Goal: Task Accomplishment & Management: Manage account settings

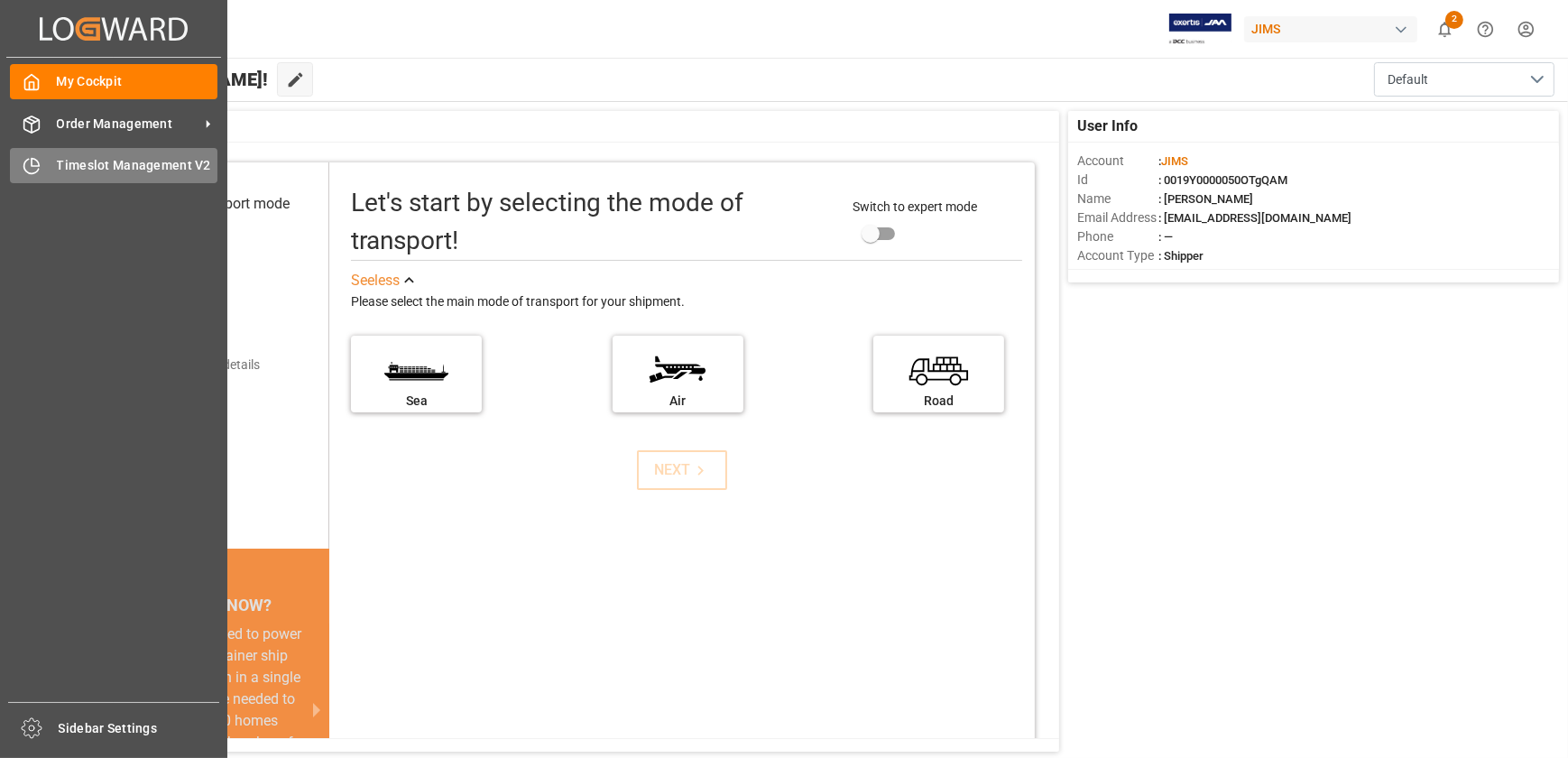
click at [22, 164] on icon at bounding box center [31, 165] width 18 height 18
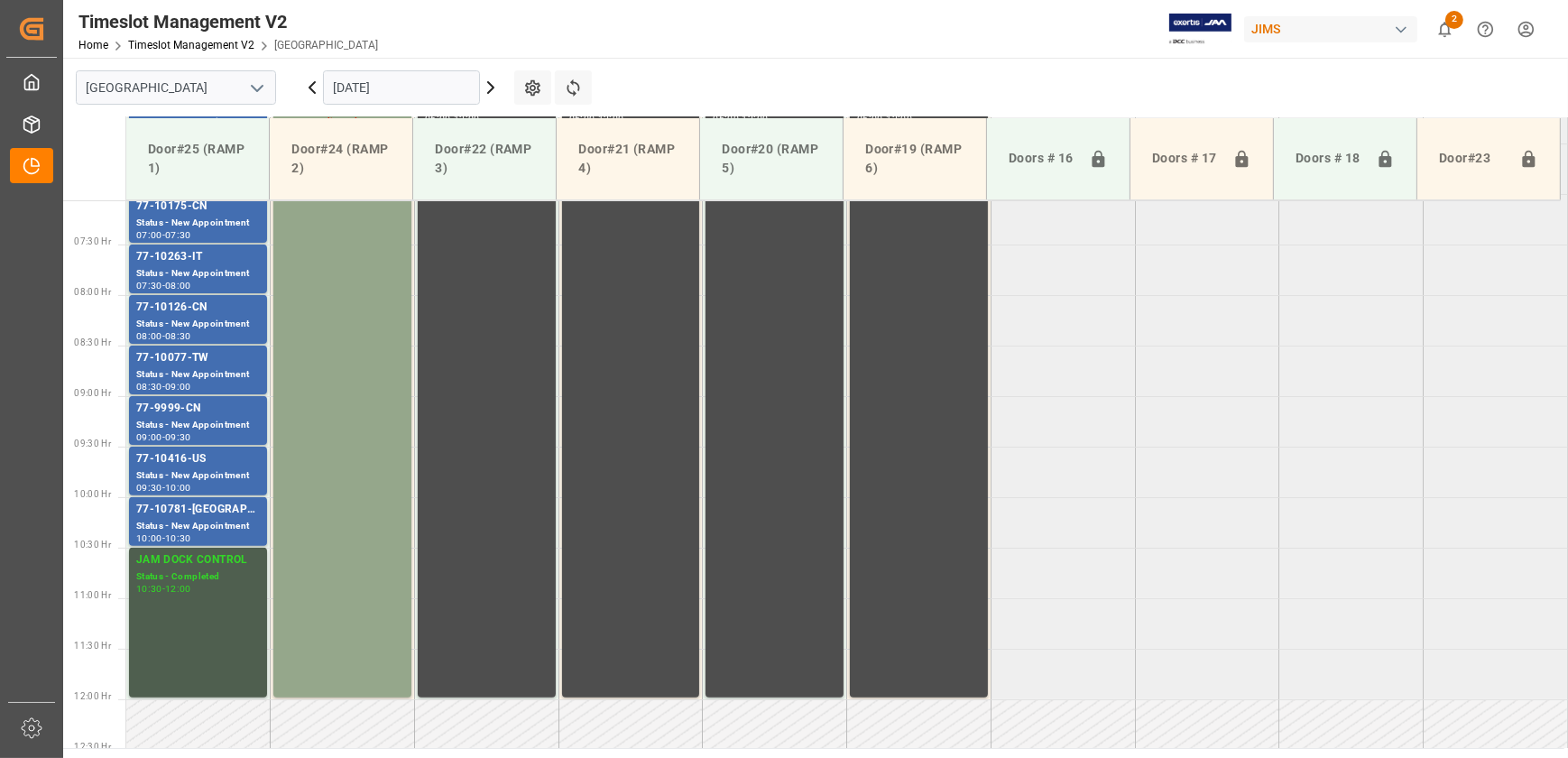
scroll to position [487, 0]
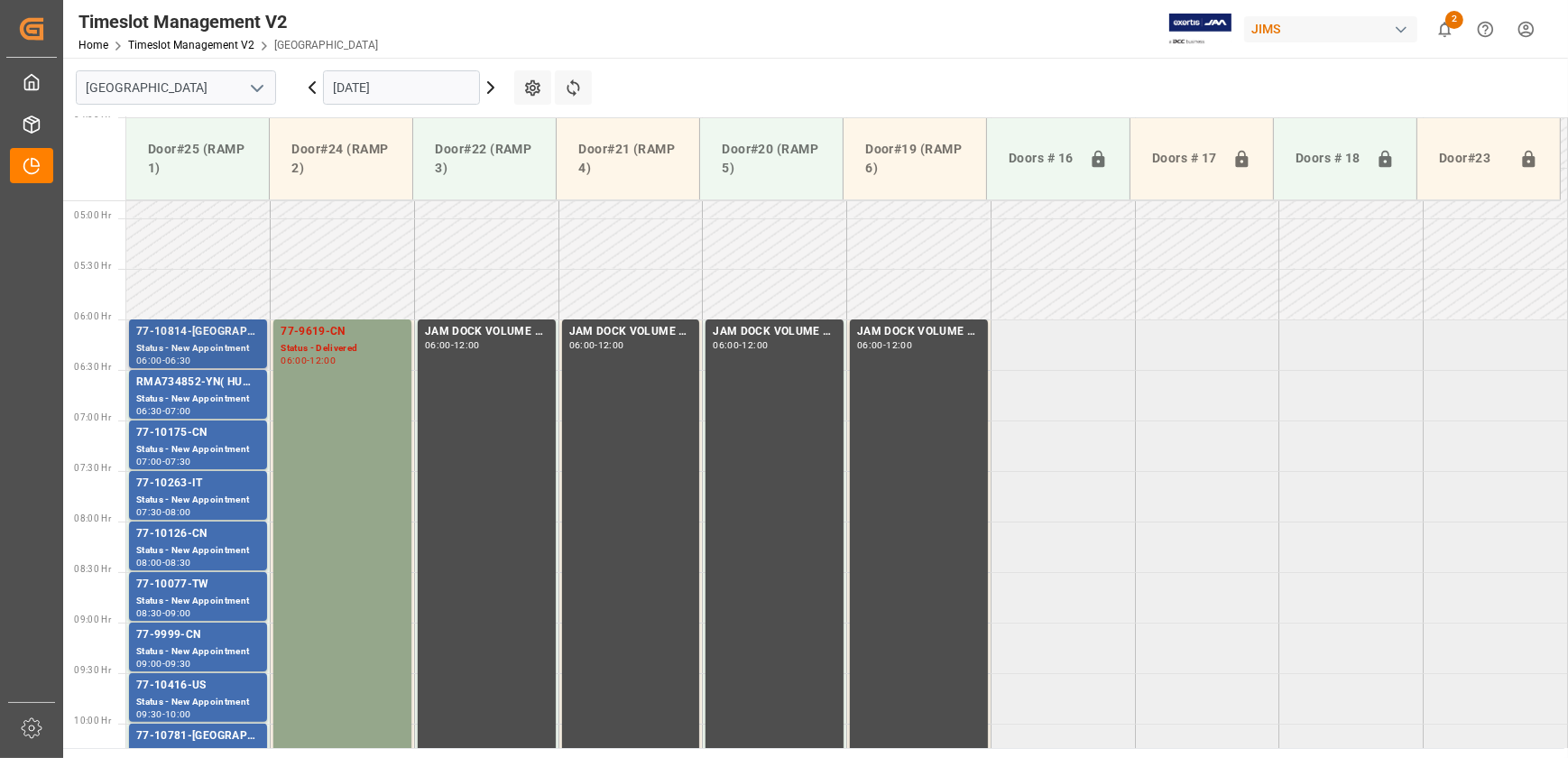
click at [229, 333] on div "77-10814-[GEOGRAPHIC_DATA]" at bounding box center [198, 332] width 124 height 18
click at [216, 432] on div "77-10175-CN" at bounding box center [198, 432] width 124 height 18
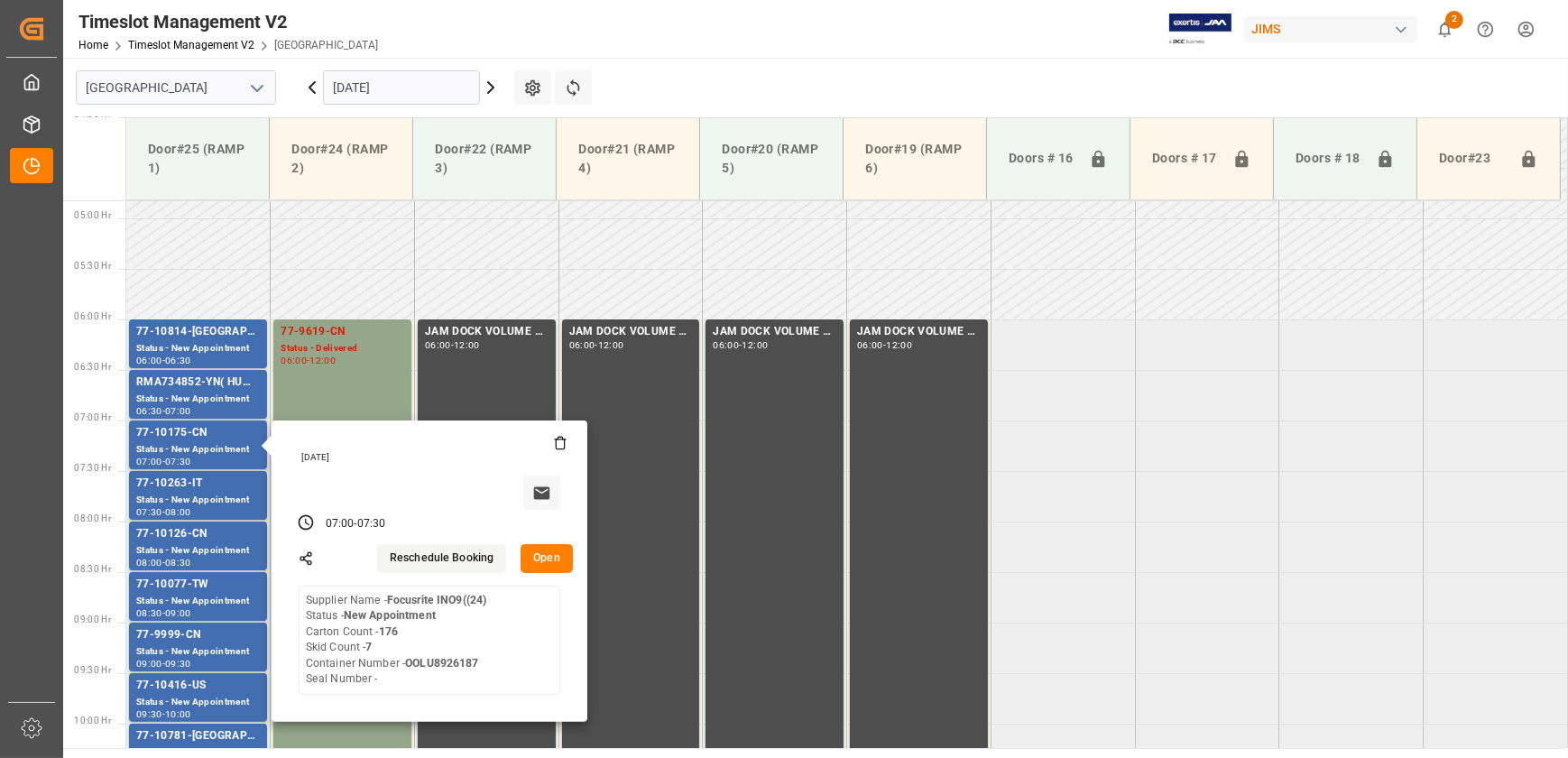
click at [530, 554] on button "Open" at bounding box center [546, 558] width 52 height 29
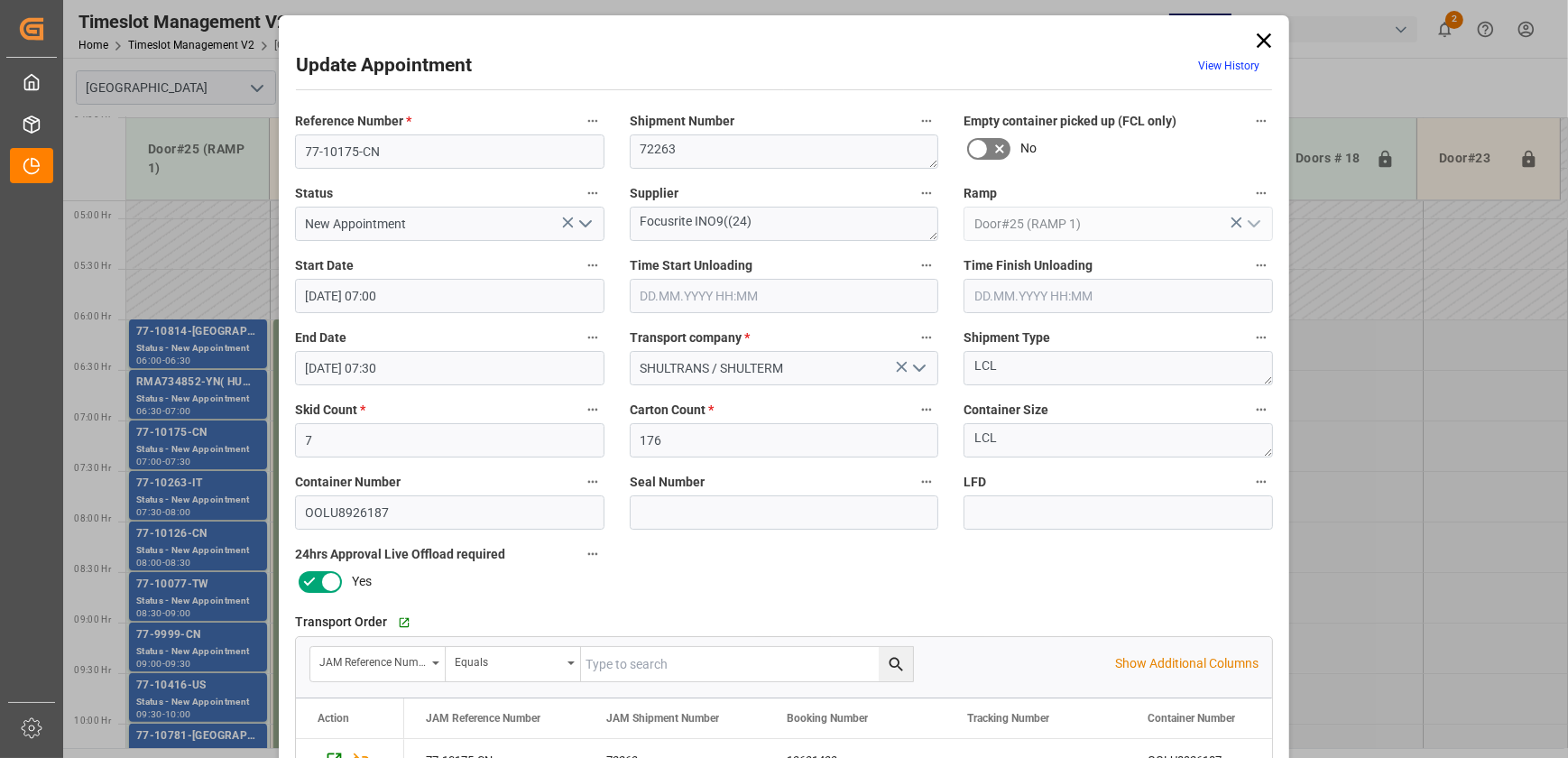
click at [737, 296] on input "text" at bounding box center [784, 295] width 309 height 34
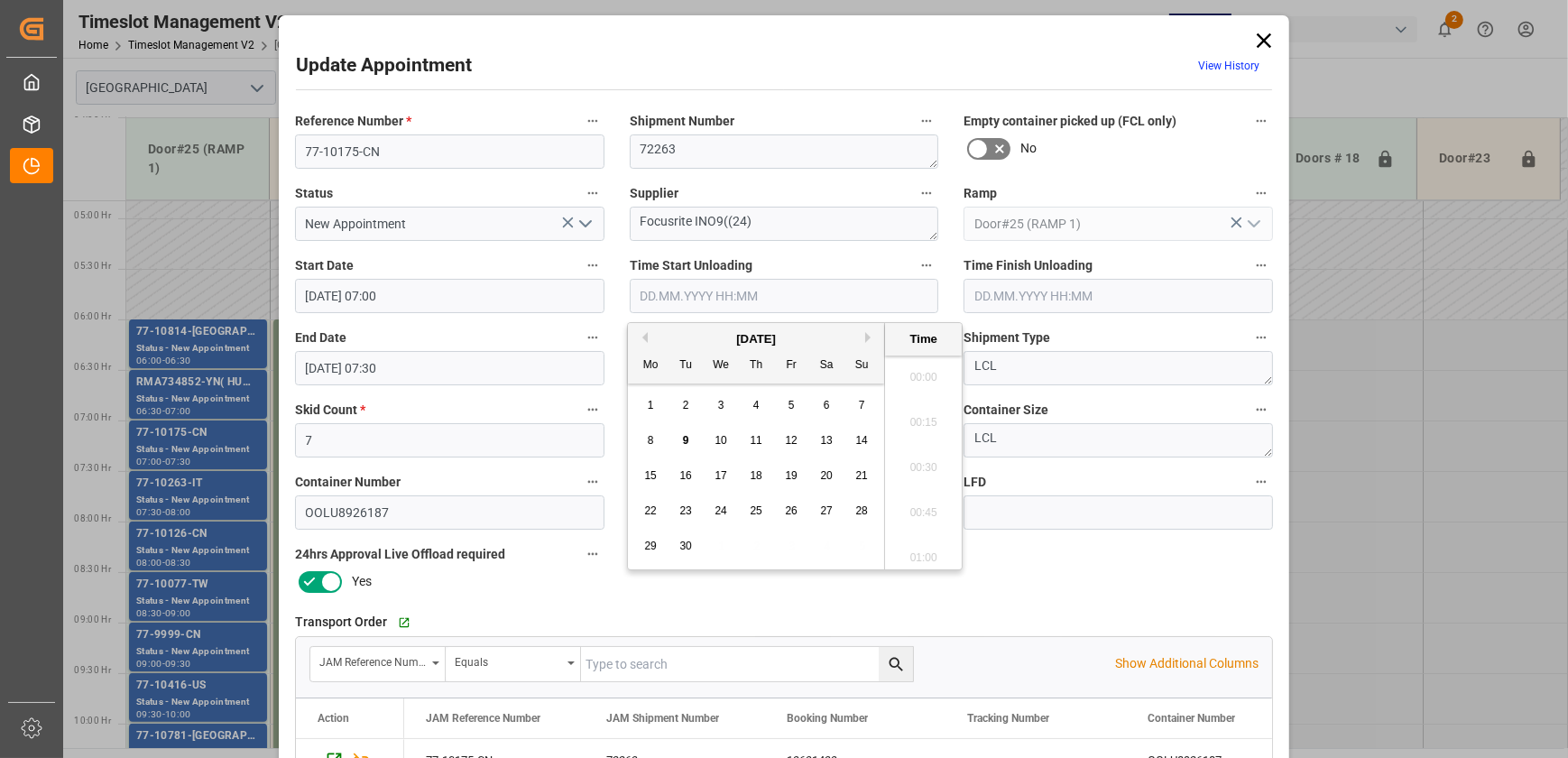
scroll to position [1494, 0]
click at [691, 438] on div "9" at bounding box center [686, 440] width 22 height 21
click at [921, 419] on li "08:30" at bounding box center [923, 417] width 77 height 46
type input "[DATE] 08:30"
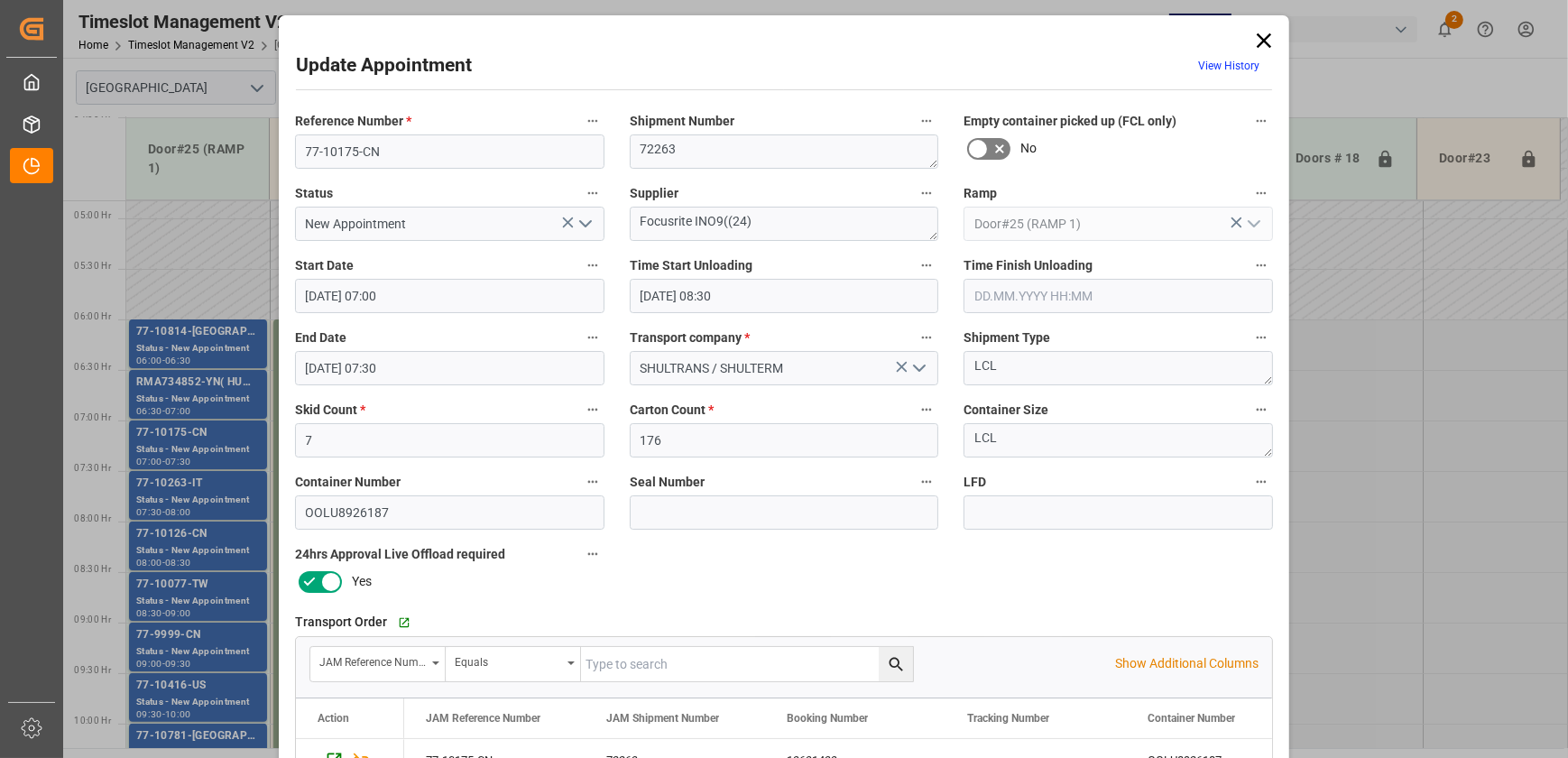
click at [593, 221] on icon "open menu" at bounding box center [585, 223] width 21 height 21
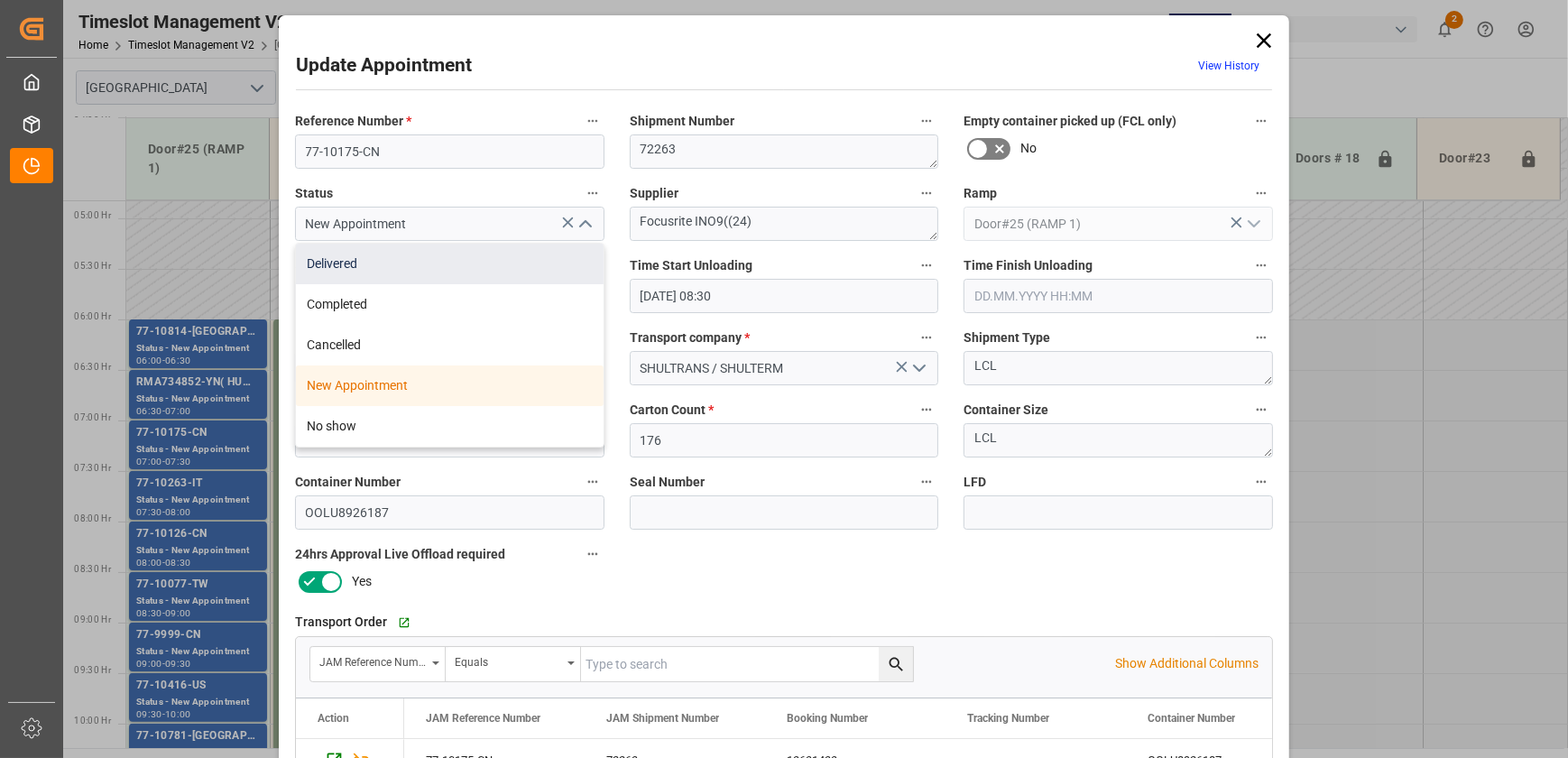
click at [545, 262] on div "Delivered" at bounding box center [450, 264] width 307 height 41
type input "Delivered"
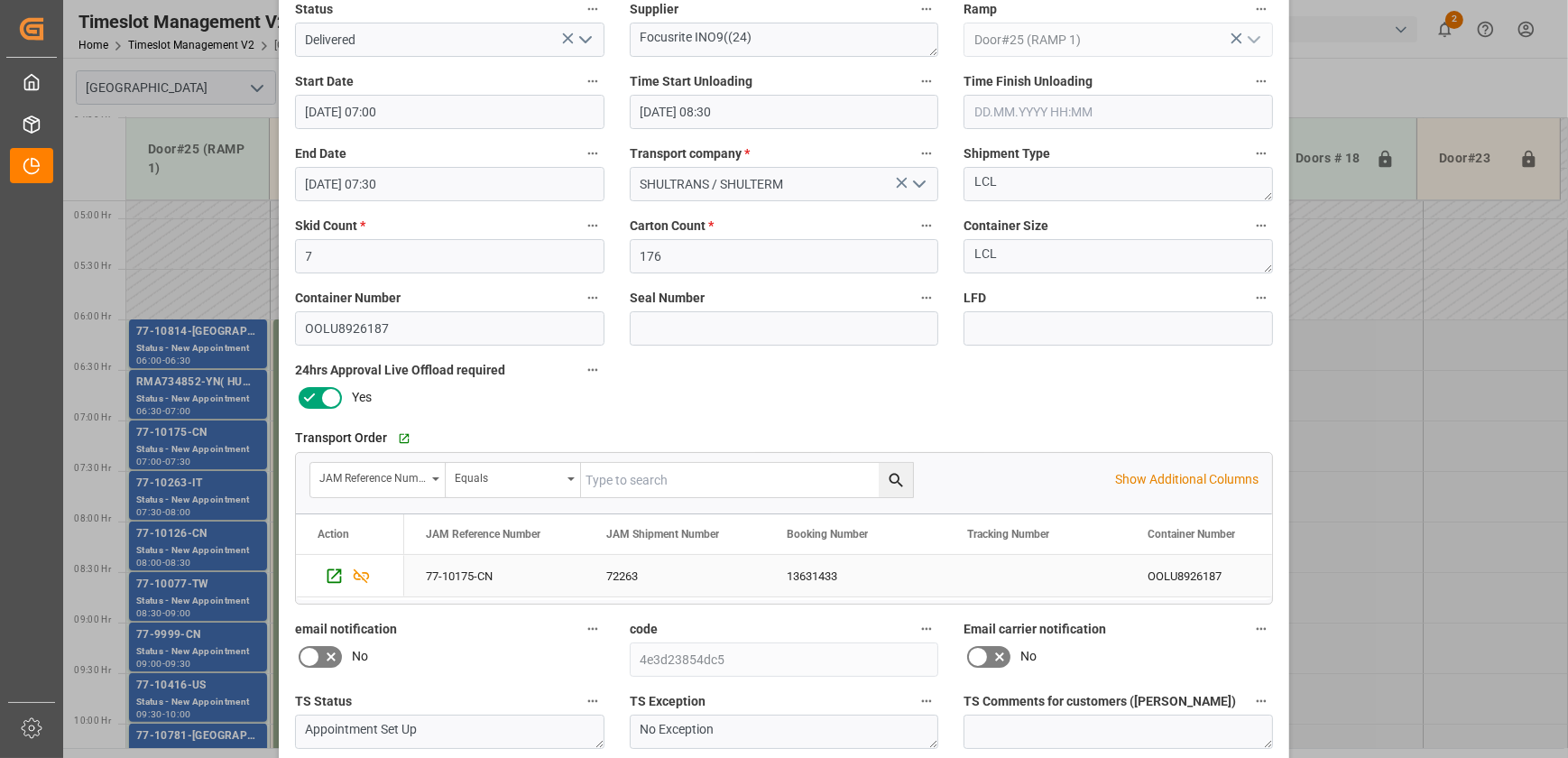
scroll to position [337, 0]
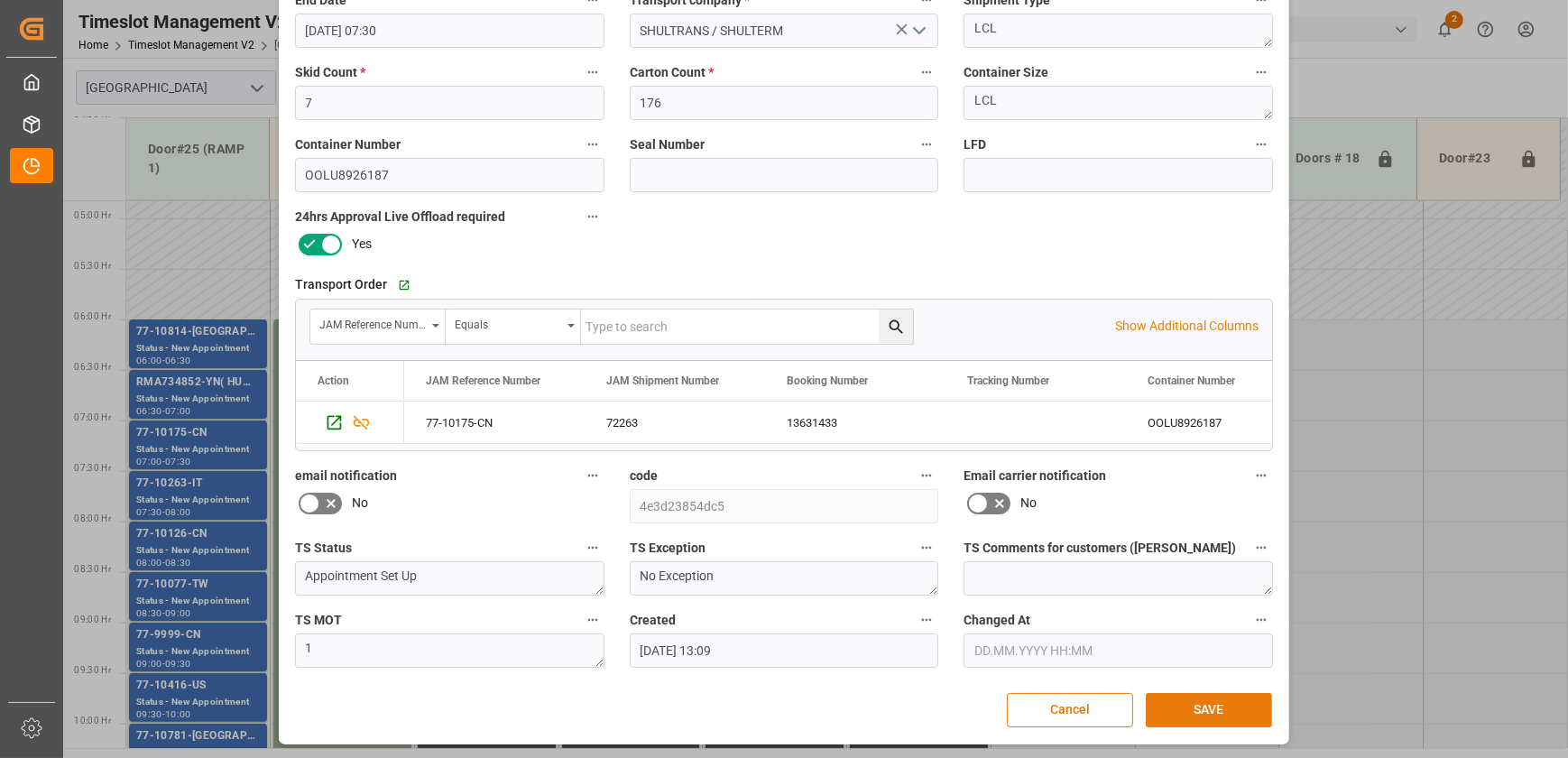
click at [1234, 700] on button "SAVE" at bounding box center [1209, 710] width 126 height 34
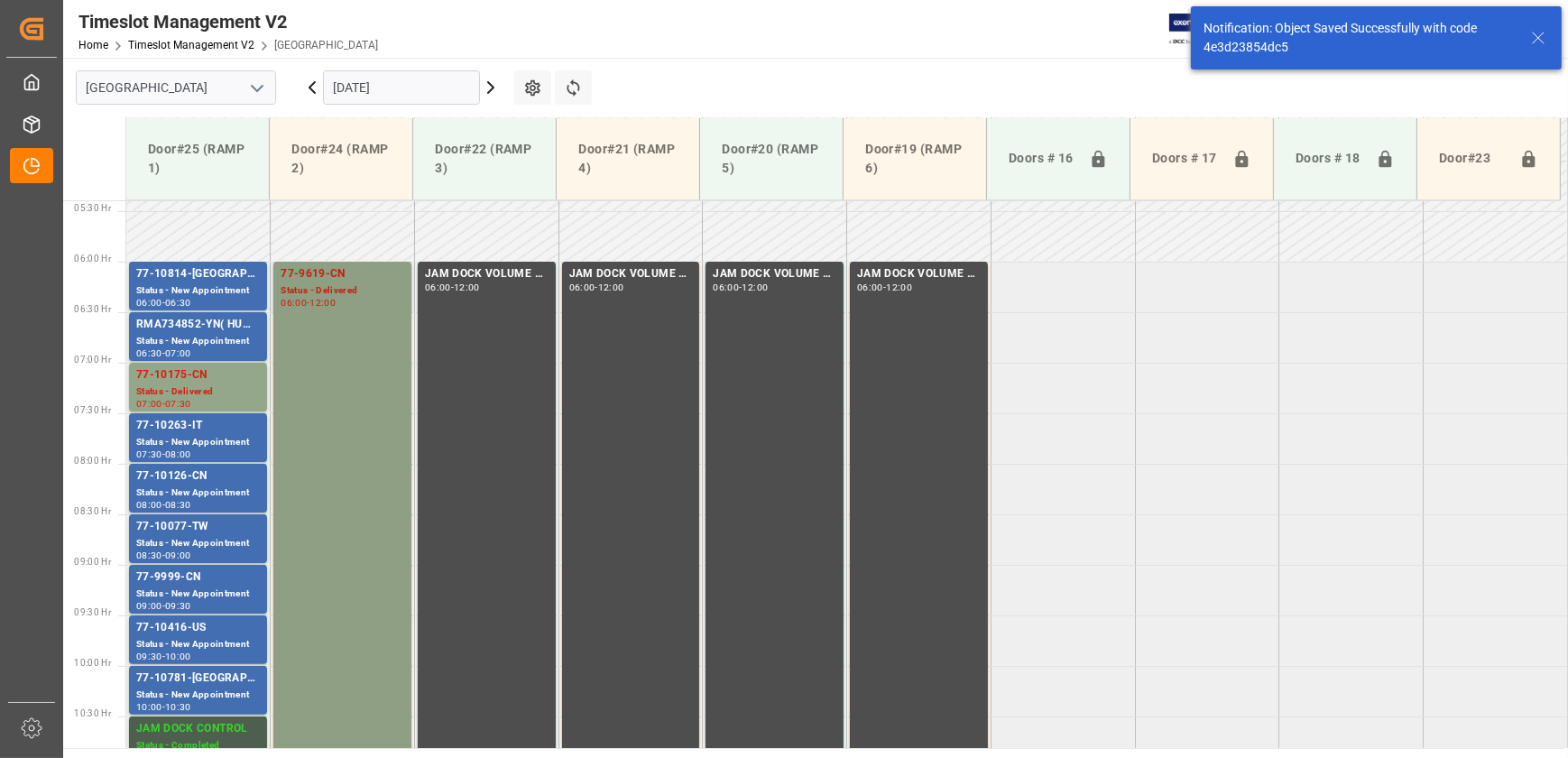
scroll to position [613, 0]
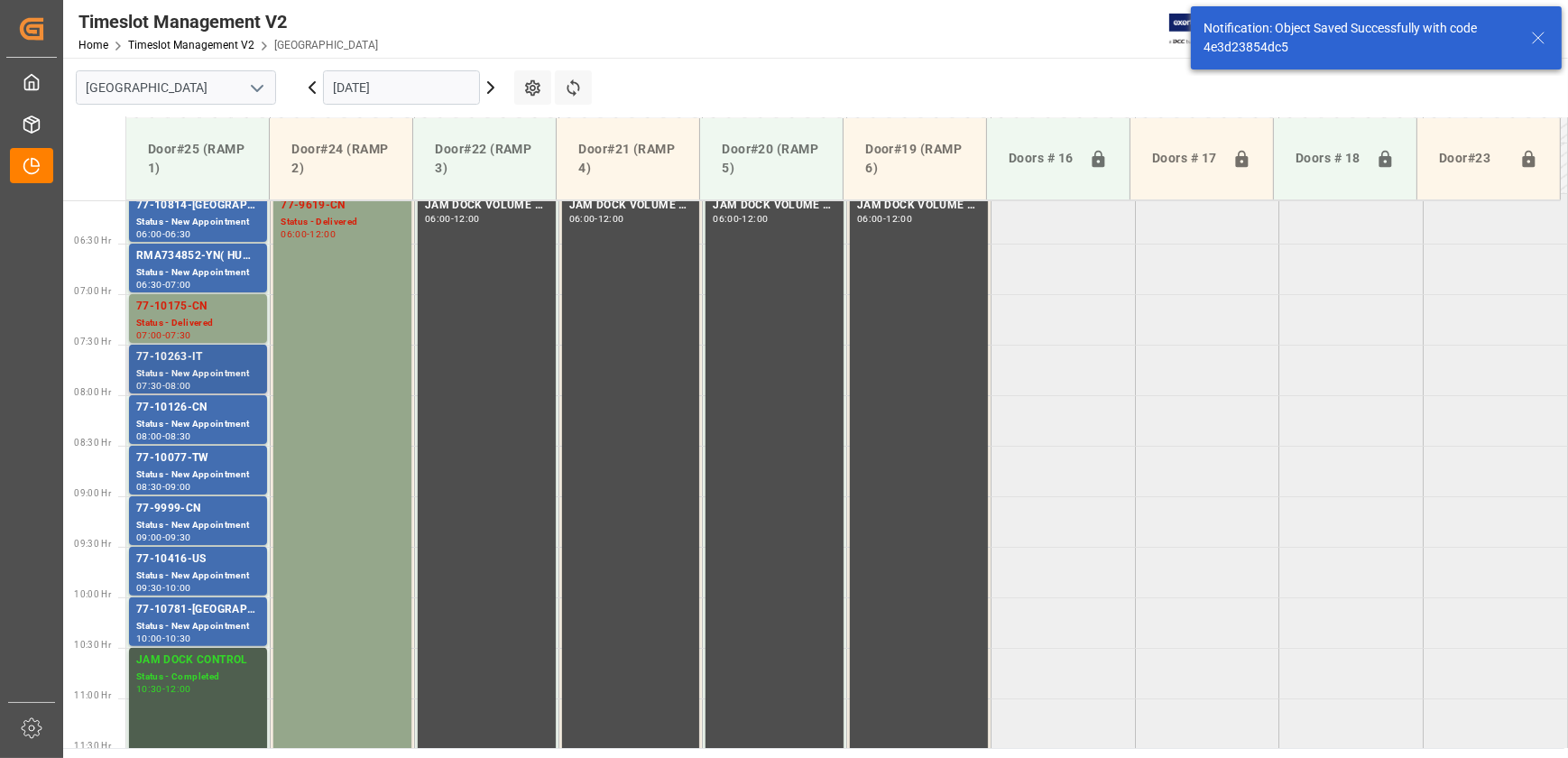
click at [253, 363] on div "77-10263-IT" at bounding box center [198, 357] width 124 height 18
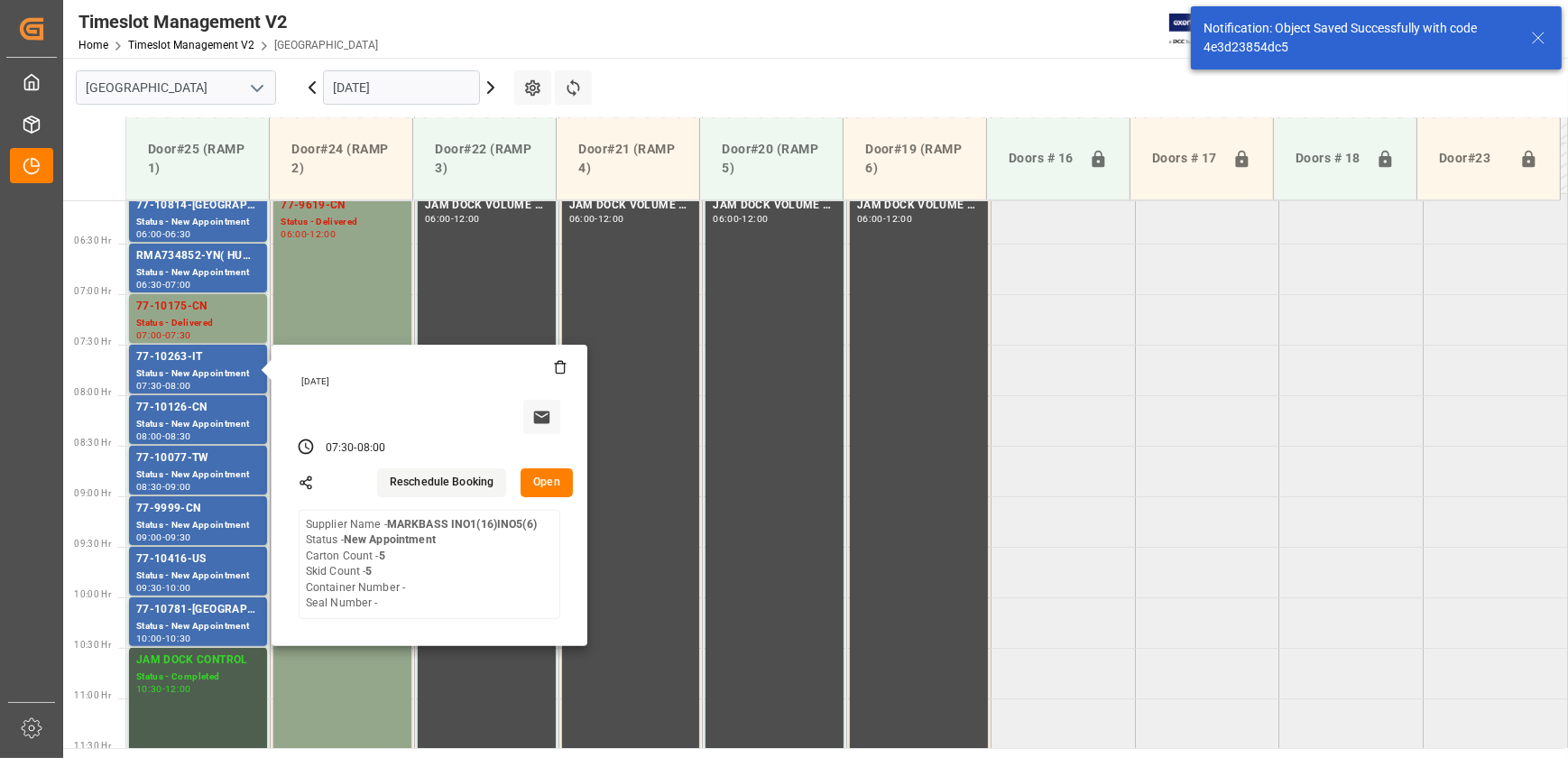
click at [555, 485] on button "Open" at bounding box center [546, 482] width 52 height 29
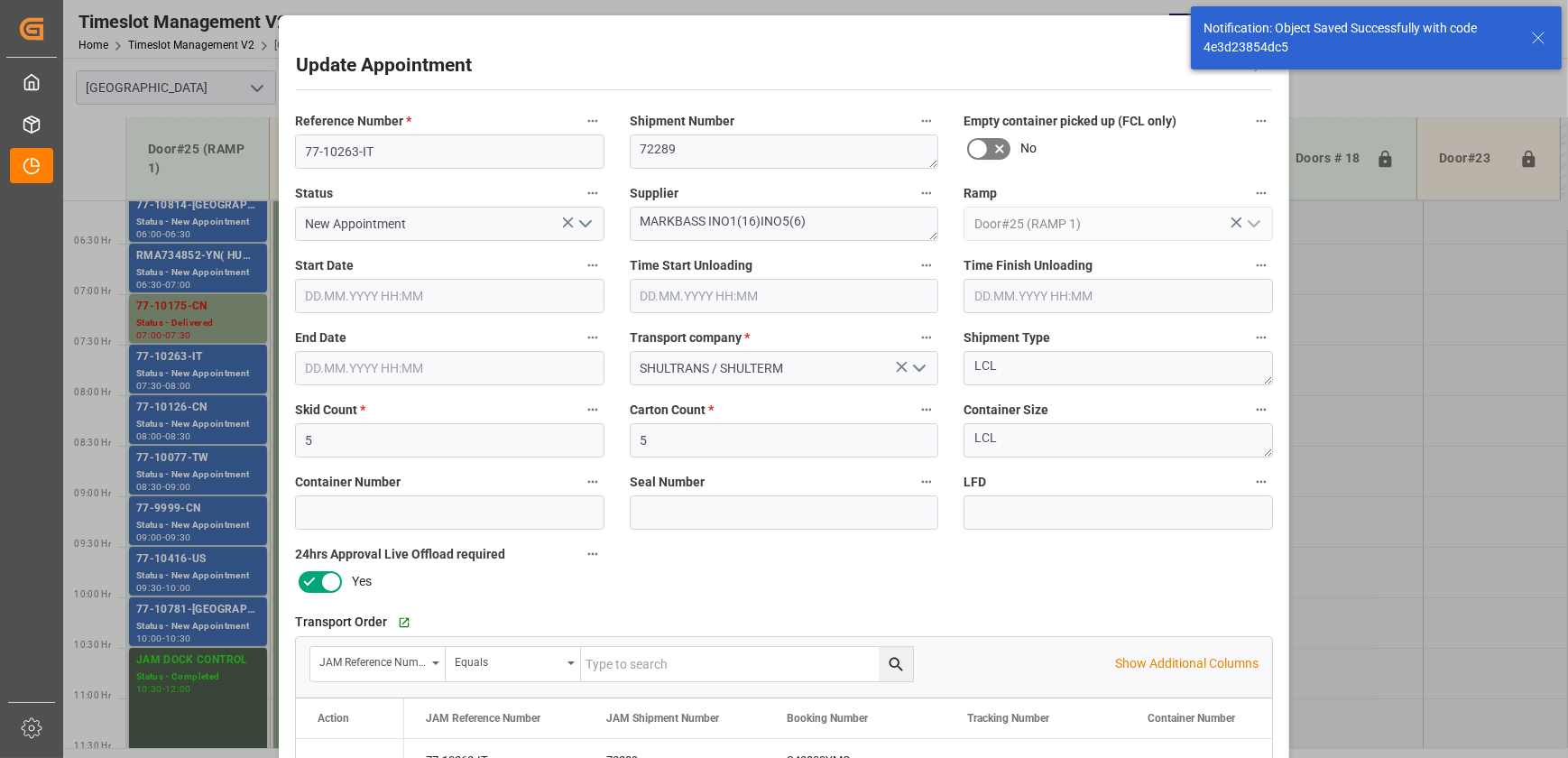
type input "[DATE] 07:30"
type input "[DATE] 08:00"
type input "[DATE] 13:08"
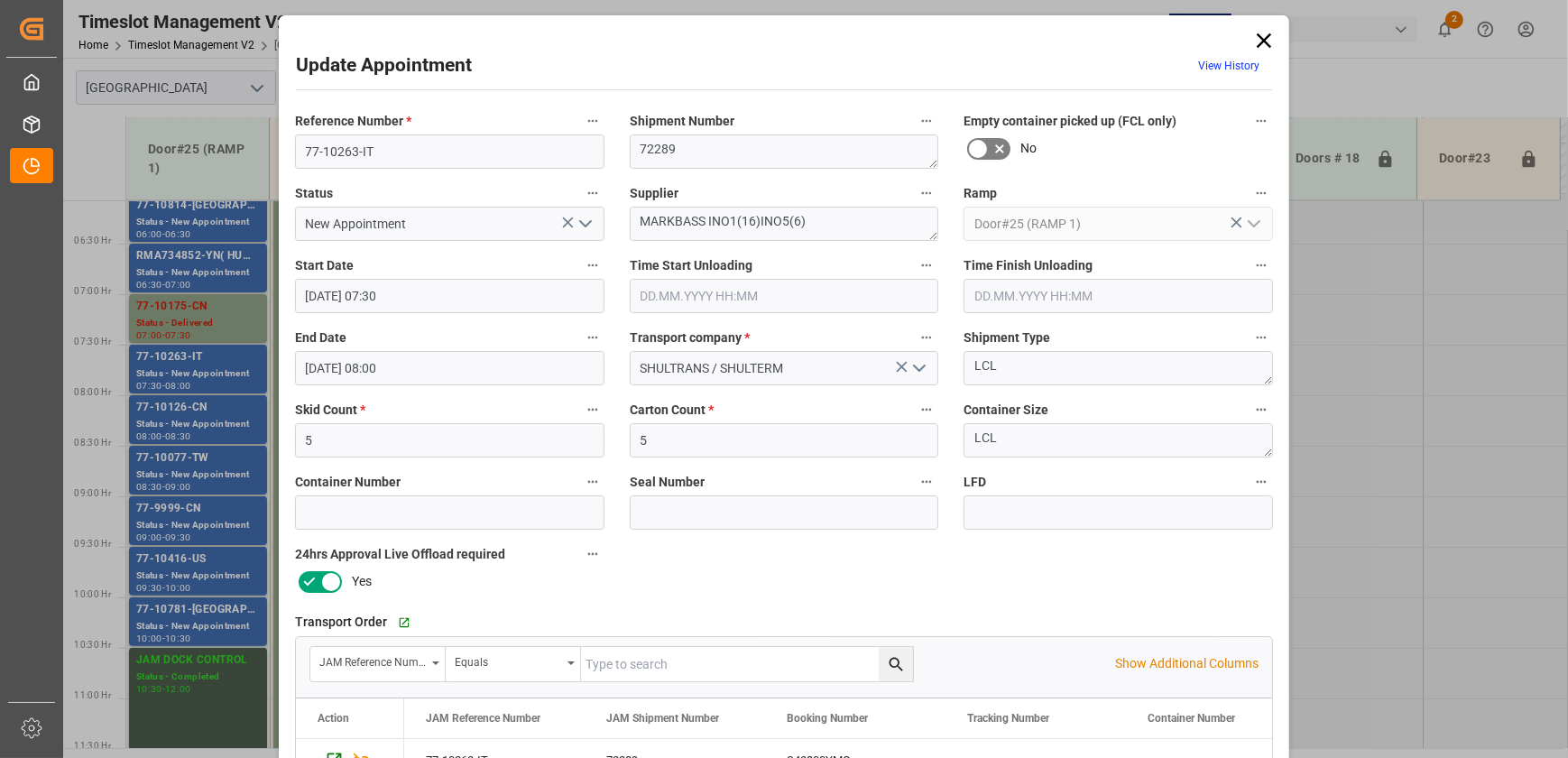
click at [587, 225] on icon "open menu" at bounding box center [585, 223] width 21 height 21
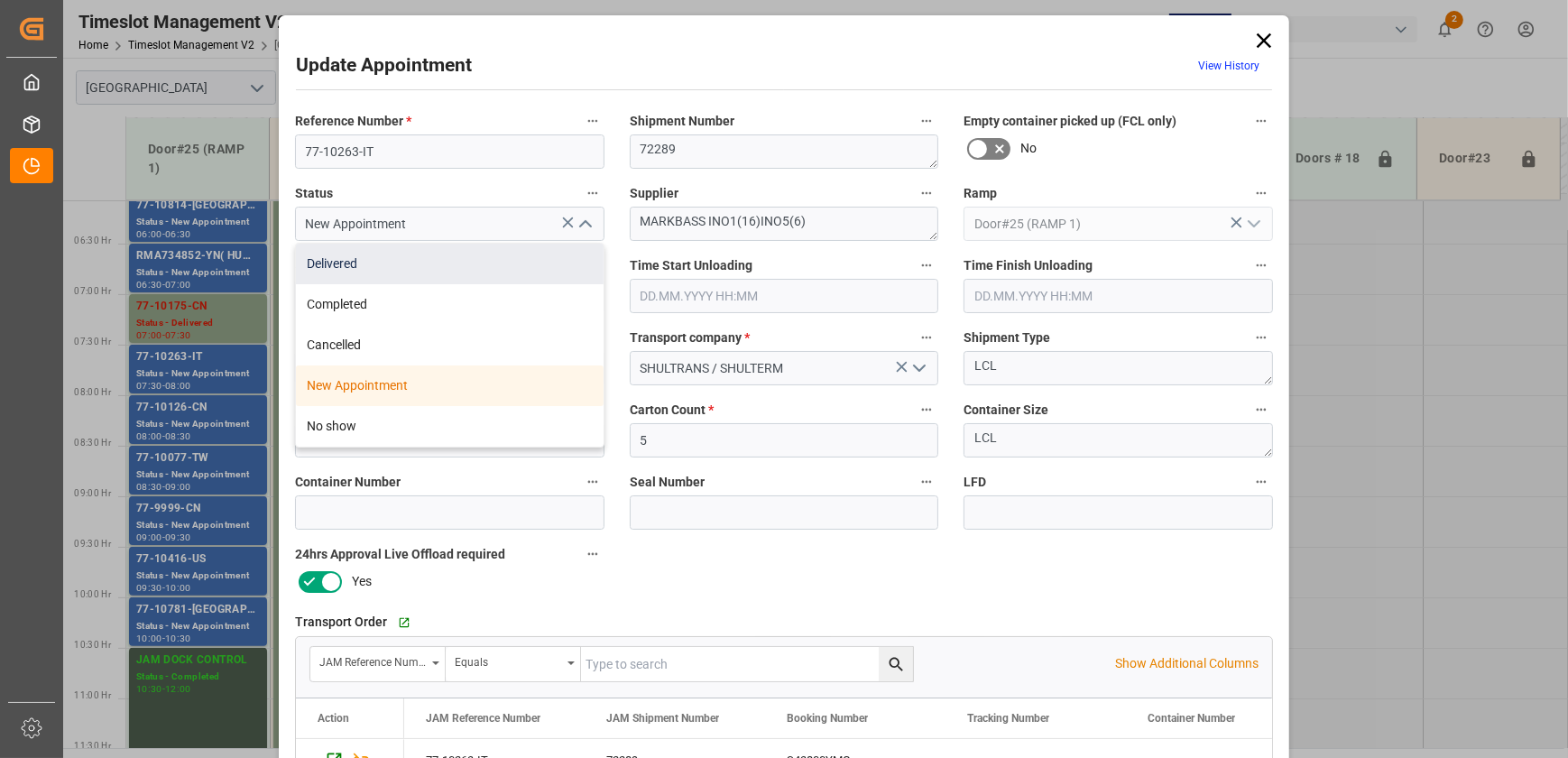
click at [514, 256] on div "Delivered" at bounding box center [450, 264] width 307 height 41
type input "Delivered"
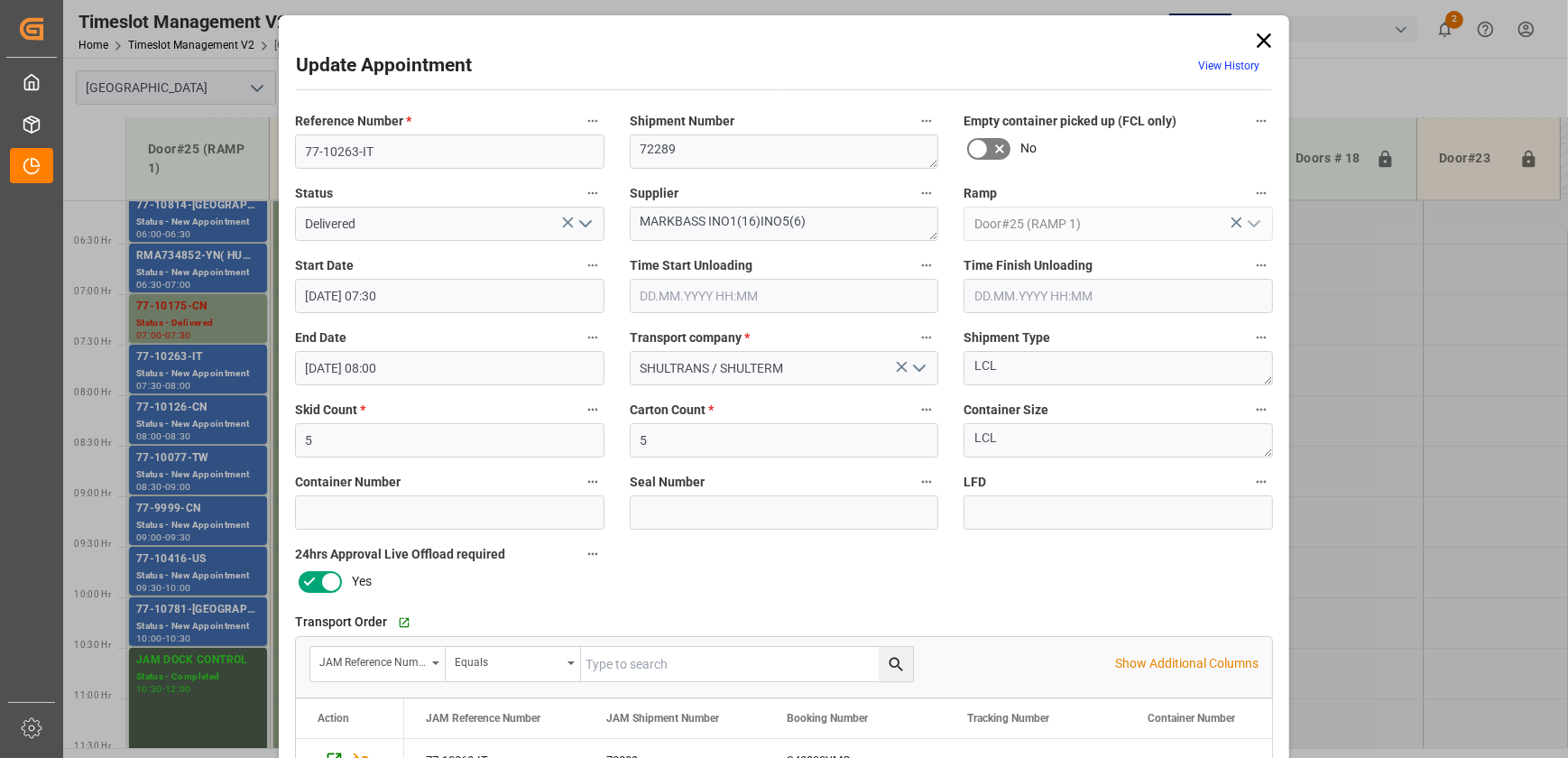
click at [725, 277] on label "Time Start Unloading" at bounding box center [784, 266] width 309 height 25
click at [915, 277] on button "Time Start Unloading" at bounding box center [926, 265] width 23 height 23
click at [718, 281] on div at bounding box center [784, 379] width 1568 height 758
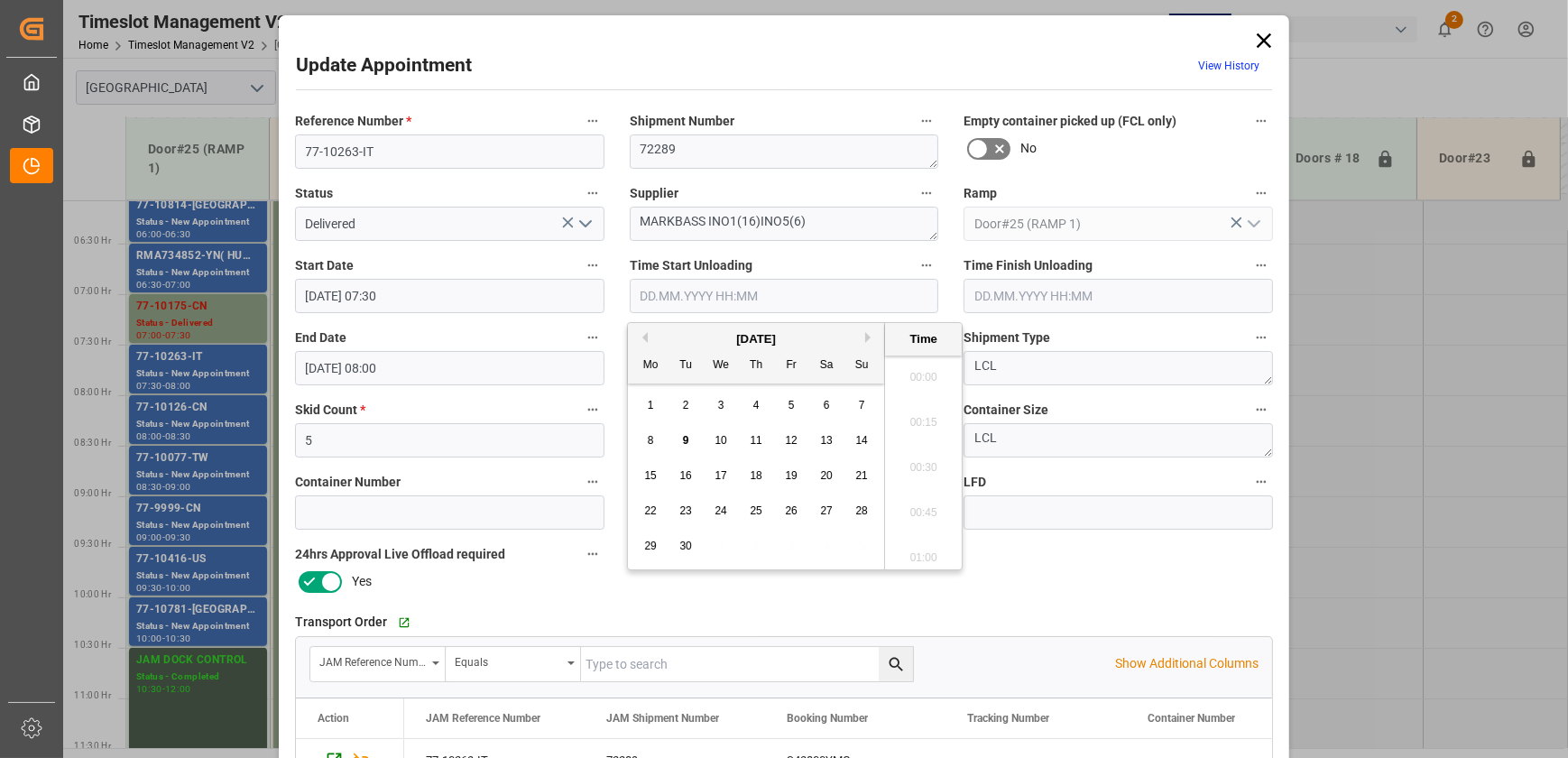
click at [713, 298] on input "text" at bounding box center [784, 295] width 309 height 34
click at [683, 444] on span "9" at bounding box center [686, 440] width 7 height 13
click at [932, 421] on li "08:30" at bounding box center [923, 417] width 77 height 46
type input "[DATE] 08:30"
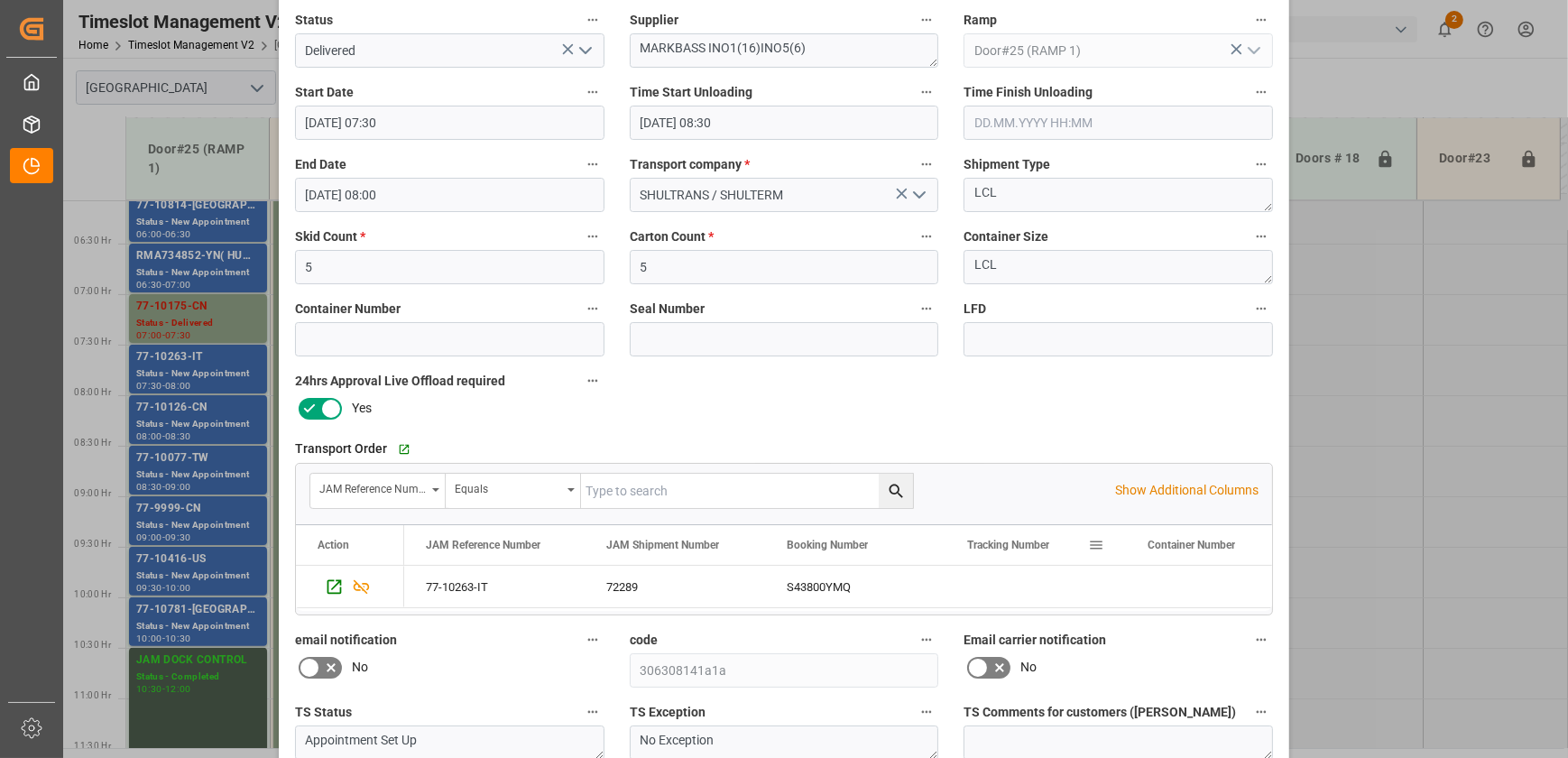
scroll to position [337, 0]
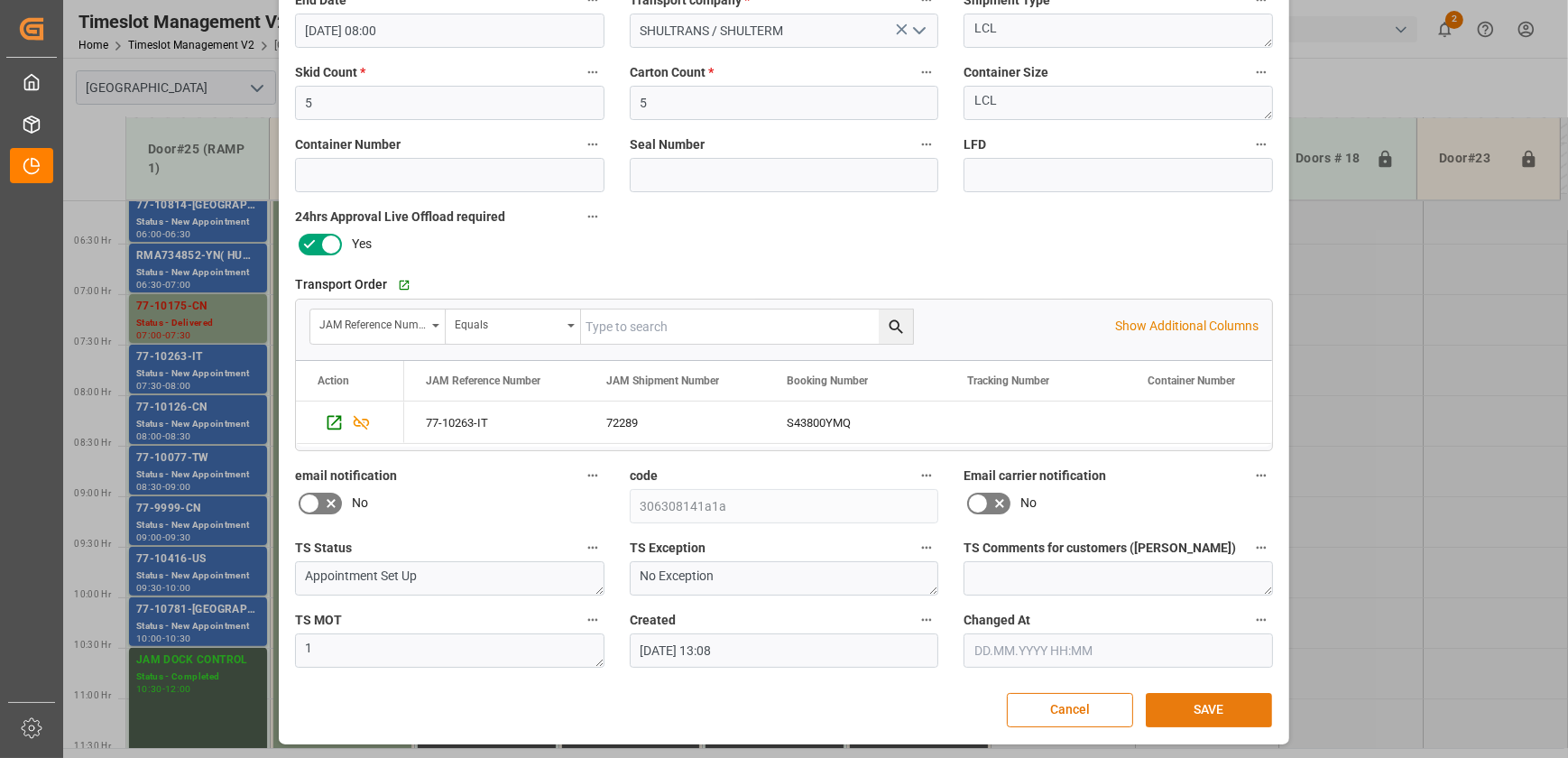
click at [1191, 705] on button "SAVE" at bounding box center [1209, 710] width 126 height 34
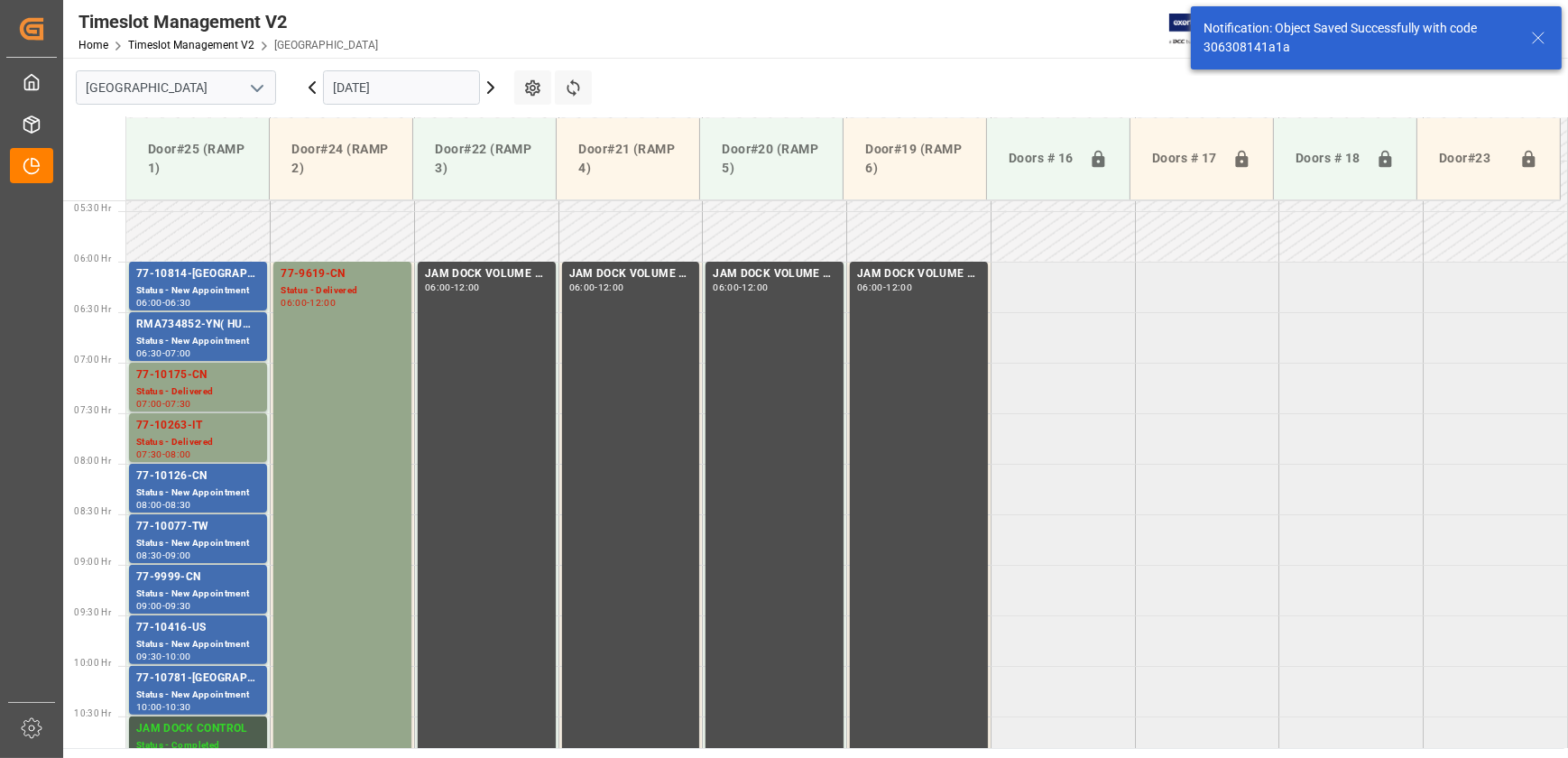
scroll to position [613, 0]
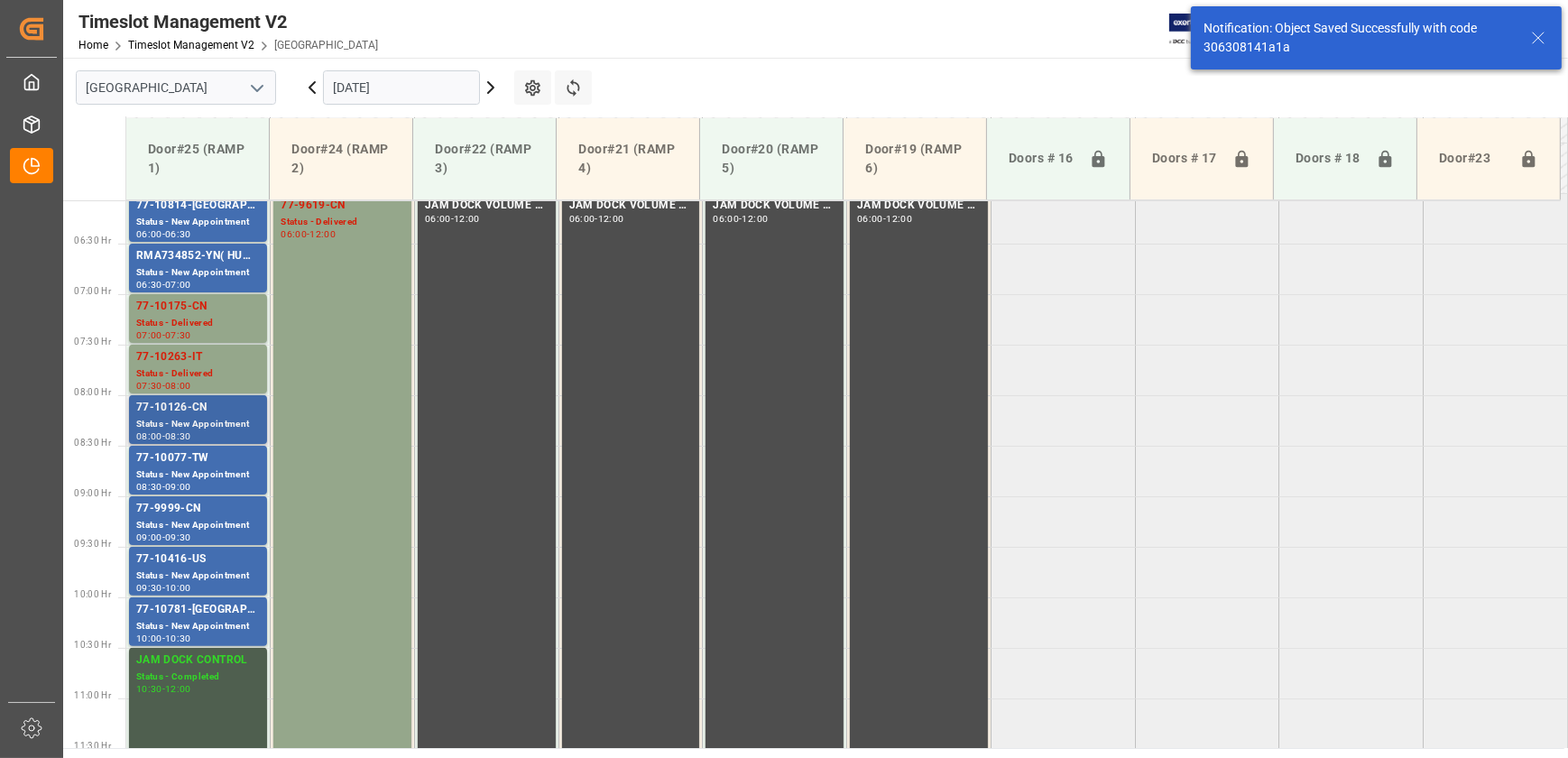
click at [183, 402] on div "77-10126-CN" at bounding box center [198, 407] width 124 height 18
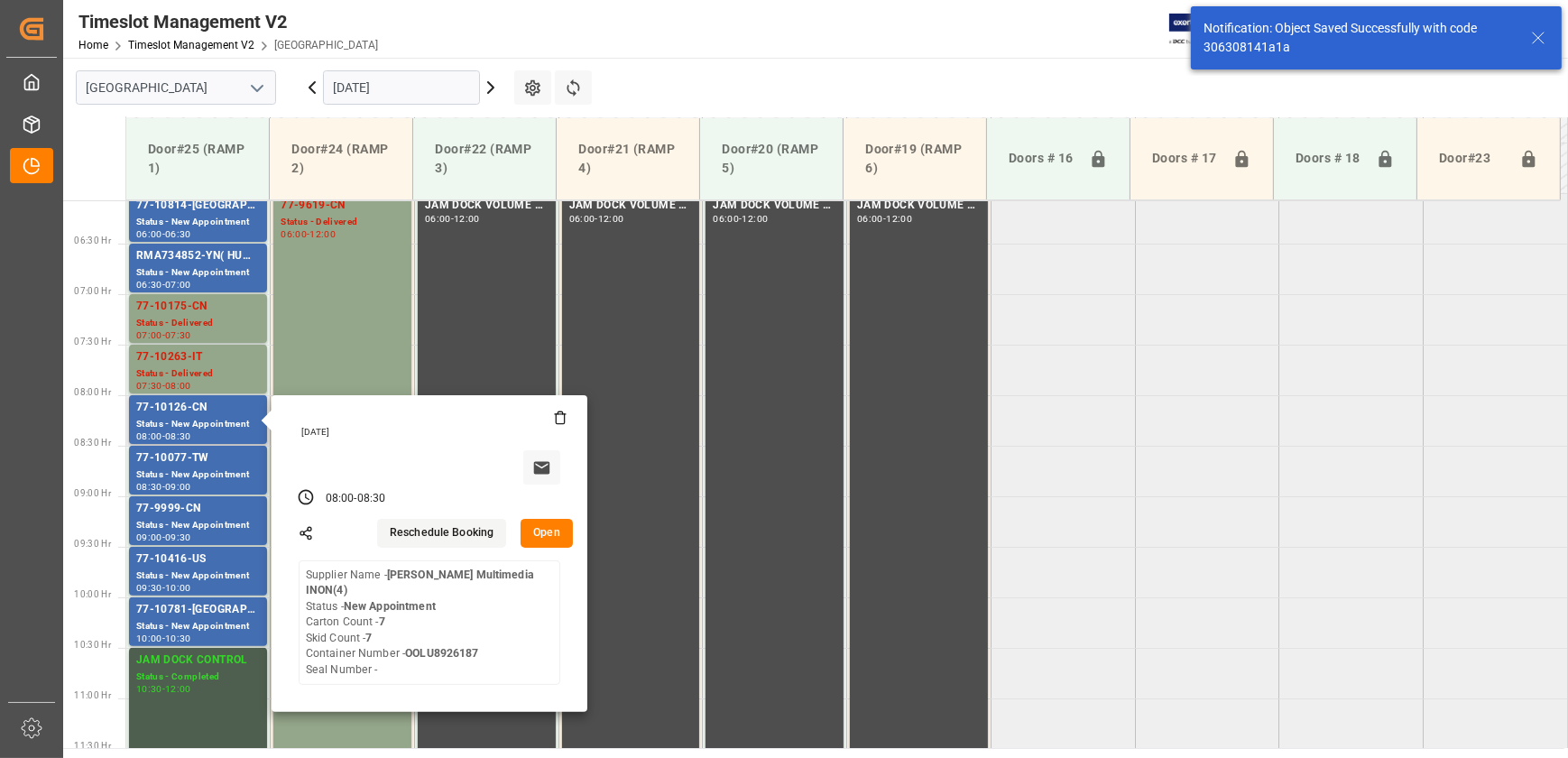
click at [535, 526] on button "Open" at bounding box center [546, 532] width 52 height 29
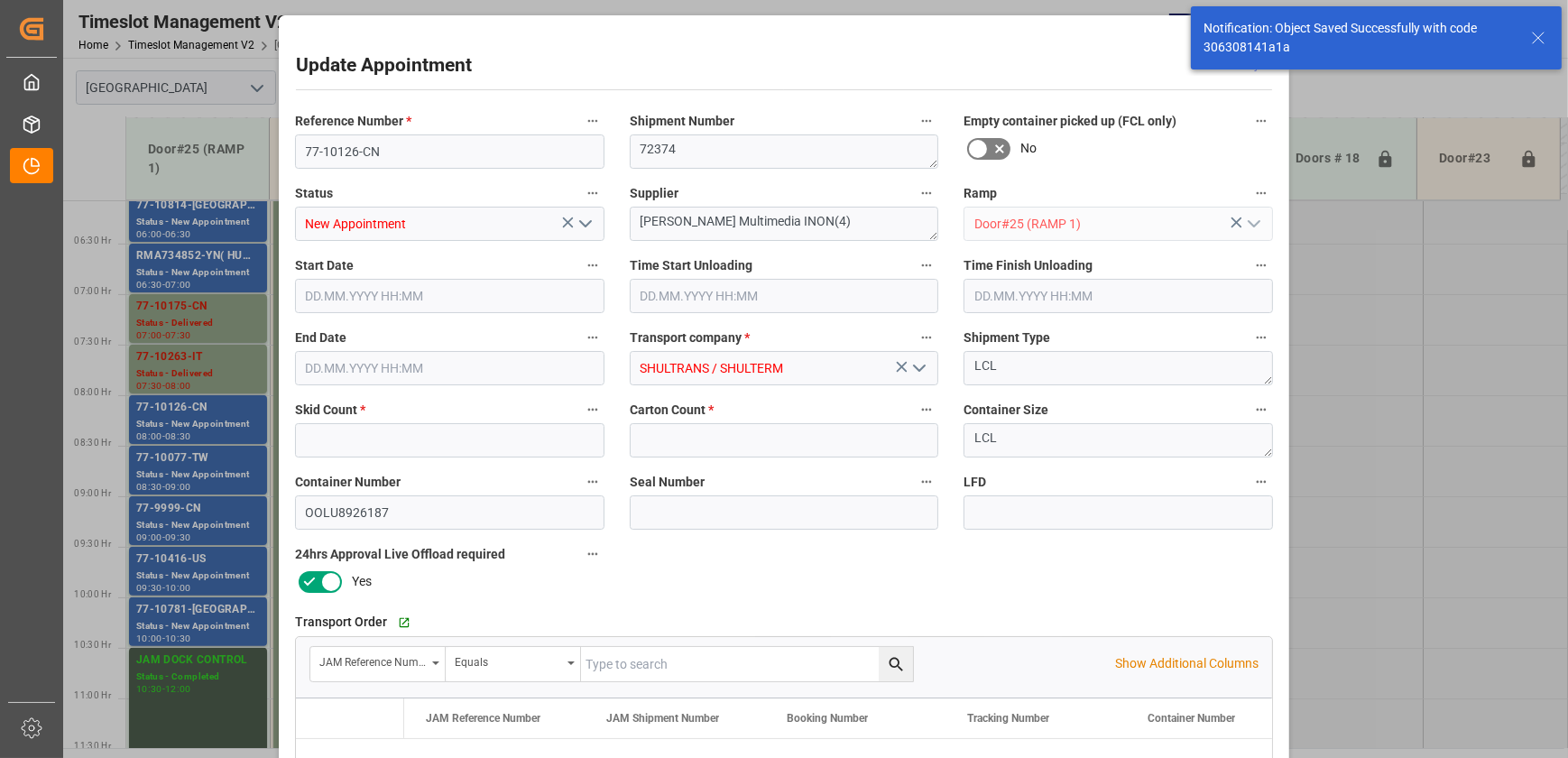
type input "7"
type input "[DATE] 08:00"
type input "[DATE] 08:30"
type input "[DATE] 13:10"
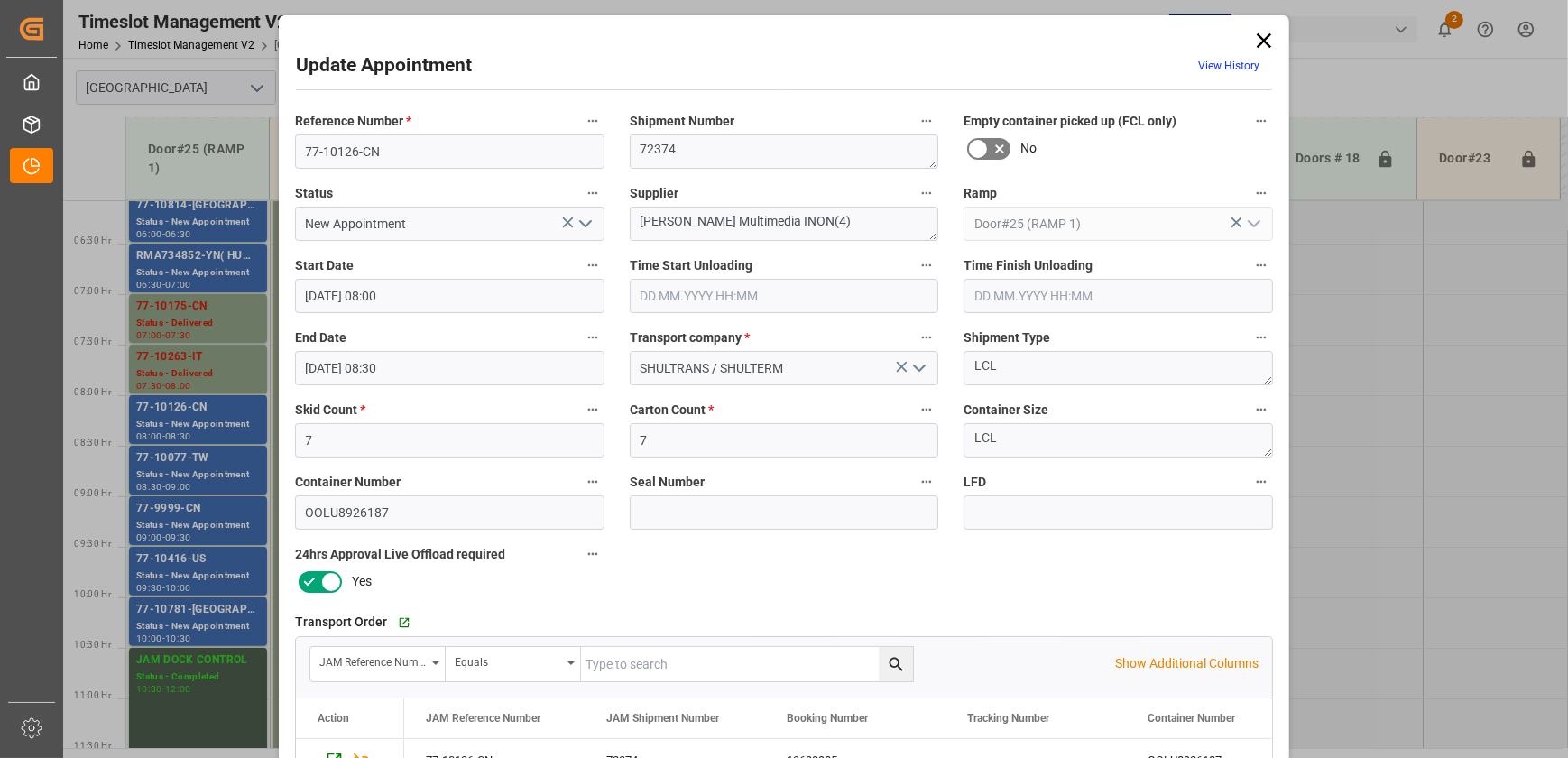
click at [580, 221] on polyline "open menu" at bounding box center [585, 224] width 11 height 6
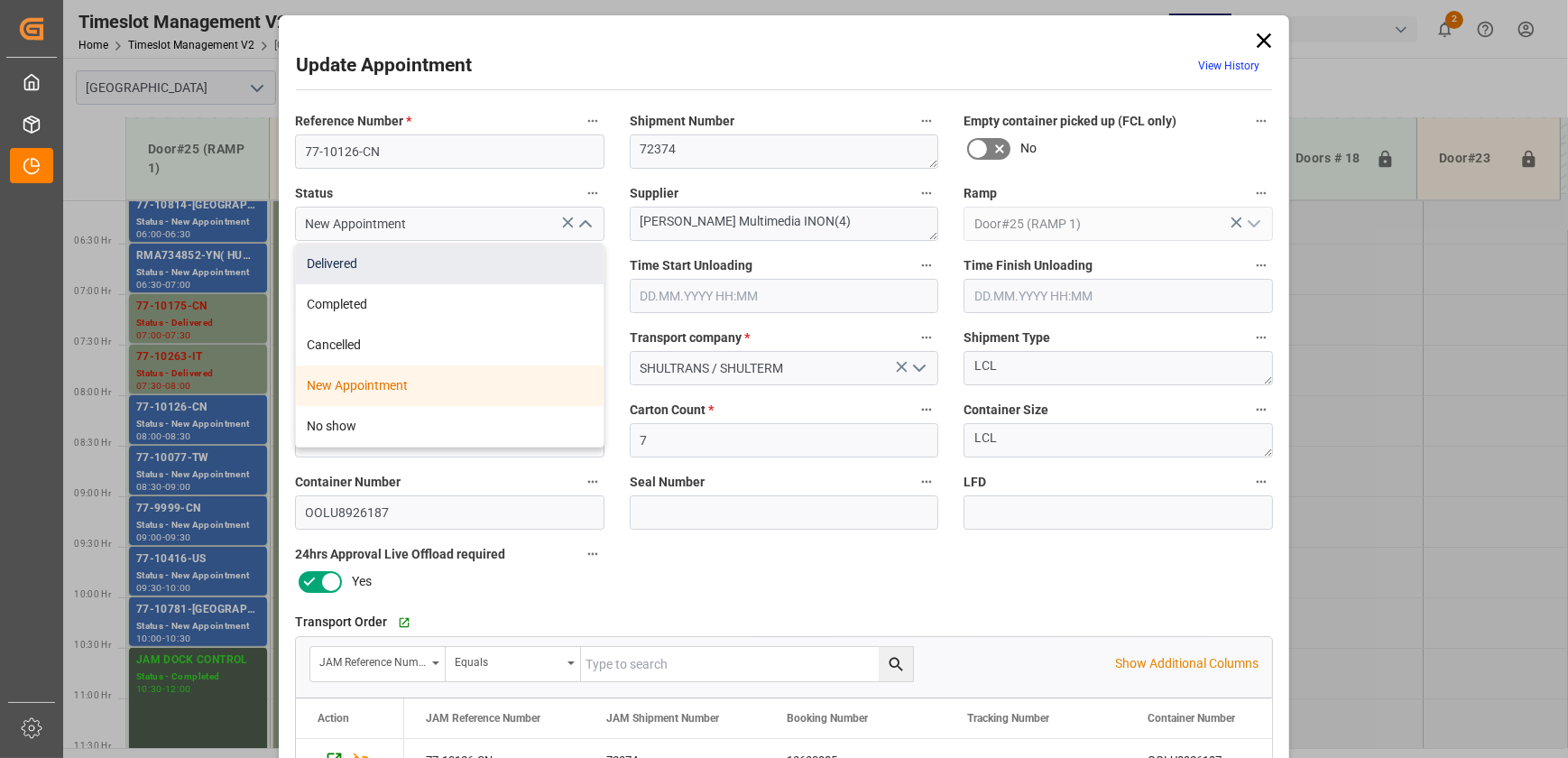
click at [508, 262] on div "Delivered" at bounding box center [450, 264] width 307 height 41
type input "Delivered"
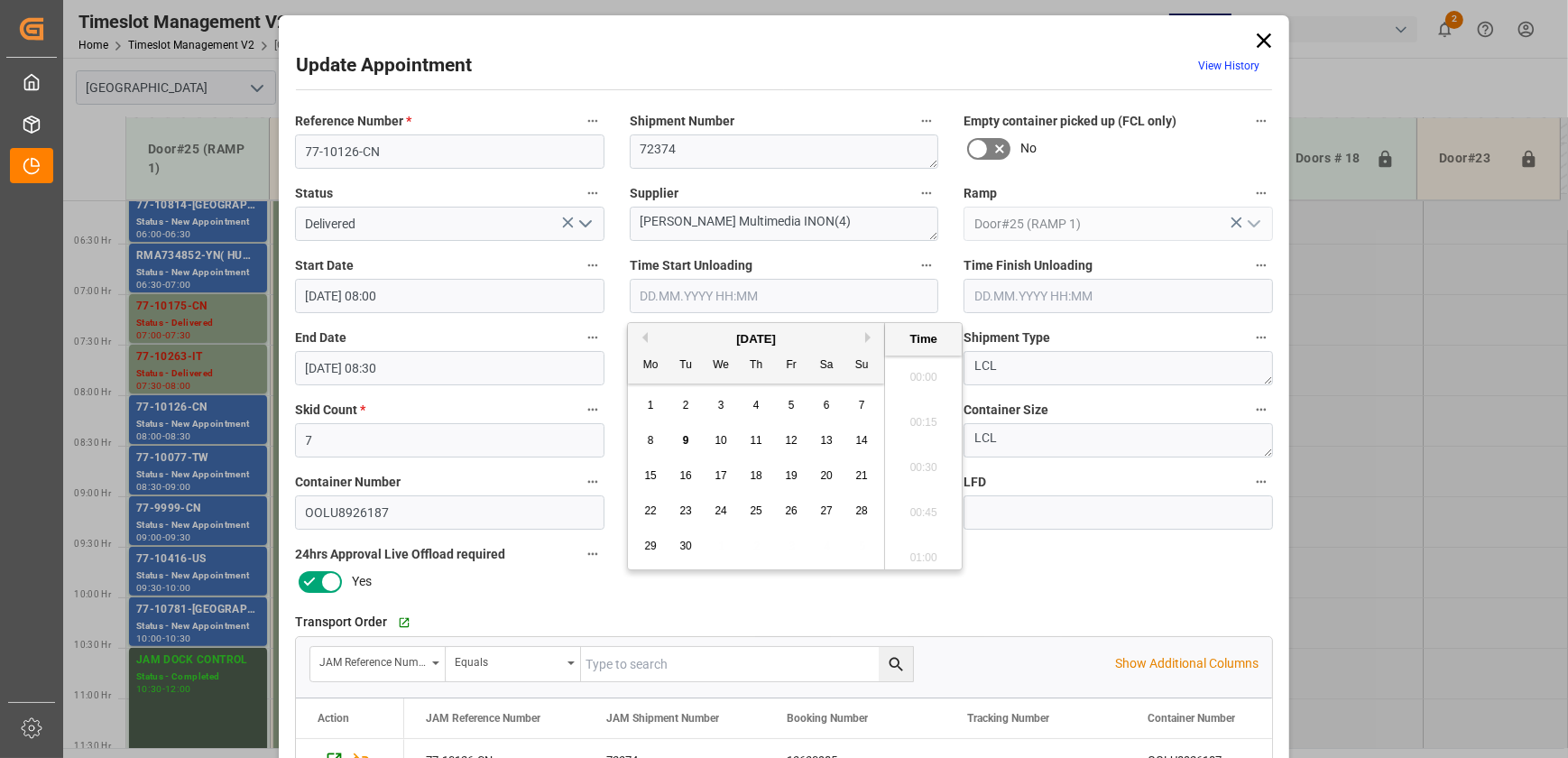
click at [725, 289] on input "text" at bounding box center [784, 295] width 309 height 34
click at [684, 441] on span "9" at bounding box center [686, 440] width 7 height 13
click at [921, 415] on li "08:30" at bounding box center [923, 417] width 77 height 46
type input "[DATE] 08:30"
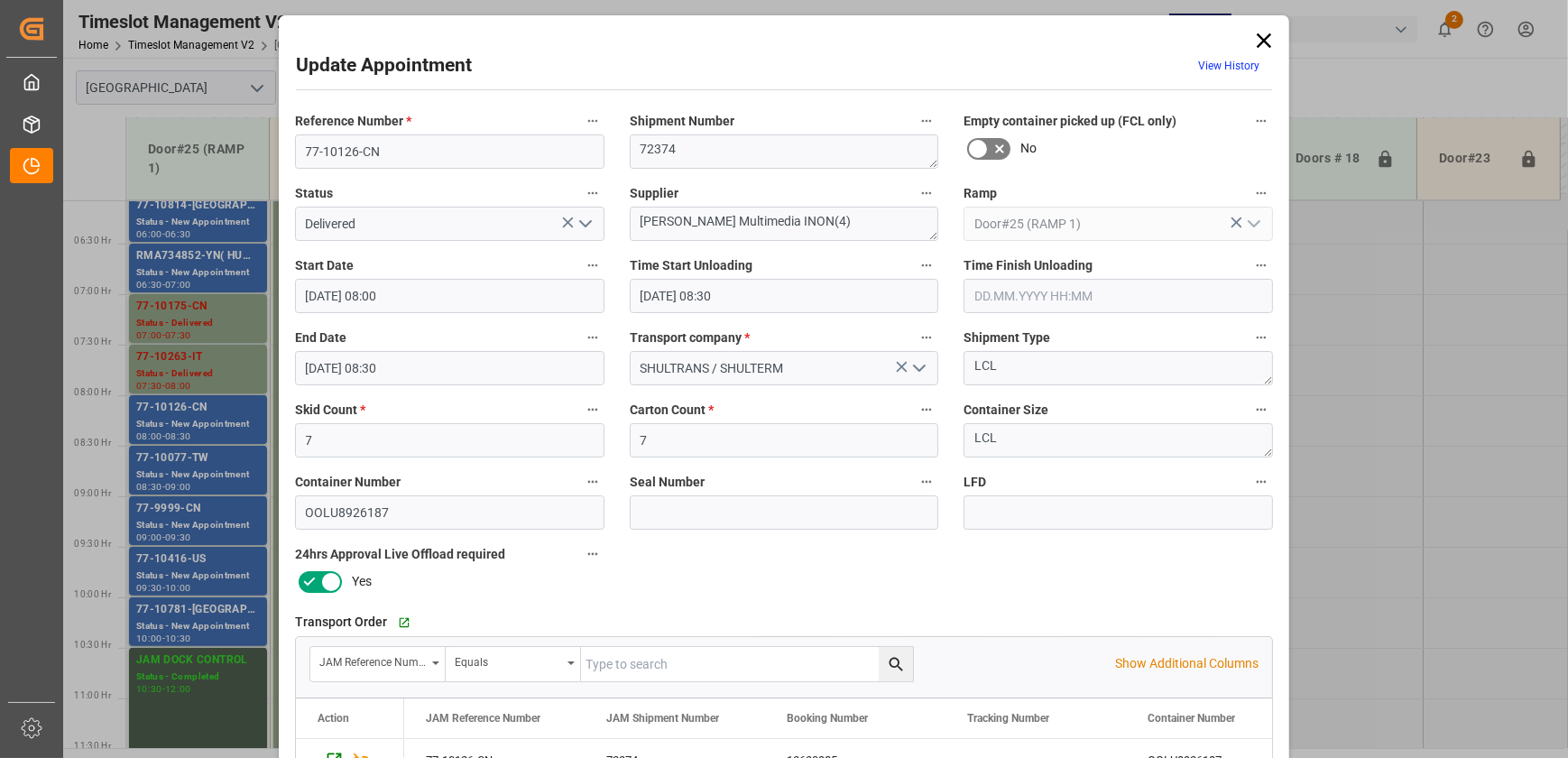
scroll to position [337, 0]
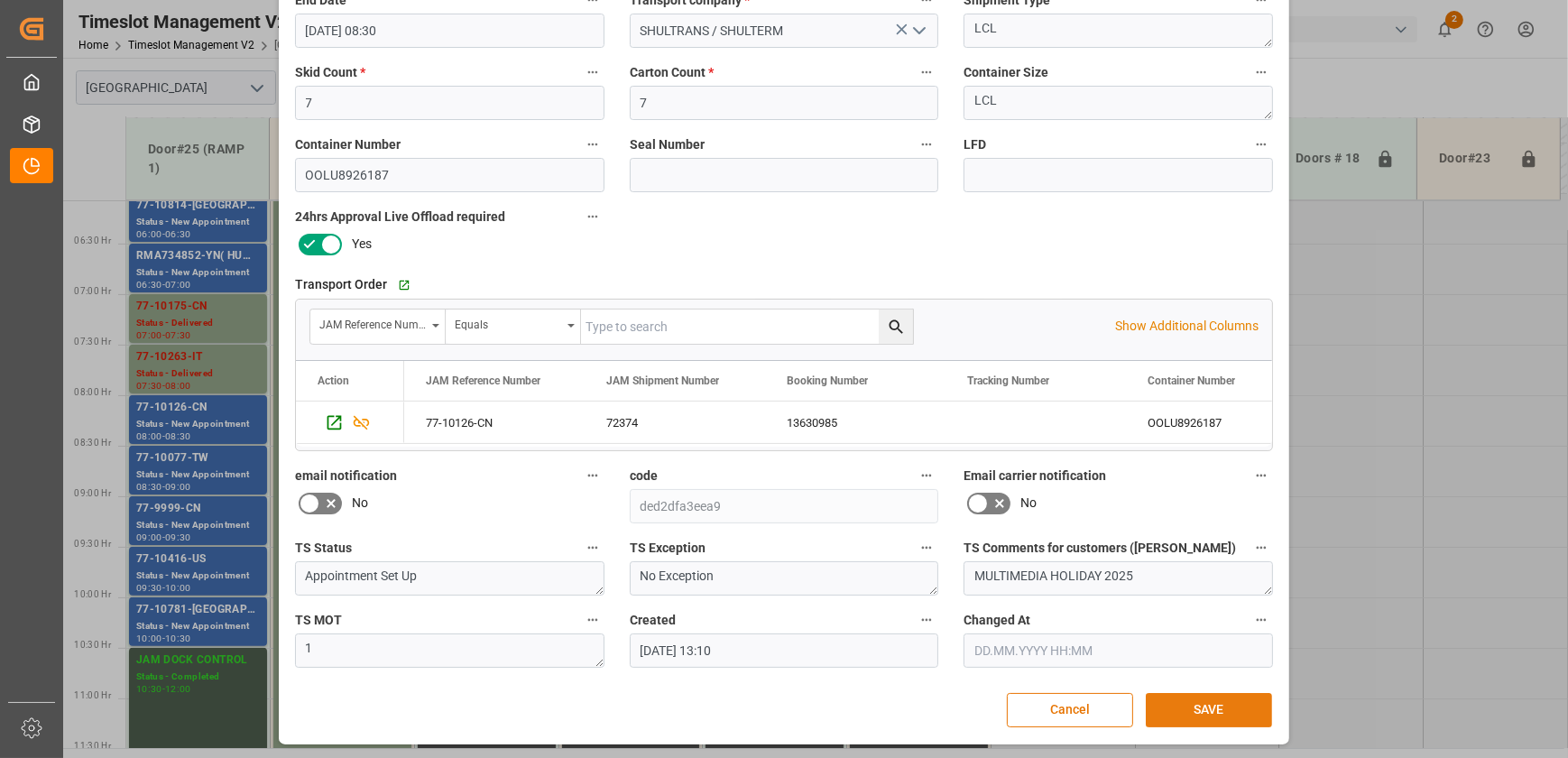
click at [1188, 705] on button "SAVE" at bounding box center [1209, 710] width 126 height 34
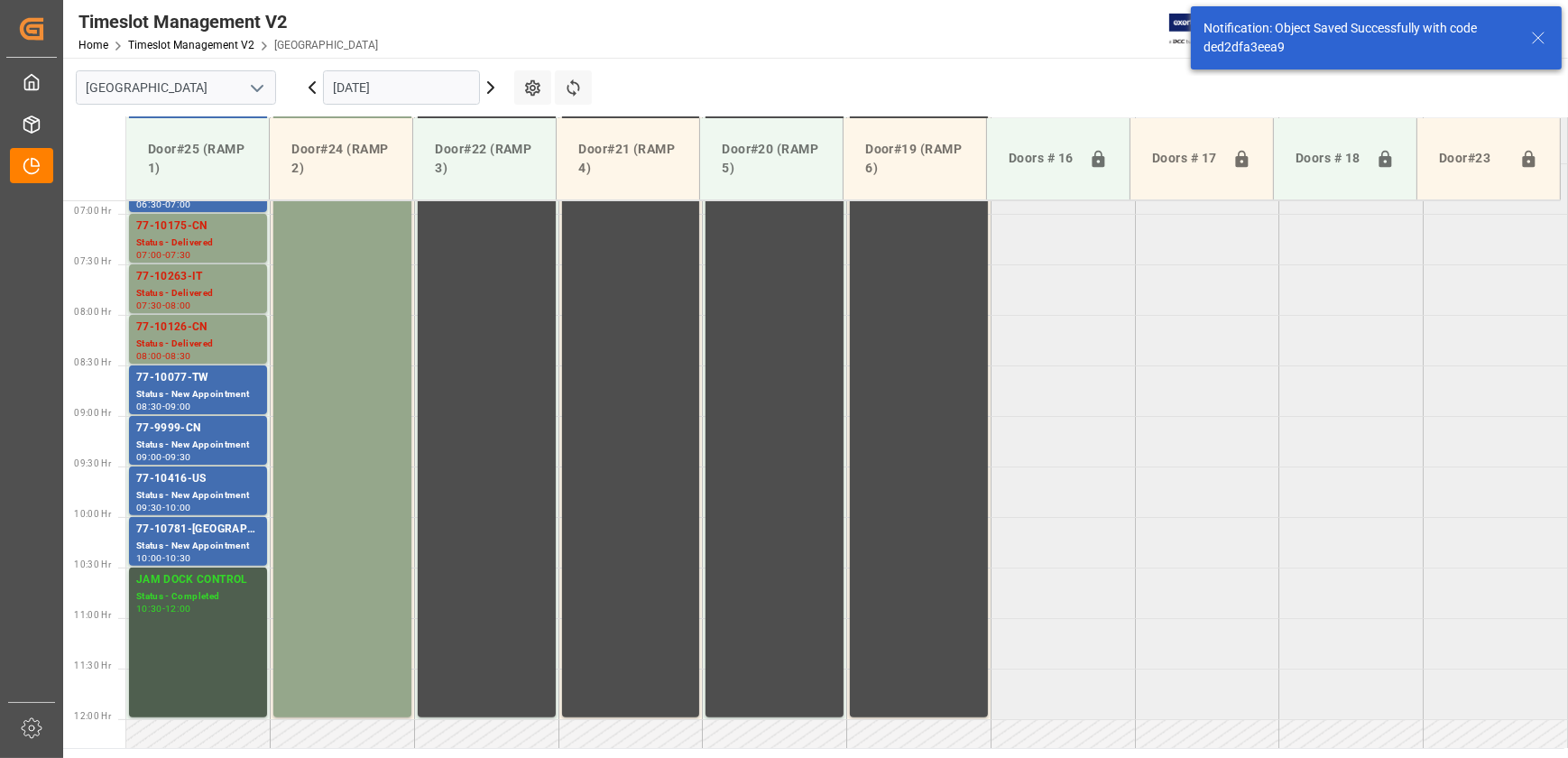
scroll to position [713, 0]
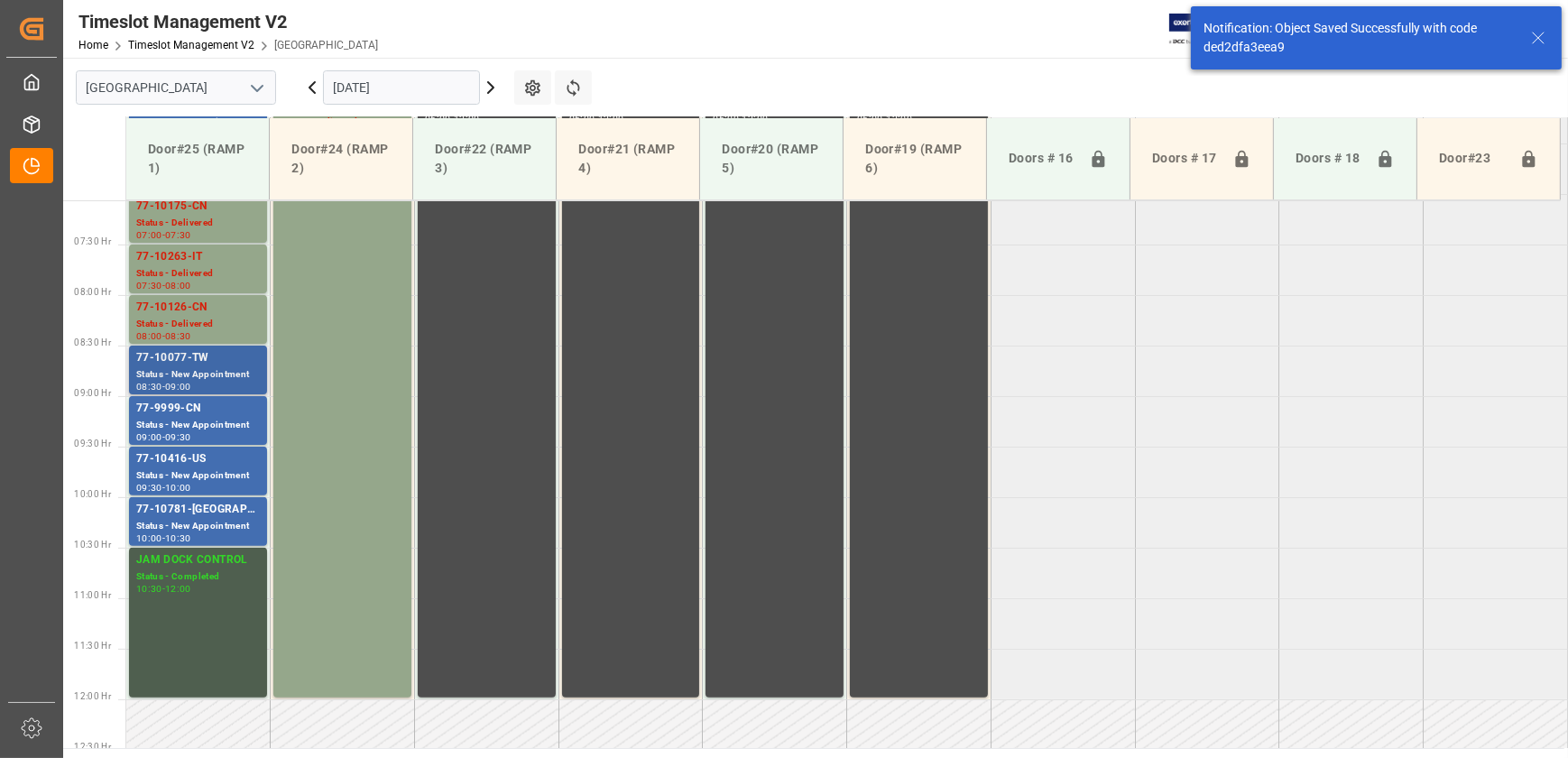
click at [195, 359] on div "77-10077-TW" at bounding box center [198, 358] width 124 height 18
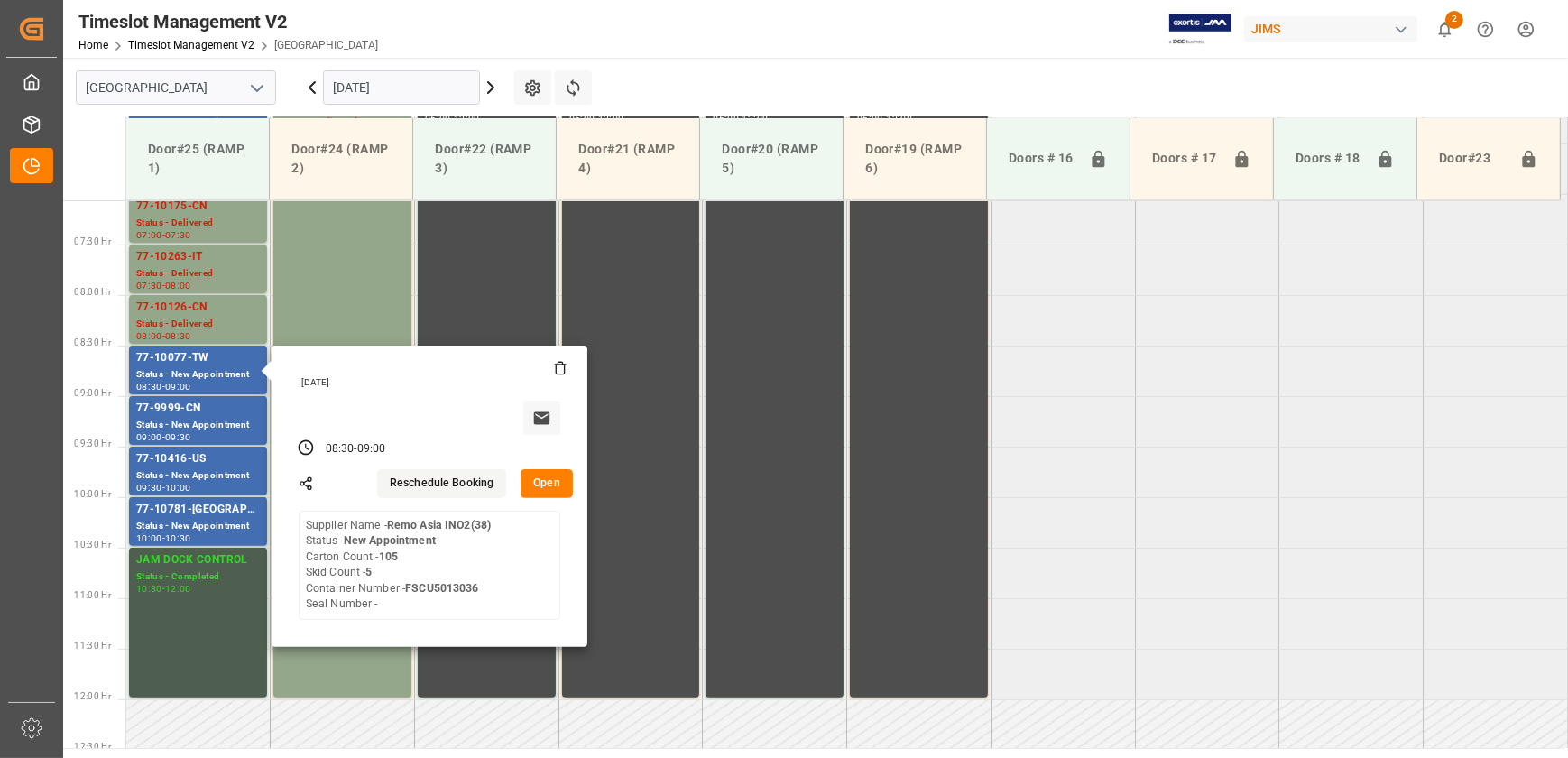
click at [554, 478] on button "Open" at bounding box center [546, 483] width 52 height 29
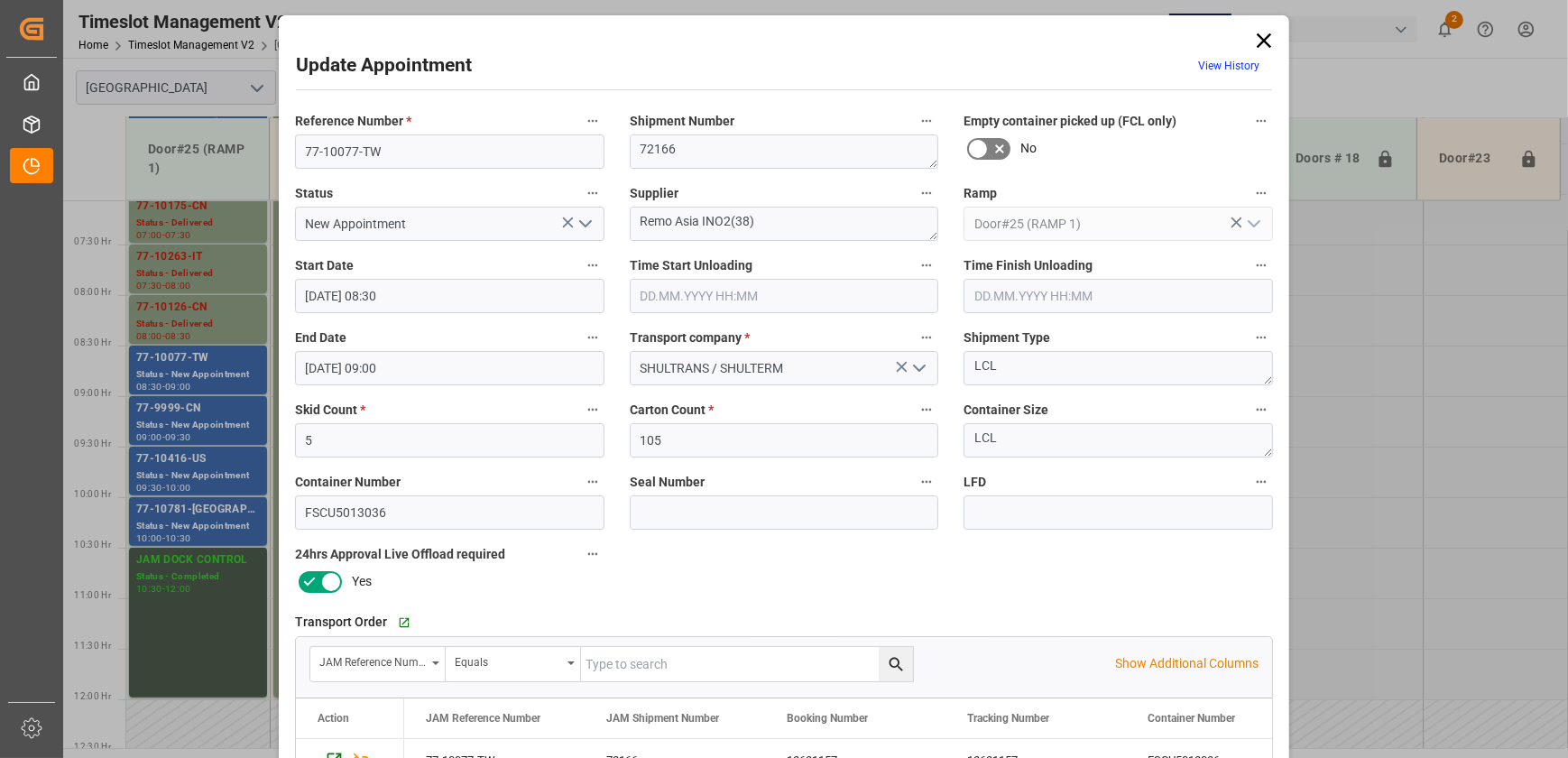
click at [576, 225] on icon "open menu" at bounding box center [585, 223] width 21 height 21
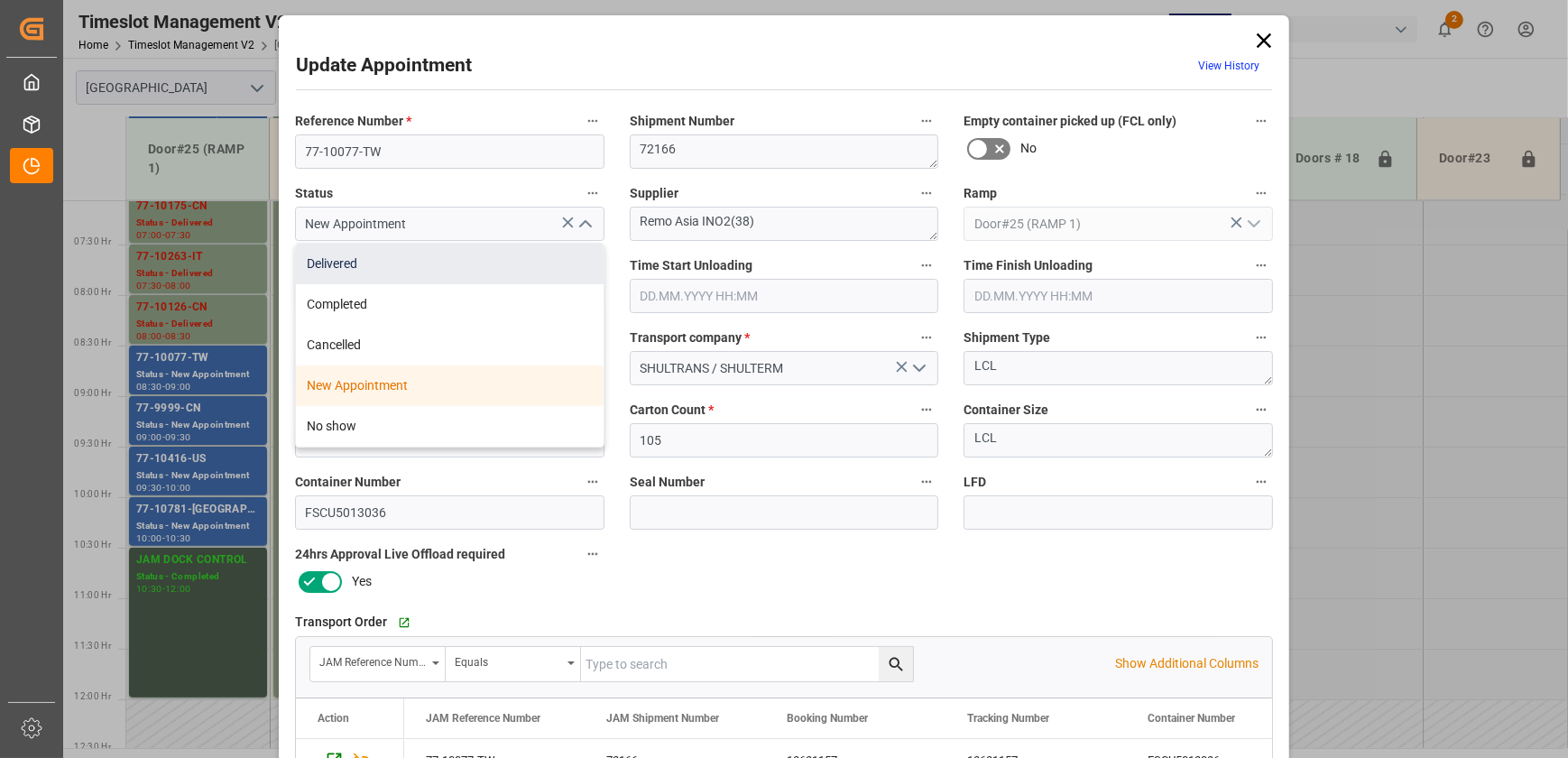
click at [522, 264] on div "Delivered" at bounding box center [450, 264] width 307 height 41
type input "Delivered"
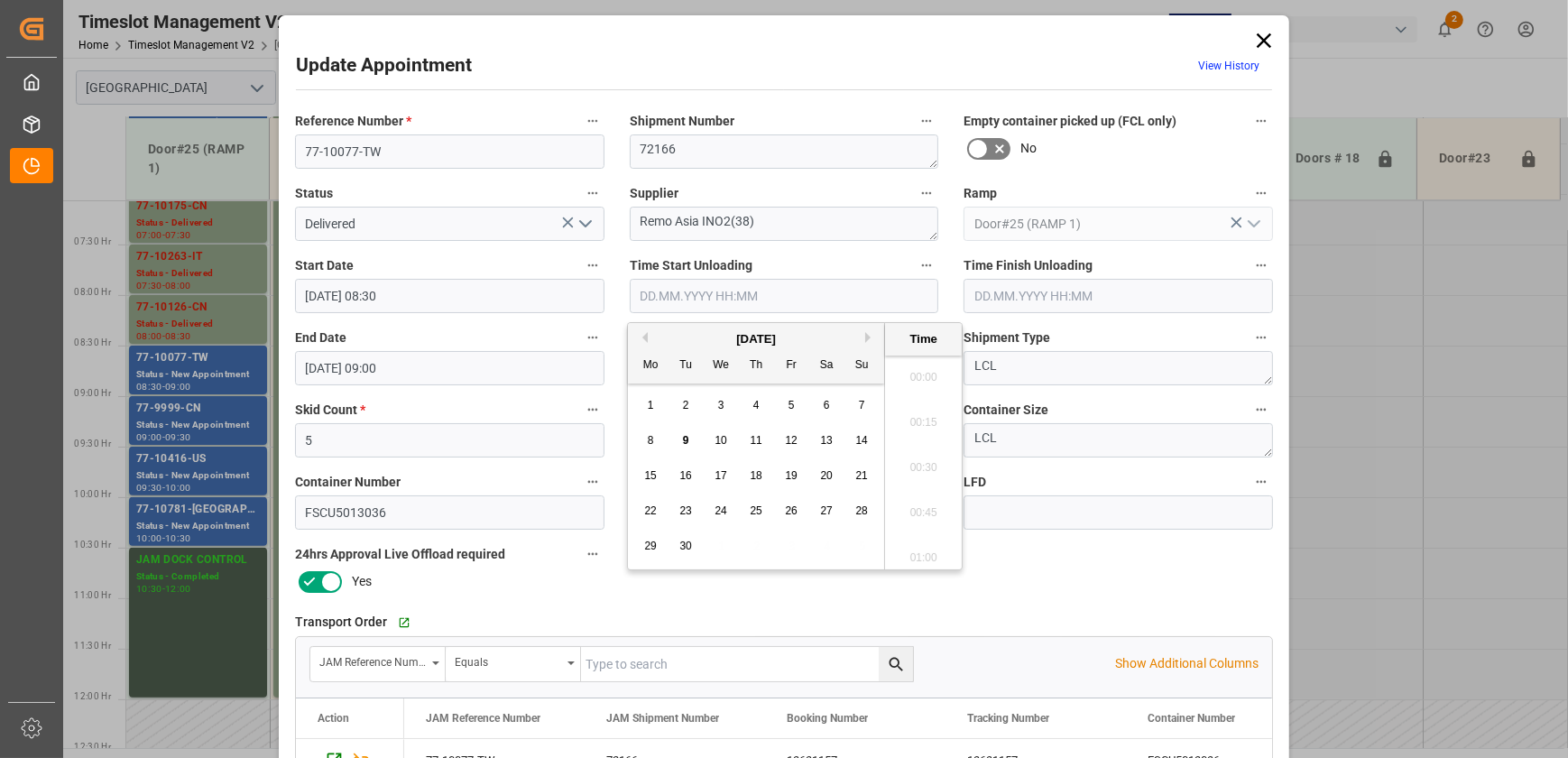
click at [694, 290] on input "text" at bounding box center [784, 295] width 309 height 34
click at [687, 442] on span "9" at bounding box center [686, 440] width 7 height 13
click at [919, 420] on li "08:30" at bounding box center [923, 417] width 77 height 46
type input "[DATE] 08:30"
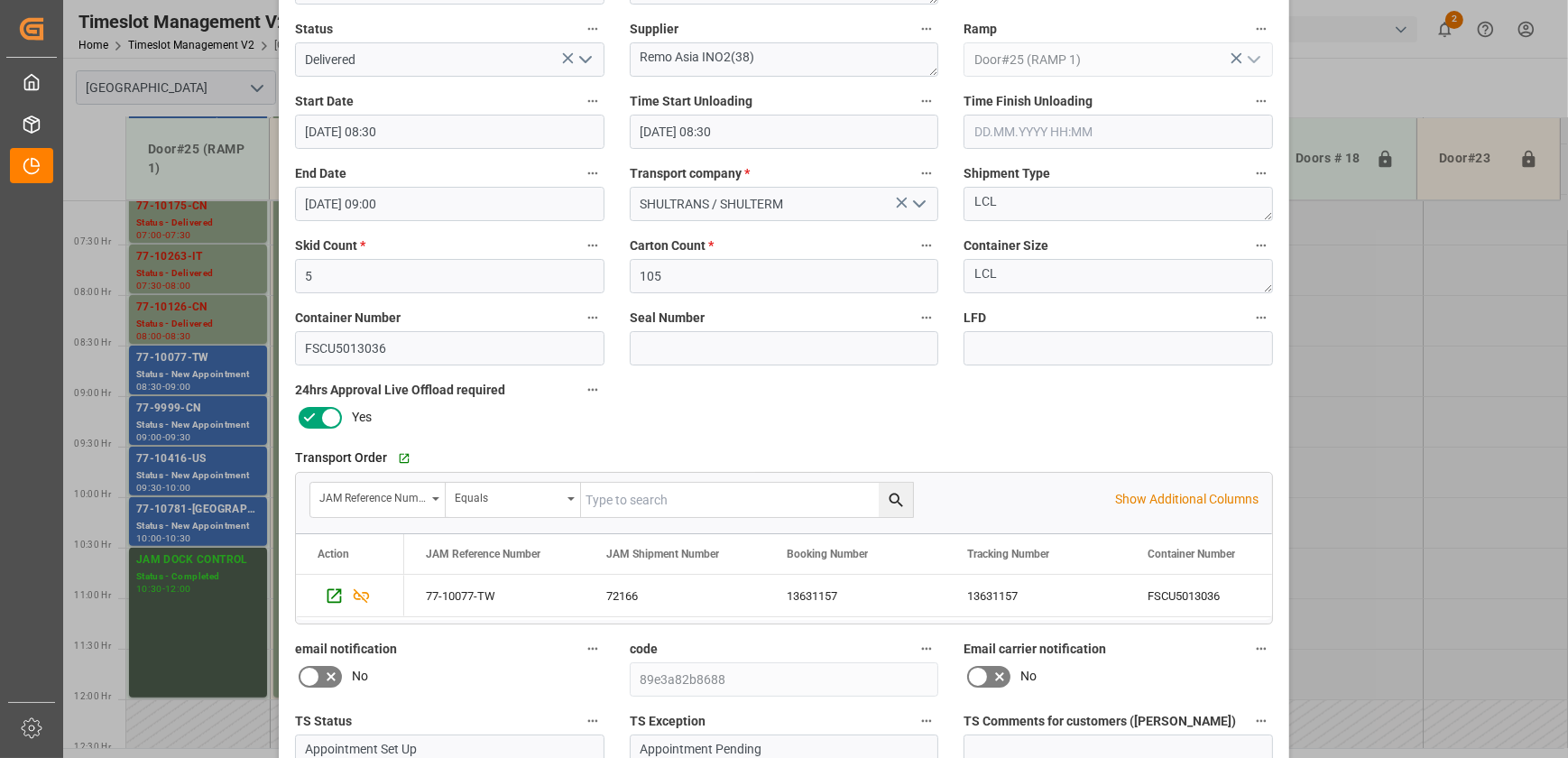
scroll to position [337, 0]
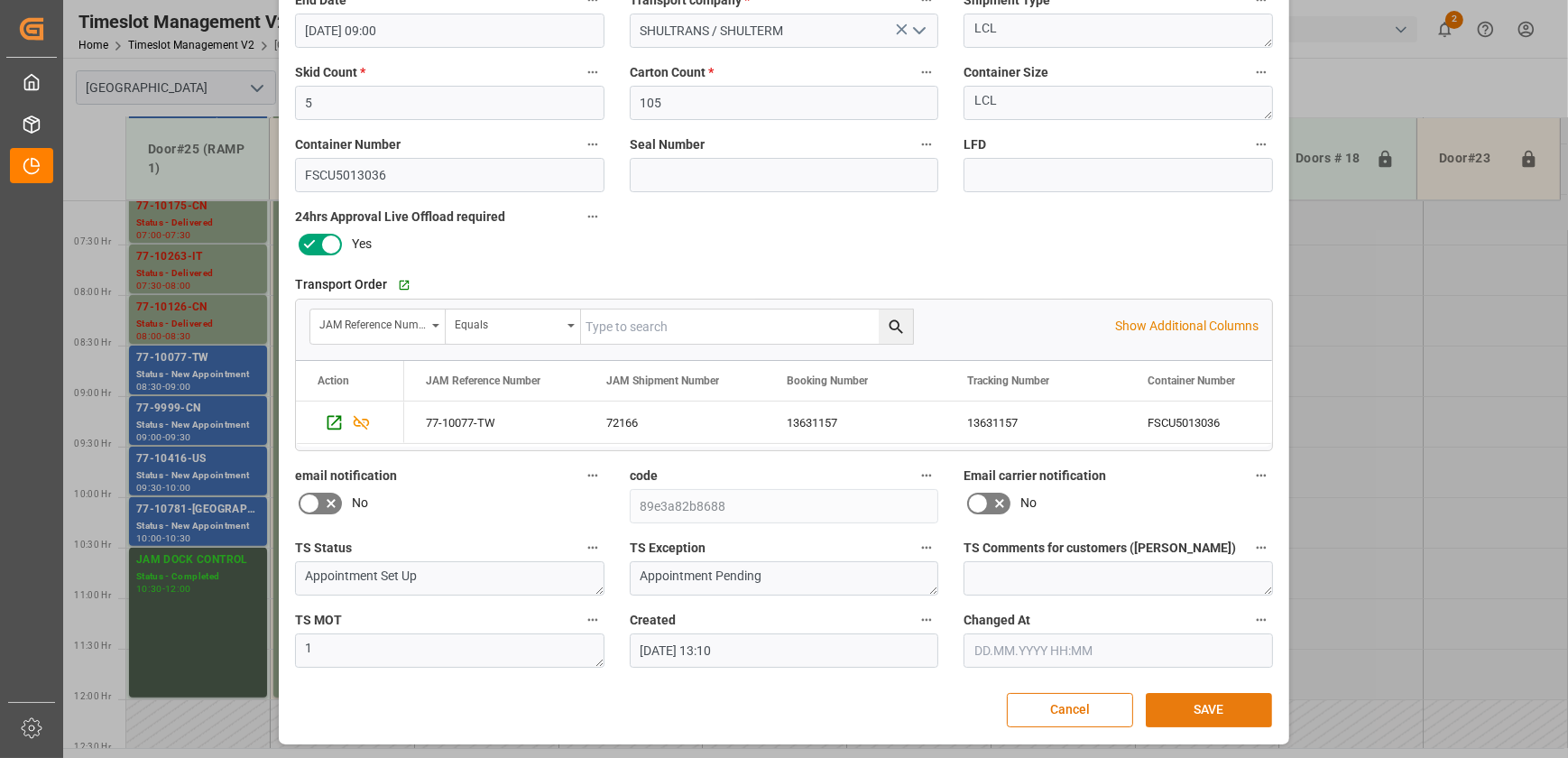
click at [1235, 705] on button "SAVE" at bounding box center [1209, 710] width 126 height 34
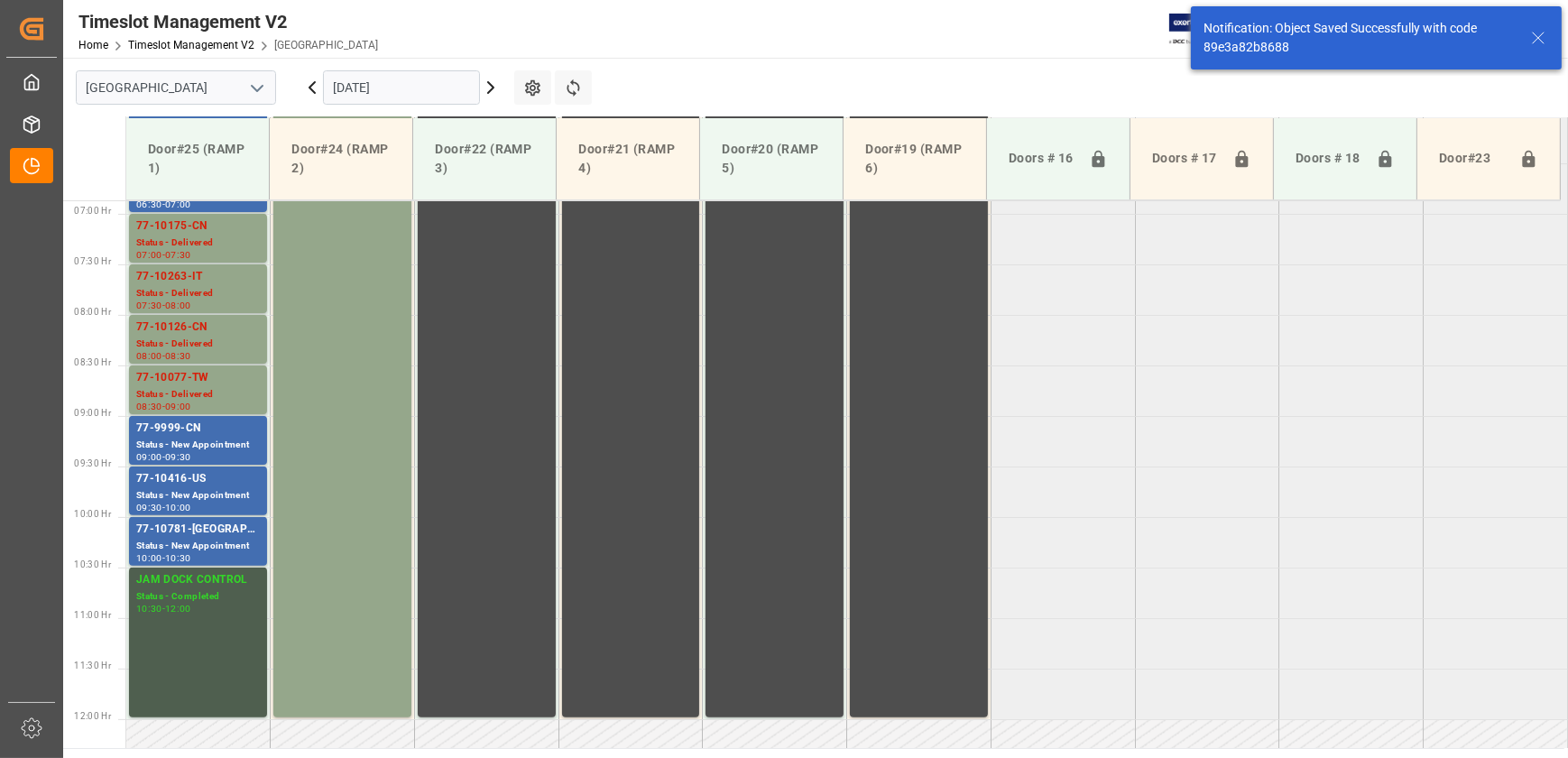
scroll to position [713, 0]
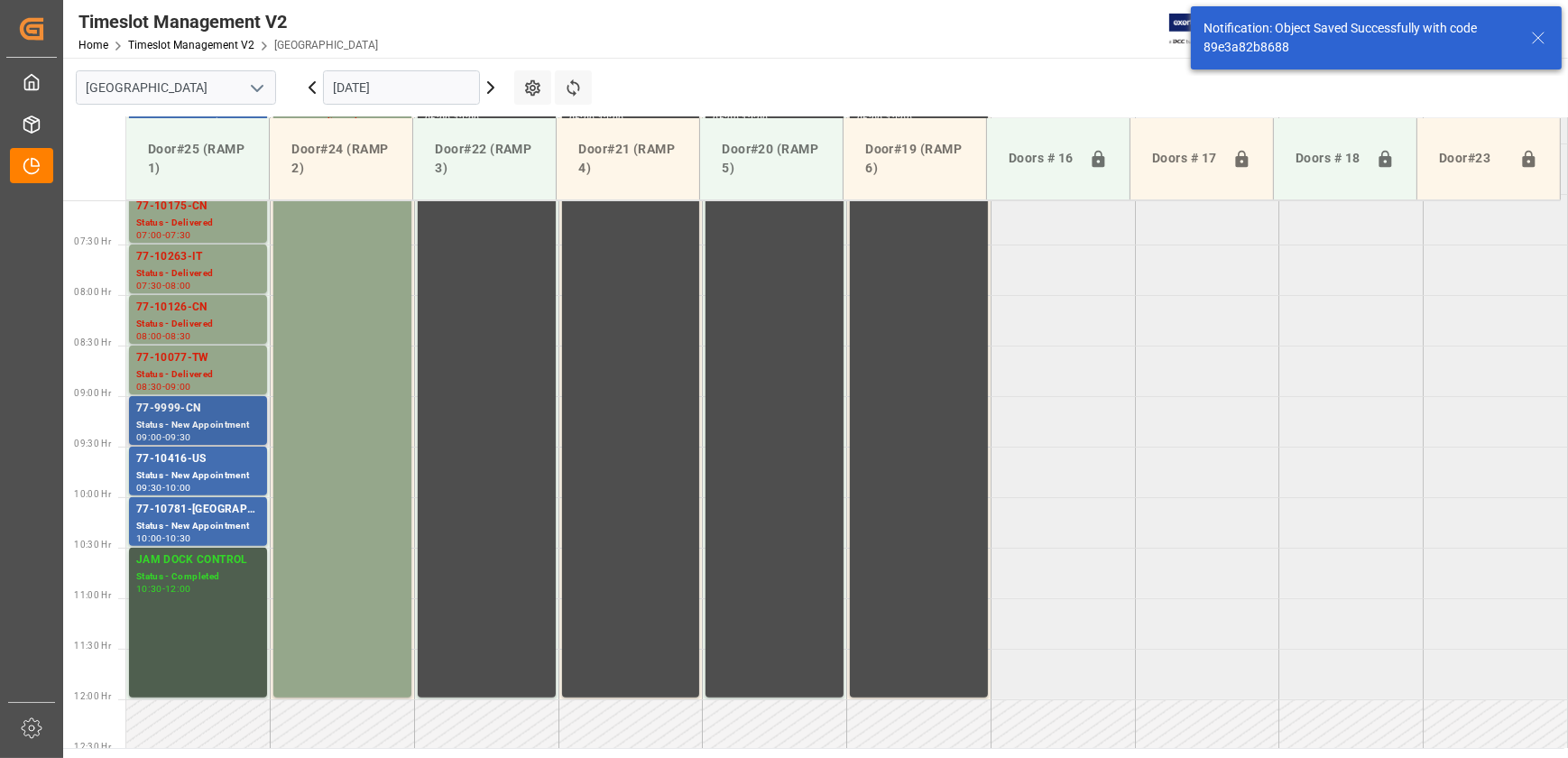
click at [233, 414] on div "77-9999-CN" at bounding box center [198, 408] width 124 height 18
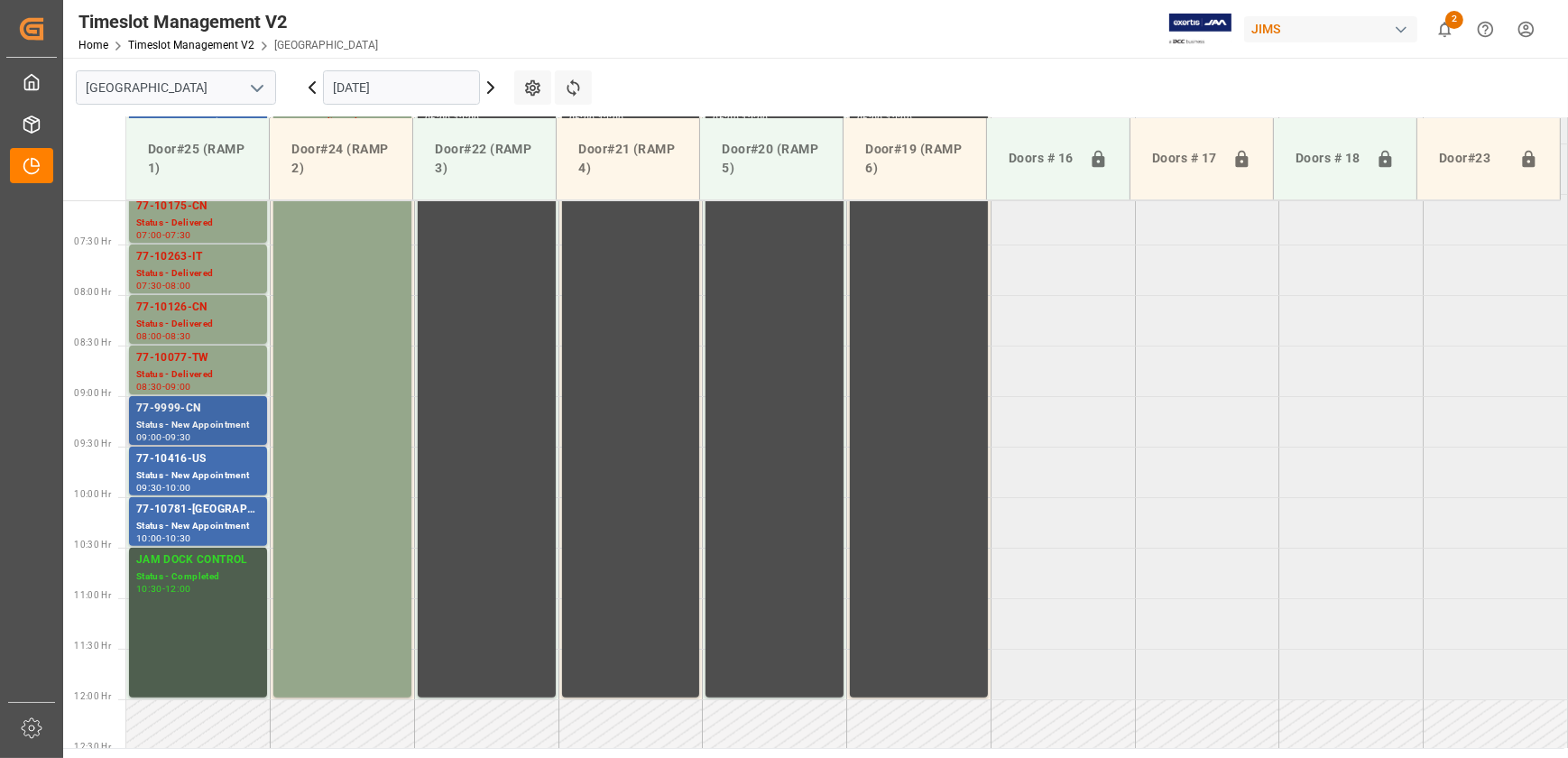
click at [188, 414] on div "77-9999-CN" at bounding box center [198, 408] width 124 height 18
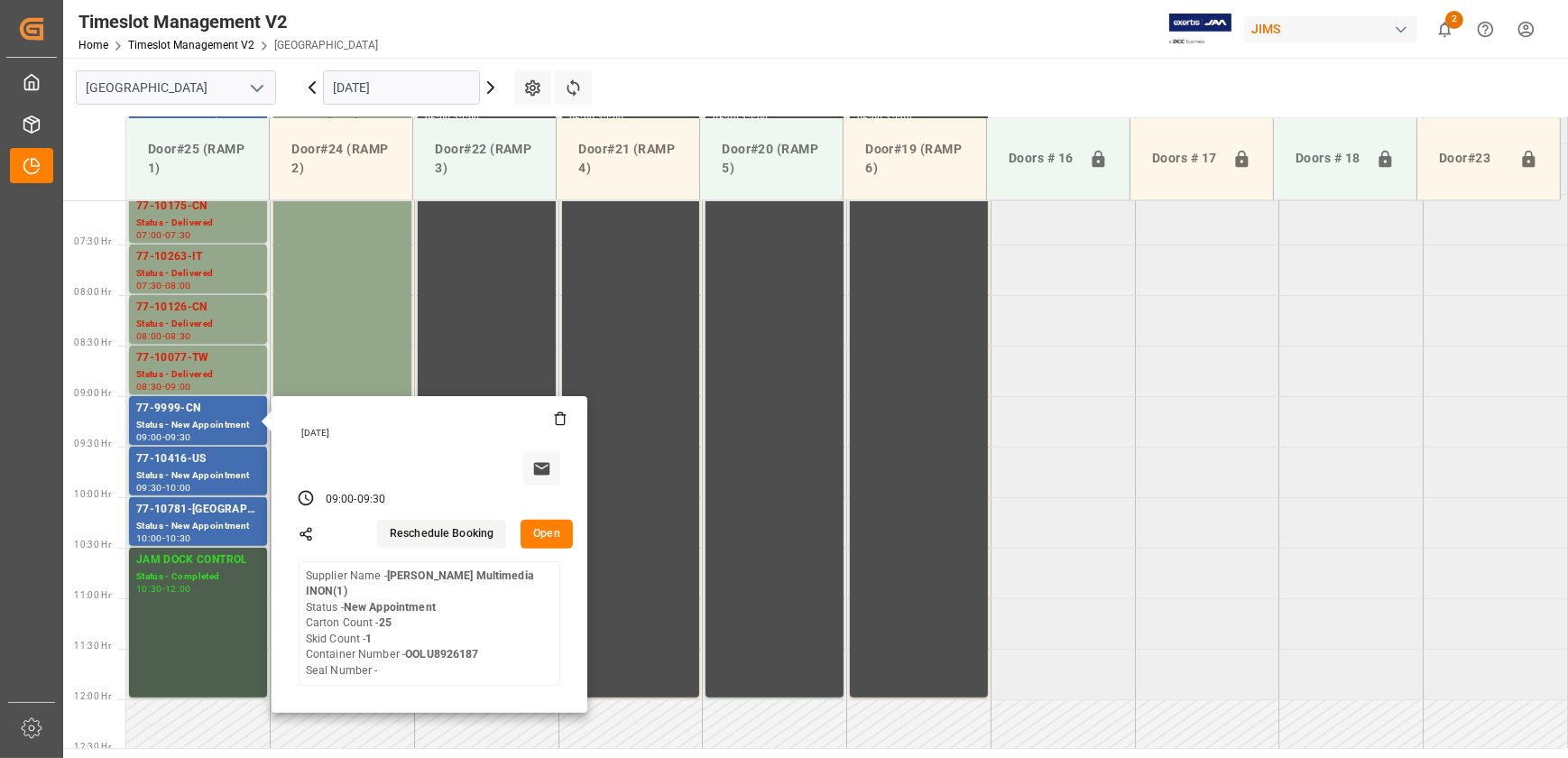
click at [540, 528] on button "Open" at bounding box center [546, 533] width 52 height 29
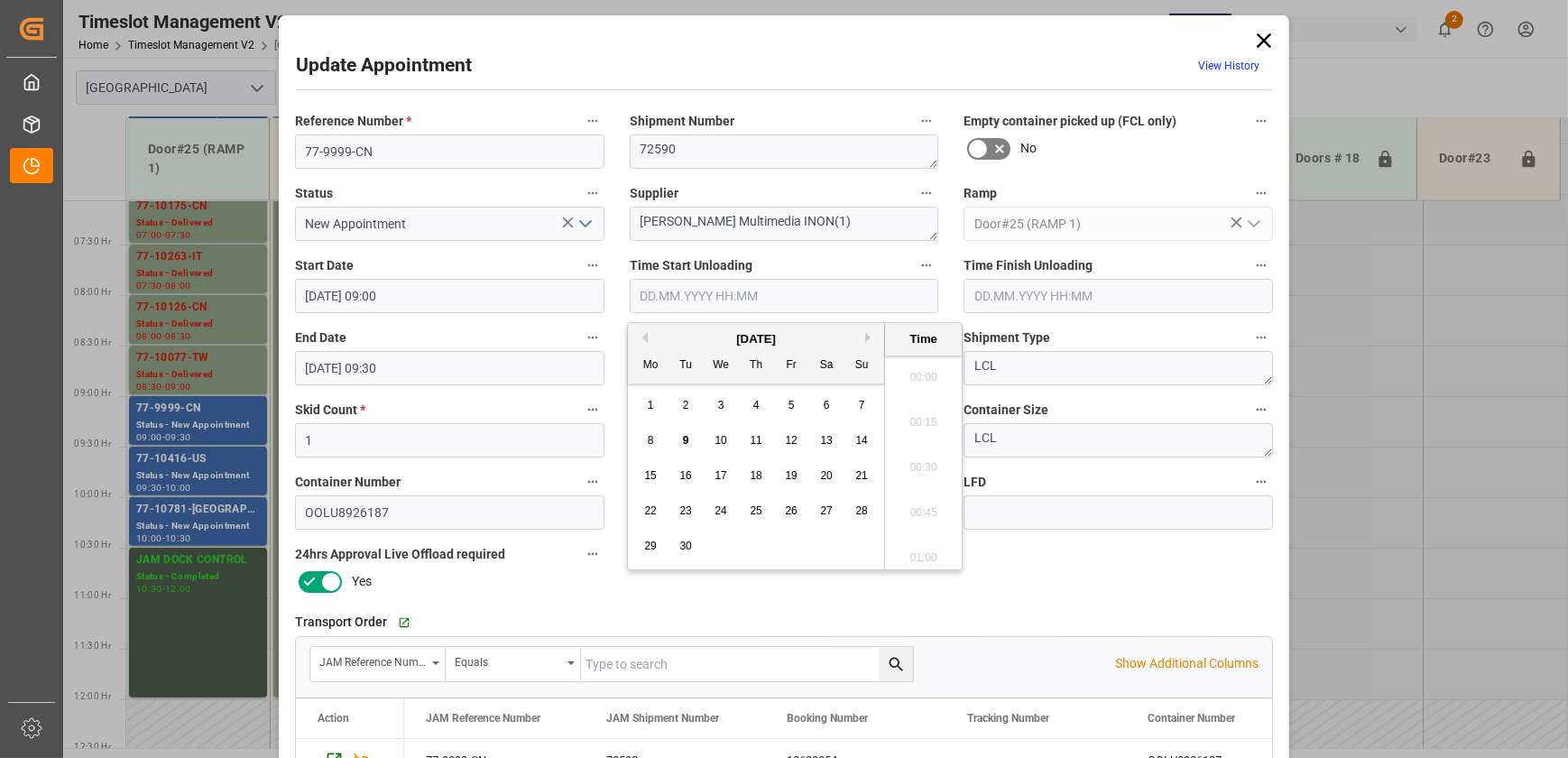
click at [804, 292] on input "text" at bounding box center [784, 295] width 309 height 34
click at [686, 443] on span "9" at bounding box center [686, 440] width 7 height 13
click at [915, 417] on li "08:30" at bounding box center [923, 417] width 77 height 46
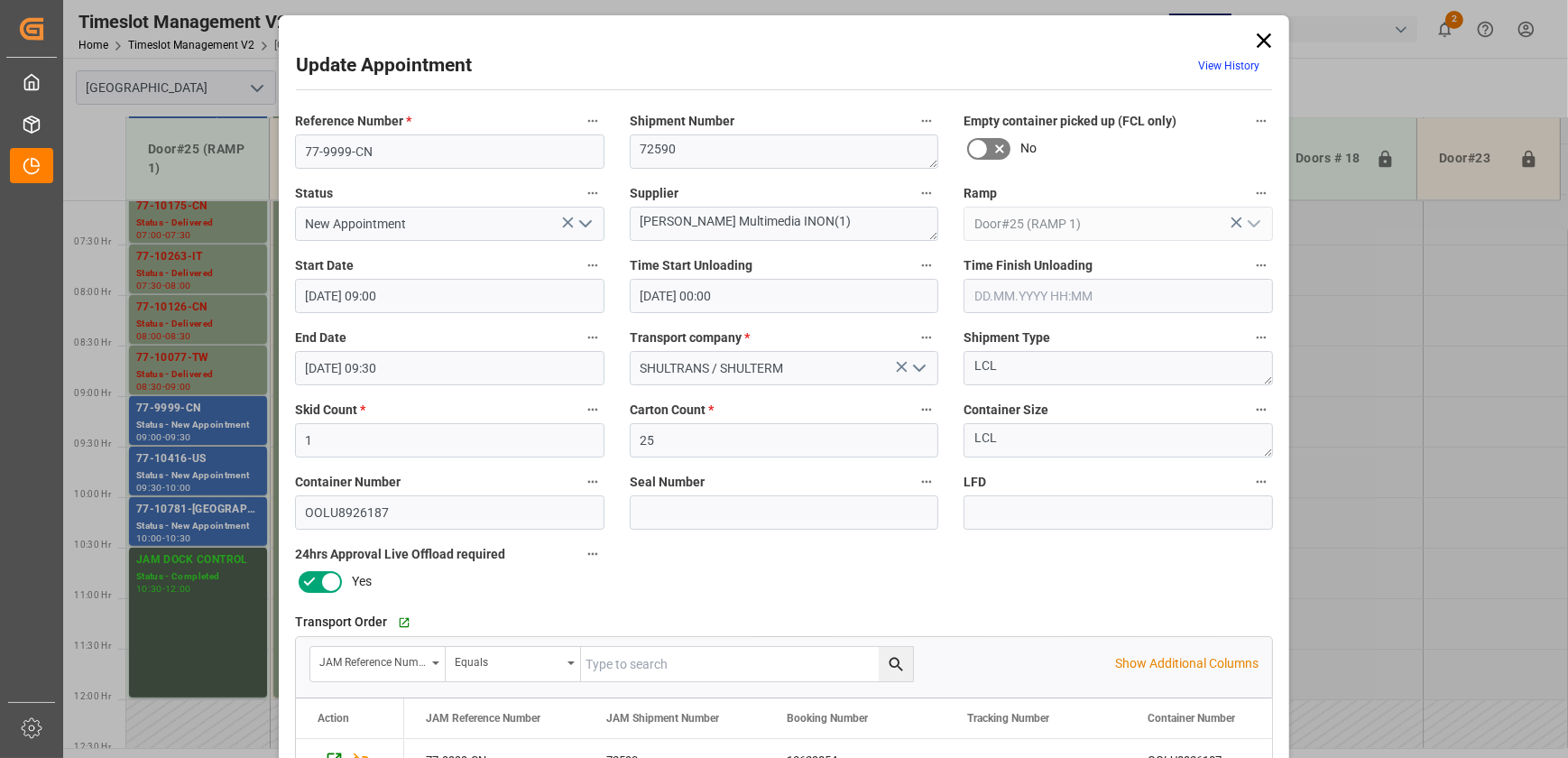
type input "[DATE] 08:30"
click at [586, 221] on polyline "open menu" at bounding box center [585, 224] width 11 height 6
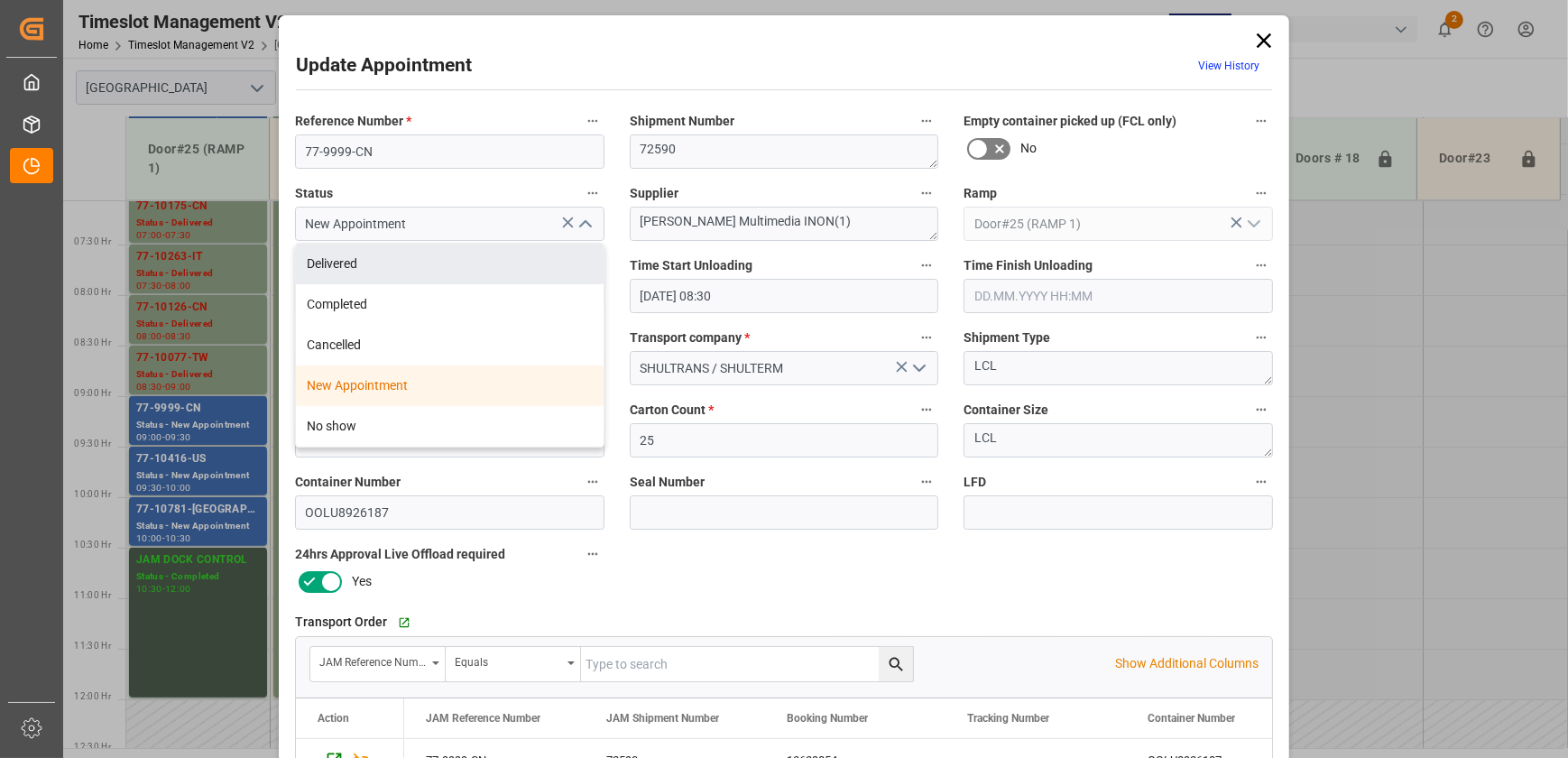
drag, startPoint x: 559, startPoint y: 256, endPoint x: 634, endPoint y: 386, distance: 150.1
click at [559, 257] on div "Delivered" at bounding box center [450, 264] width 307 height 41
type input "Delivered"
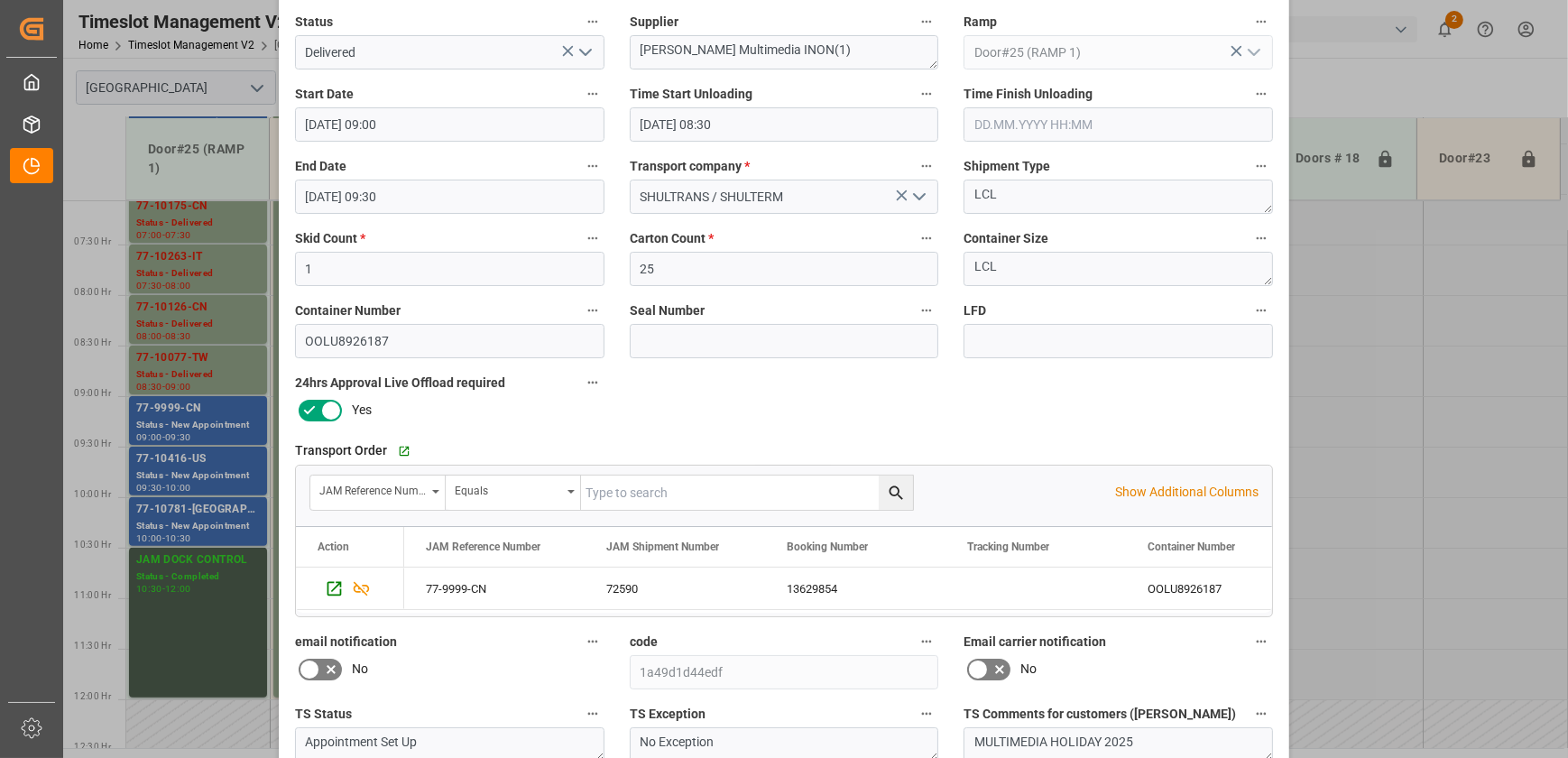
scroll to position [337, 0]
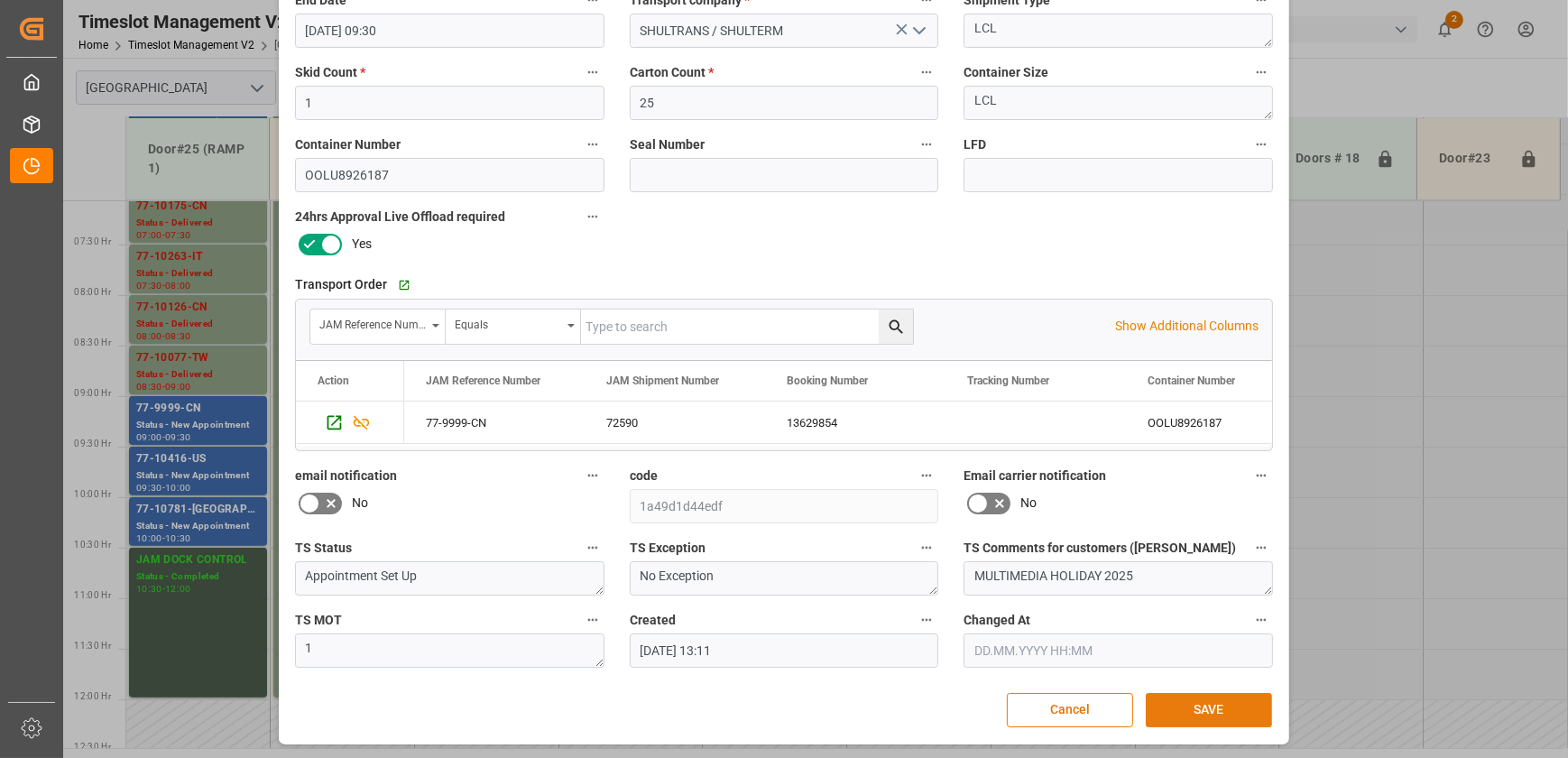
click at [1221, 703] on button "SAVE" at bounding box center [1209, 710] width 126 height 34
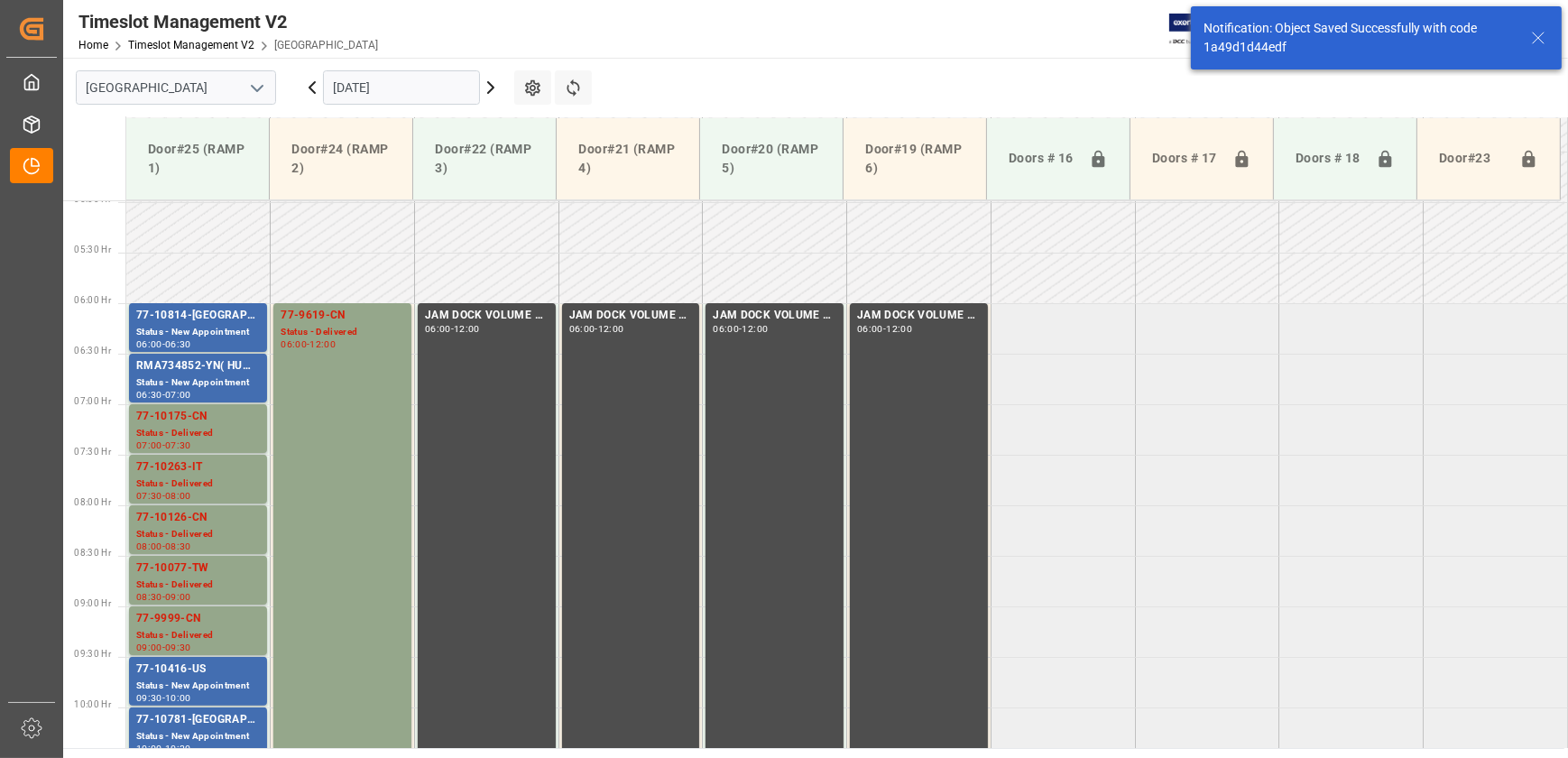
scroll to position [651, 0]
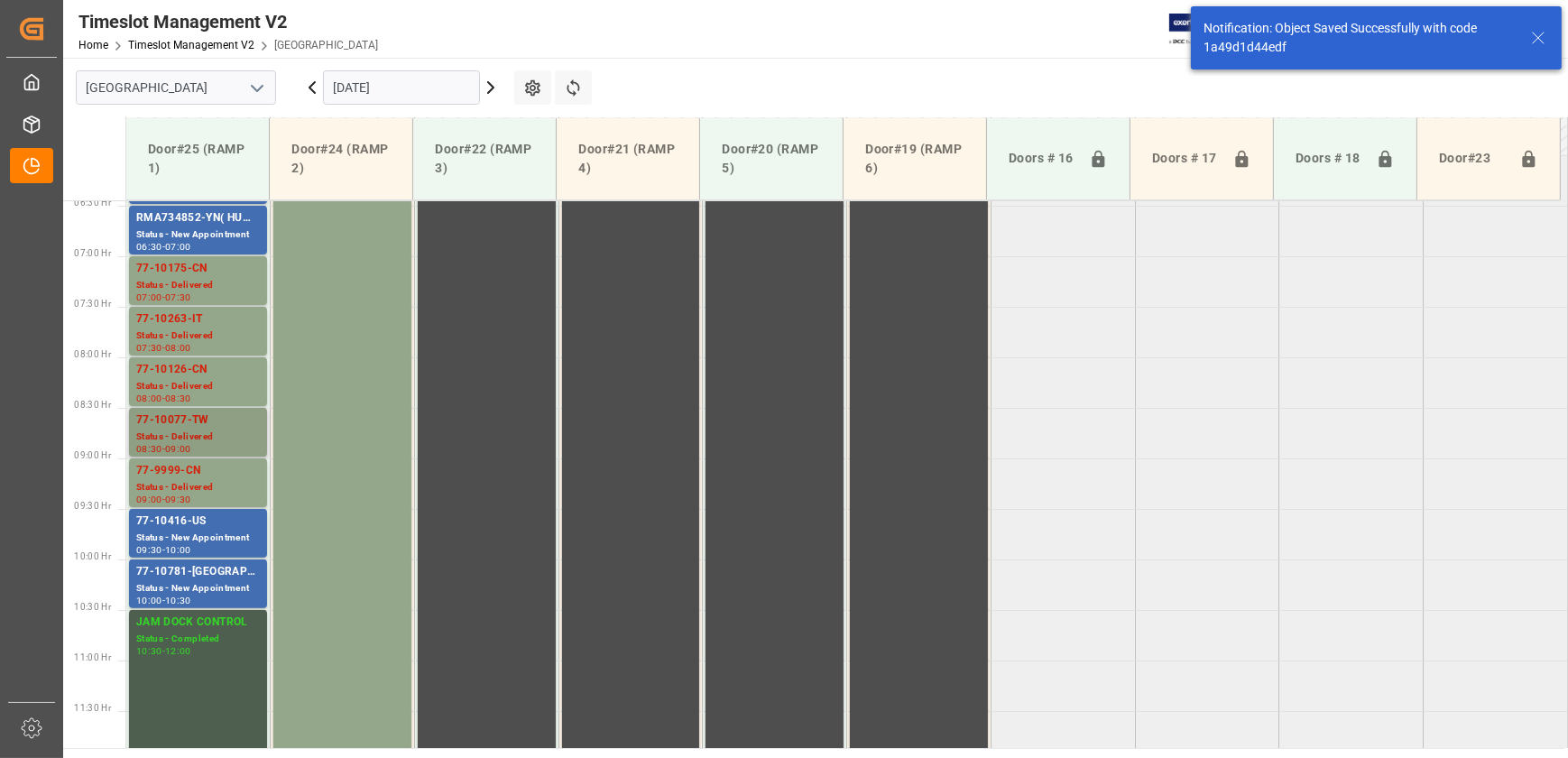
click at [188, 425] on div "77-10077-TW" at bounding box center [198, 420] width 124 height 18
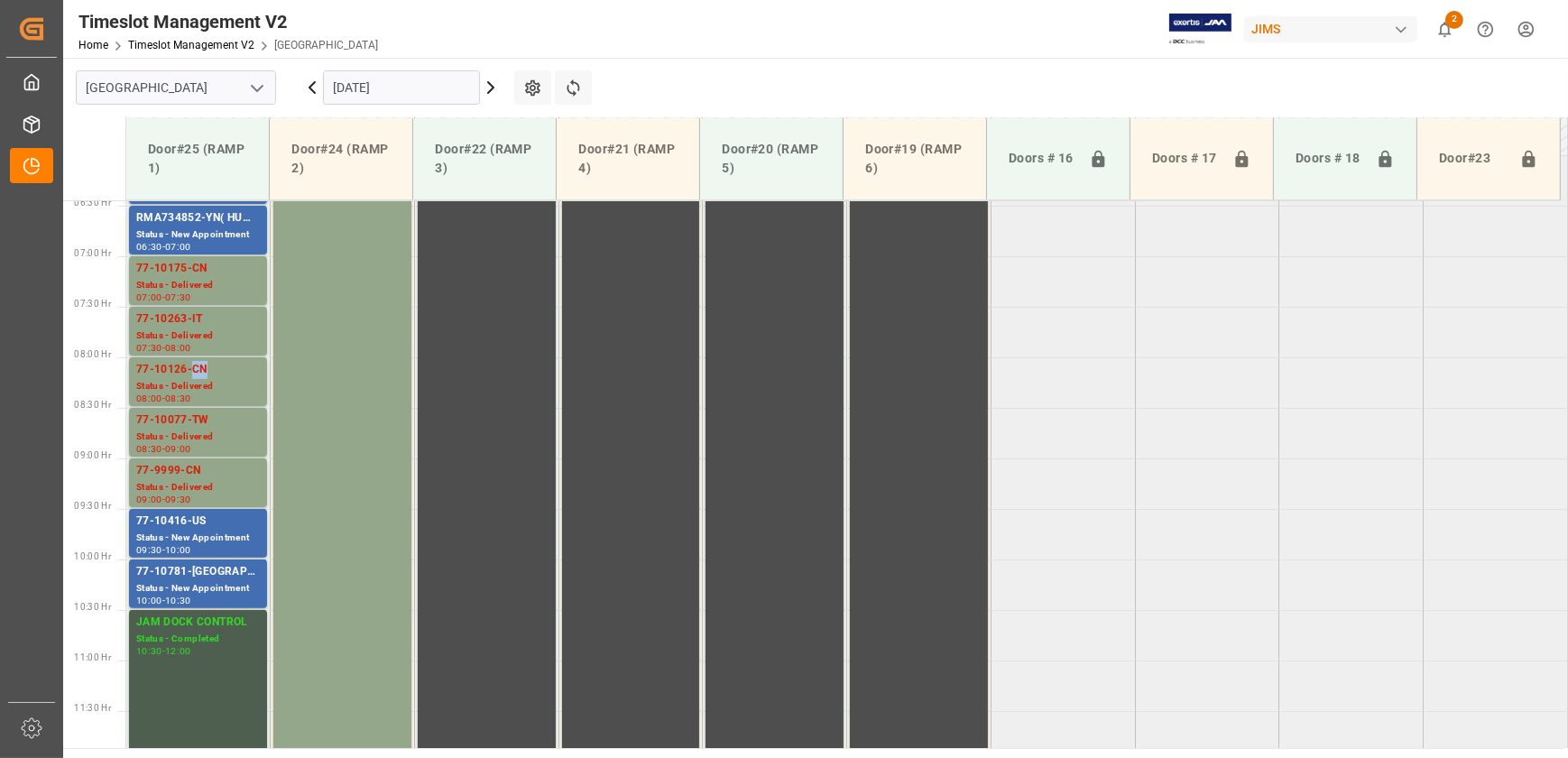
click at [193, 367] on div "77-10126-CN" at bounding box center [198, 369] width 124 height 18
click at [199, 320] on div "77-10263-IT" at bounding box center [198, 319] width 124 height 18
click at [203, 281] on div "Status - Delivered" at bounding box center [198, 285] width 124 height 16
click at [216, 327] on div "77-10263-IT" at bounding box center [198, 319] width 124 height 18
click at [214, 371] on div "77-10126-CN" at bounding box center [198, 369] width 124 height 18
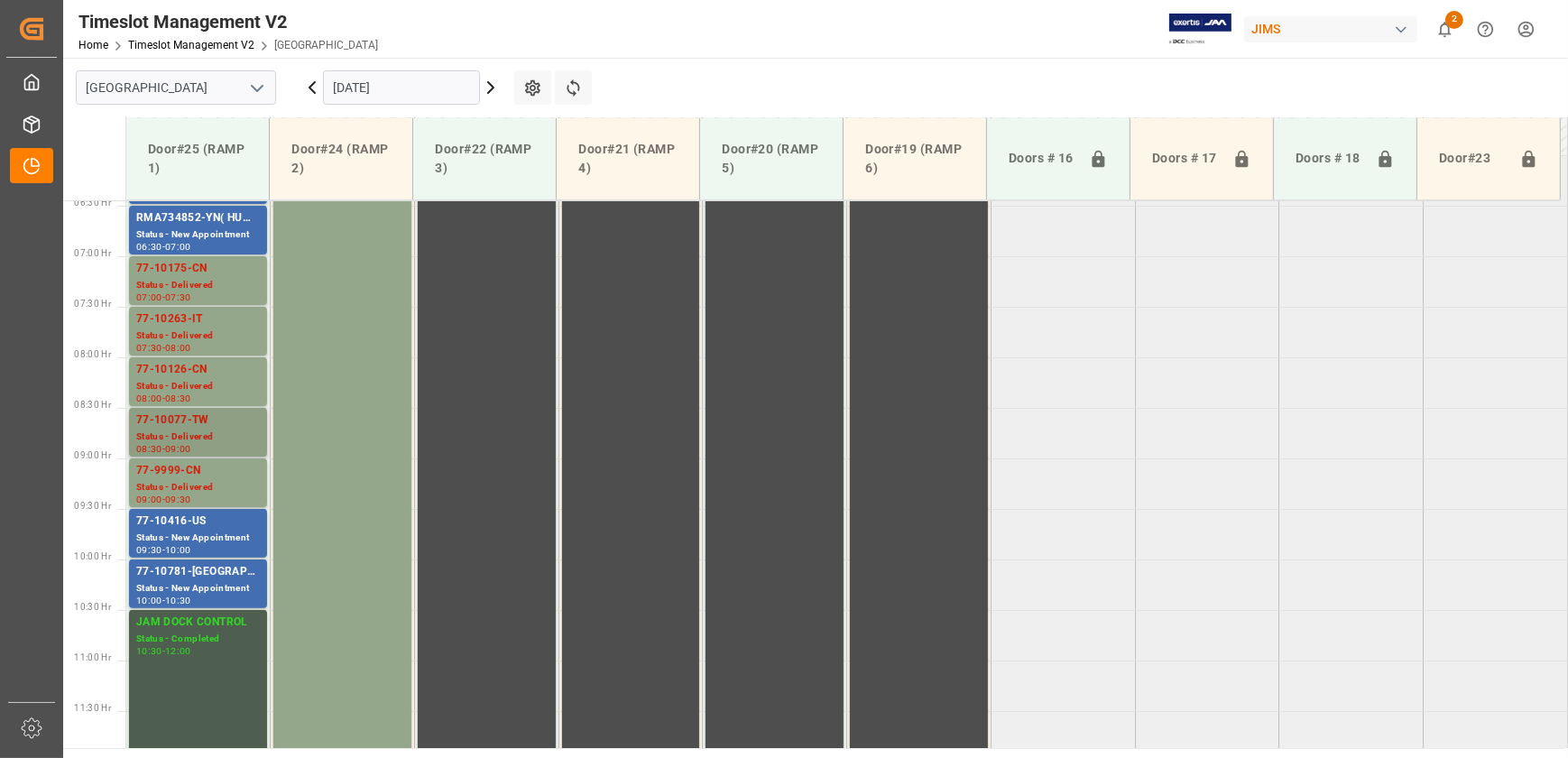
click at [202, 422] on div "77-10077-TW" at bounding box center [198, 420] width 124 height 18
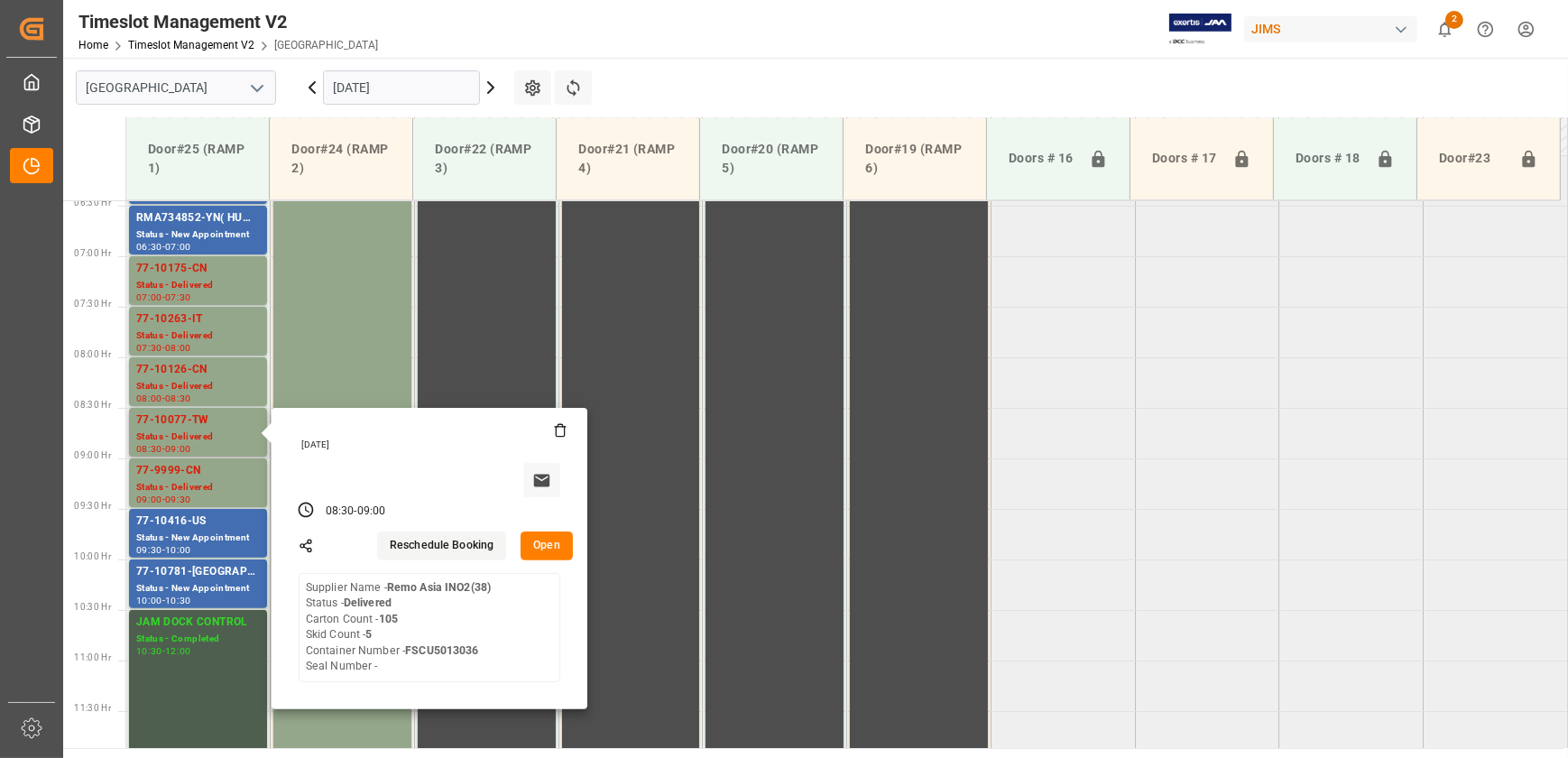
click at [556, 545] on button "Open" at bounding box center [546, 545] width 52 height 29
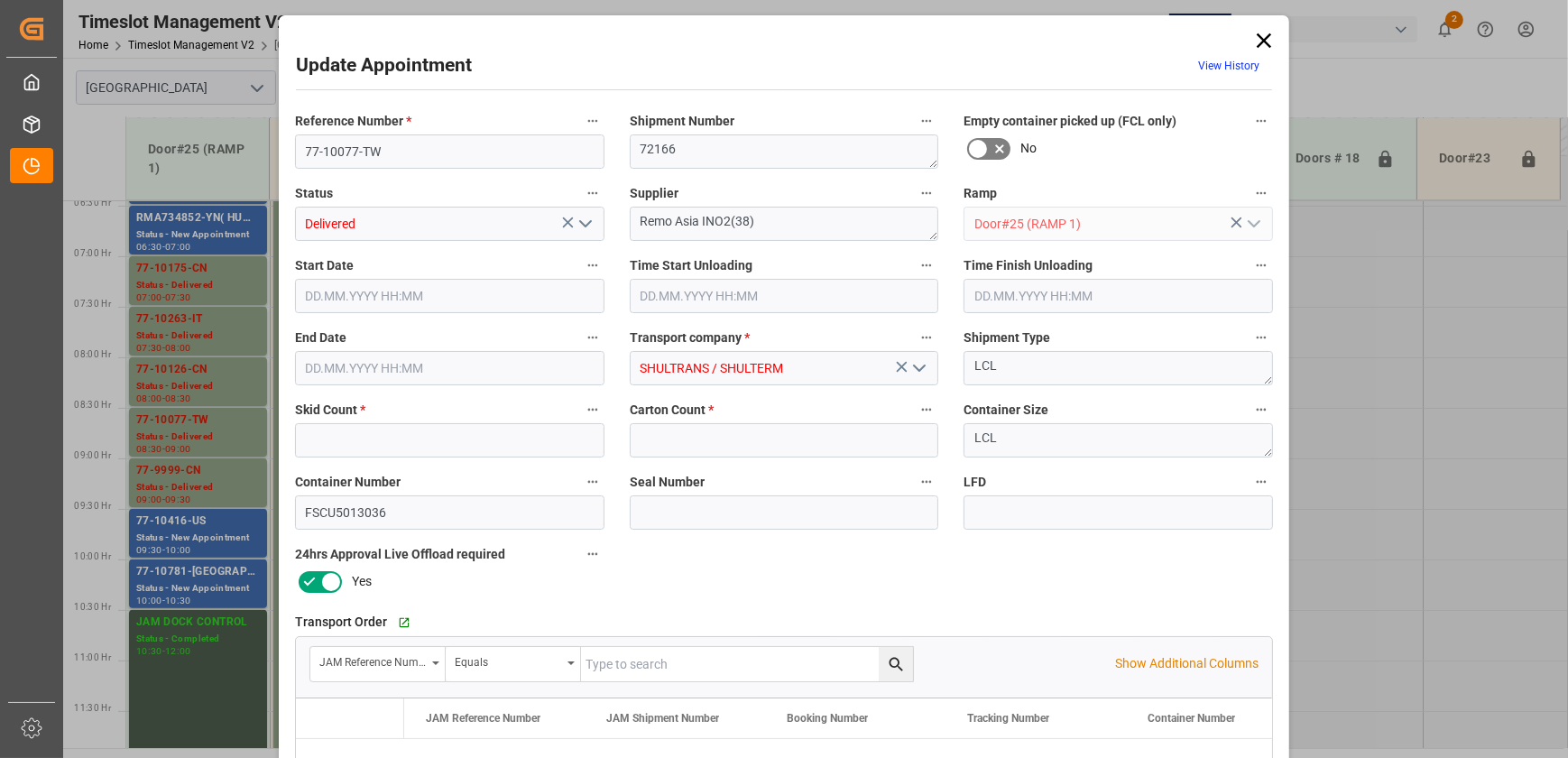
type input "5"
type input "105"
type input "[DATE] 08:30"
type input "[DATE] 09:00"
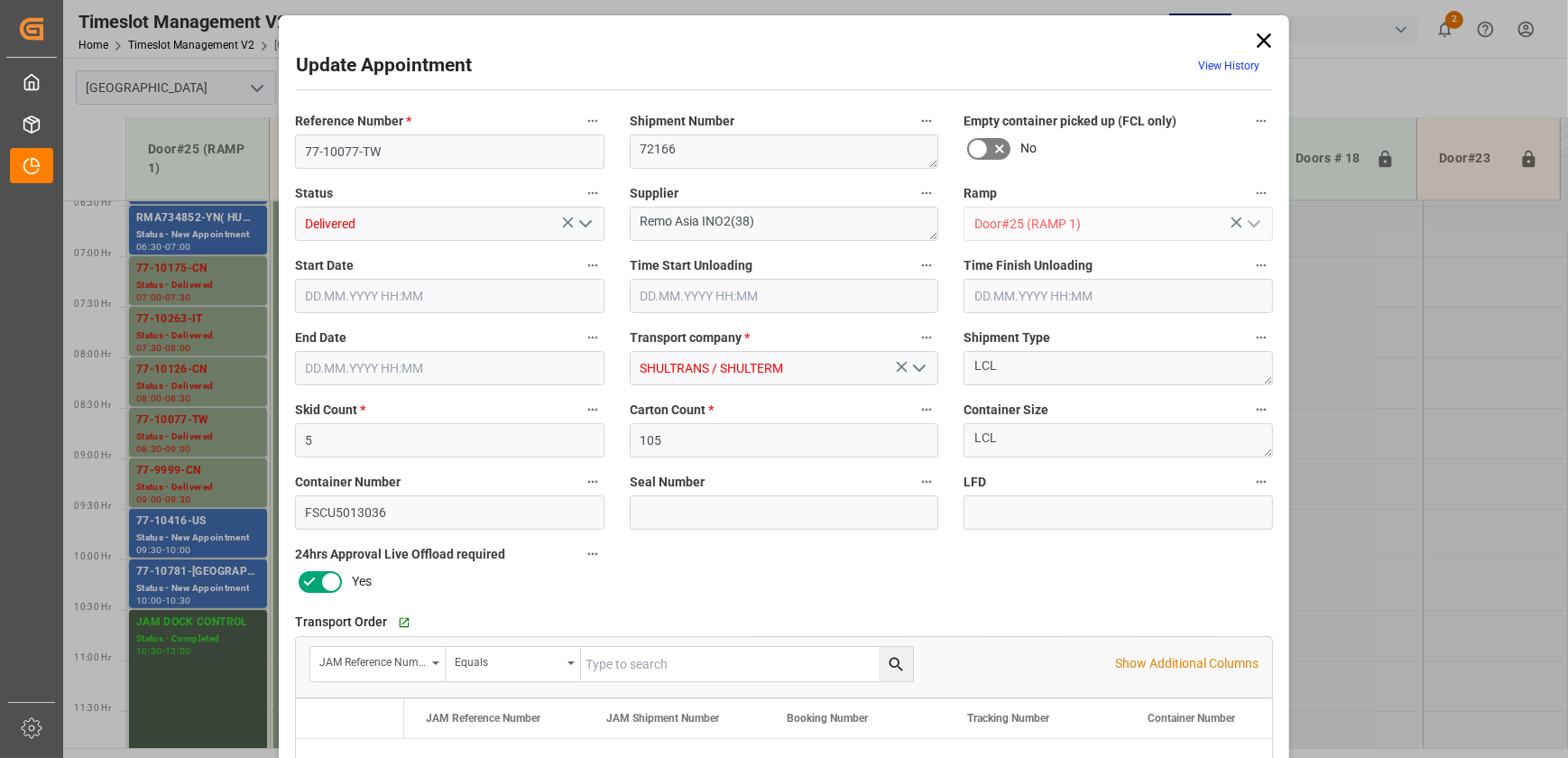
type input "[DATE] 13:10"
click at [1254, 41] on icon at bounding box center [1263, 40] width 25 height 25
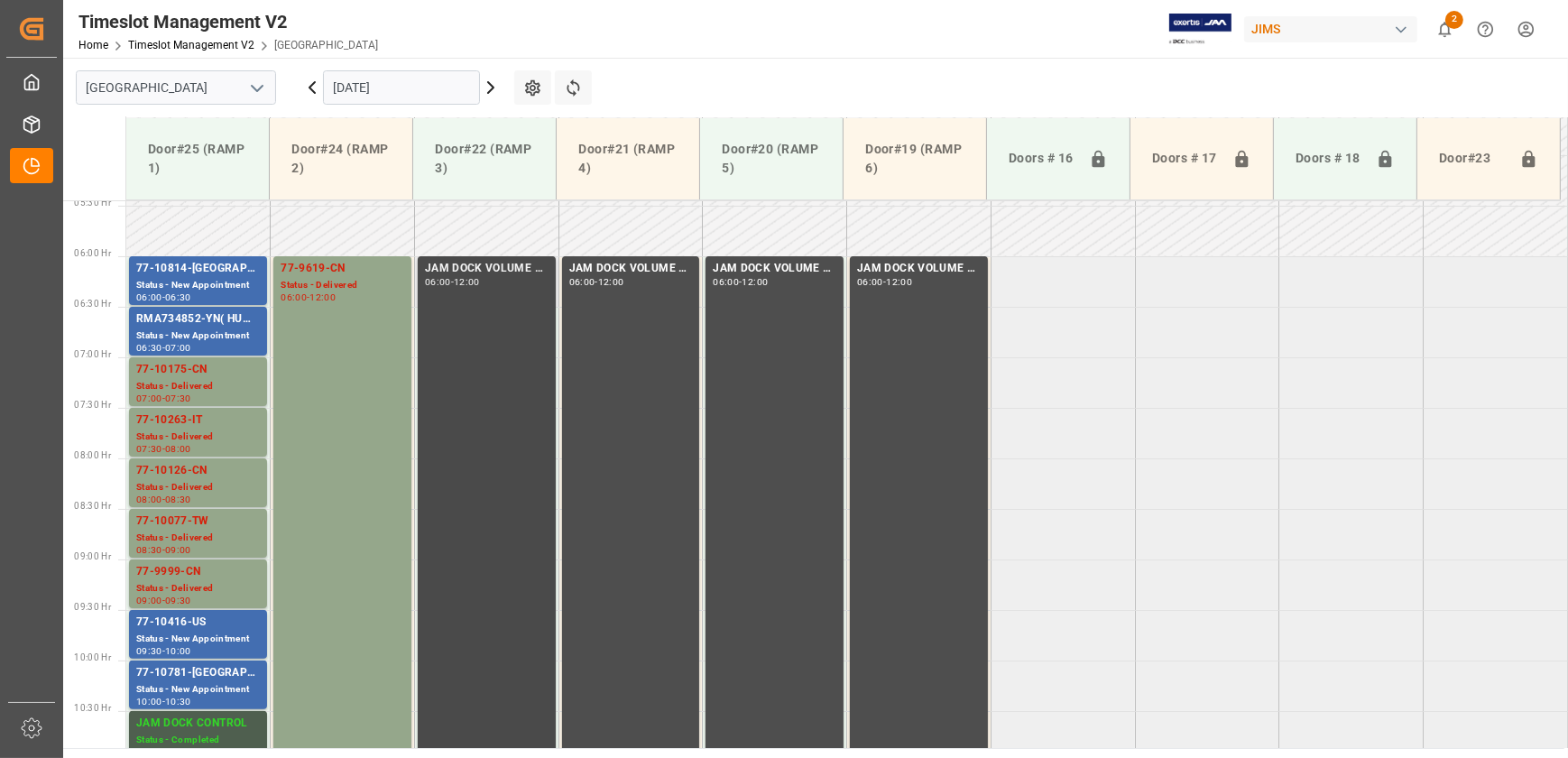
scroll to position [569, 0]
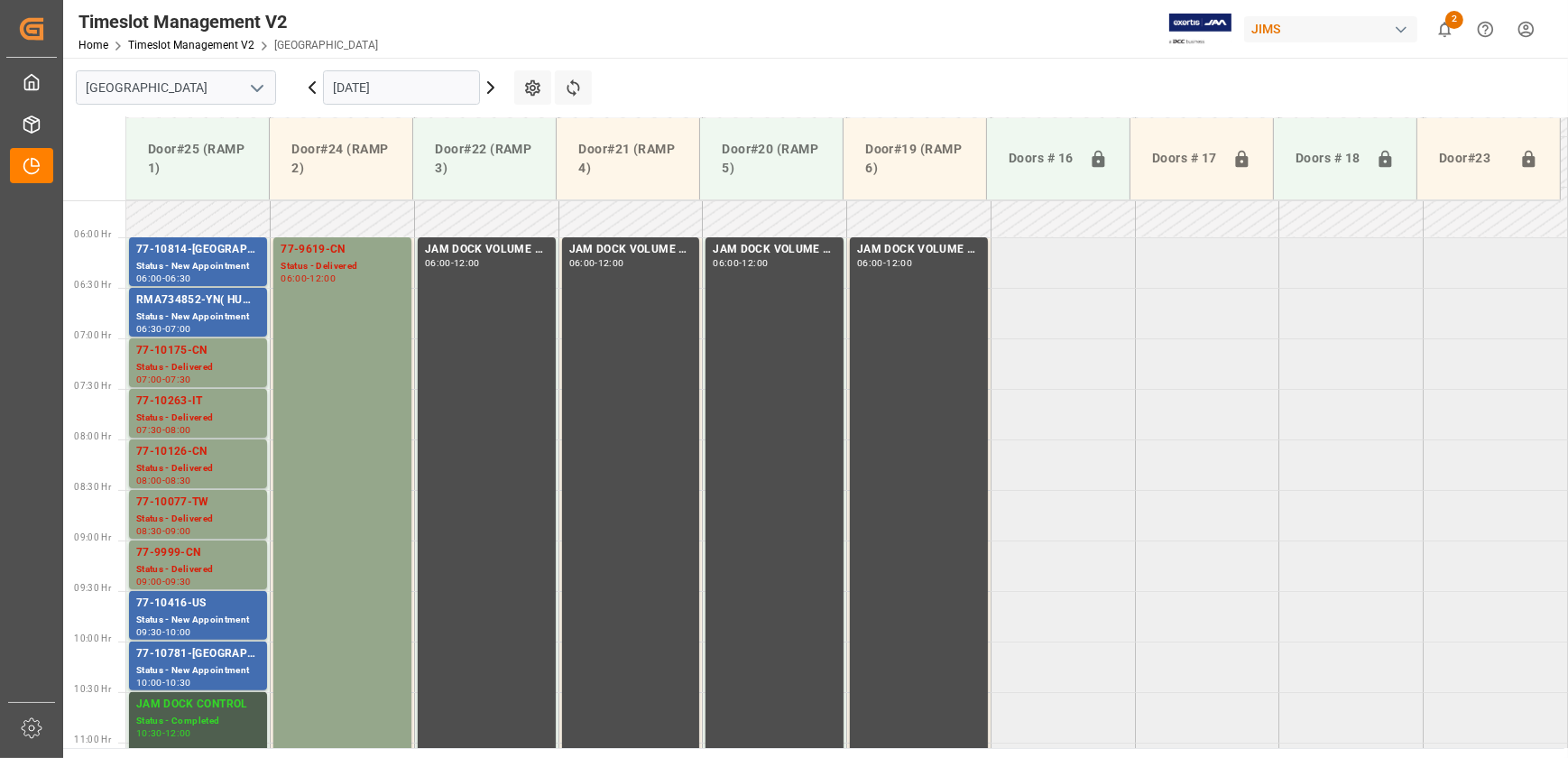
drag, startPoint x: 383, startPoint y: 92, endPoint x: 398, endPoint y: 91, distance: 15.0
click at [383, 92] on input "[DATE]" at bounding box center [401, 87] width 157 height 34
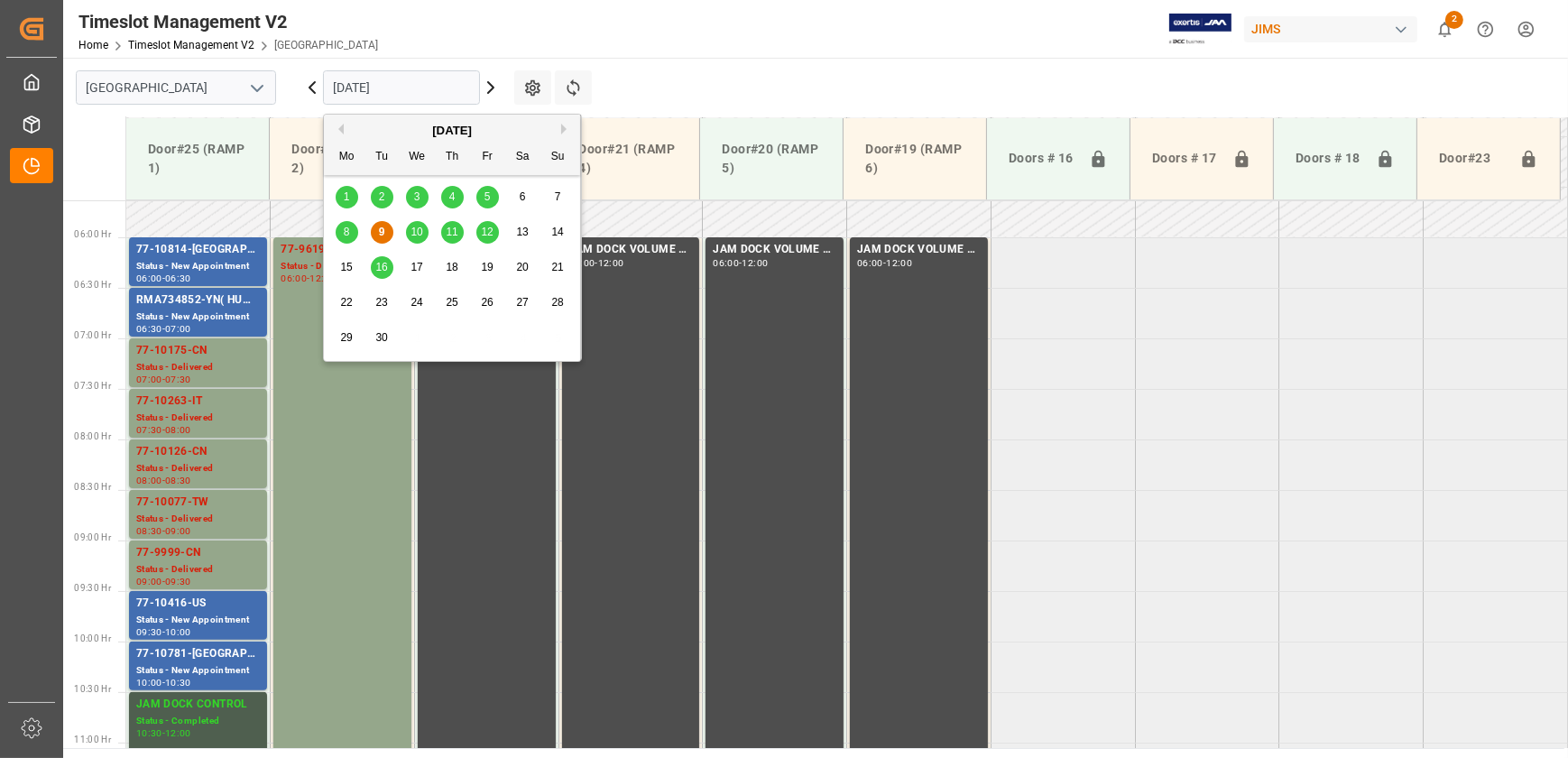
click at [482, 80] on icon at bounding box center [490, 87] width 21 height 21
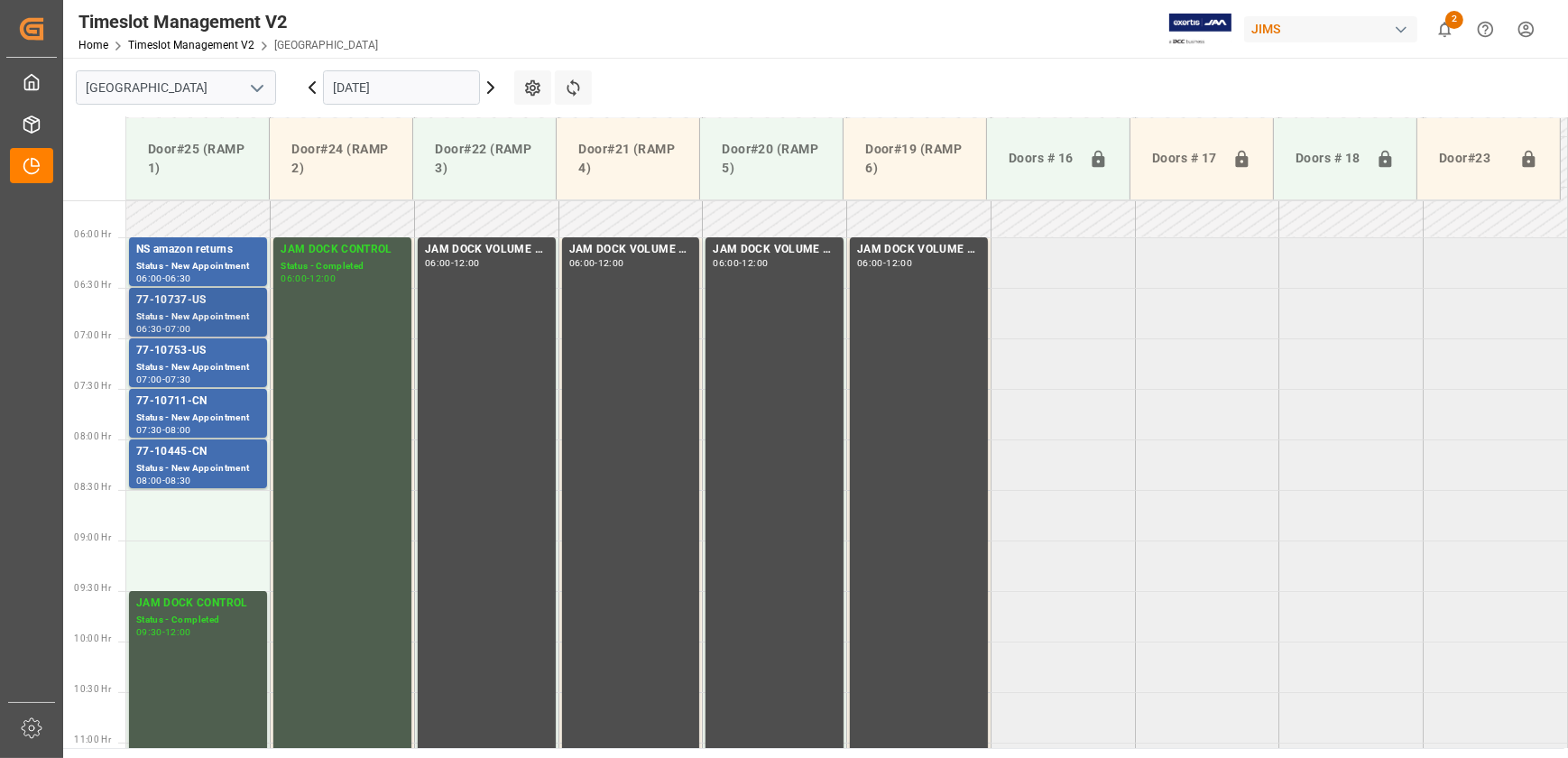
click at [217, 303] on div "77-10737-US" at bounding box center [198, 300] width 124 height 18
click at [210, 359] on div "77-10753-US" at bounding box center [198, 350] width 124 height 18
click at [220, 406] on div "77-10711-CN" at bounding box center [198, 400] width 124 height 18
click at [203, 446] on div "77-10445-CN" at bounding box center [198, 451] width 124 height 18
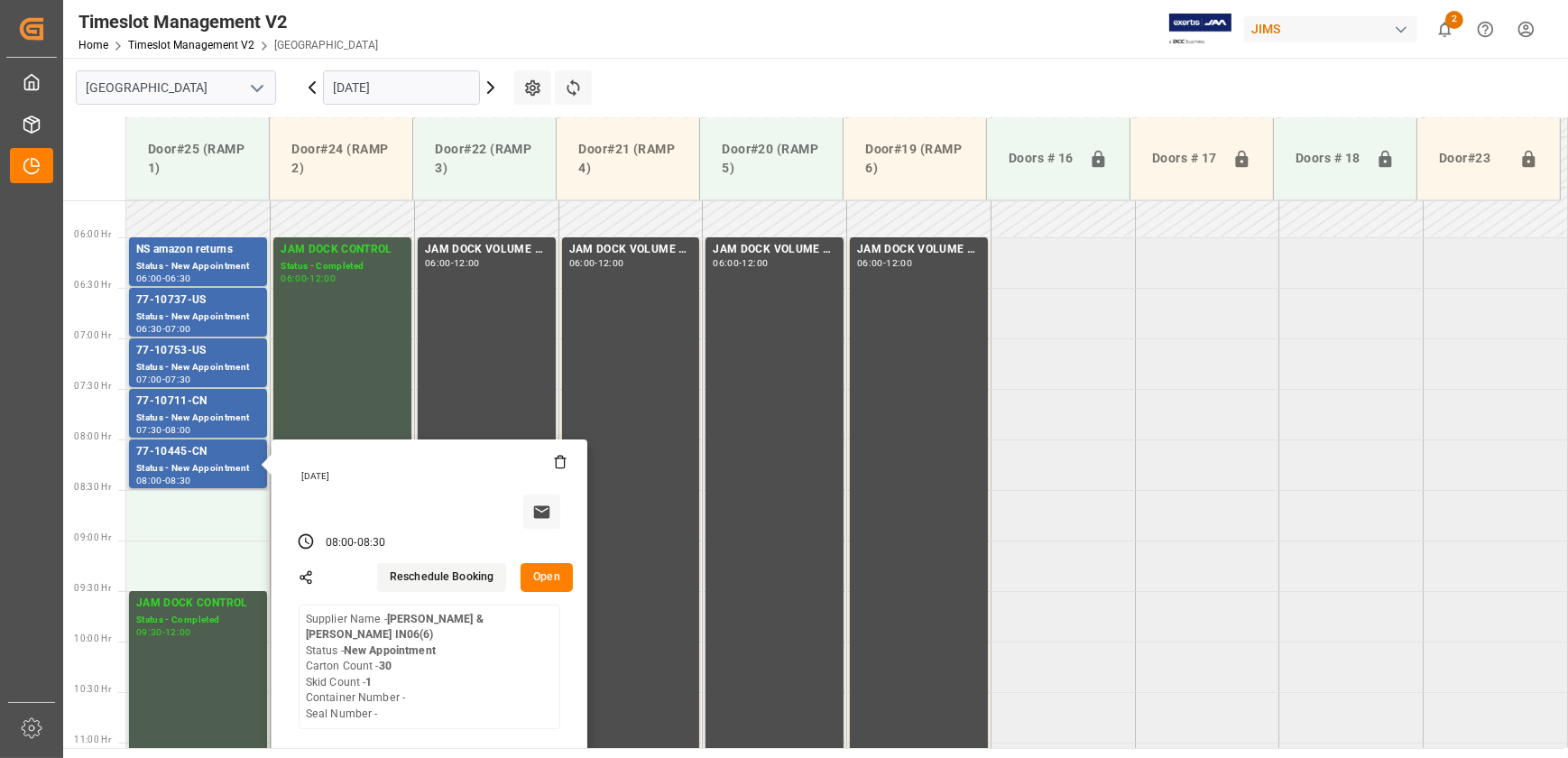
click at [542, 575] on button "Open" at bounding box center [546, 577] width 52 height 29
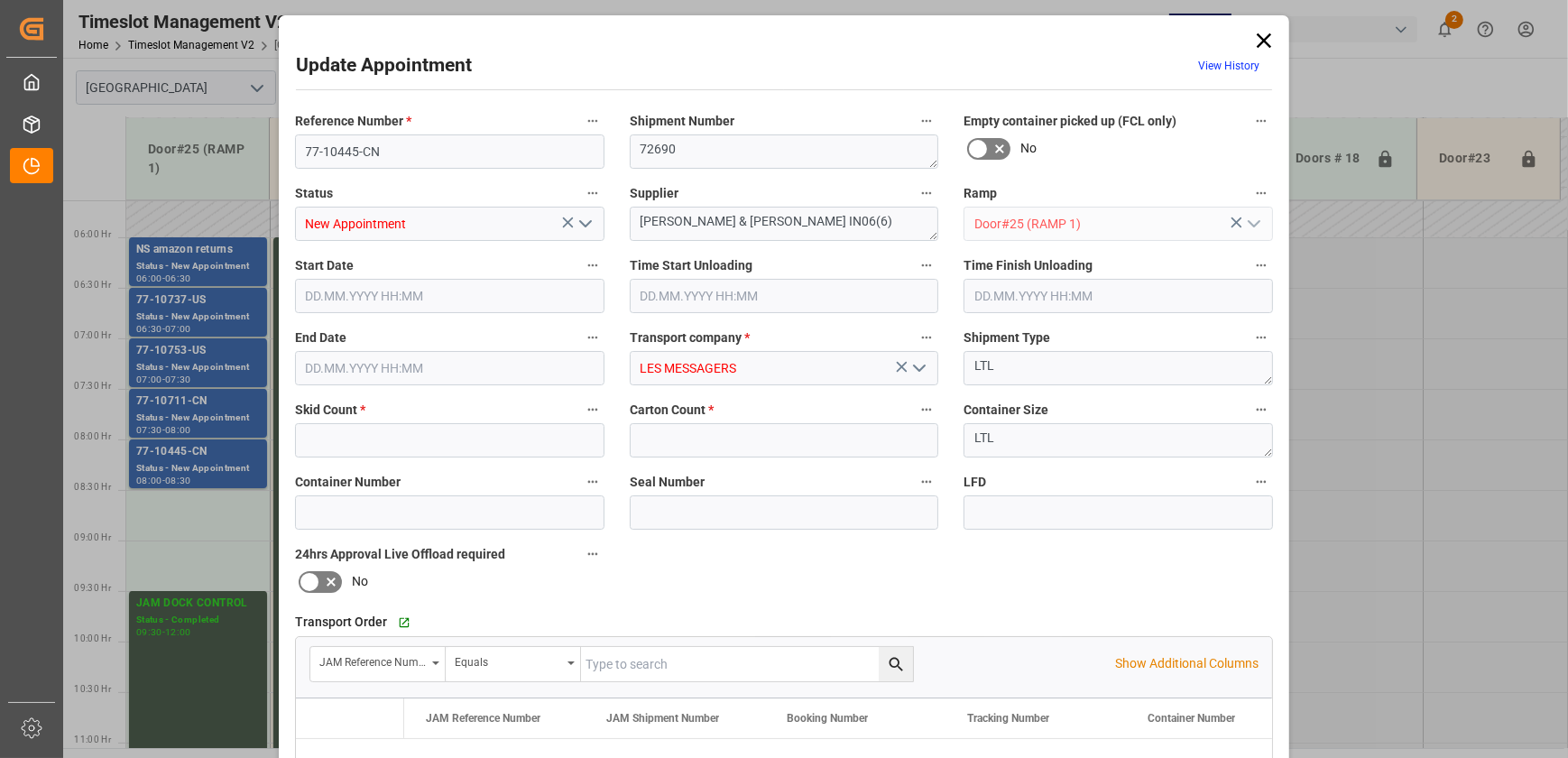
type input "1"
type input "30"
type input "[DATE] 08:00"
type input "[DATE] 08:30"
type input "[DATE] 22:17"
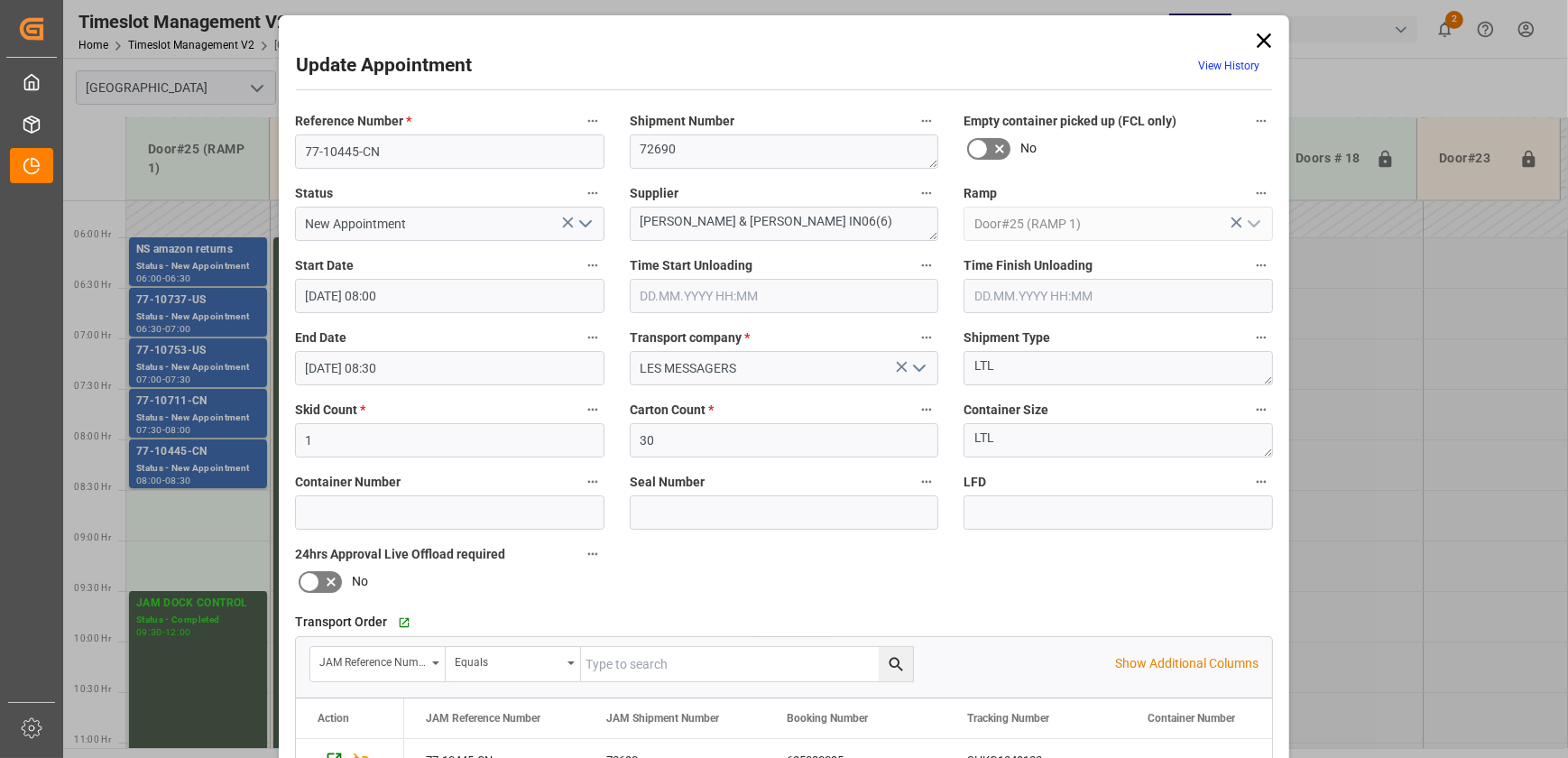
click at [225, 327] on div "Update Appointment View History Reference Number * 77-10445-CN Shipment Number …" at bounding box center [784, 379] width 1568 height 758
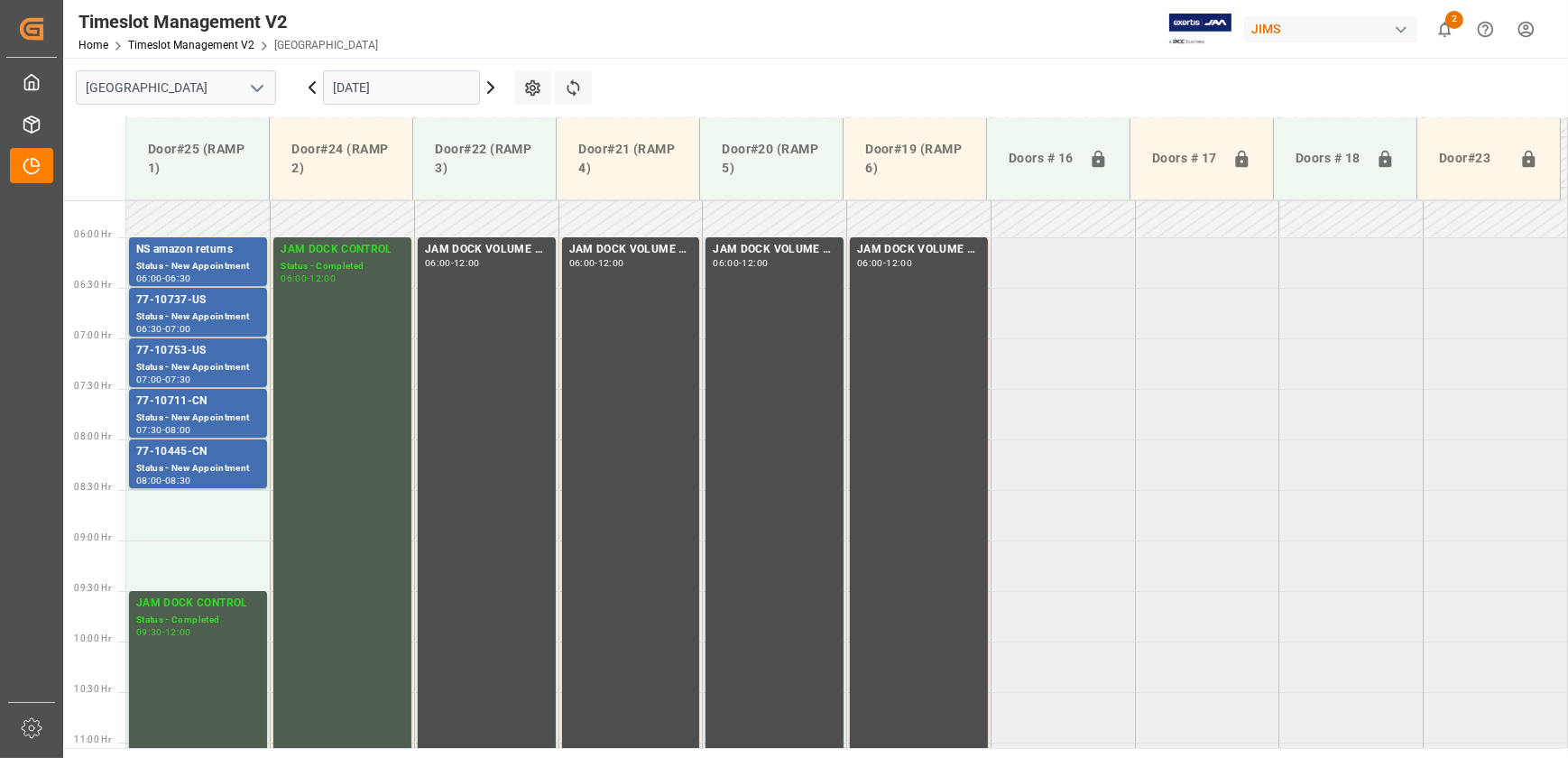
click at [225, 327] on div "06:30 - 07:00" at bounding box center [198, 330] width 124 height 10
click at [219, 360] on div "Status - New Appointment" at bounding box center [198, 367] width 124 height 16
click at [203, 406] on div "77-10711-CN" at bounding box center [198, 400] width 124 height 18
click at [189, 451] on div "77-10445-CN" at bounding box center [198, 451] width 124 height 18
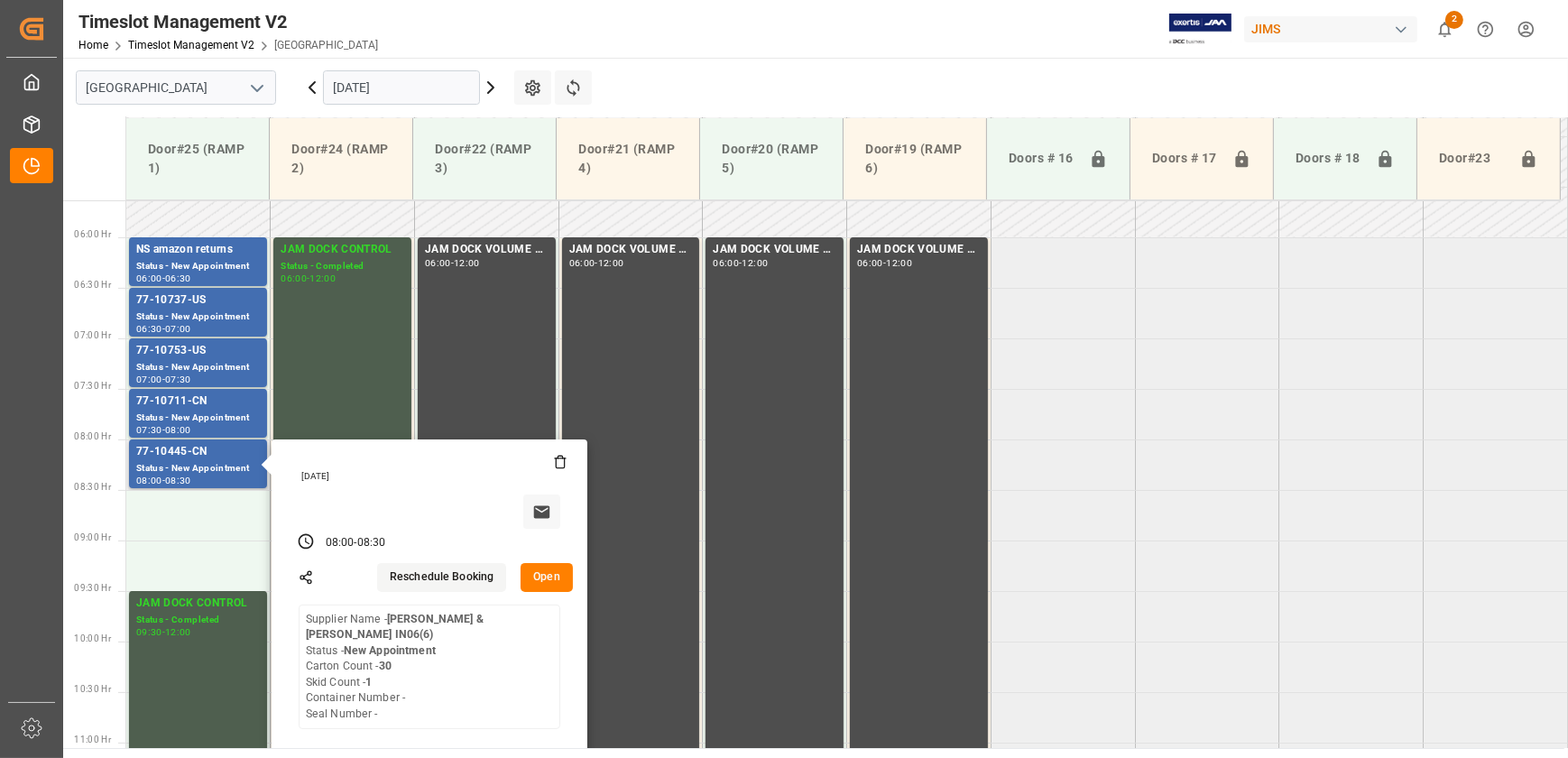
click at [544, 577] on button "Open" at bounding box center [546, 577] width 52 height 29
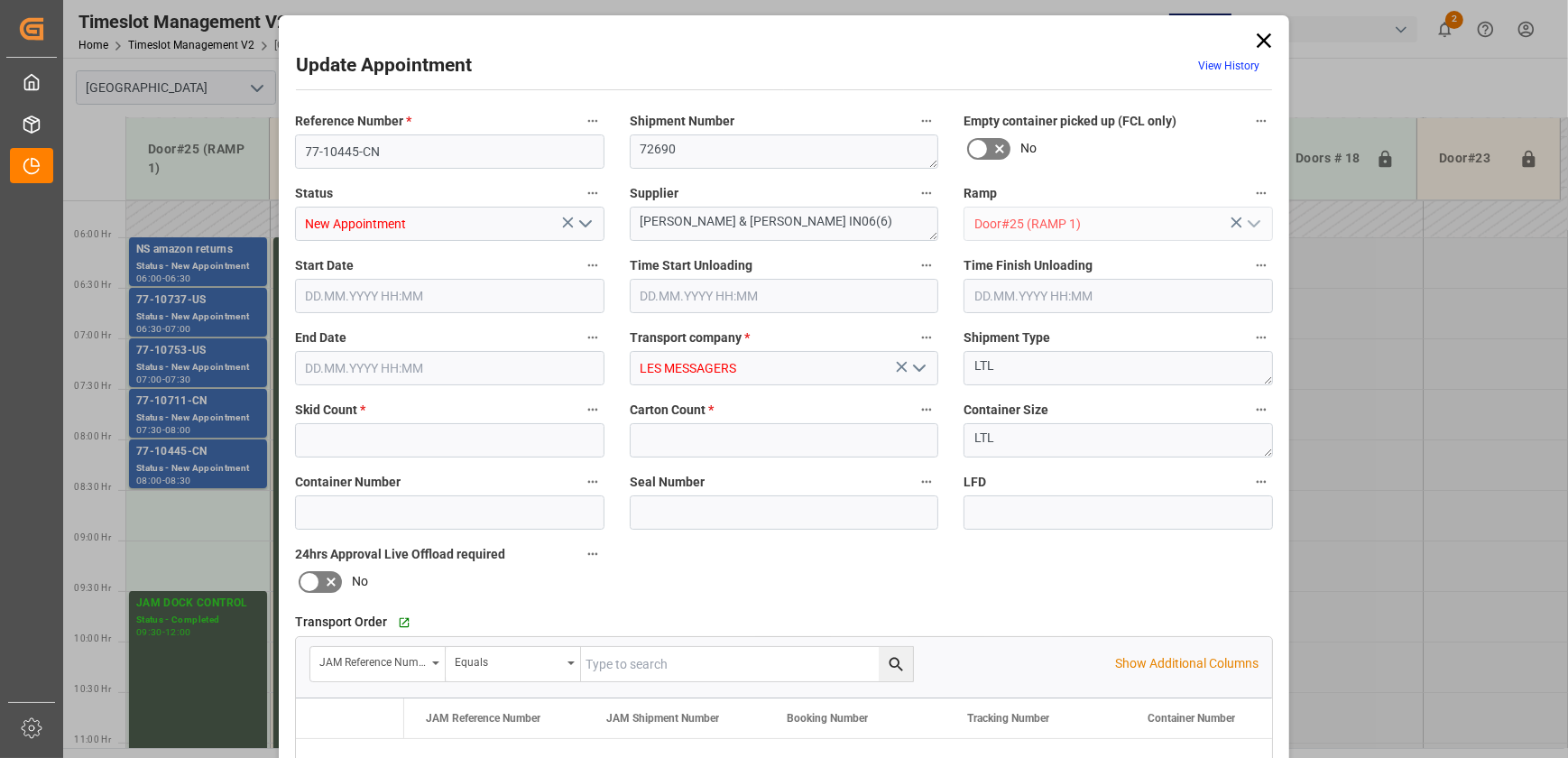
type input "1"
type input "30"
type input "[DATE] 08:00"
type input "[DATE] 08:30"
type input "[DATE] 22:17"
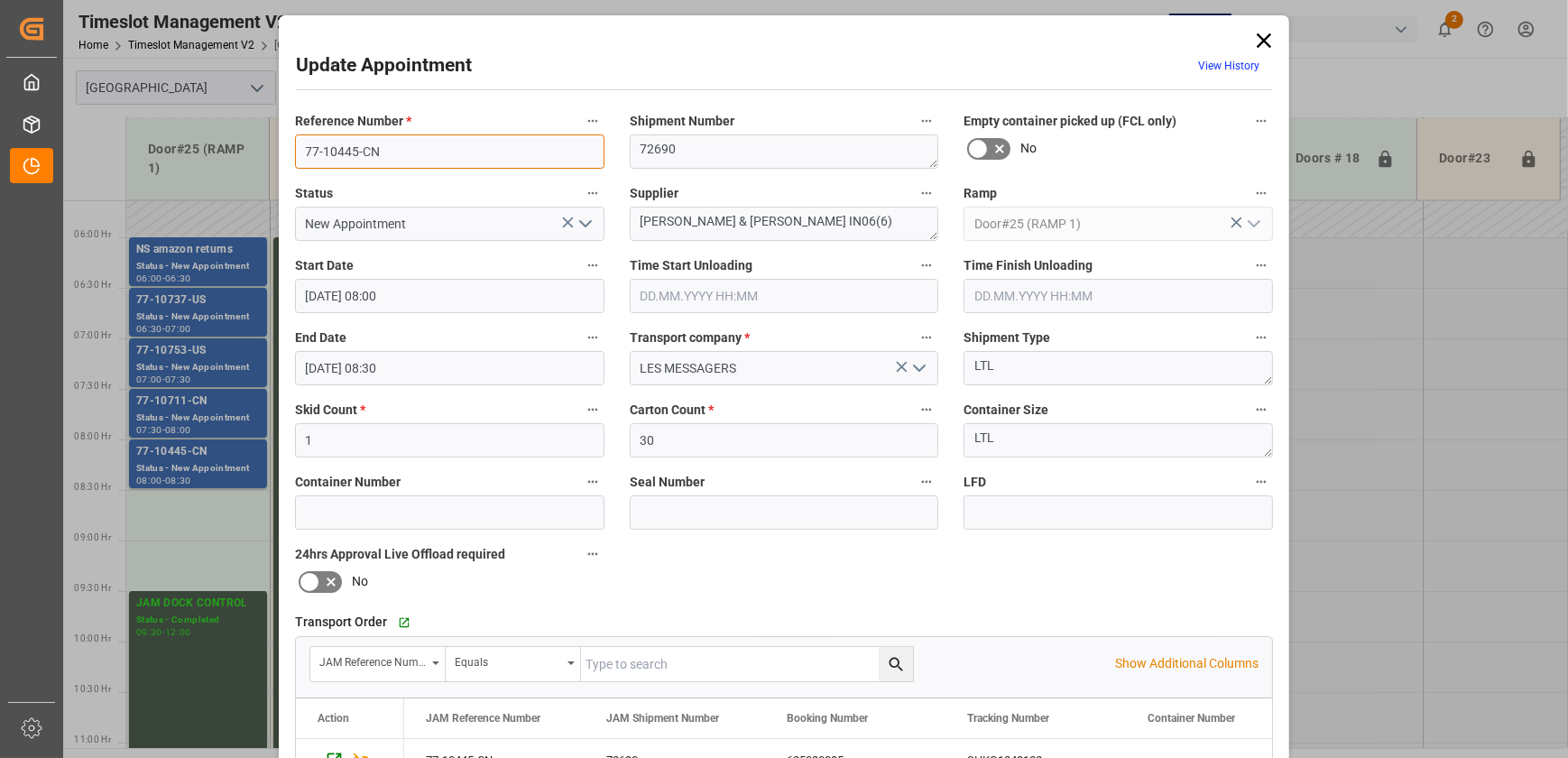
click at [414, 142] on input "77-10445-CN" at bounding box center [450, 151] width 309 height 34
click at [171, 529] on div "Update Appointment View History Reference Number * 77-10445-CN Shipment Number …" at bounding box center [784, 379] width 1568 height 758
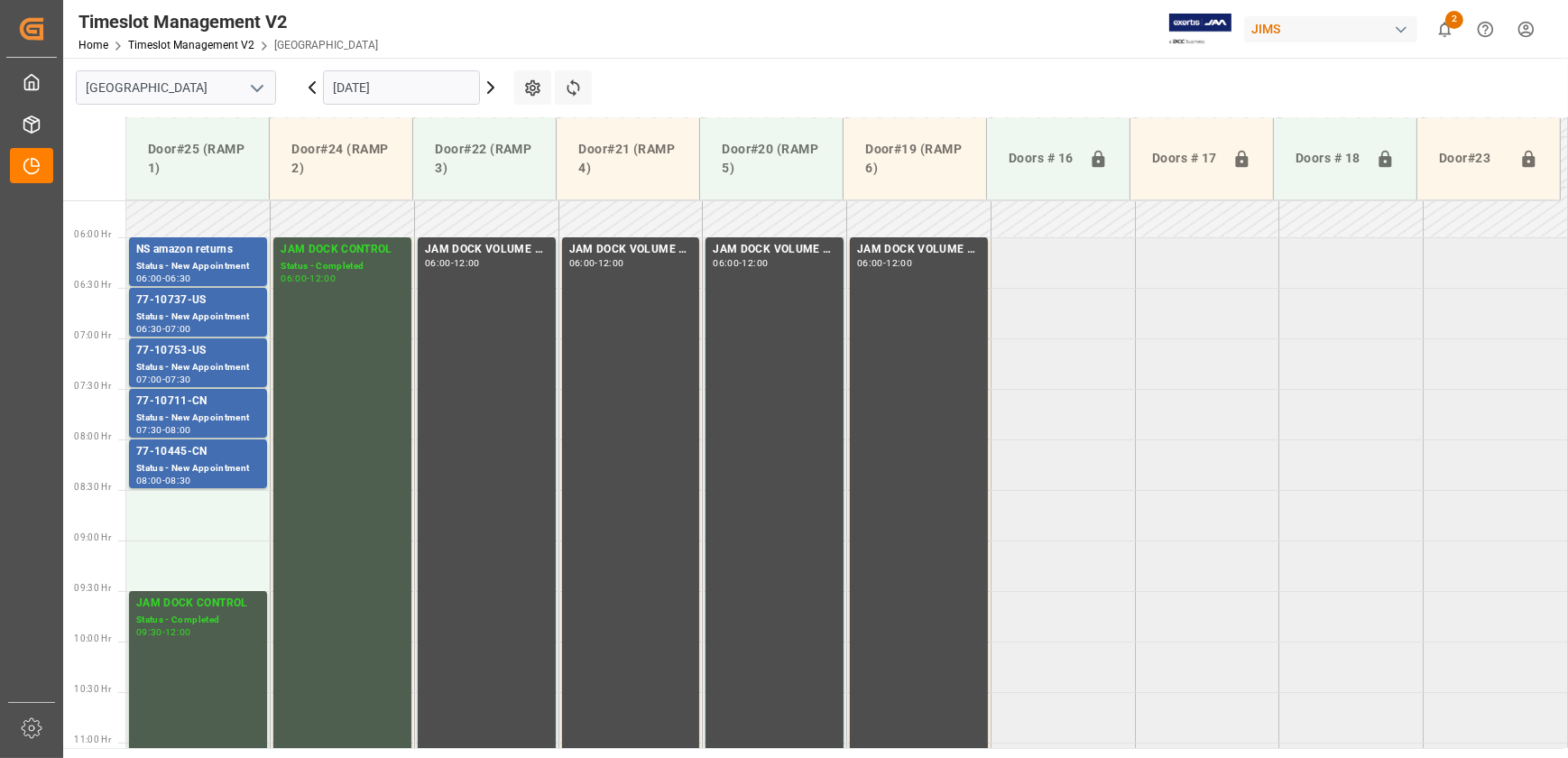
click at [490, 84] on icon at bounding box center [490, 87] width 6 height 11
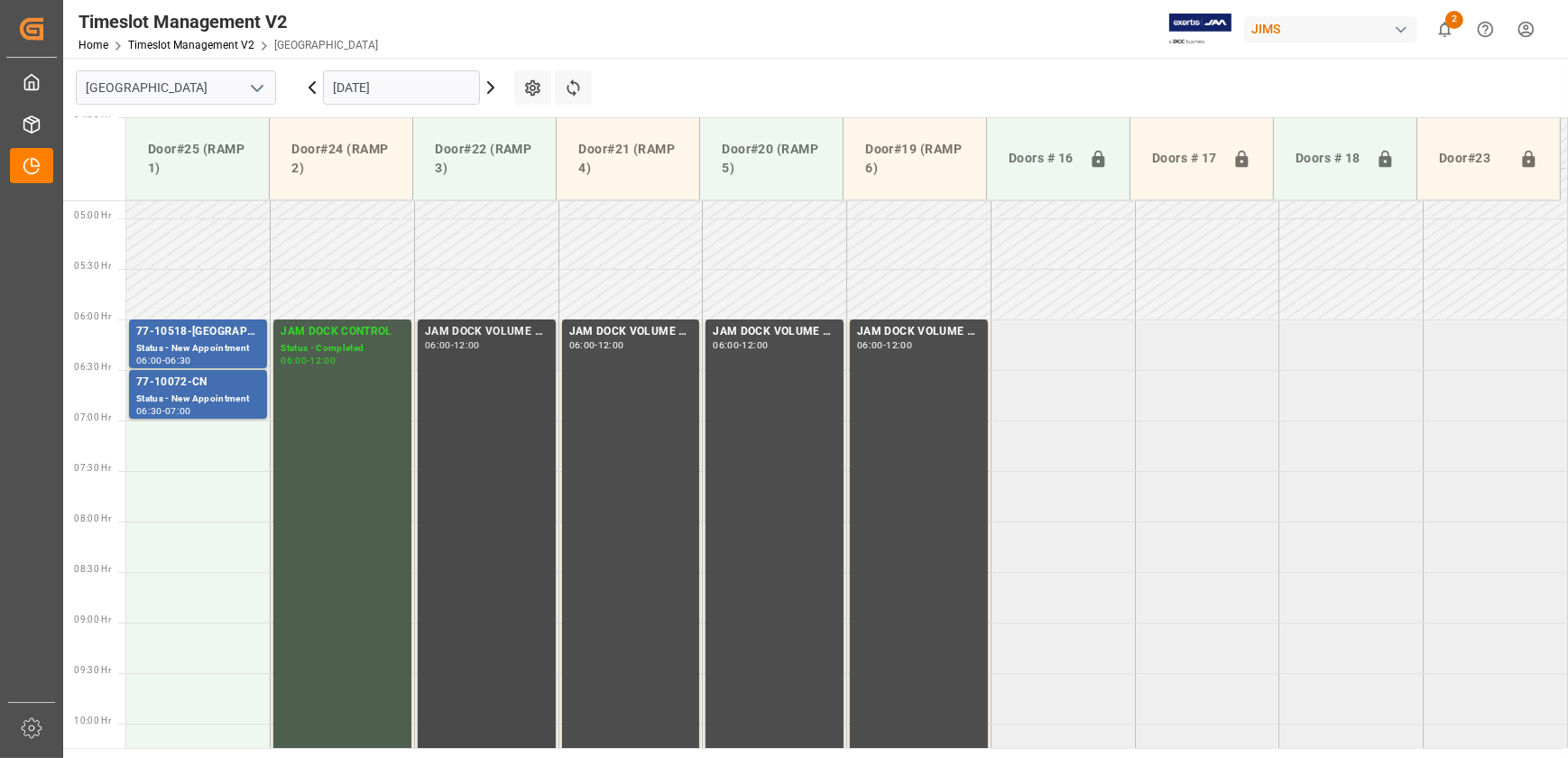
scroll to position [733, 0]
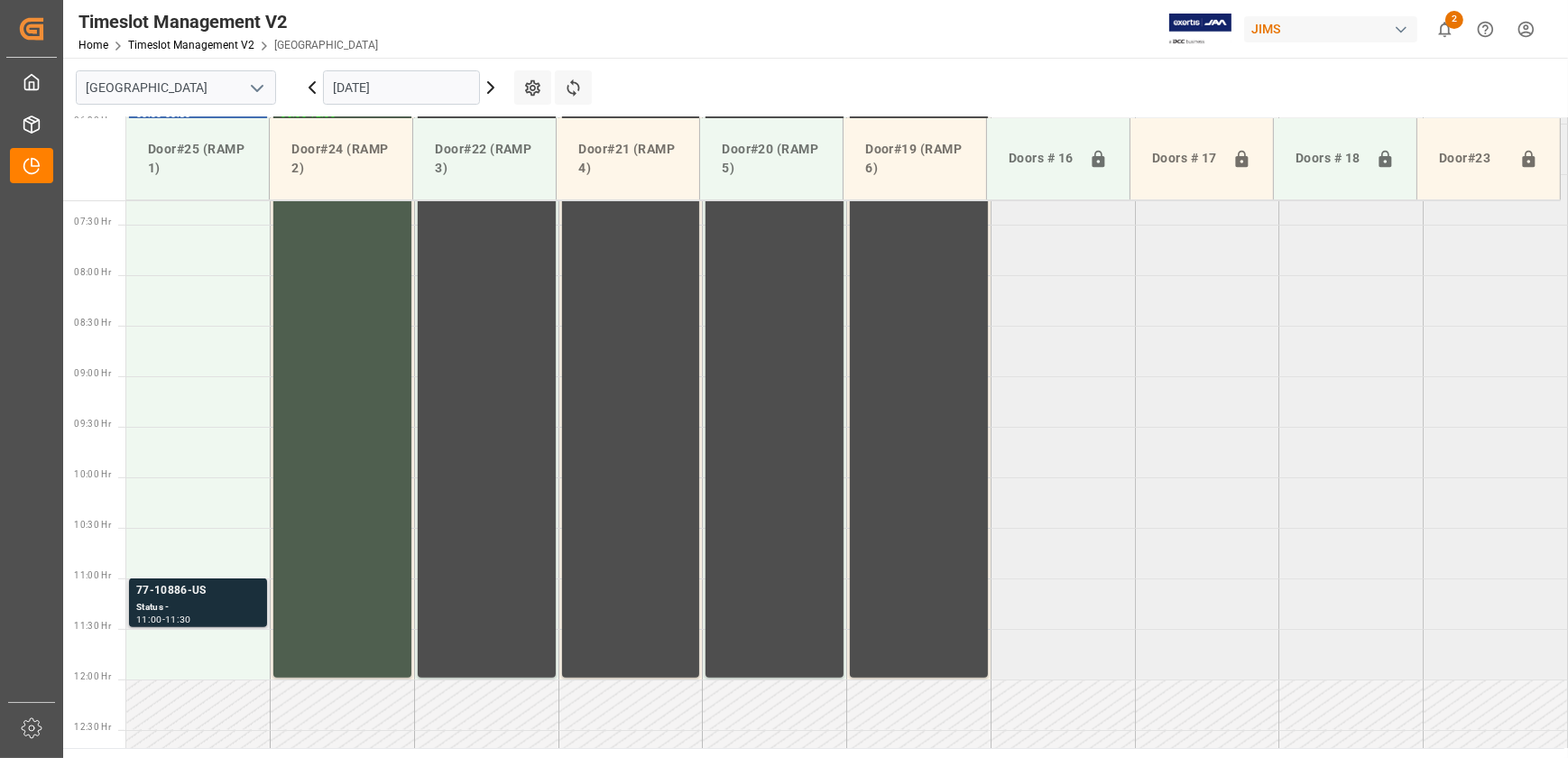
click at [193, 591] on div "77-10886-US" at bounding box center [198, 590] width 124 height 18
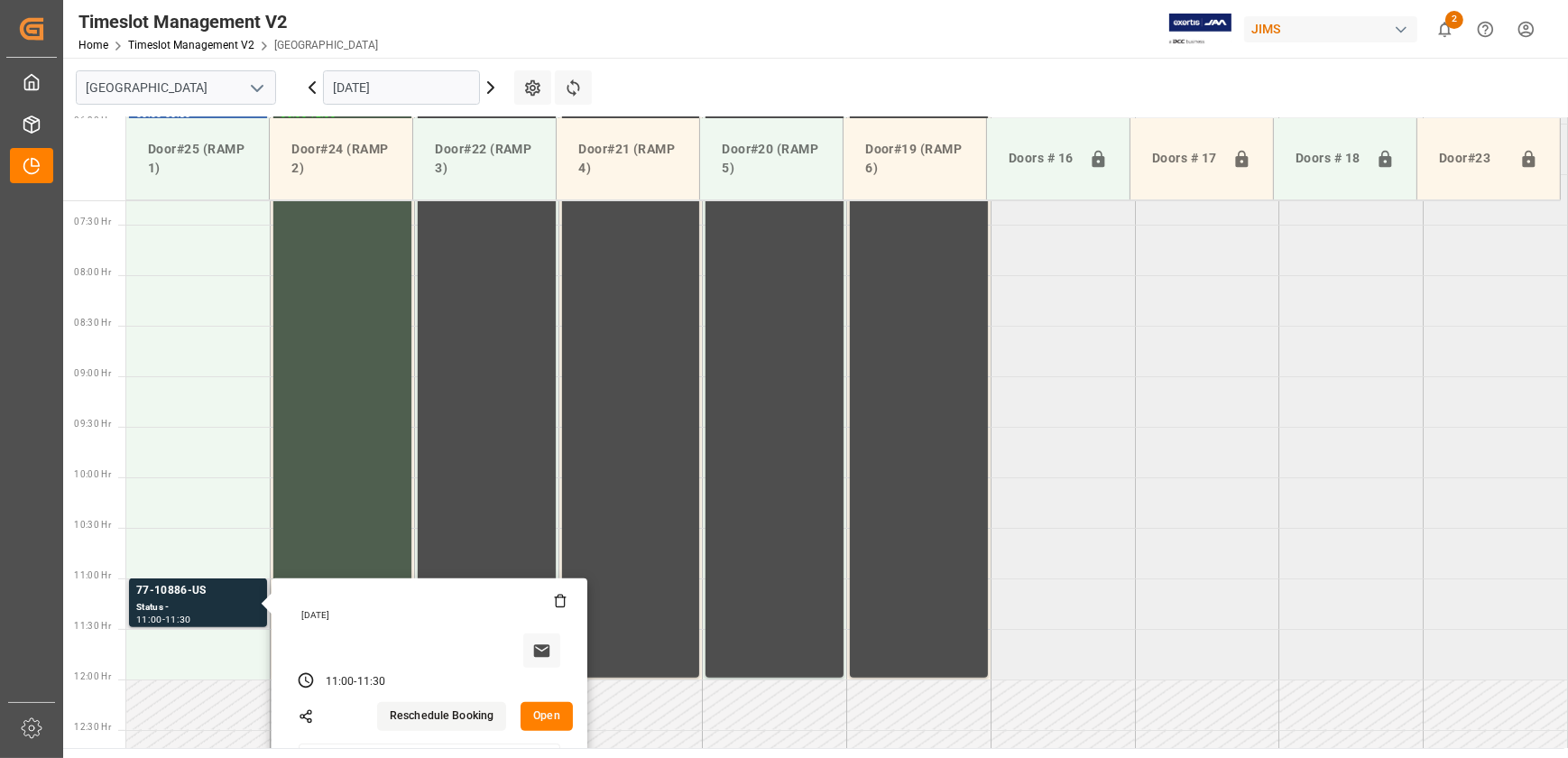
click at [545, 721] on button "Open" at bounding box center [546, 715] width 52 height 29
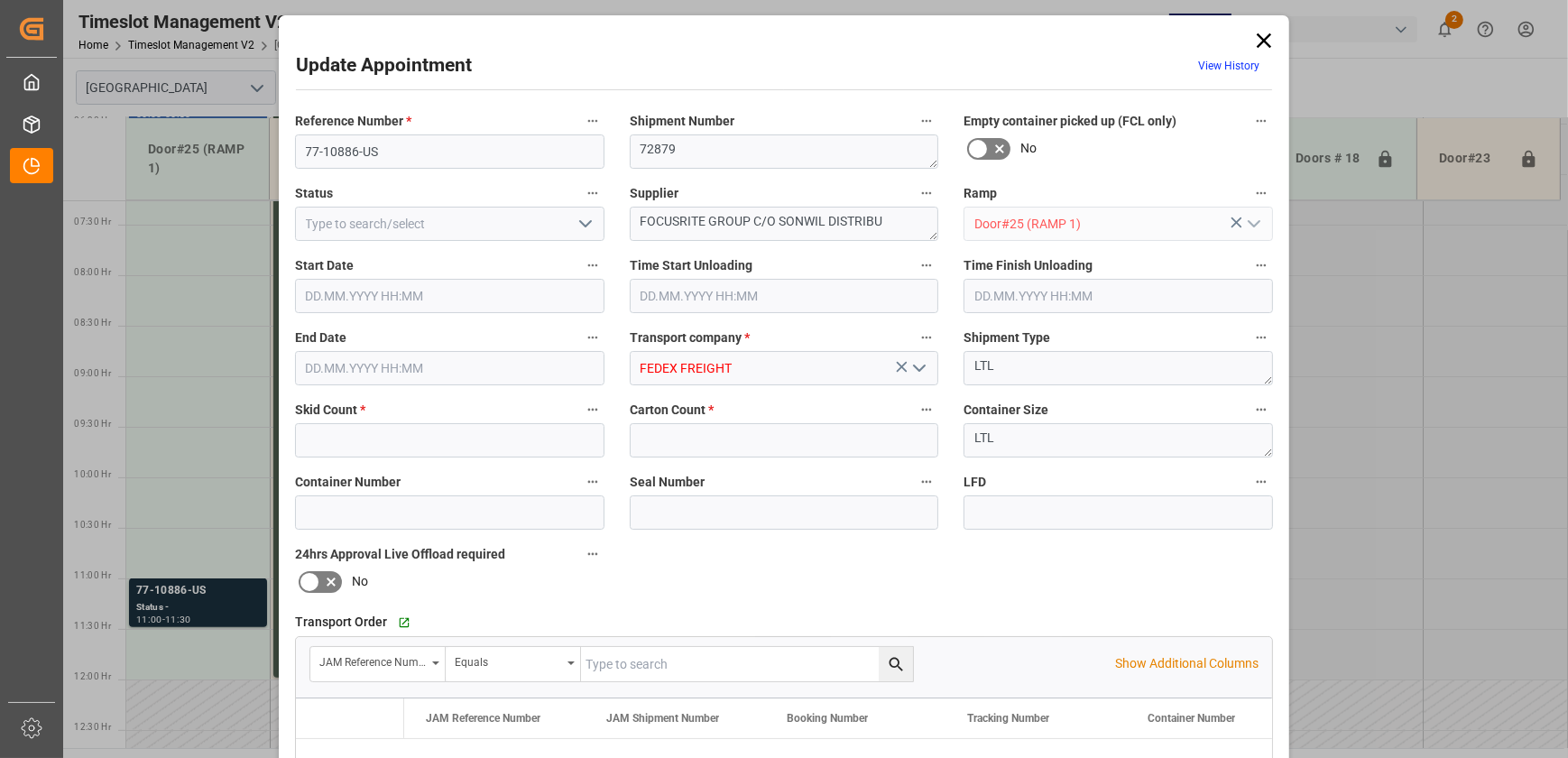
type input "3"
type input "42"
type input "[DATE] 11:00"
type input "[DATE] 11:30"
type input "[DATE] 12:51"
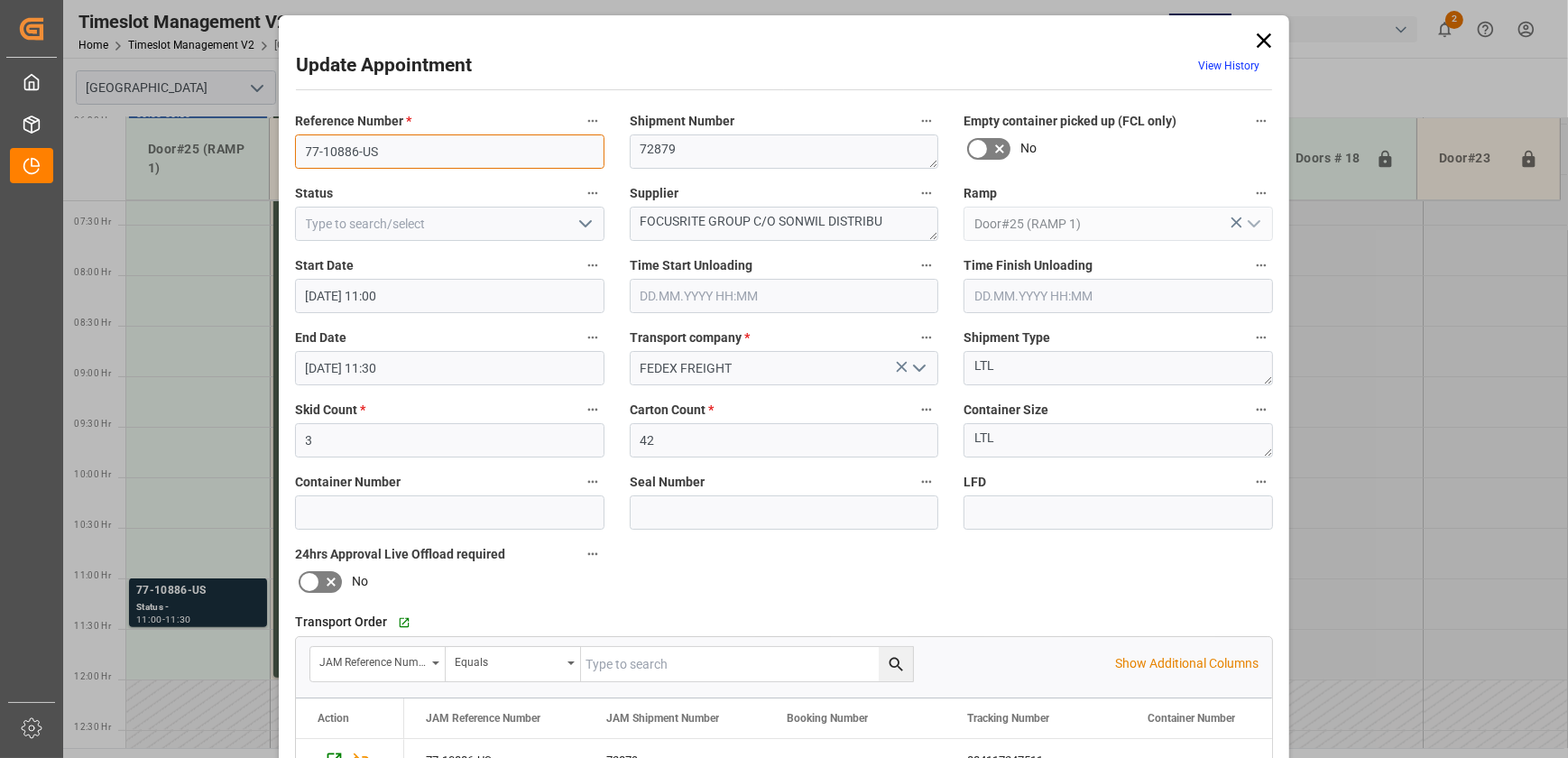
click at [455, 140] on input "77-10886-US" at bounding box center [450, 151] width 309 height 34
click at [395, 147] on input "77-10886-US" at bounding box center [450, 151] width 309 height 34
click at [672, 216] on textarea "FOCUSRITE GROUP C/O SONWIL DISTRIBU" at bounding box center [784, 223] width 309 height 34
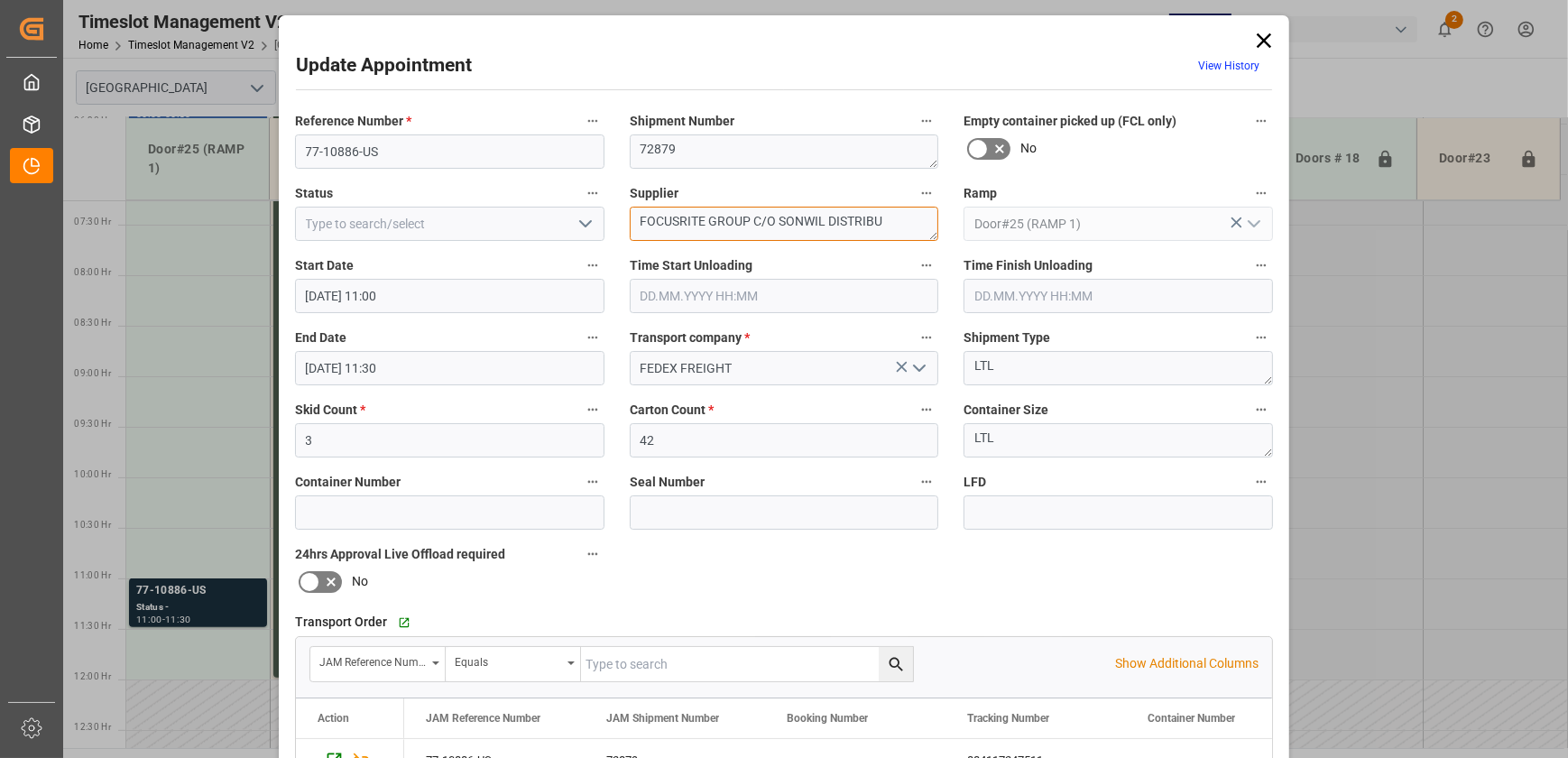
click at [672, 216] on textarea "FOCUSRITE GROUP C/O SONWIL DISTRIBU" at bounding box center [784, 223] width 309 height 34
click at [400, 152] on input "77-10886-US" at bounding box center [450, 151] width 309 height 34
click at [399, 152] on input "77-10886-US" at bounding box center [450, 151] width 309 height 34
click at [1255, 45] on icon at bounding box center [1263, 40] width 25 height 25
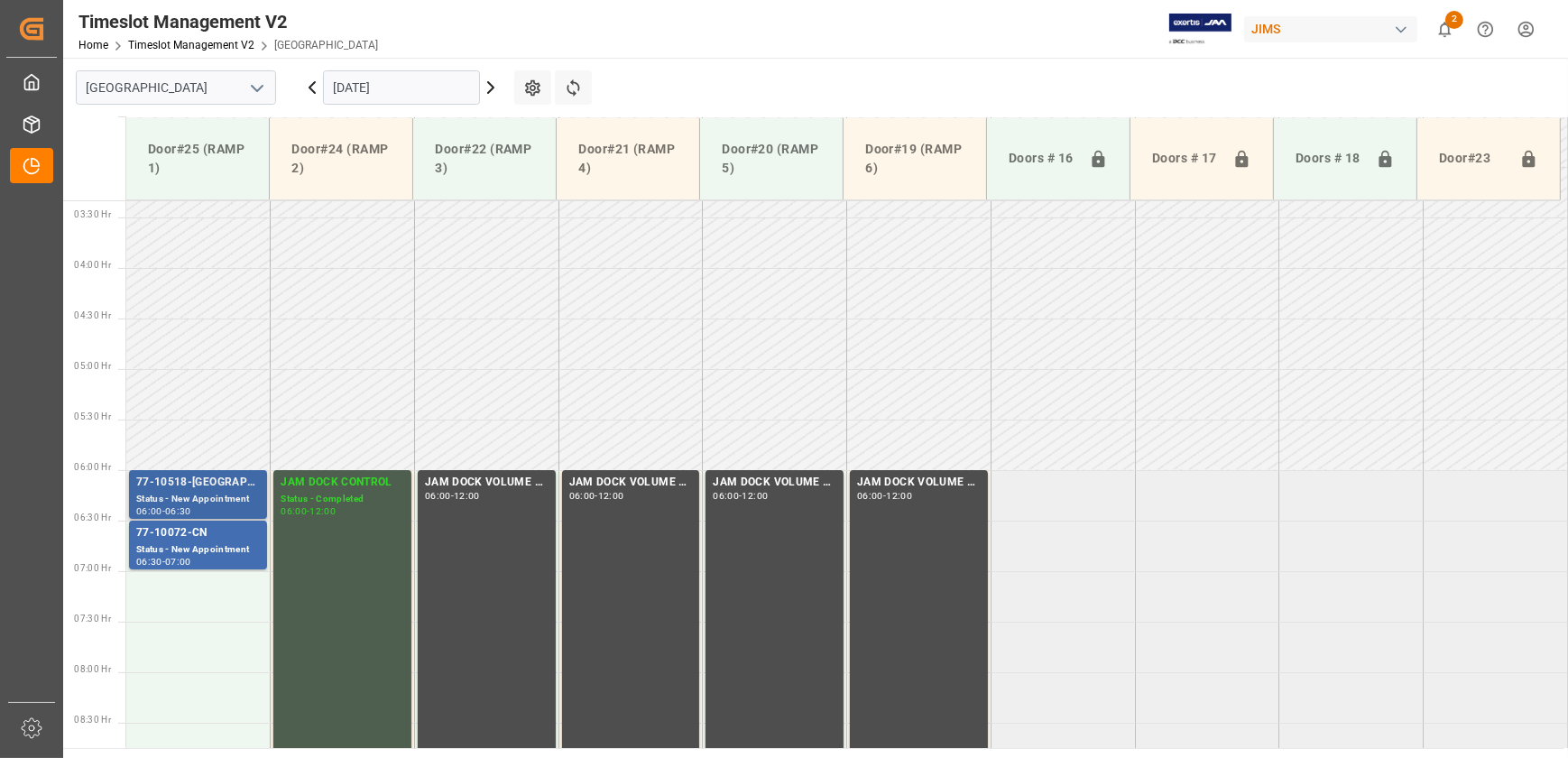
scroll to position [324, 0]
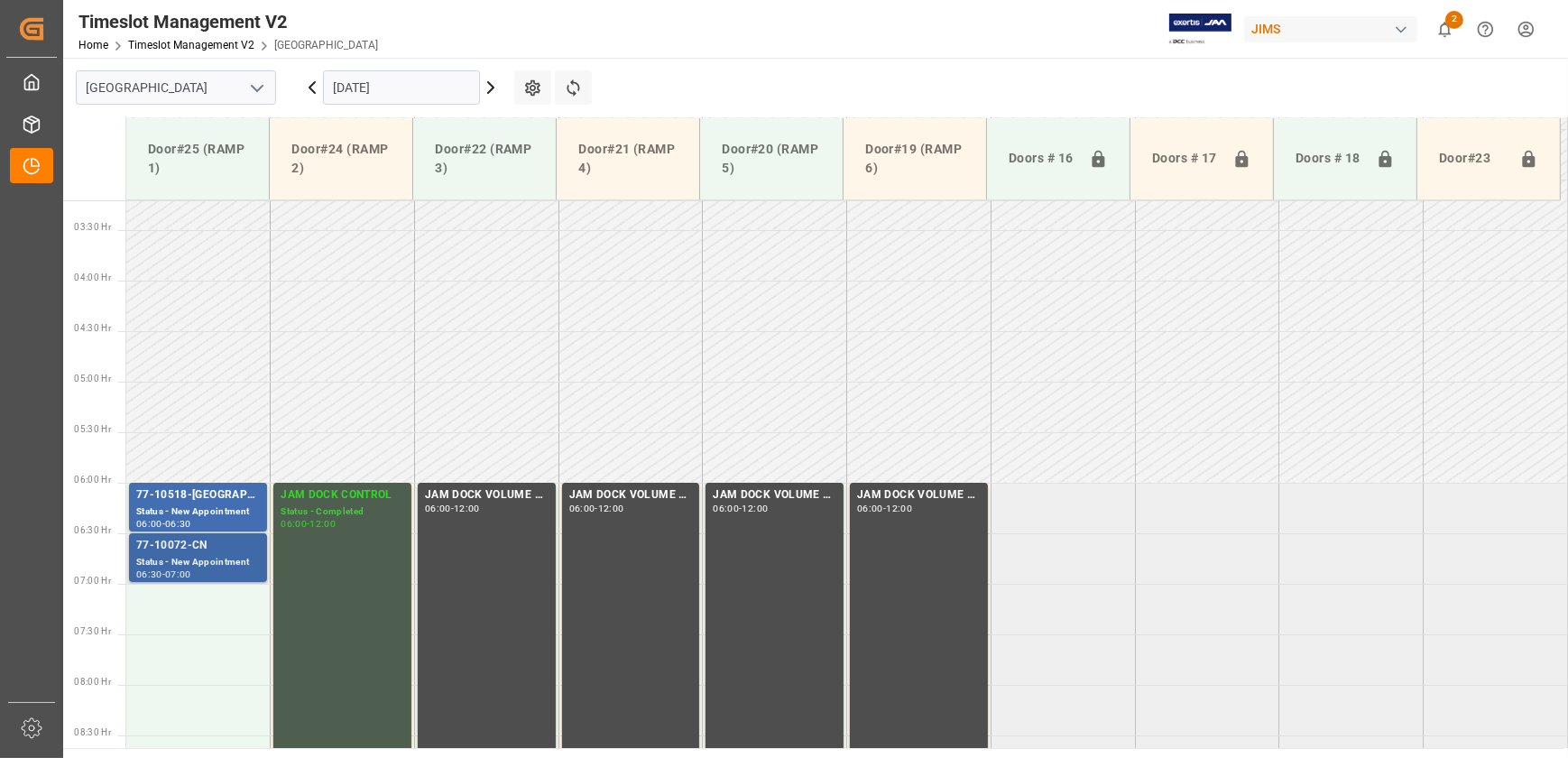
click at [193, 559] on div "Status - New Appointment" at bounding box center [198, 562] width 124 height 16
click at [191, 501] on div "77-10518-[GEOGRAPHIC_DATA]" at bounding box center [198, 494] width 124 height 18
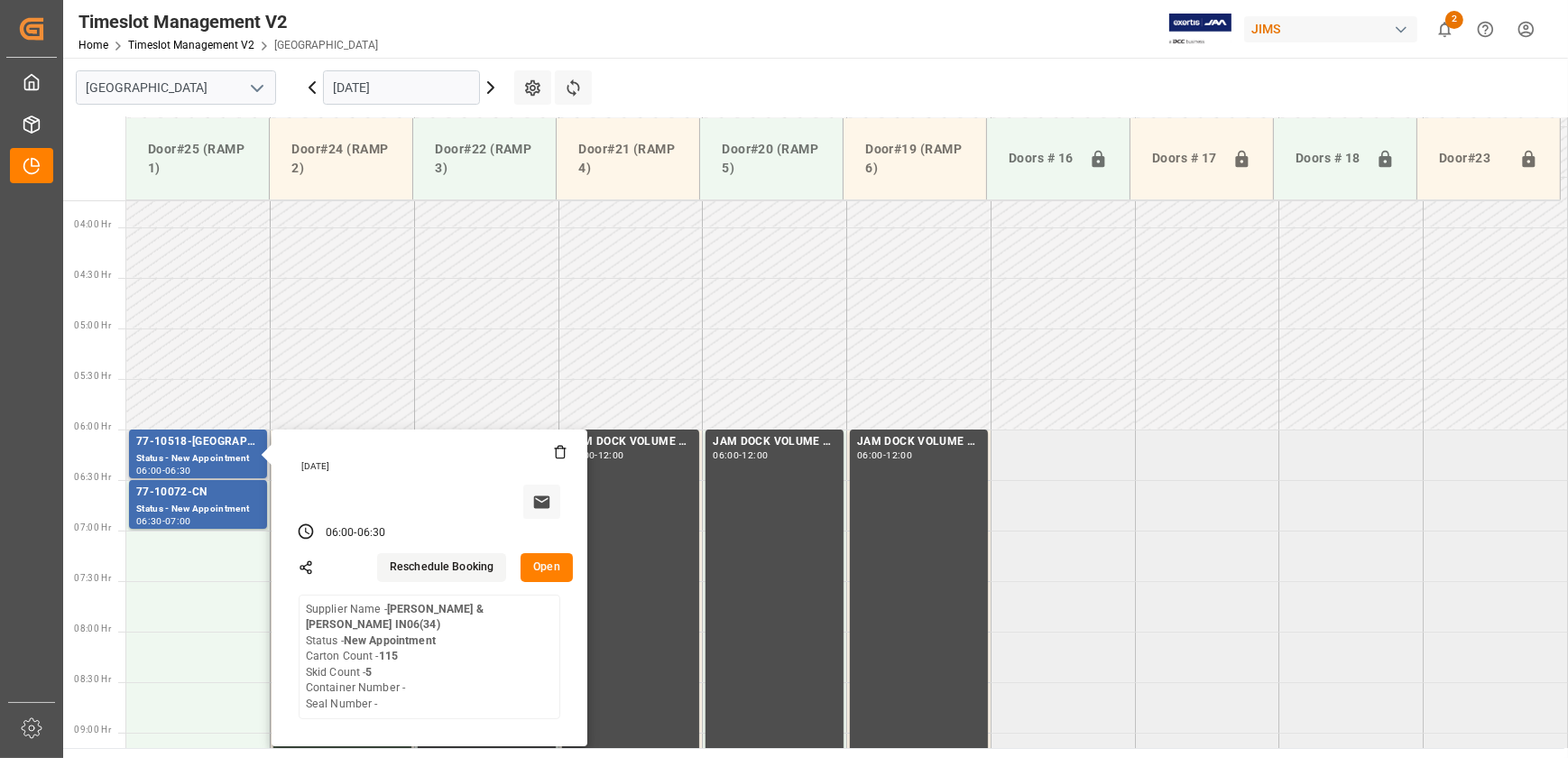
scroll to position [406, 0]
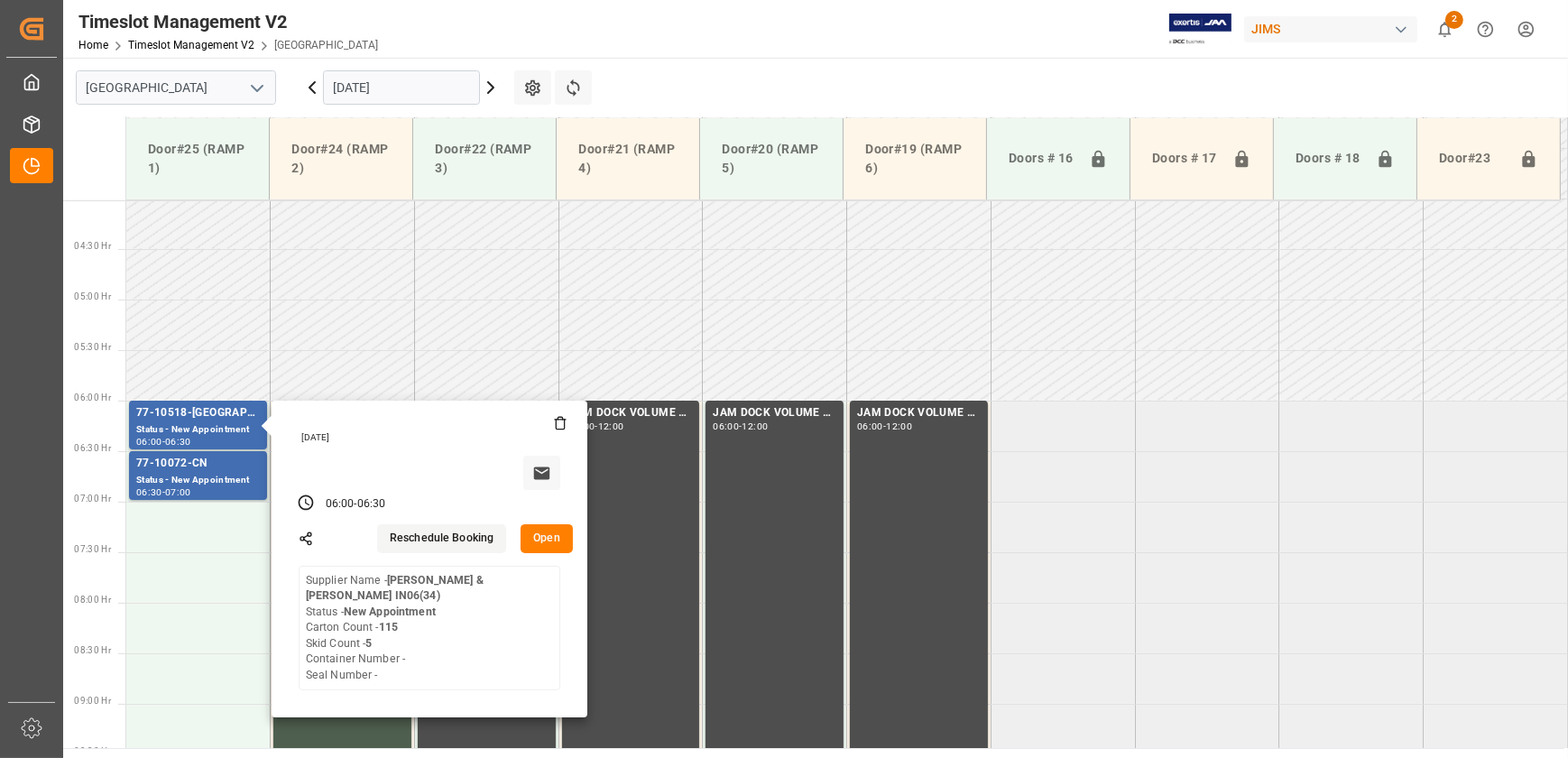
click at [307, 83] on icon at bounding box center [311, 87] width 21 height 21
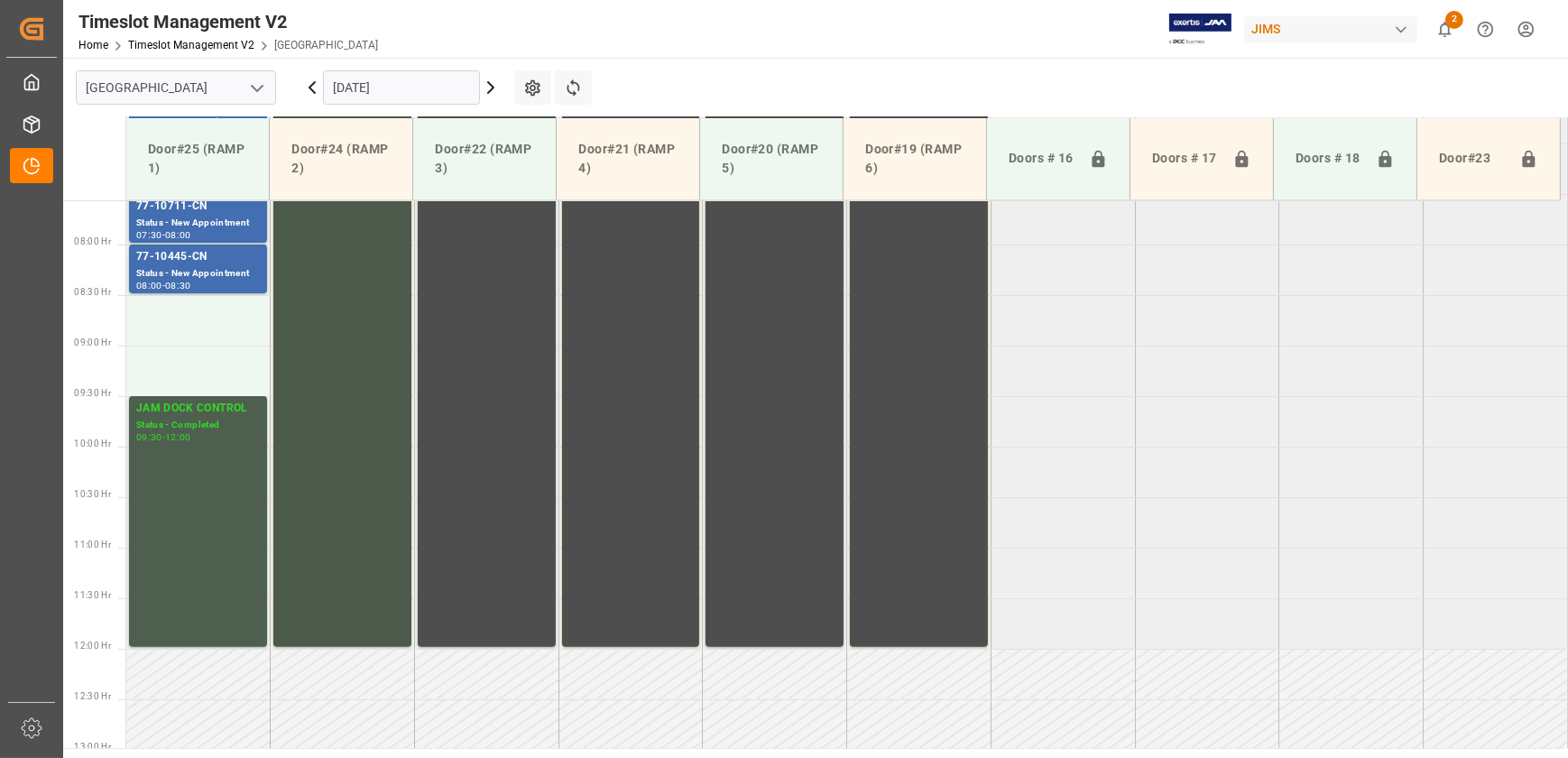
scroll to position [651, 0]
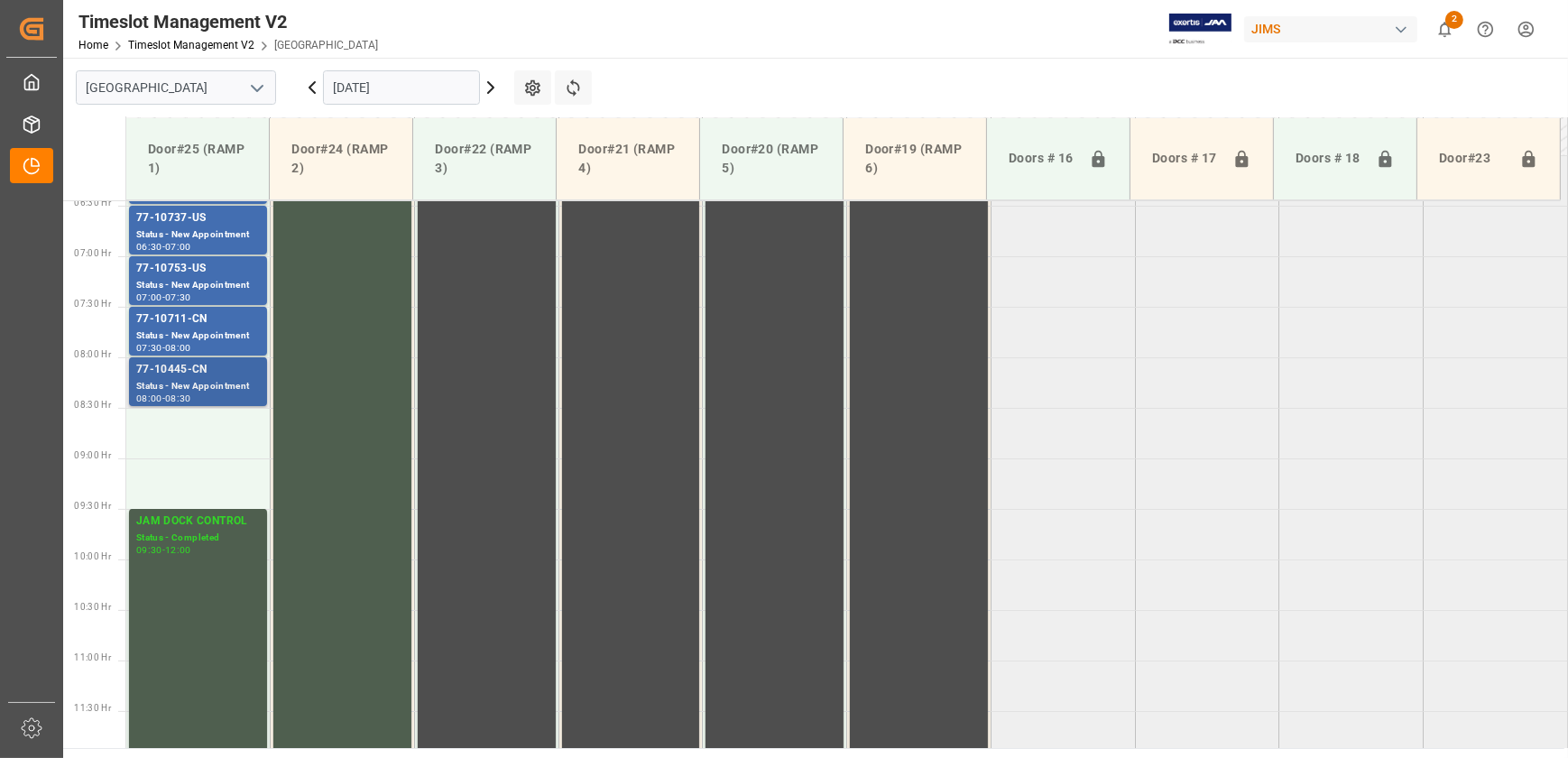
click at [200, 379] on div "Status - New Appointment" at bounding box center [198, 386] width 124 height 16
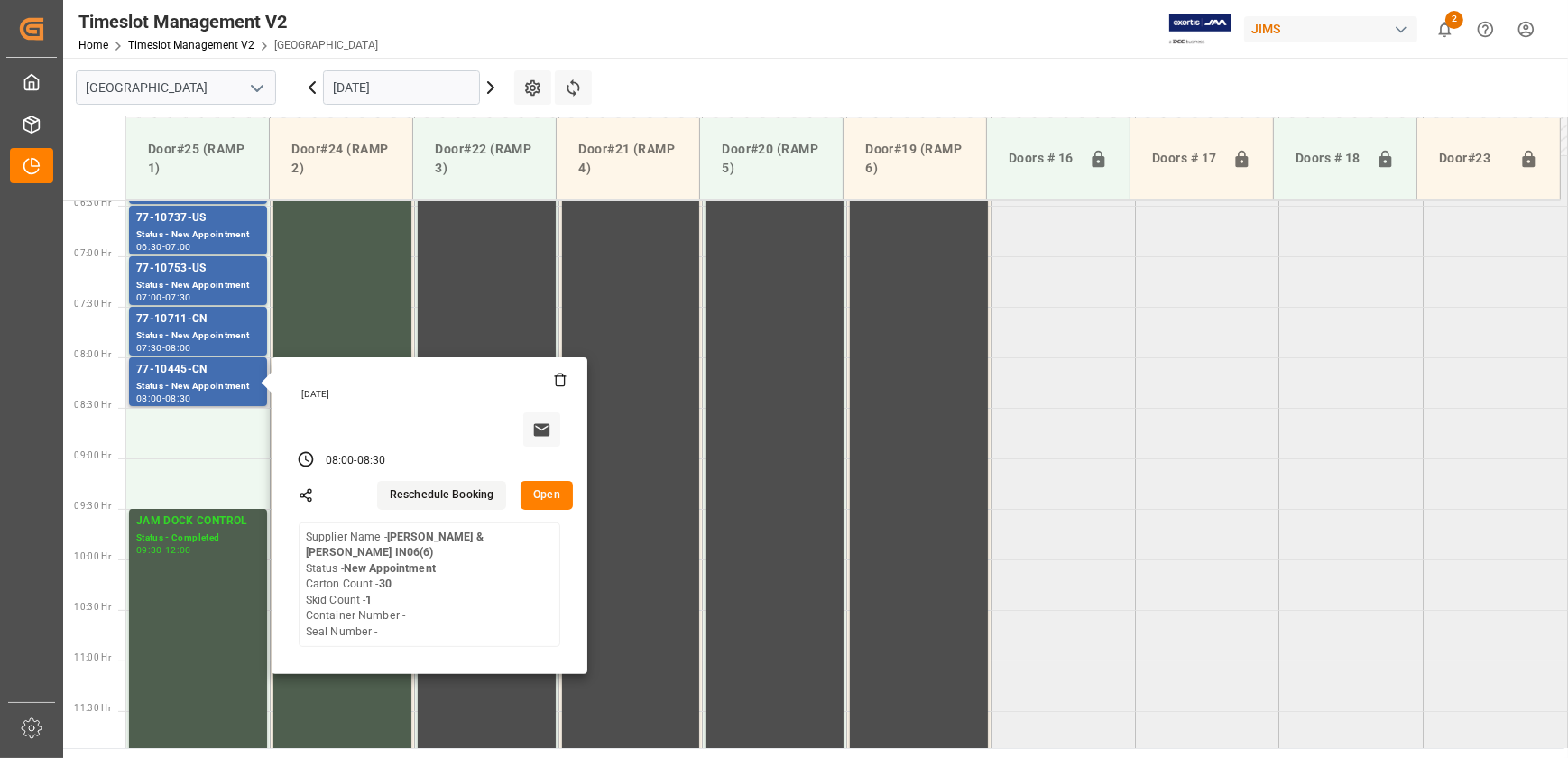
click at [557, 497] on button "Open" at bounding box center [546, 495] width 52 height 29
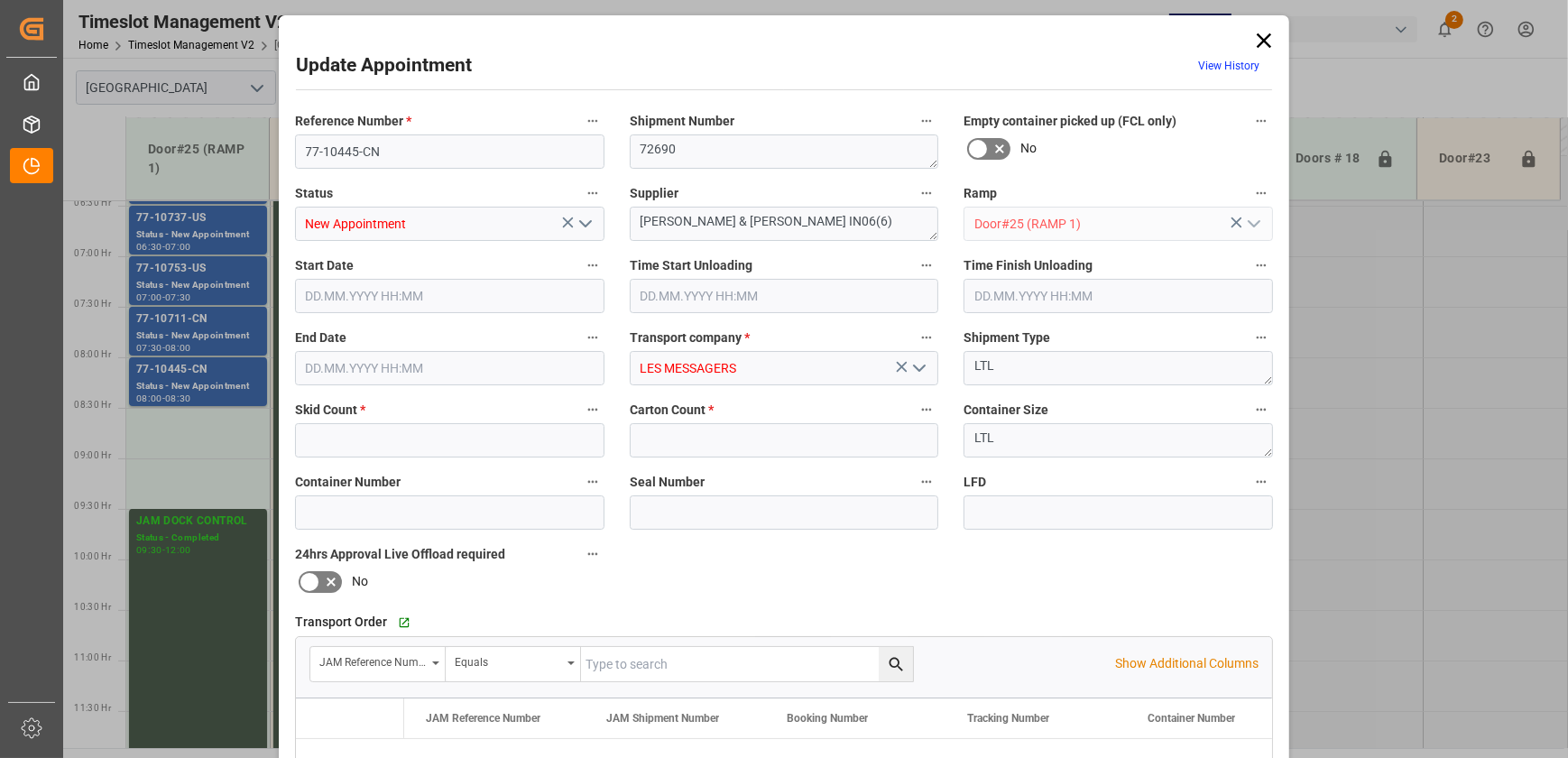
type input "1"
type input "30"
type input "[DATE] 08:00"
type input "[DATE] 08:30"
type input "[DATE] 22:17"
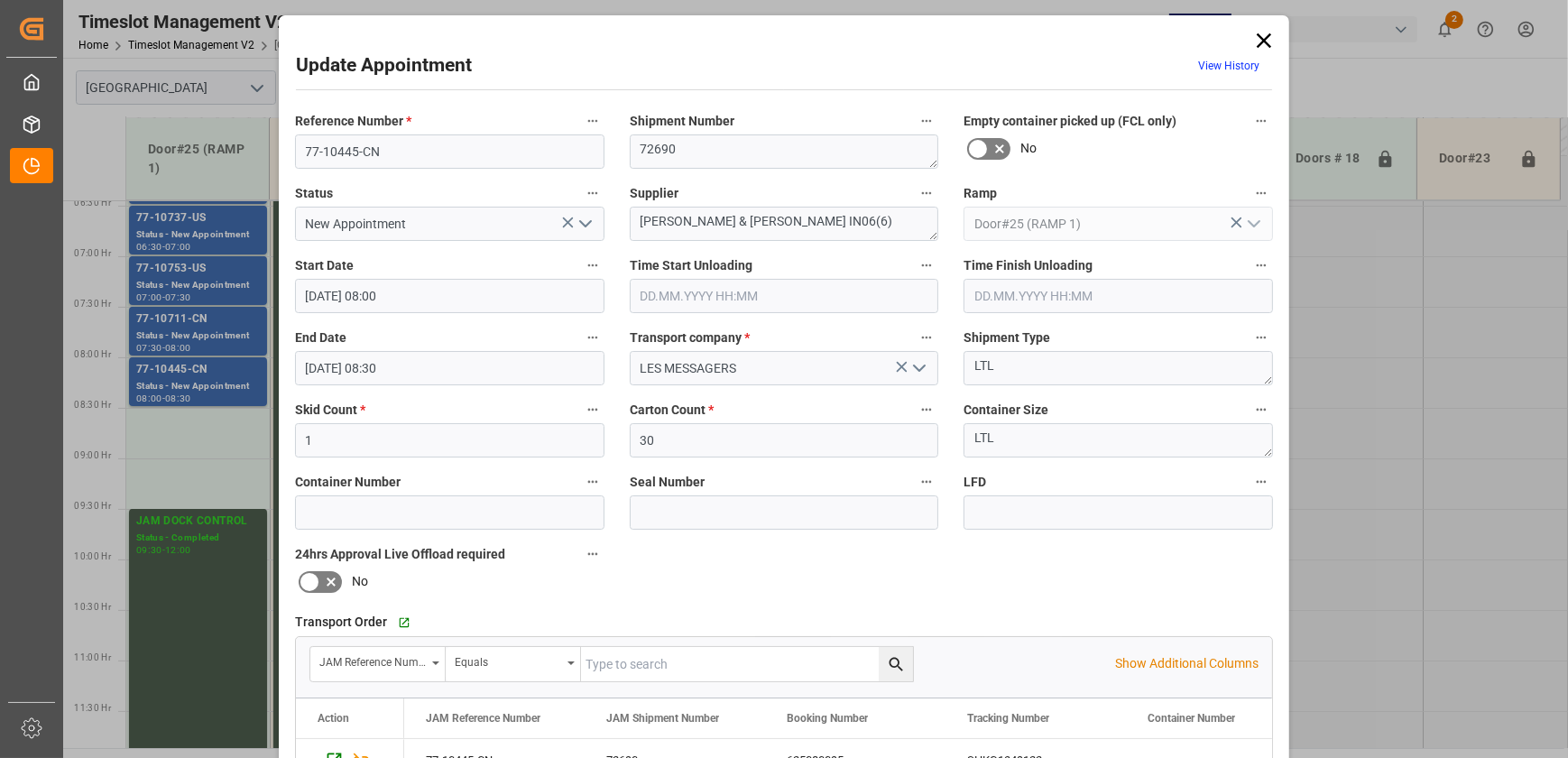
click at [203, 461] on div "Update Appointment View History Reference Number * 77-10445-CN Shipment Number …" at bounding box center [784, 379] width 1568 height 758
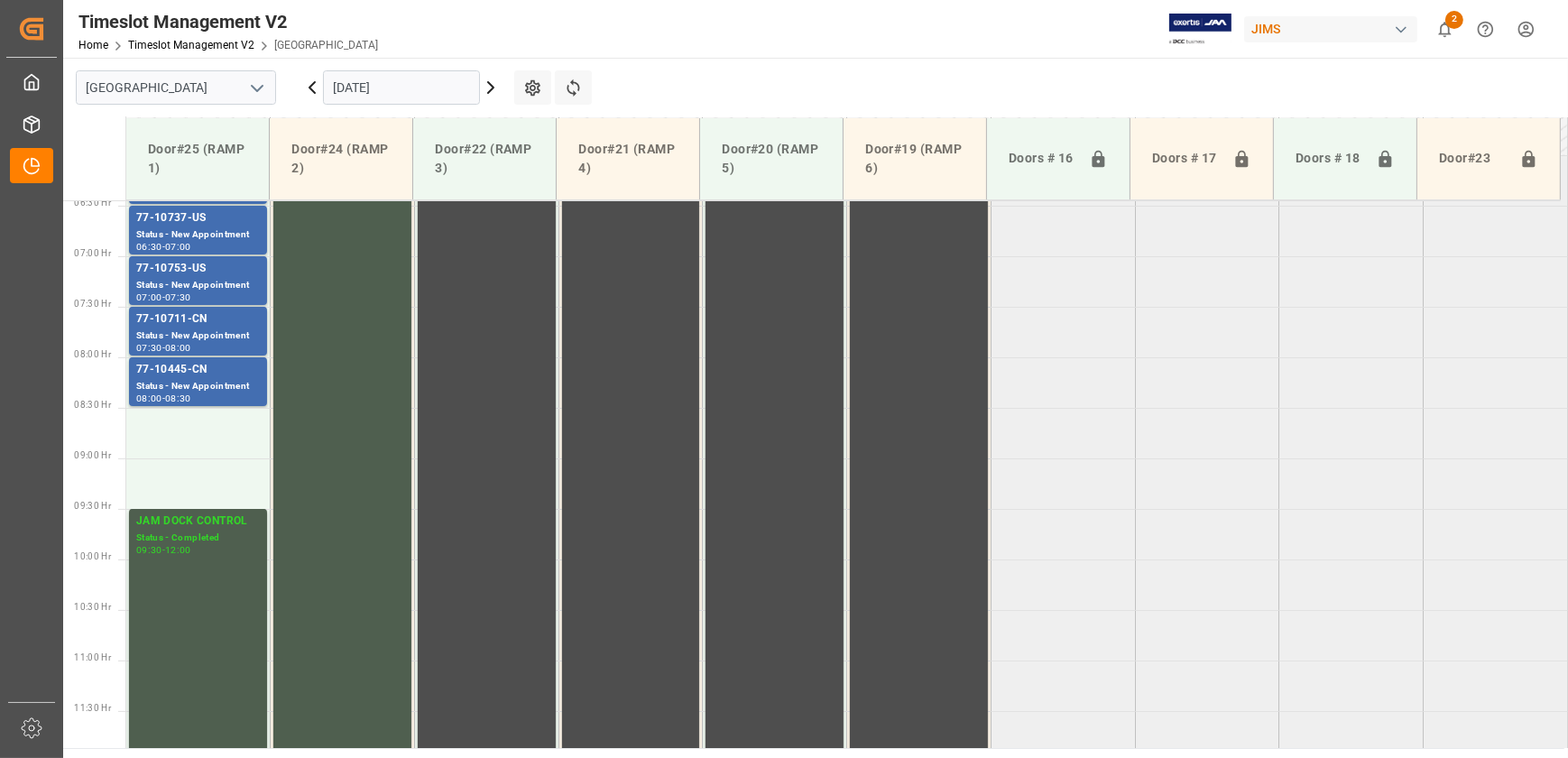
click at [487, 87] on icon at bounding box center [490, 87] width 21 height 21
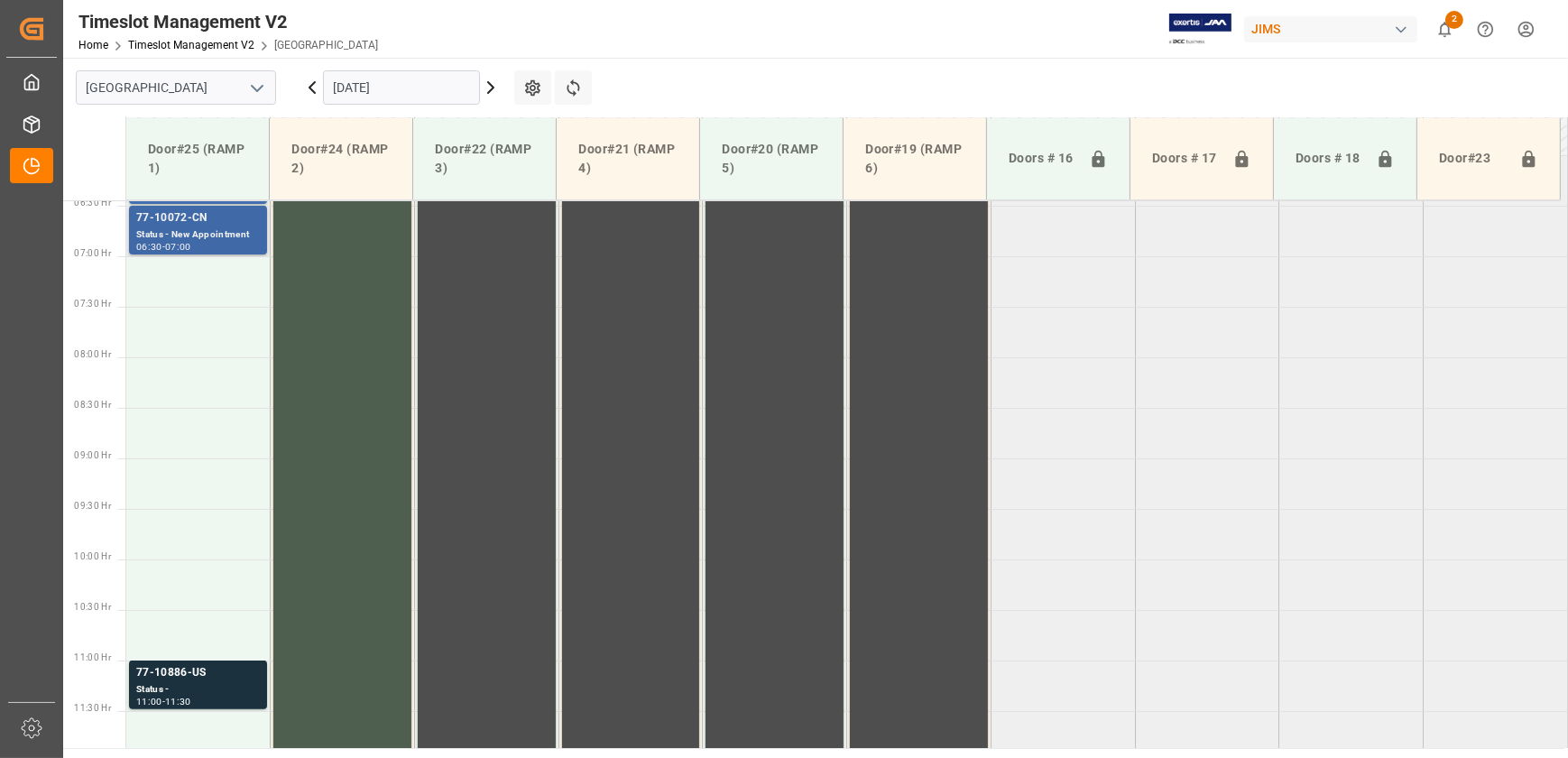
click at [239, 234] on div "Status - New Appointment" at bounding box center [198, 235] width 124 height 16
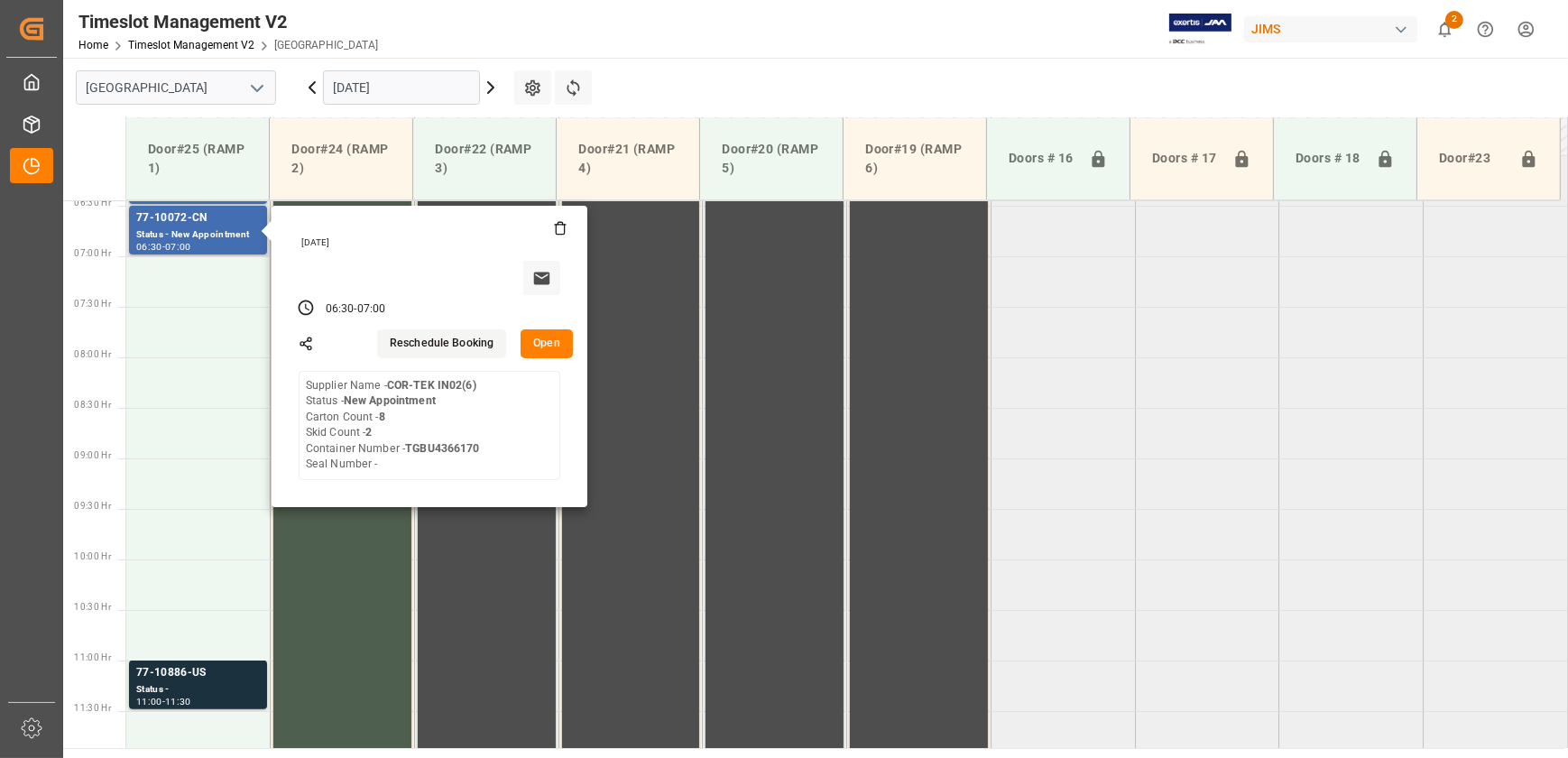
click at [536, 345] on button "Open" at bounding box center [546, 343] width 52 height 29
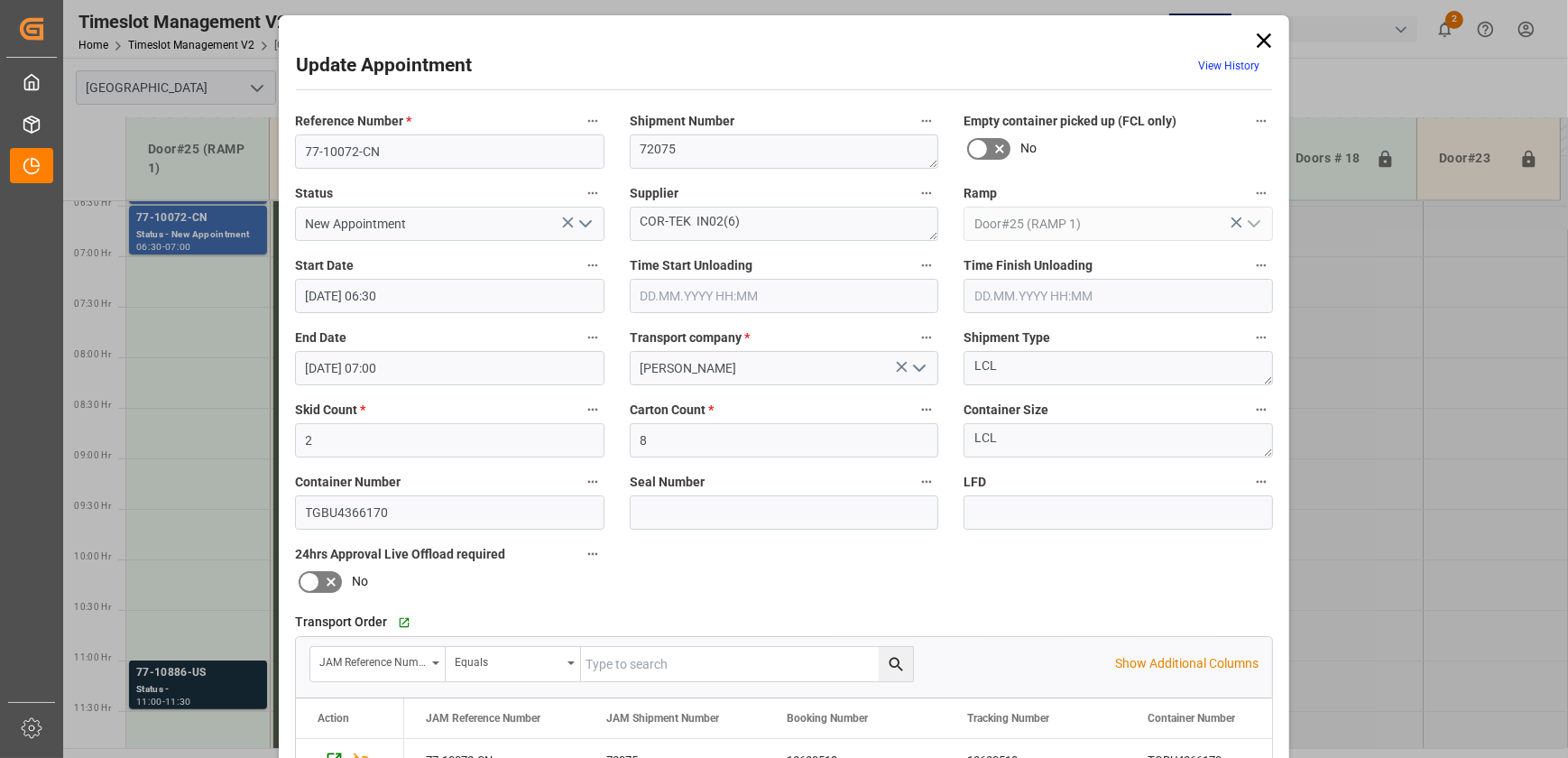
click at [150, 425] on div "Update Appointment View History Reference Number * 77-10072-CN Shipment Number …" at bounding box center [784, 379] width 1568 height 758
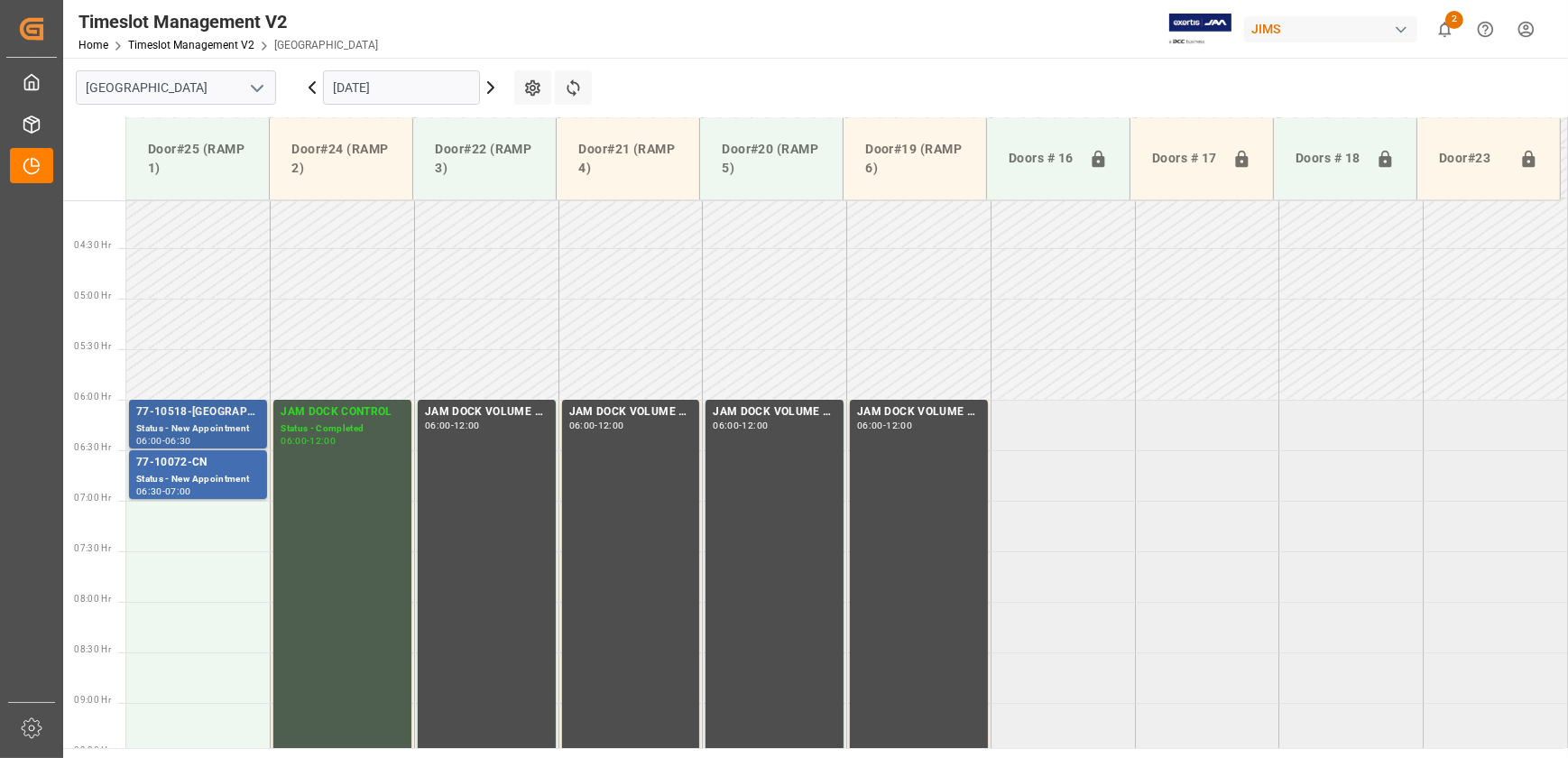
scroll to position [406, 0]
click at [203, 419] on div "77-10518-[GEOGRAPHIC_DATA]" at bounding box center [198, 412] width 124 height 18
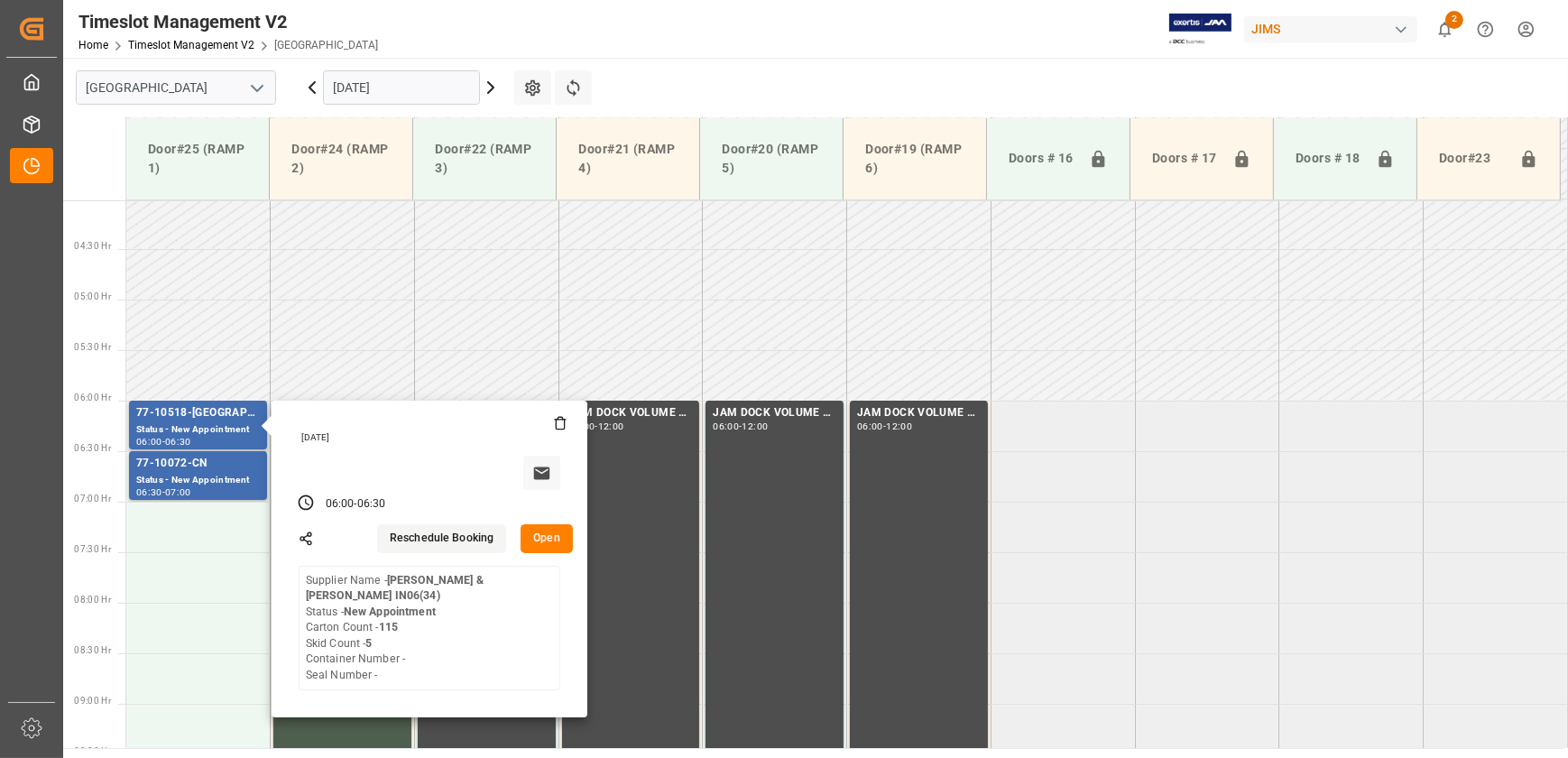
click at [551, 534] on button "Open" at bounding box center [546, 538] width 52 height 29
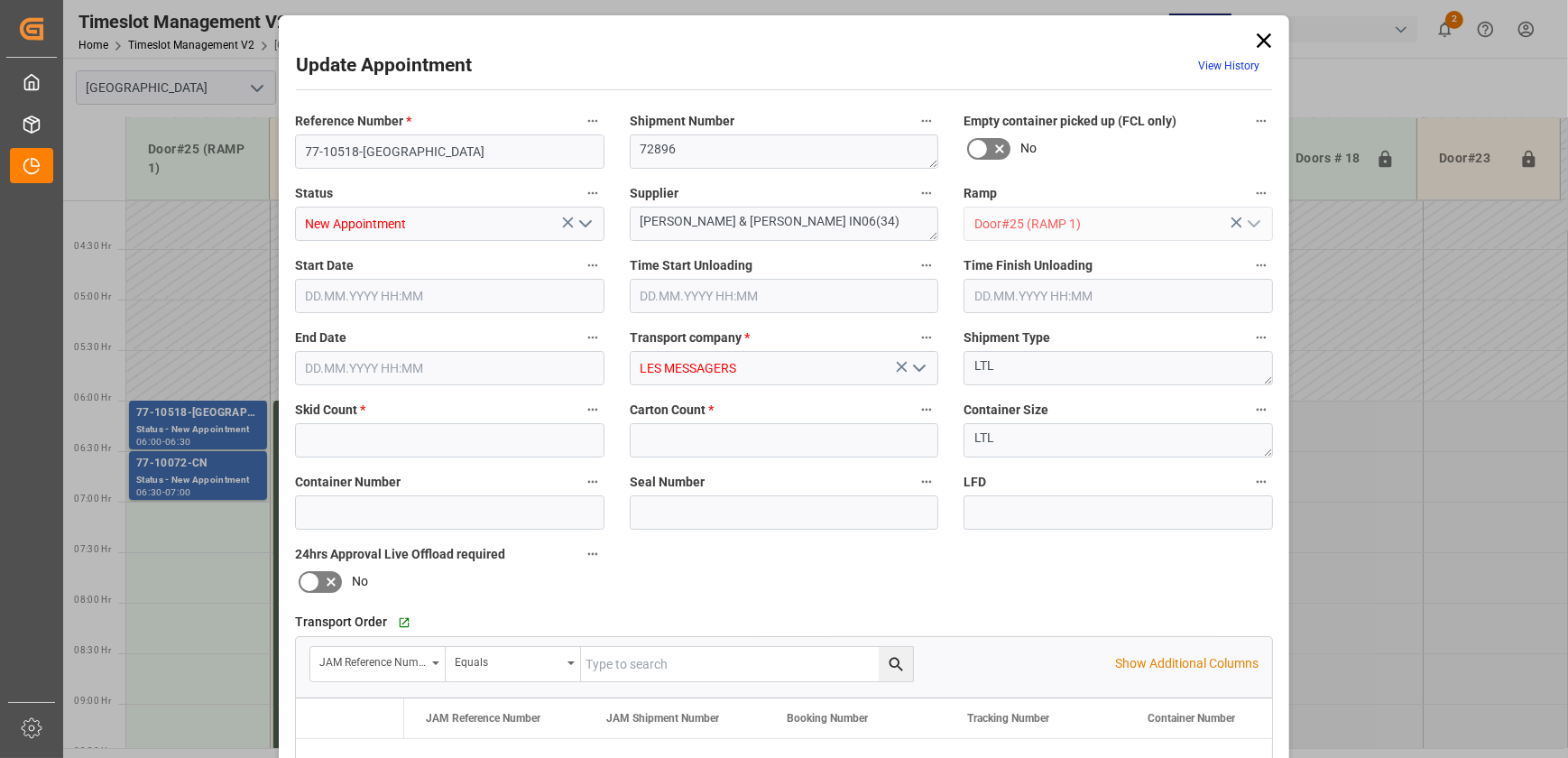
type input "5"
type input "115"
type input "[DATE] 06:00"
type input "[DATE] 06:30"
type input "[DATE] 22:33"
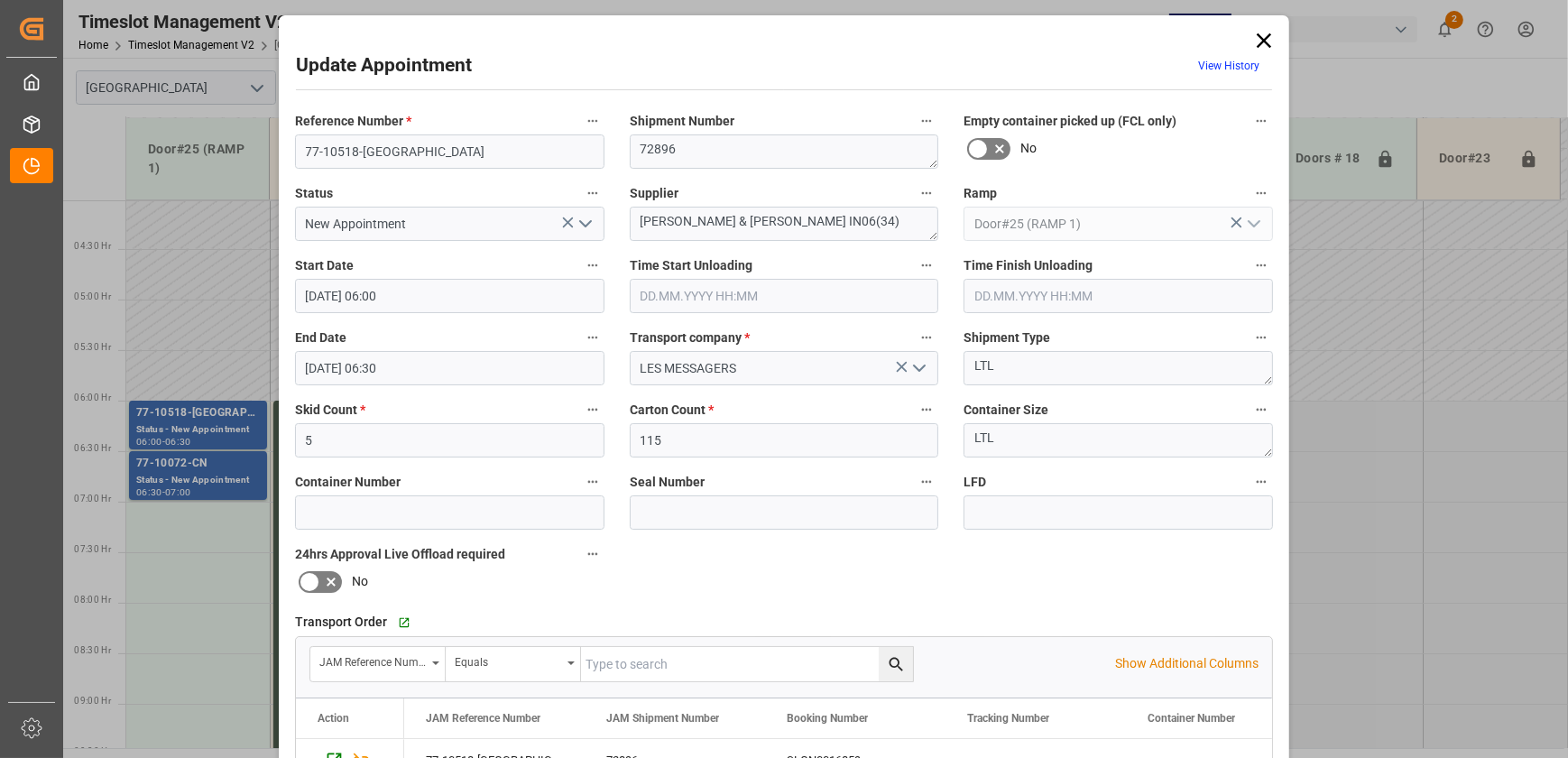
click at [203, 559] on div "Update Appointment View History Reference Number * 77-10518-GB Shipment Number …" at bounding box center [784, 379] width 1568 height 758
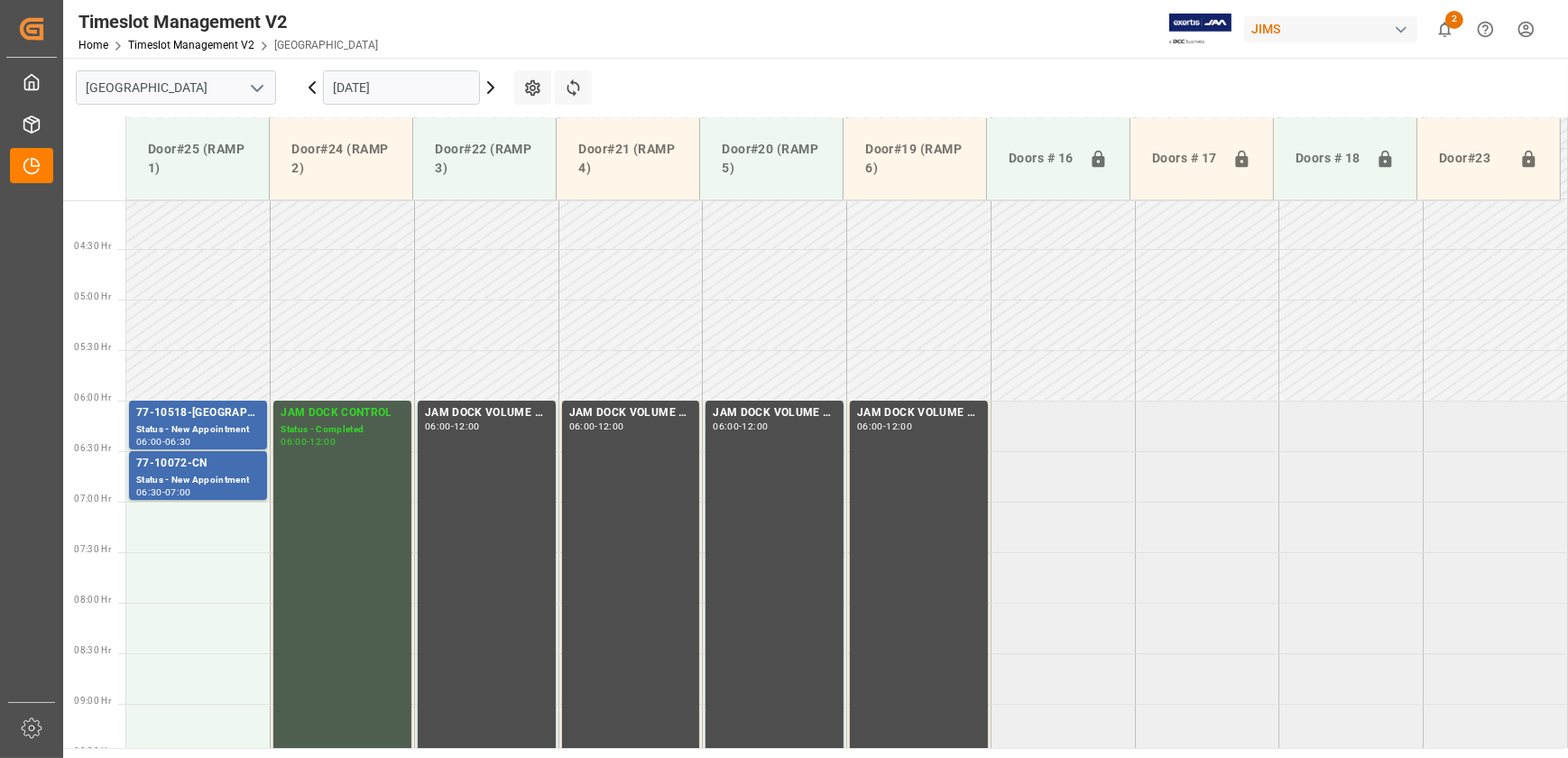
click at [493, 83] on icon at bounding box center [490, 87] width 21 height 21
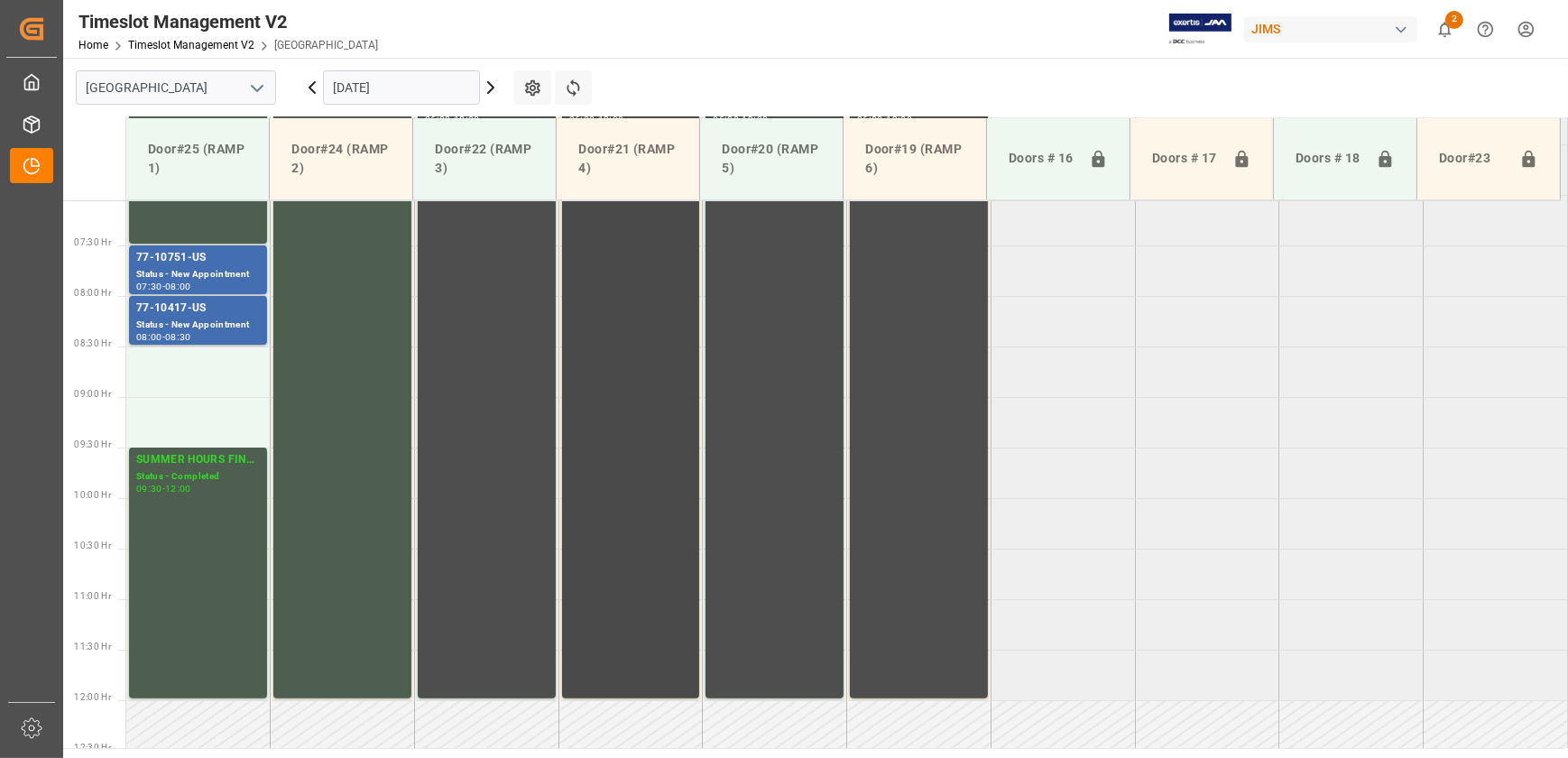
scroll to position [569, 0]
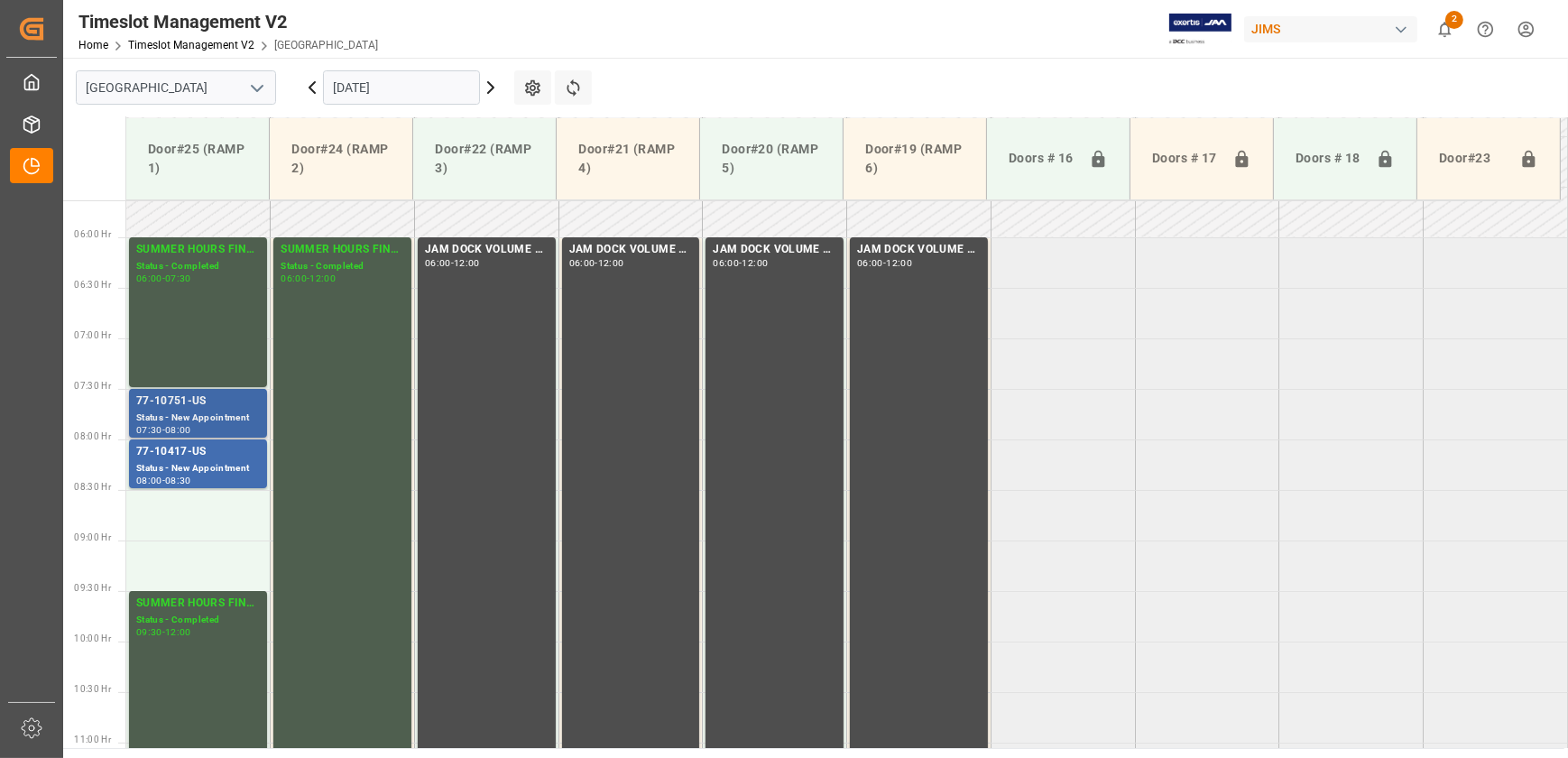
click at [224, 402] on div "77-10751-US" at bounding box center [198, 400] width 124 height 18
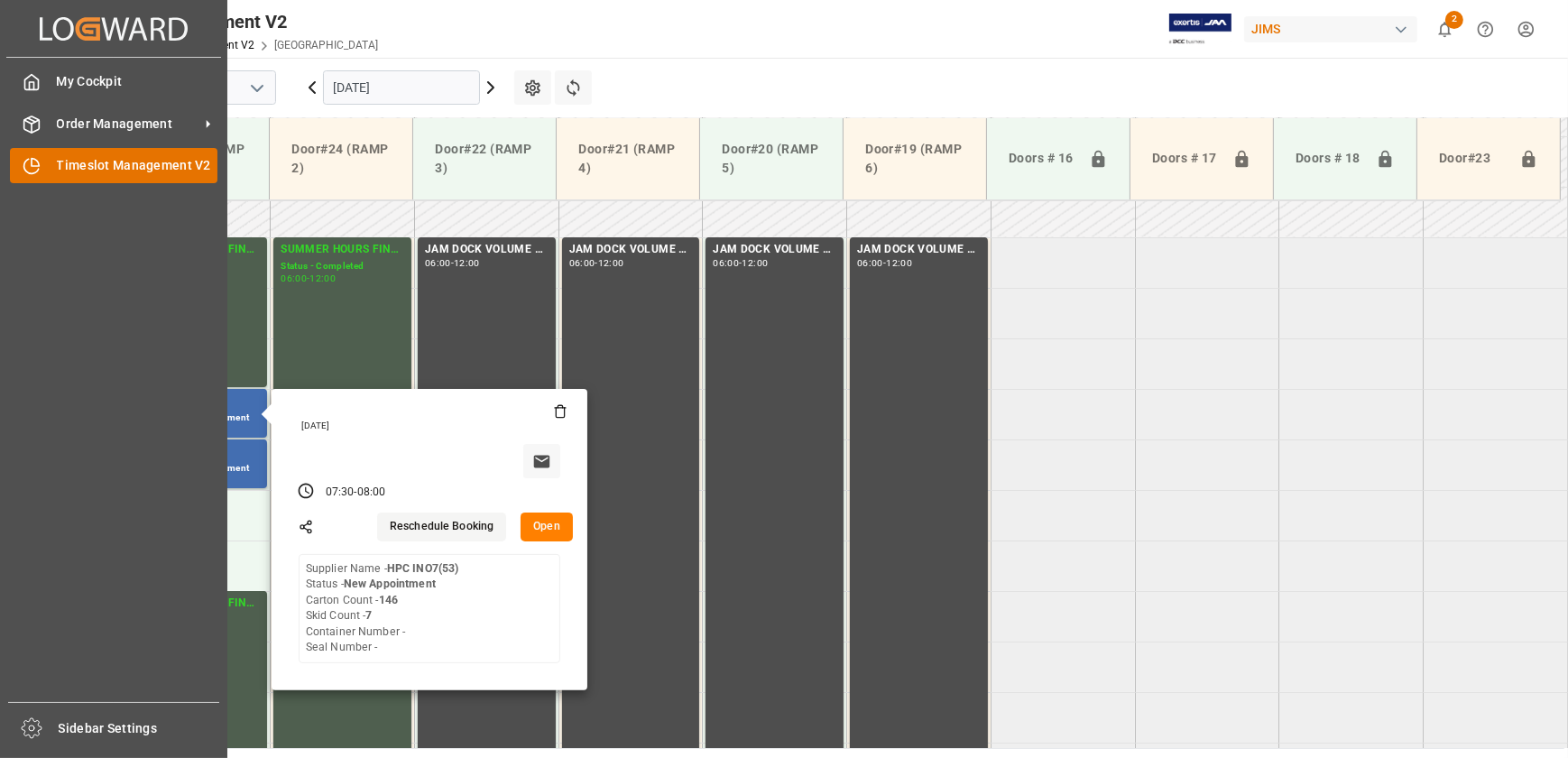
click at [60, 182] on div "Timeslot Management V2 Timeslot Management V2" at bounding box center [113, 165] width 207 height 35
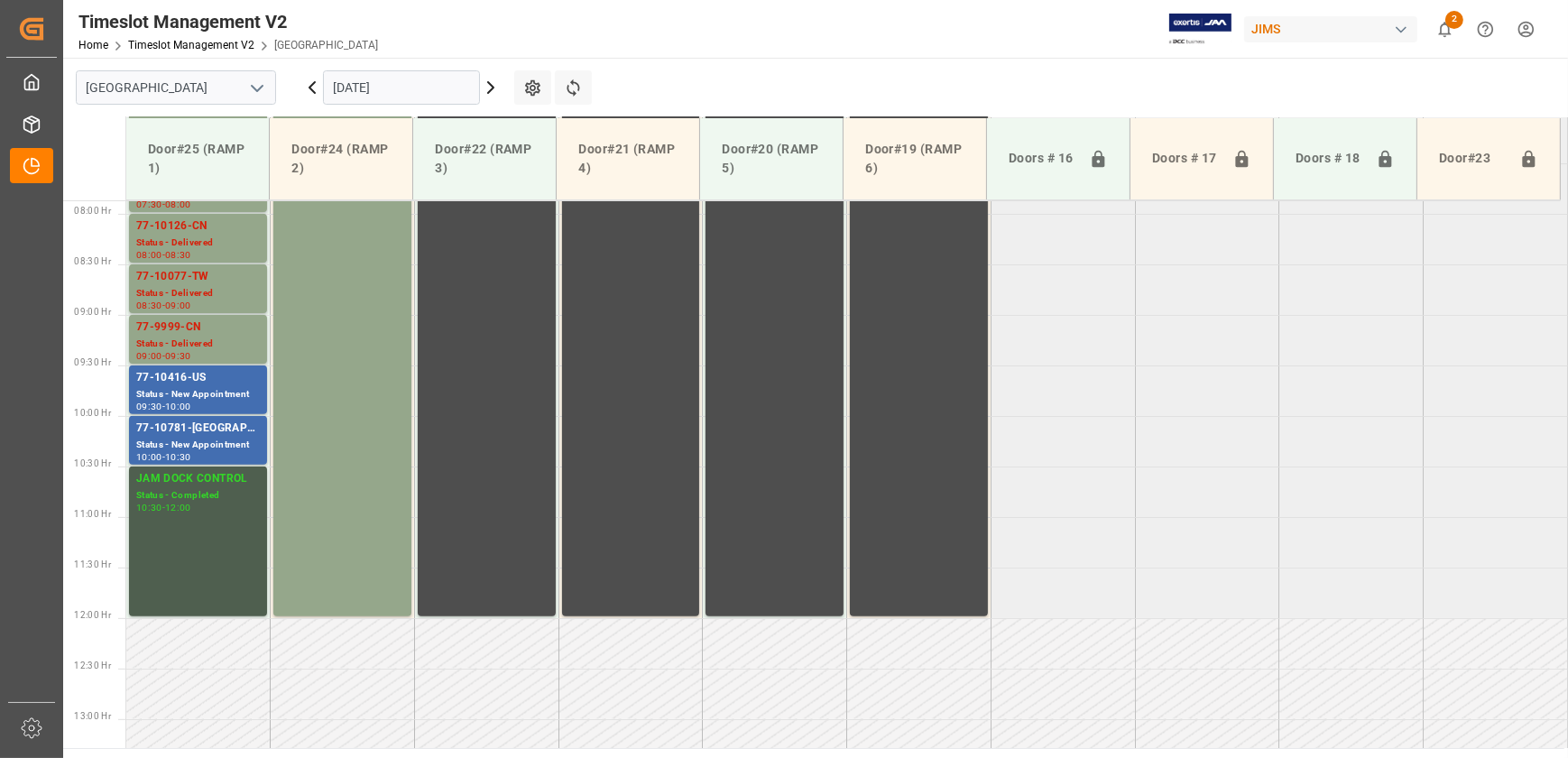
scroll to position [816, 0]
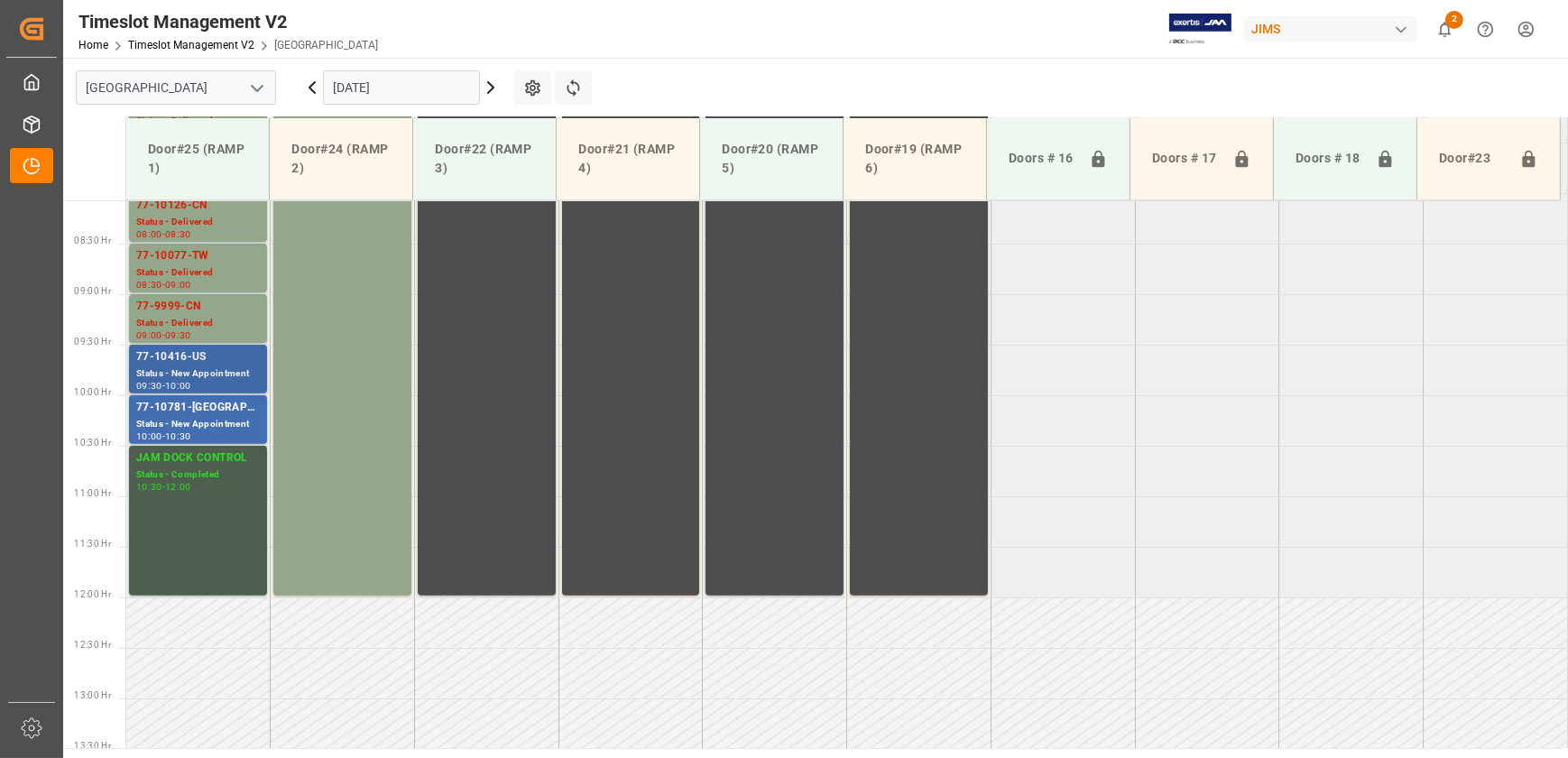
click at [182, 360] on div "77-10416-US" at bounding box center [198, 357] width 124 height 18
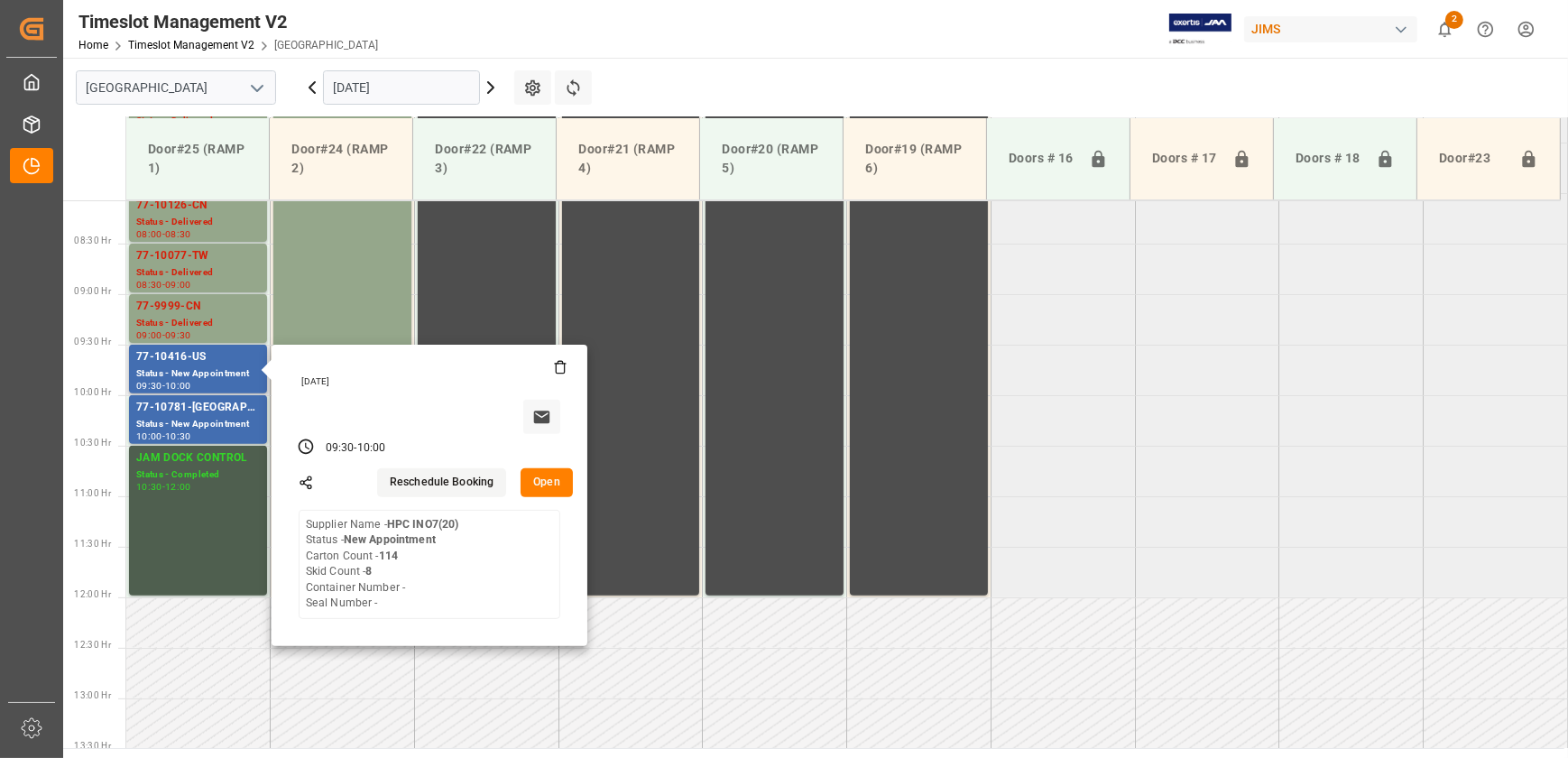
click at [552, 485] on button "Open" at bounding box center [546, 482] width 52 height 29
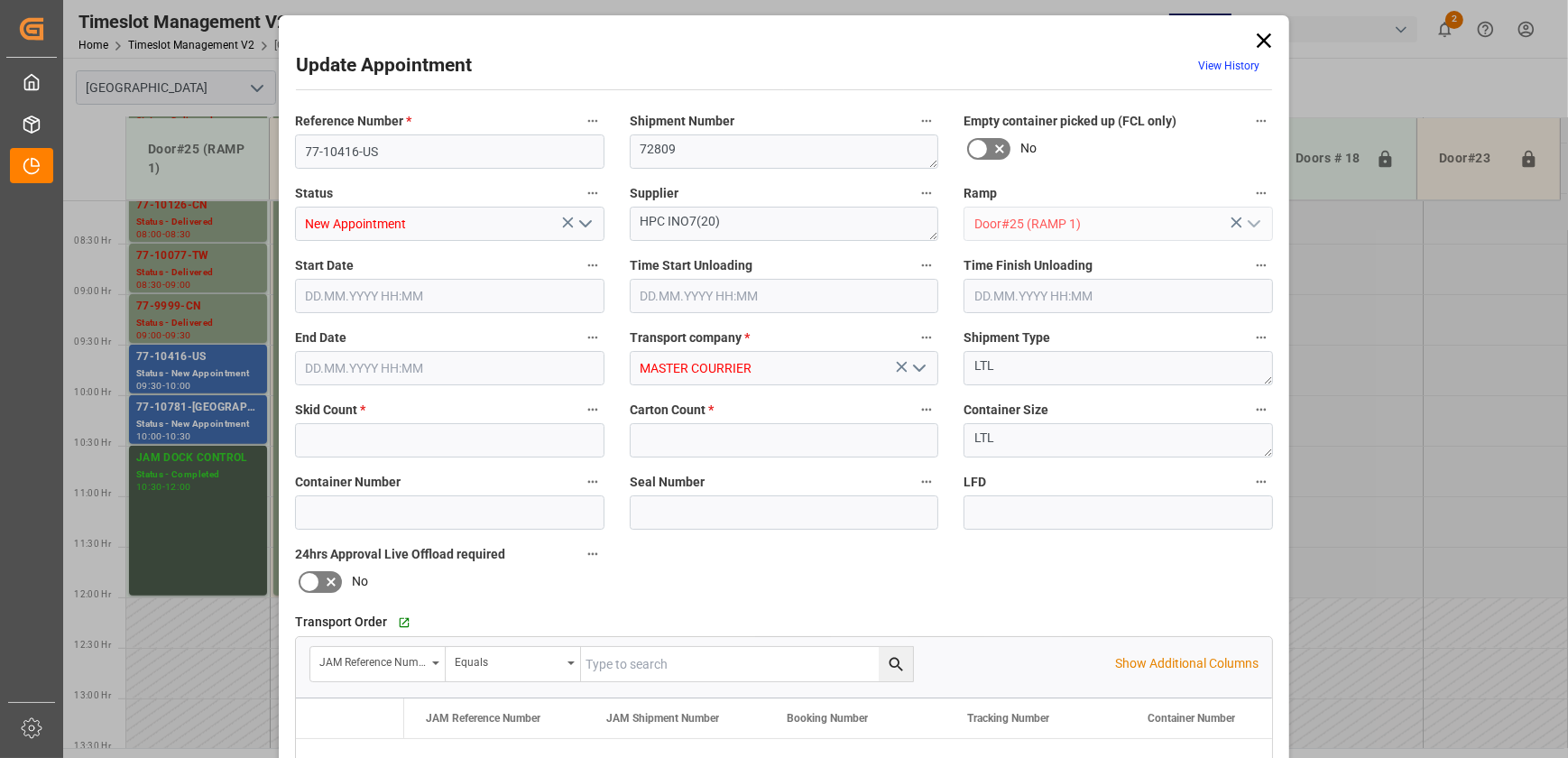
type input "8"
type input "114"
type input "[DATE] 09:30"
type input "[DATE] 10:00"
type input "[DATE] 14:39"
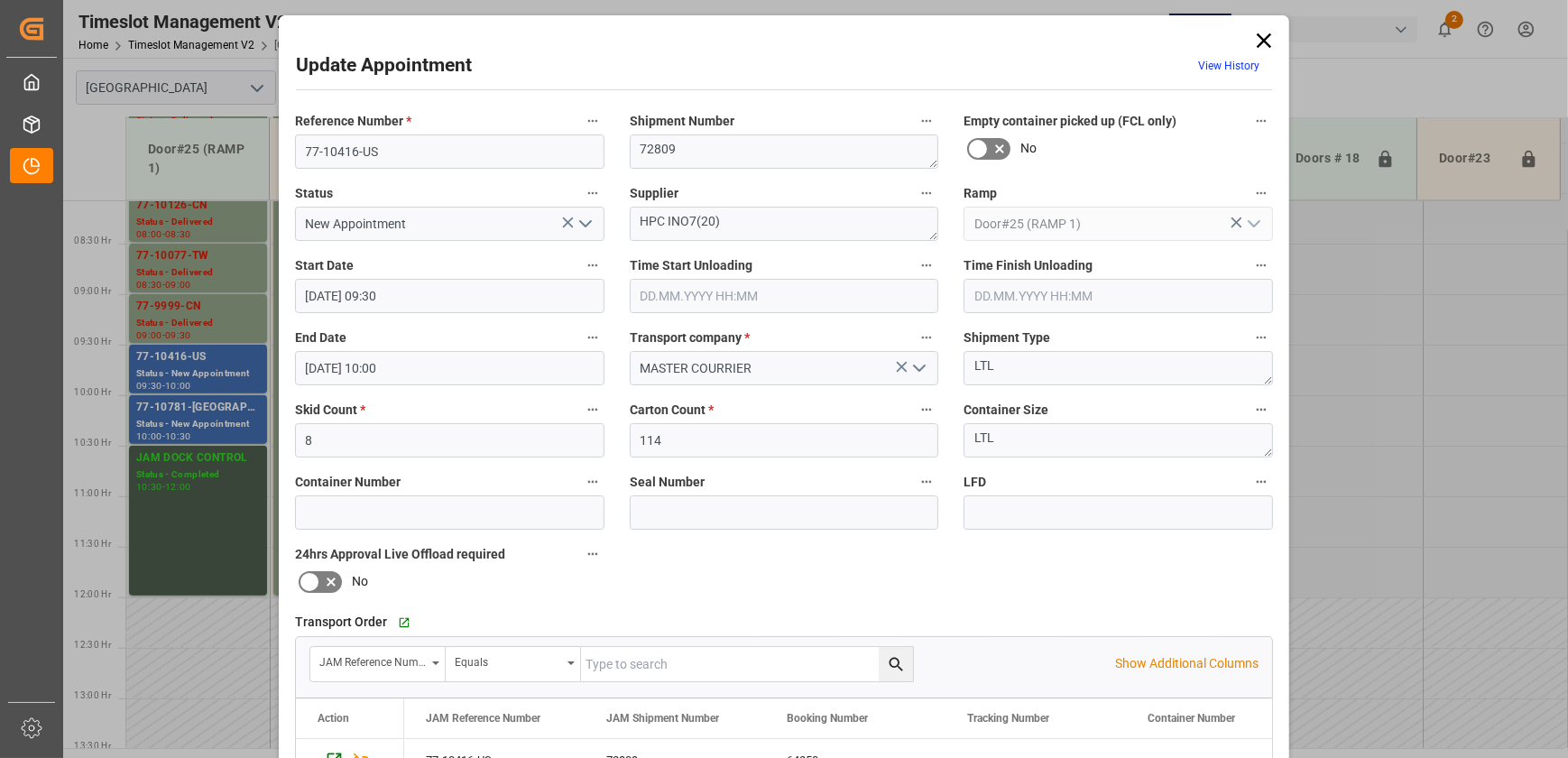
click at [587, 226] on icon "open menu" at bounding box center [585, 223] width 21 height 21
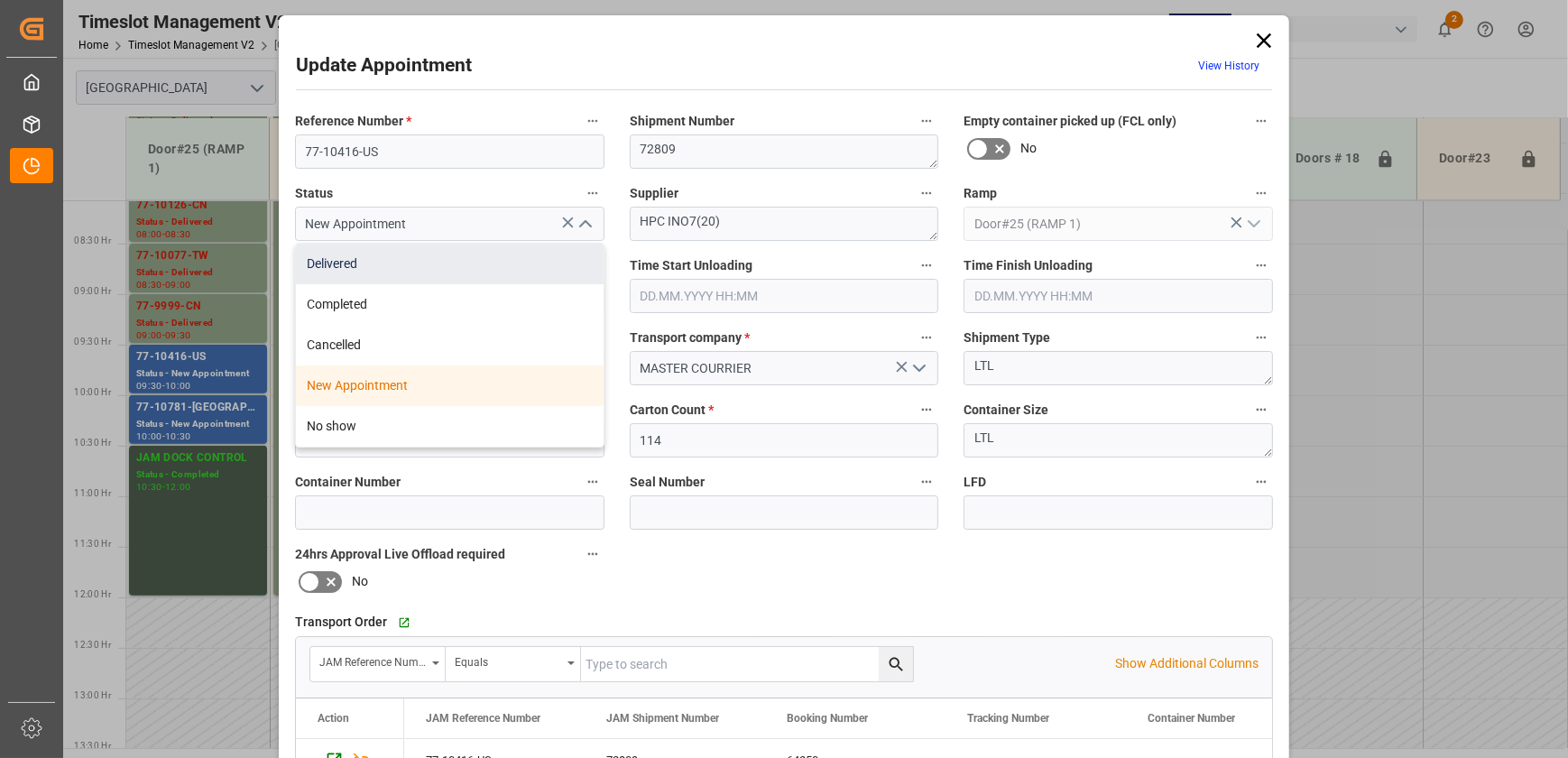
click at [450, 270] on div "Delivered" at bounding box center [450, 264] width 307 height 41
type input "Delivered"
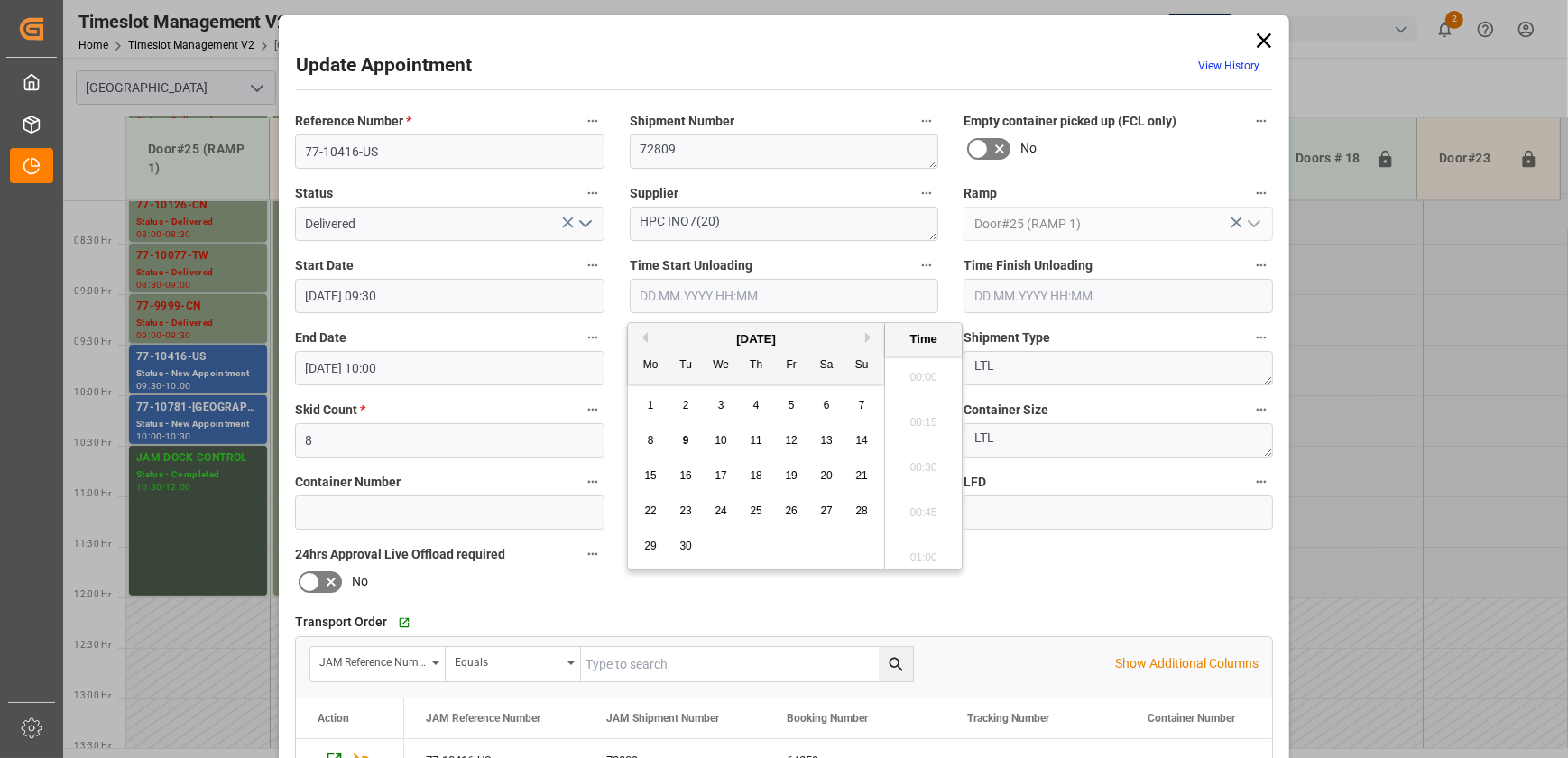
click at [764, 294] on input "text" at bounding box center [784, 295] width 309 height 34
click at [690, 437] on div "9" at bounding box center [686, 440] width 22 height 21
click at [919, 521] on li "09:15" at bounding box center [923, 507] width 77 height 46
type input "[DATE] 09:15"
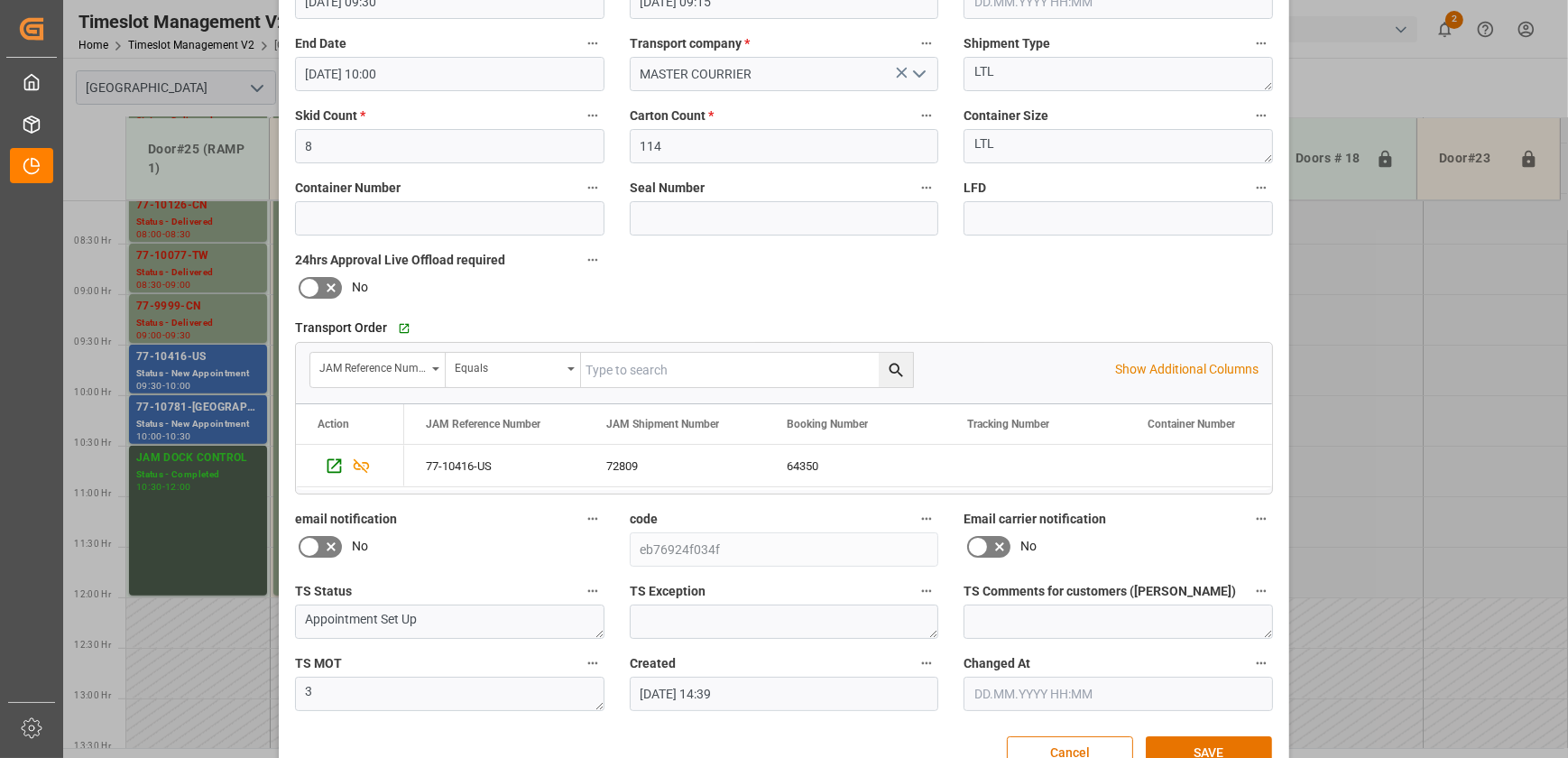
scroll to position [337, 0]
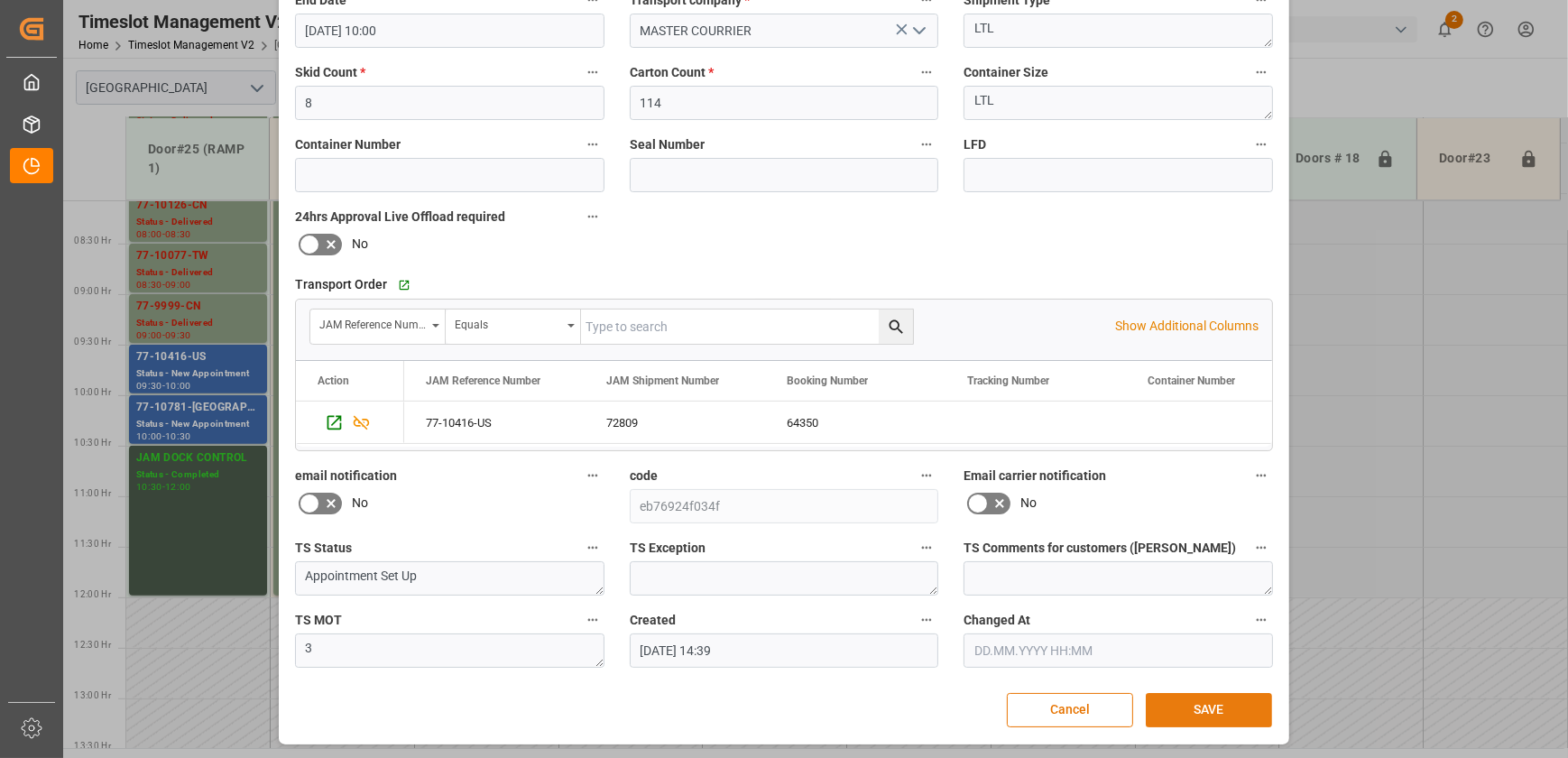
click at [1198, 701] on button "SAVE" at bounding box center [1209, 710] width 126 height 34
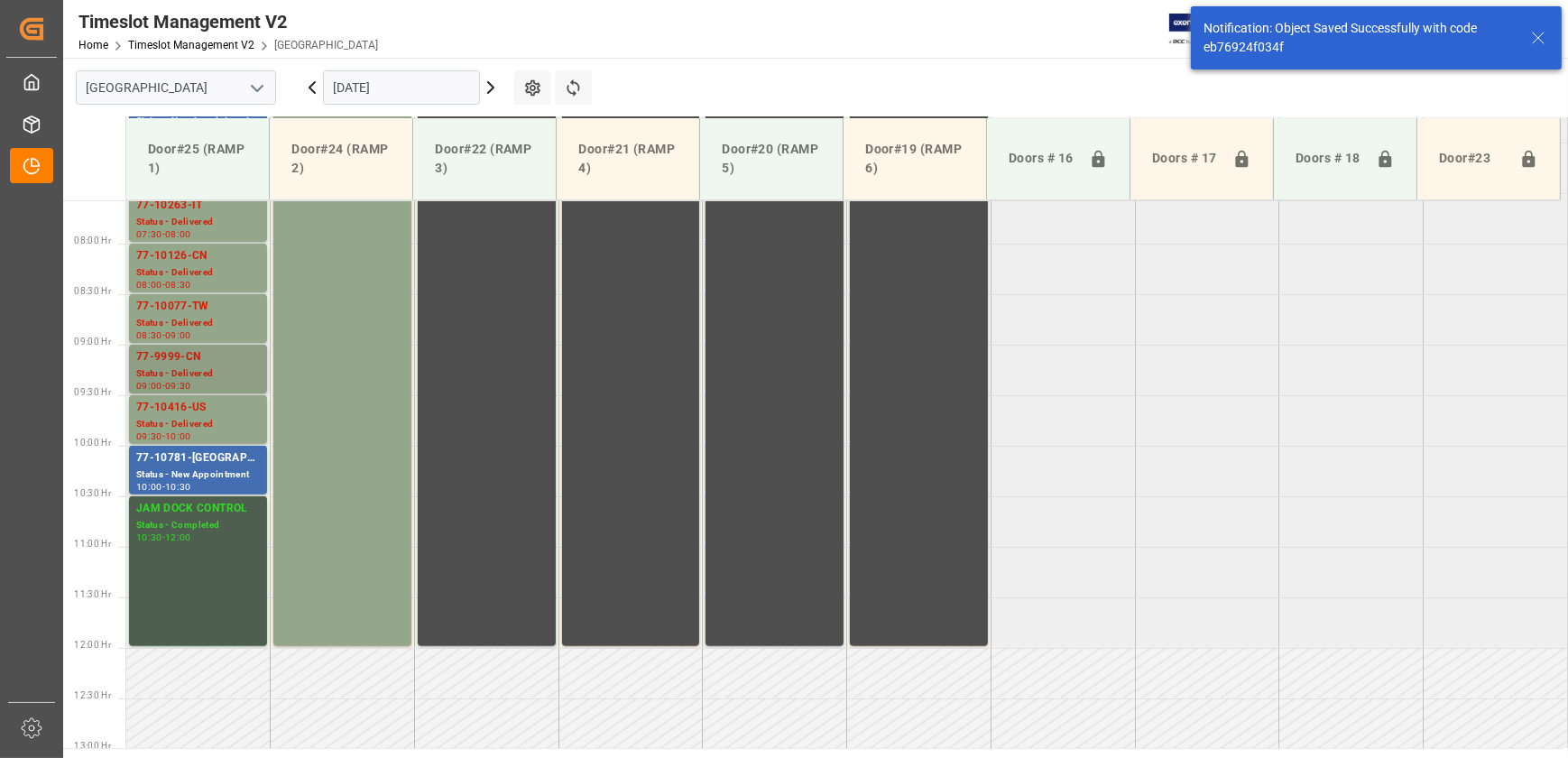
scroll to position [816, 0]
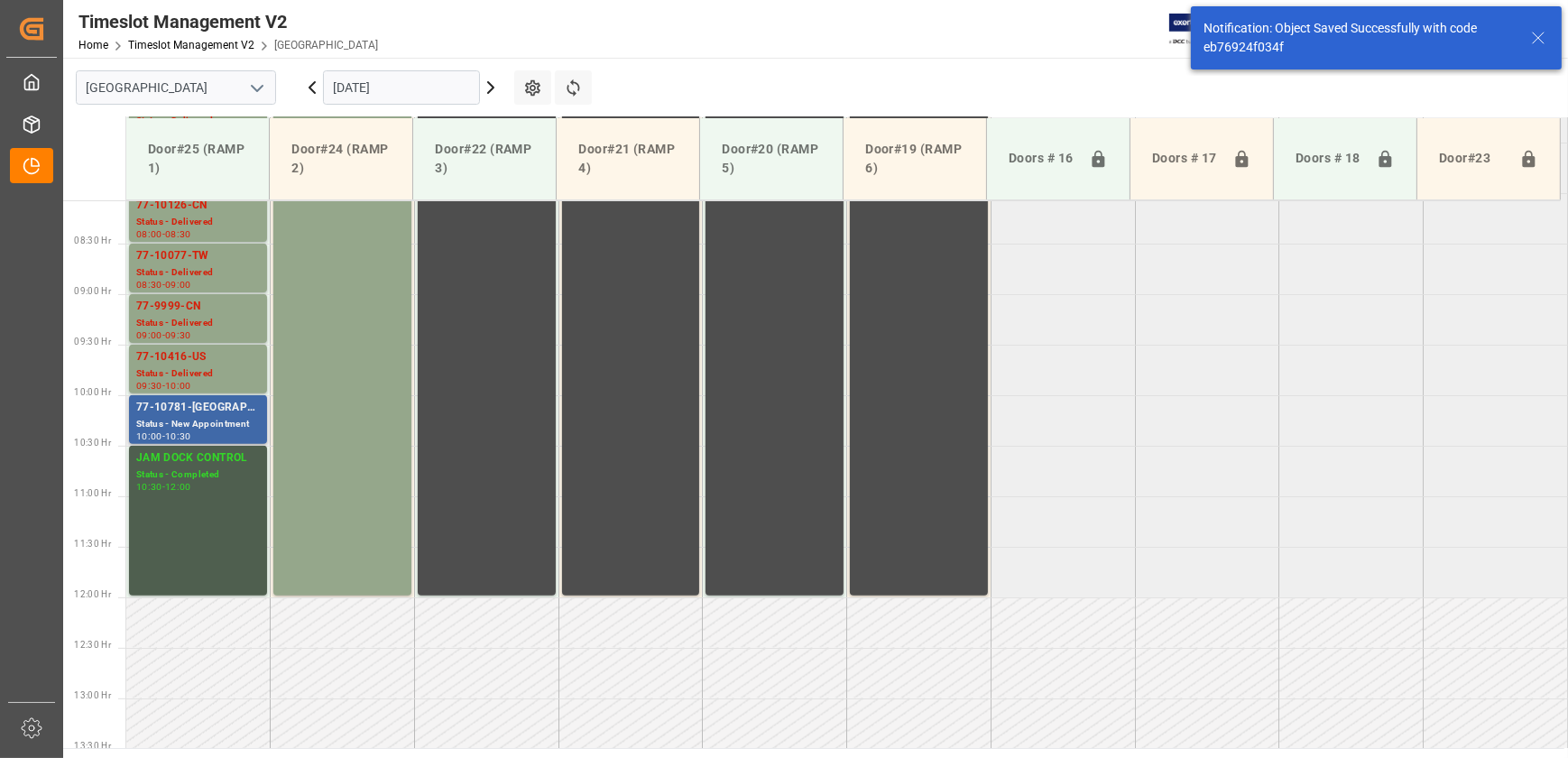
click at [230, 399] on div "77-10781-[GEOGRAPHIC_DATA]" at bounding box center [198, 407] width 124 height 18
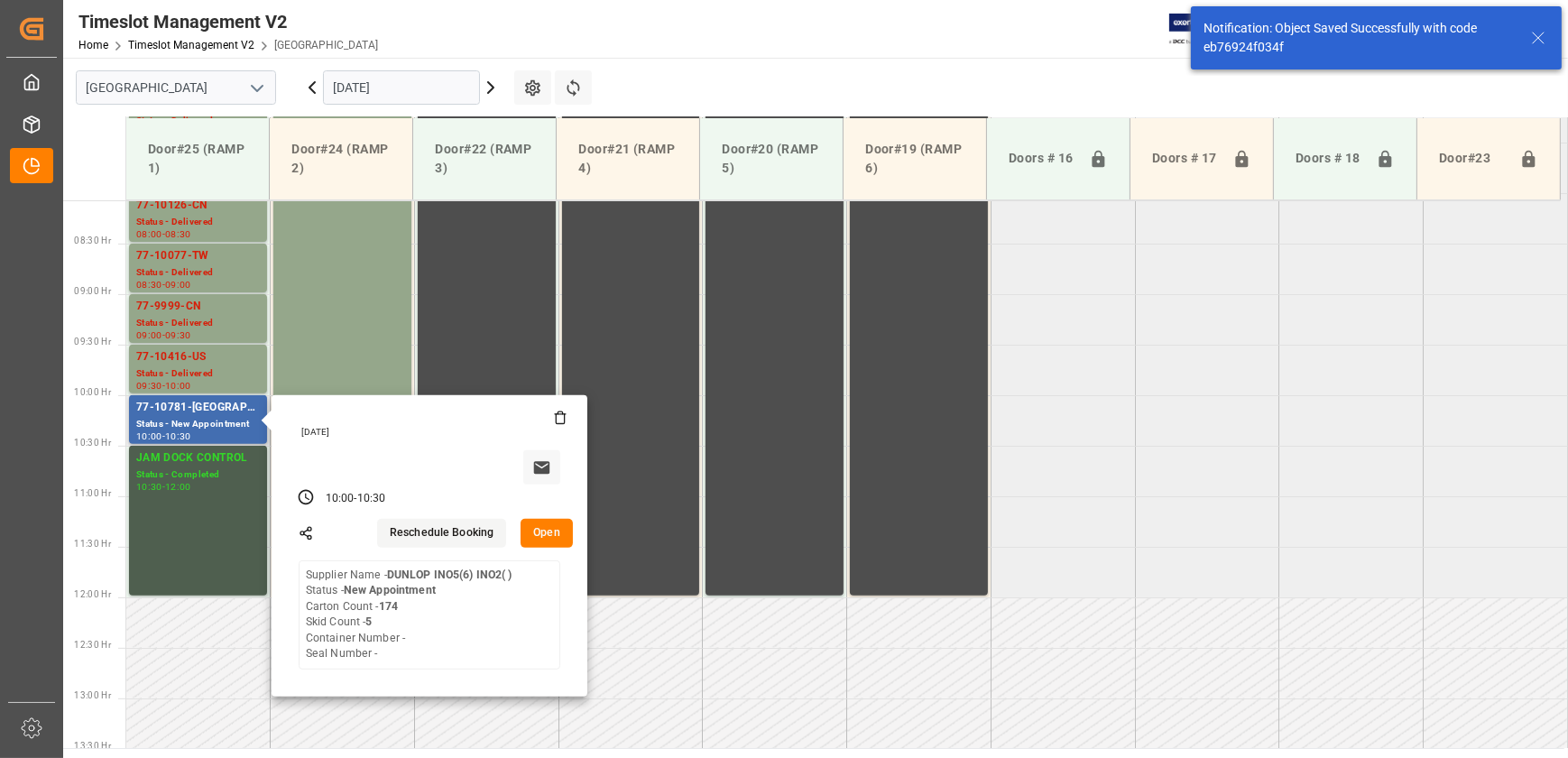
click at [544, 518] on button "Open" at bounding box center [546, 532] width 52 height 29
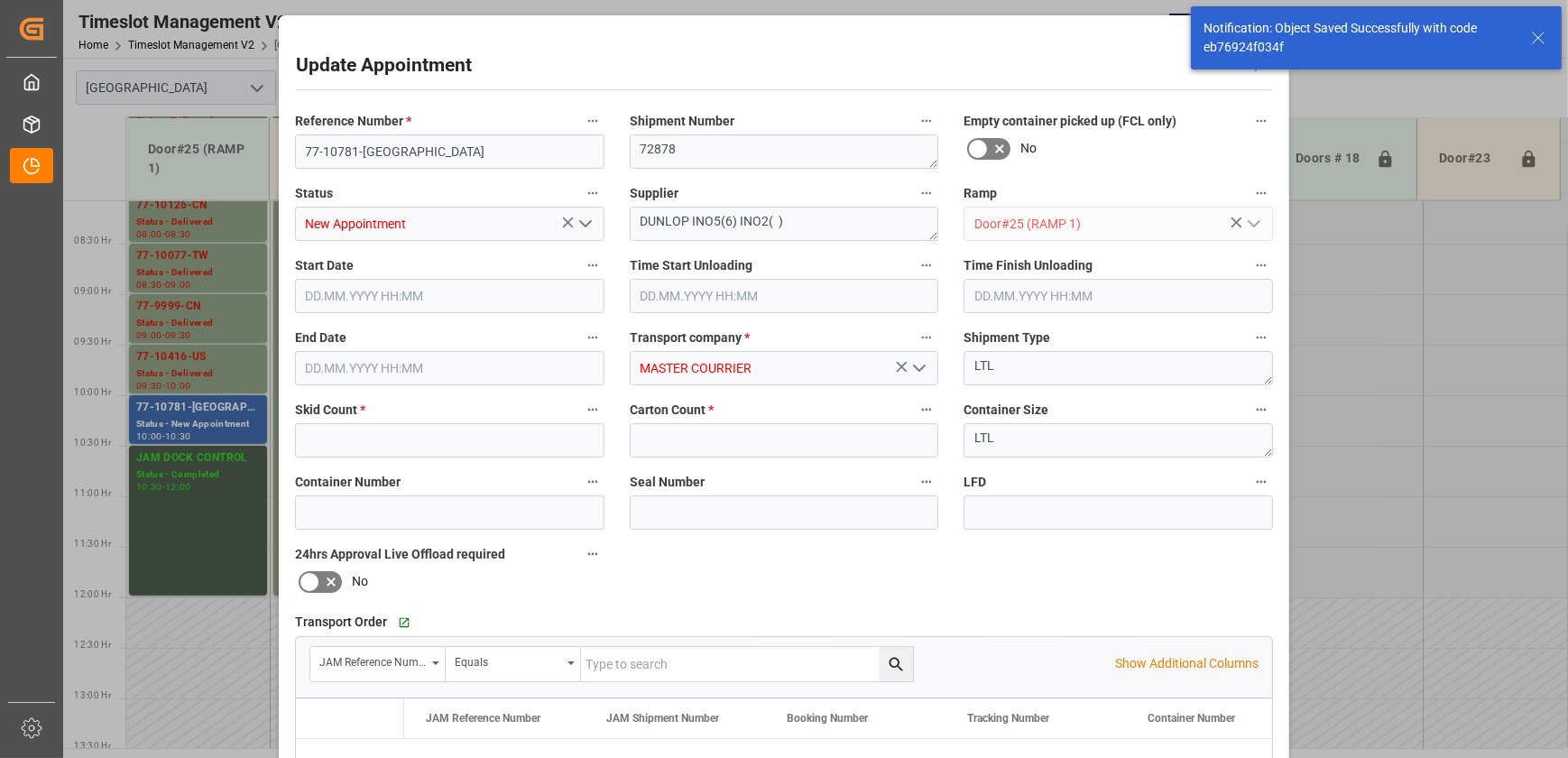
type input "5"
type input "174"
type input "[DATE] 10:00"
type input "[DATE] 10:30"
type input "[DATE] 14:40"
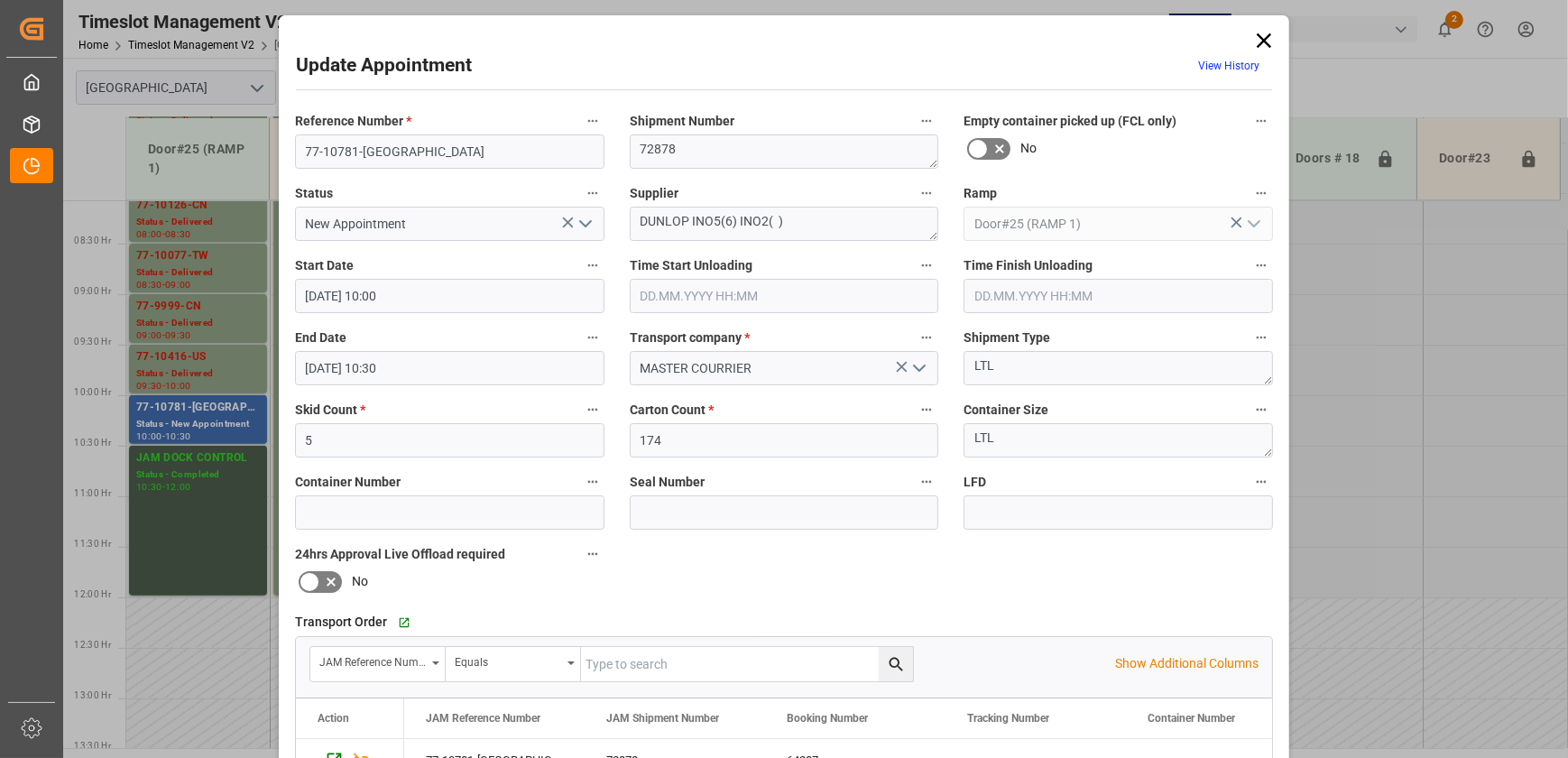
click at [583, 224] on polyline "open menu" at bounding box center [585, 224] width 11 height 6
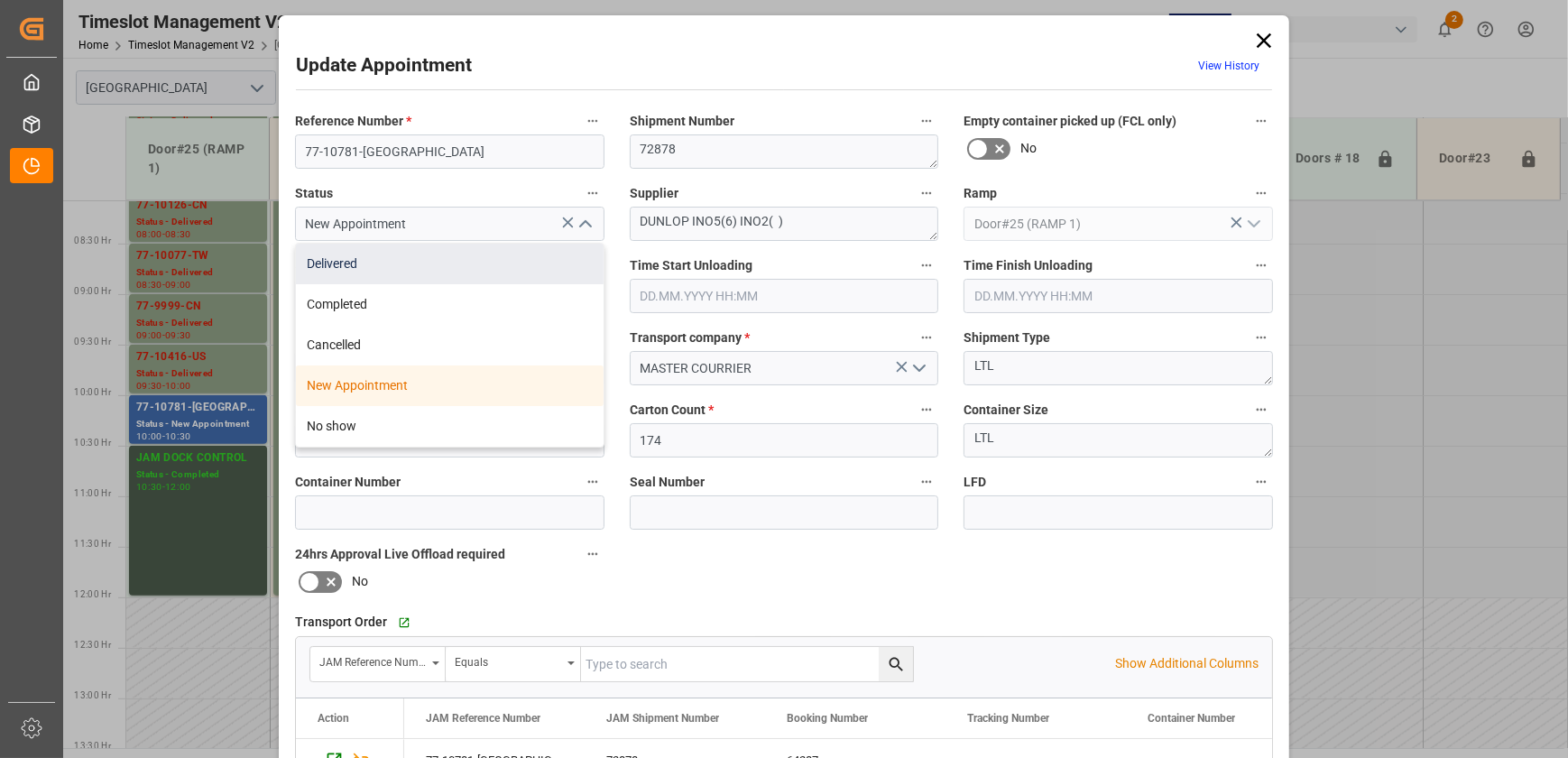
click at [557, 256] on div "Delivered" at bounding box center [450, 264] width 307 height 41
type input "Delivered"
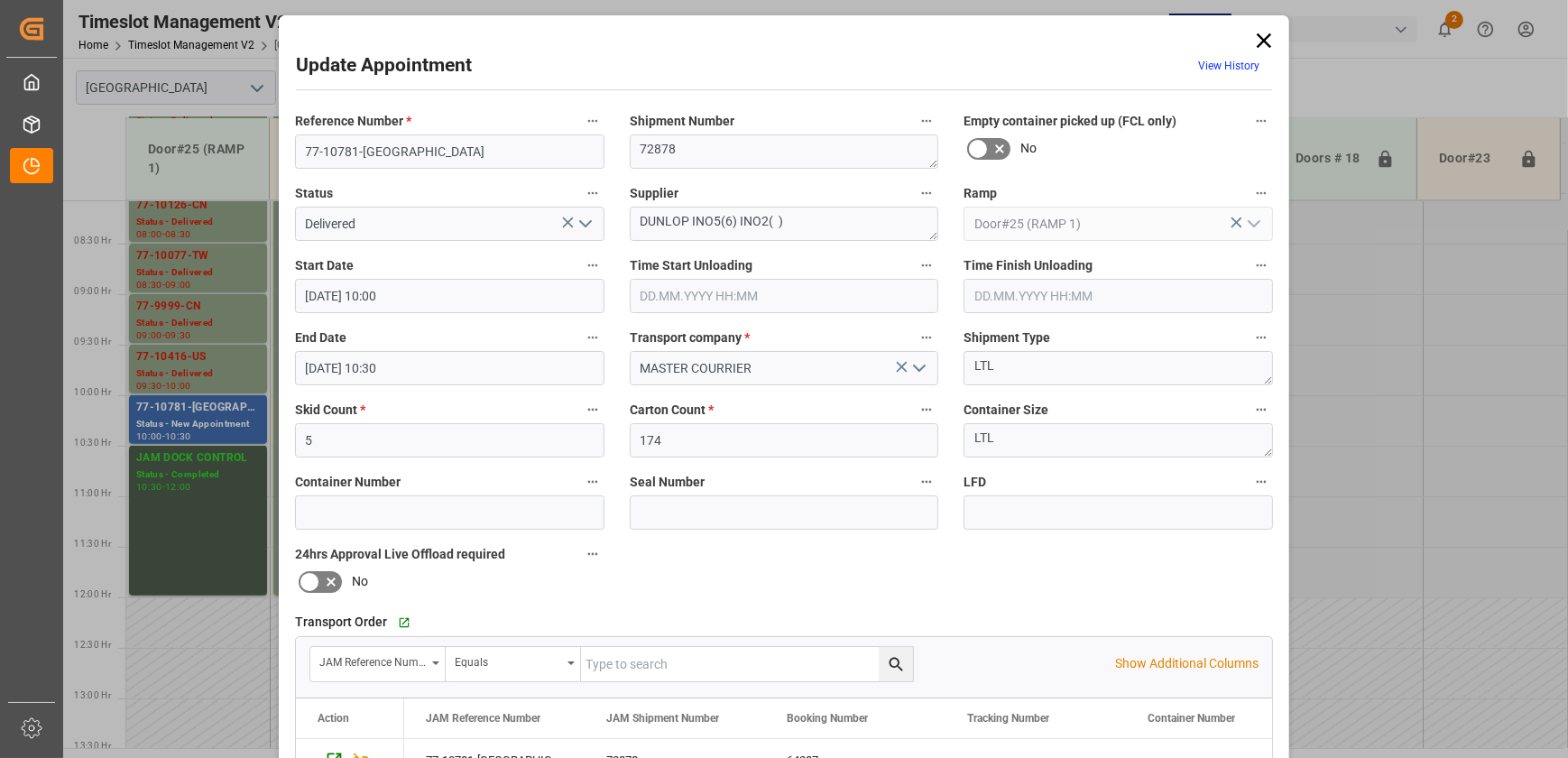
click at [576, 231] on icon "open menu" at bounding box center [585, 223] width 21 height 21
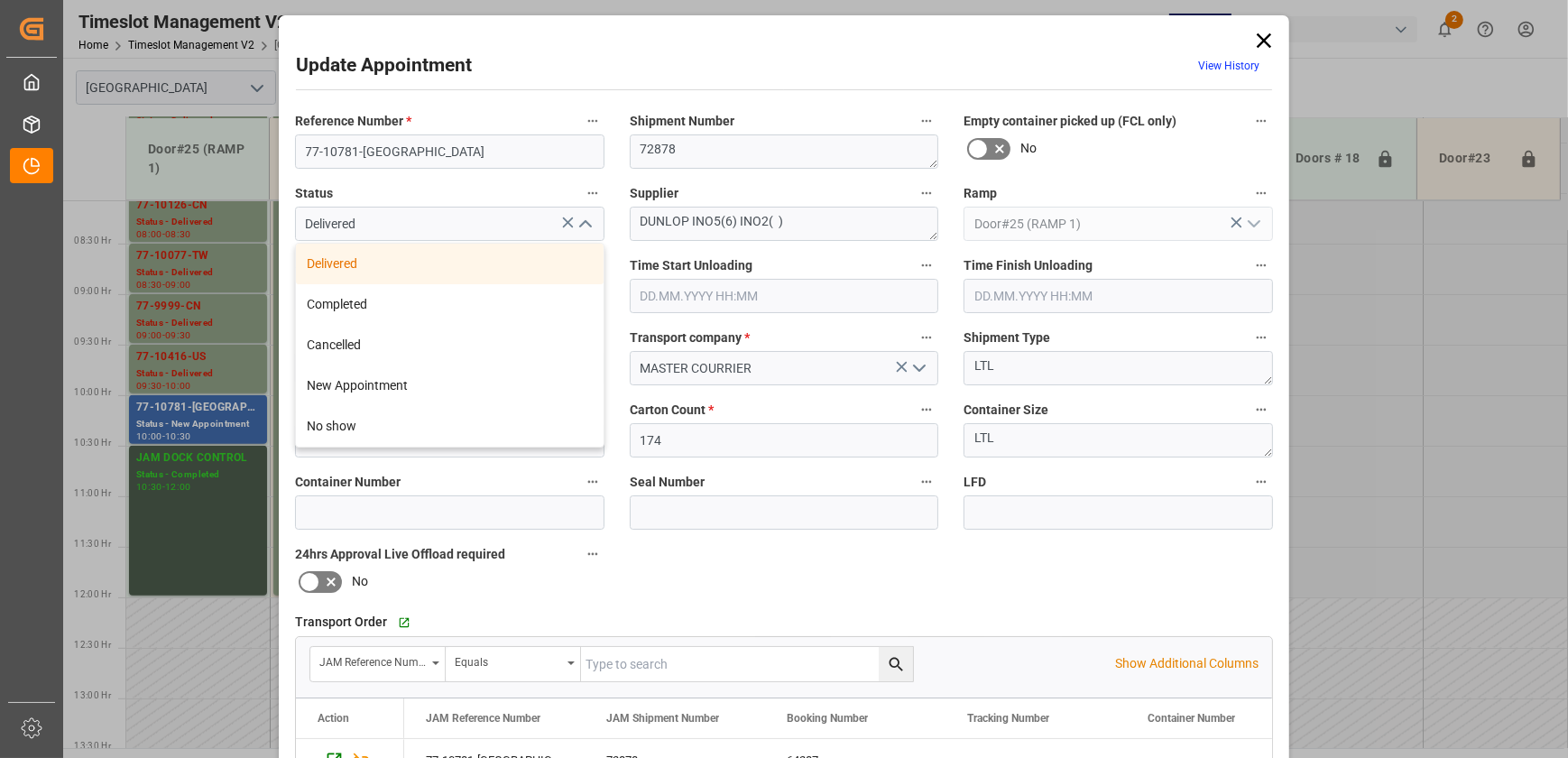
click at [586, 221] on icon "close menu" at bounding box center [585, 223] width 21 height 21
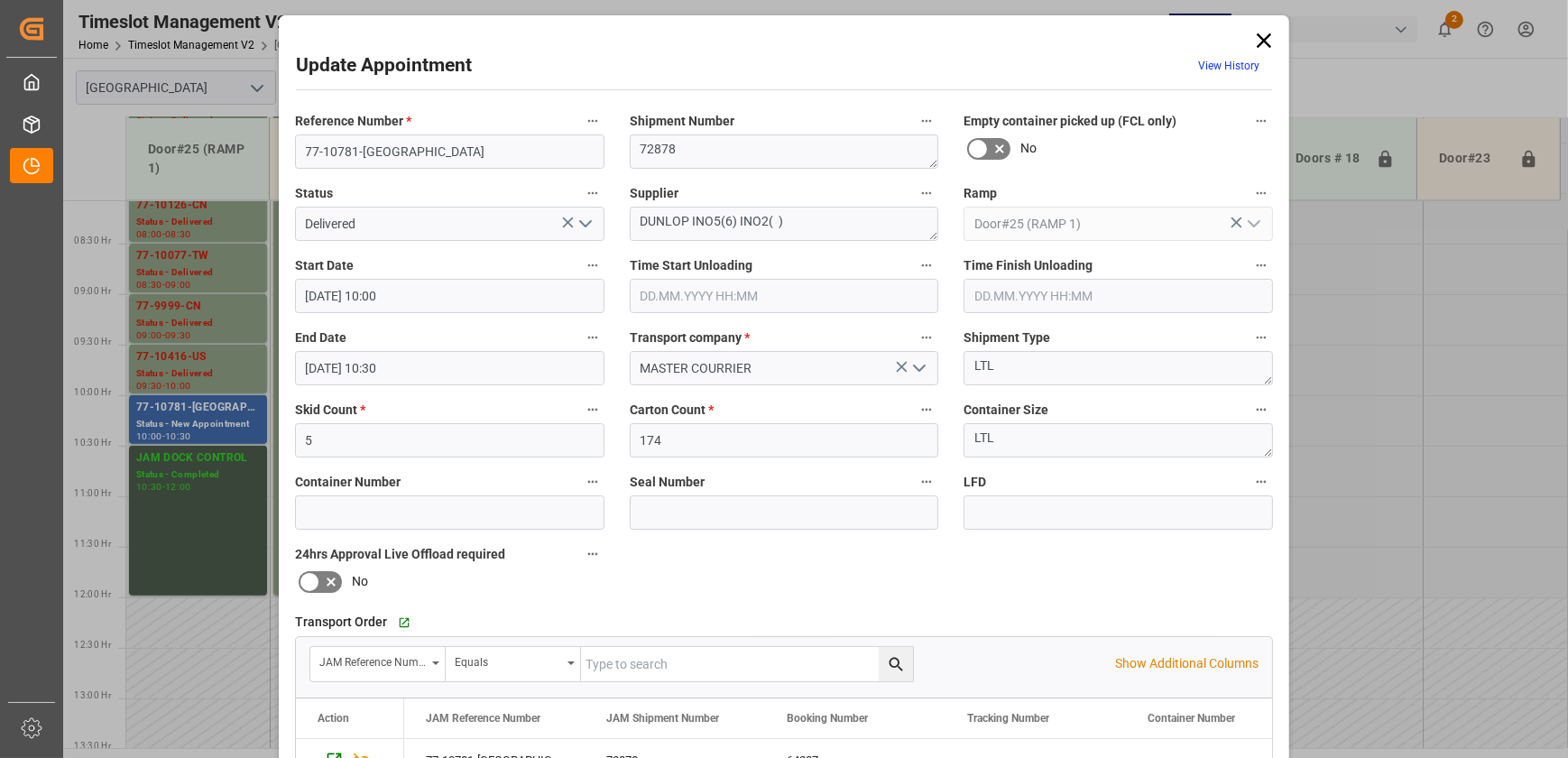
click at [466, 305] on input "[DATE] 10:00" at bounding box center [450, 295] width 309 height 34
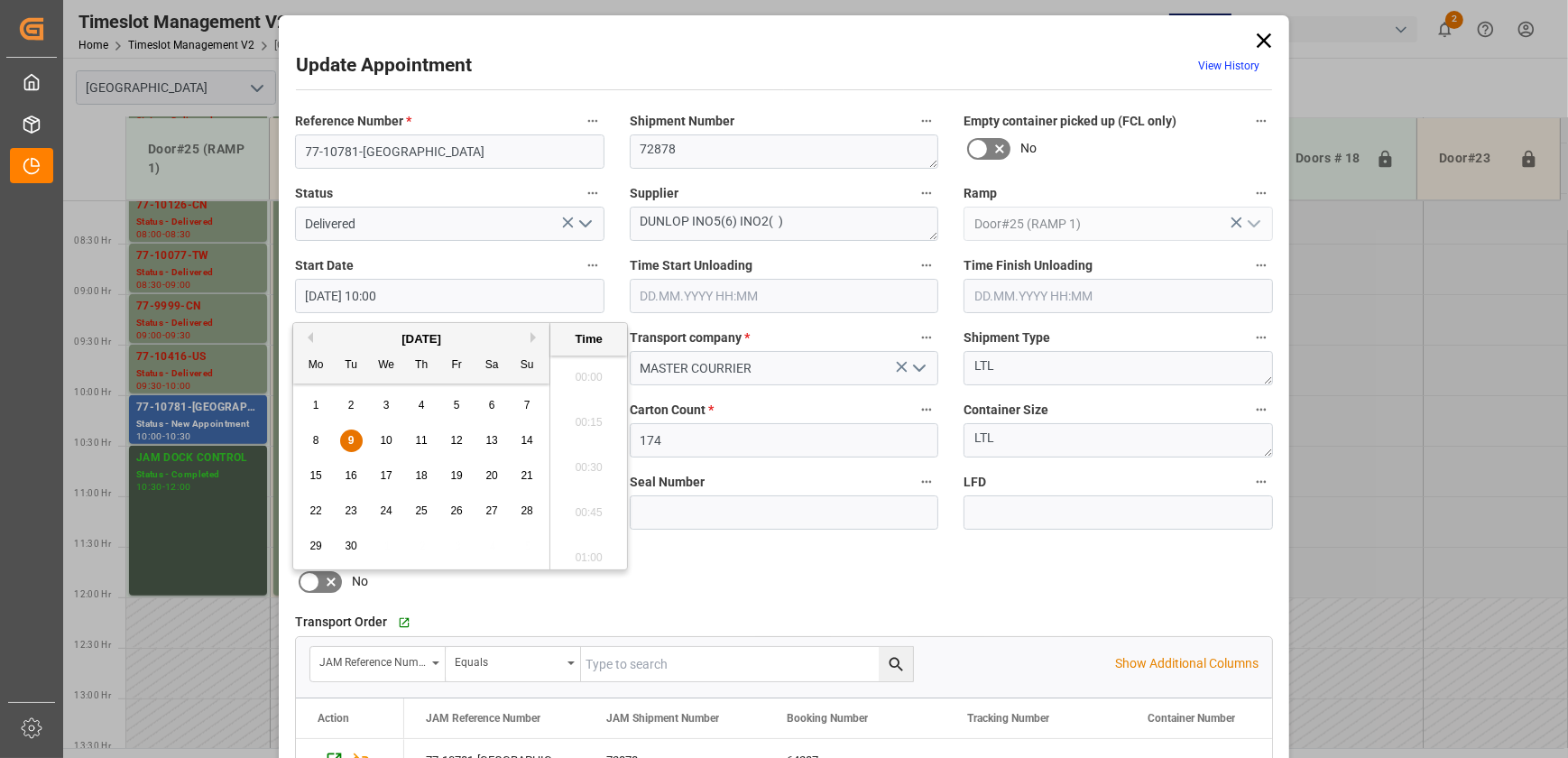
scroll to position [1719, 0]
click at [356, 438] on div "9" at bounding box center [351, 440] width 22 height 21
click at [731, 300] on input "text" at bounding box center [784, 295] width 309 height 34
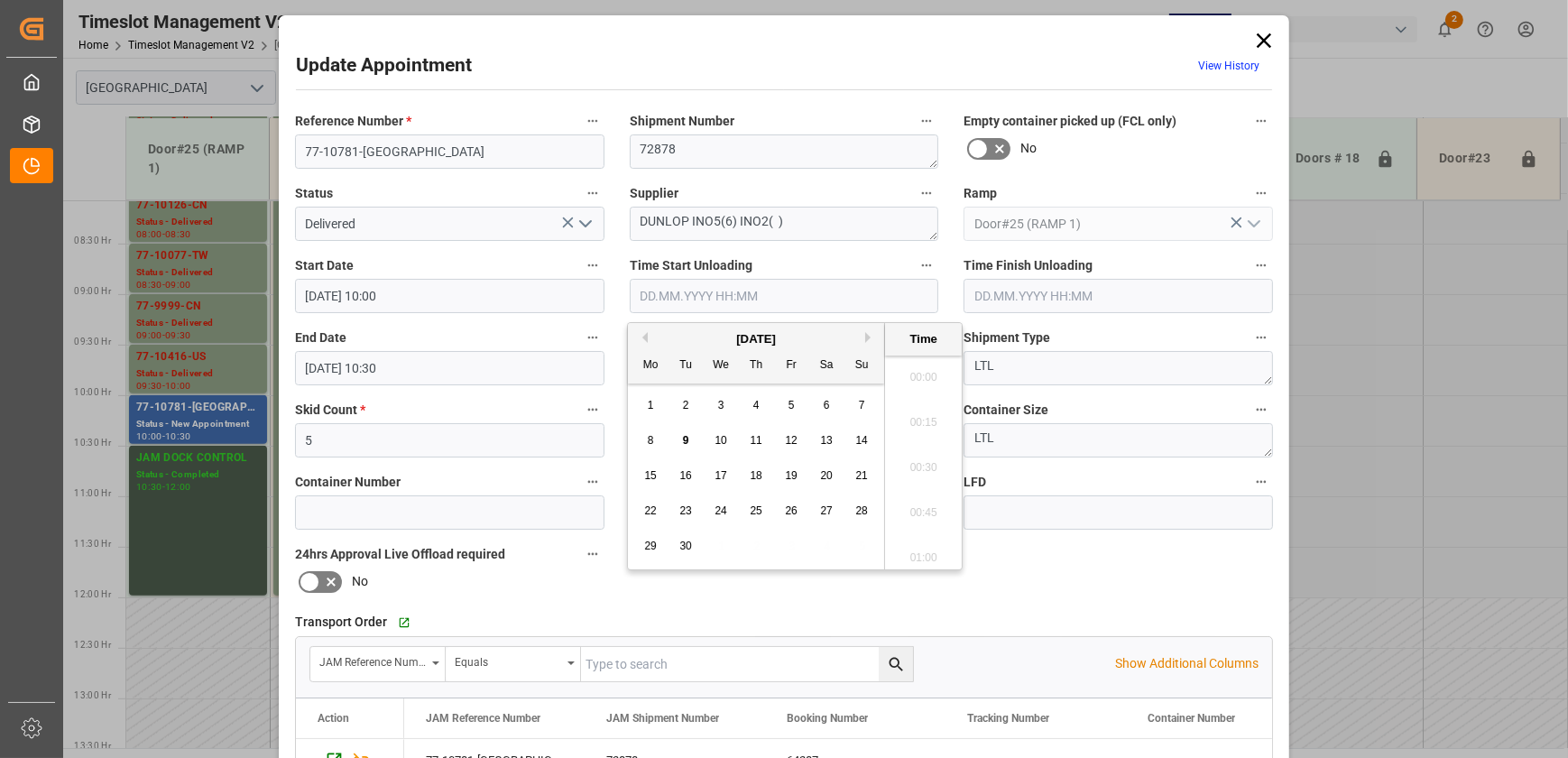
scroll to position [1539, 0]
click at [686, 435] on span "9" at bounding box center [686, 440] width 7 height 13
click at [933, 417] on li "08:15" at bounding box center [923, 410] width 77 height 46
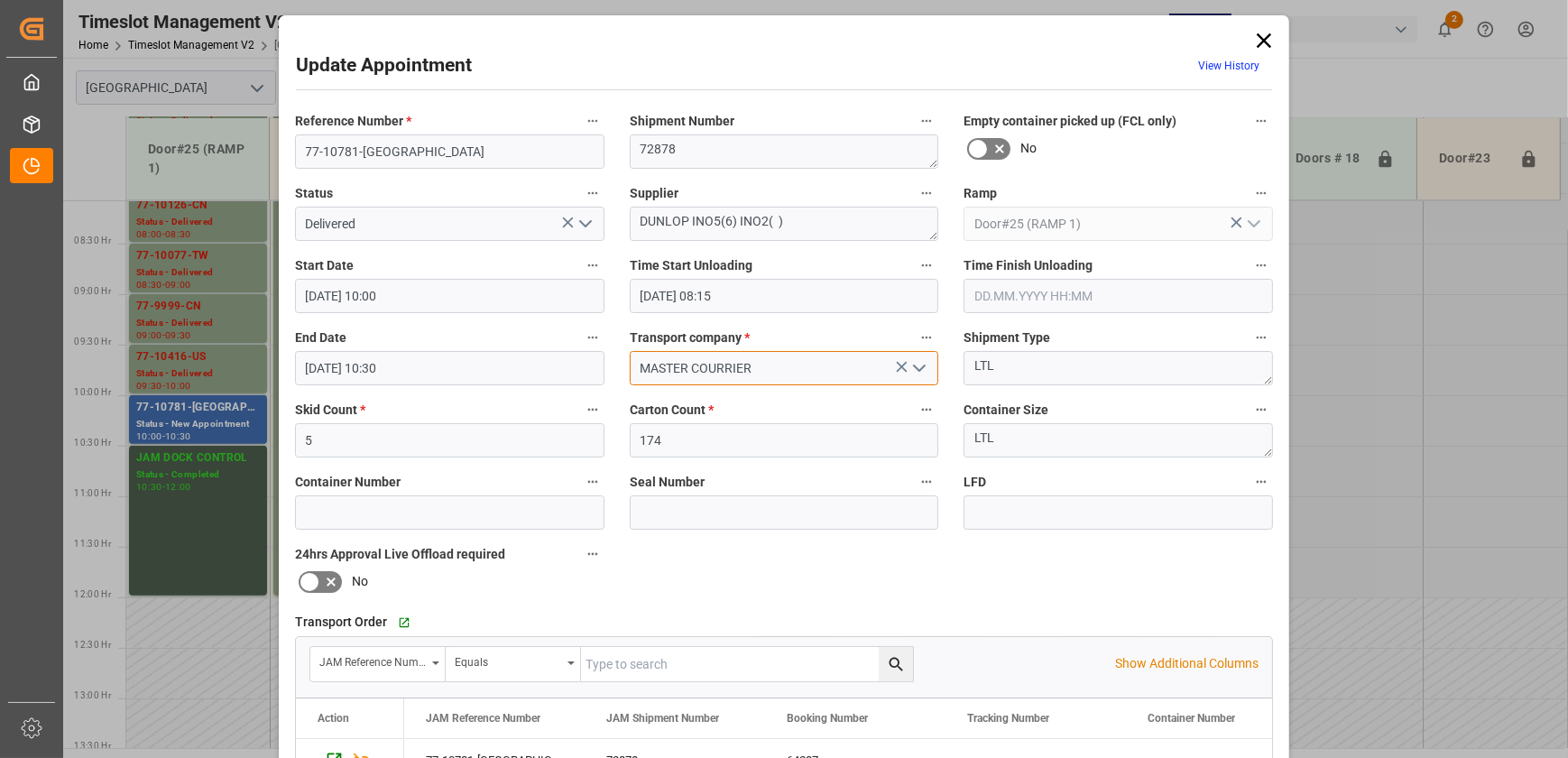
click at [850, 374] on input "MASTER COURRIER" at bounding box center [784, 368] width 309 height 34
click at [826, 307] on input "[DATE] 08:15" at bounding box center [784, 295] width 309 height 34
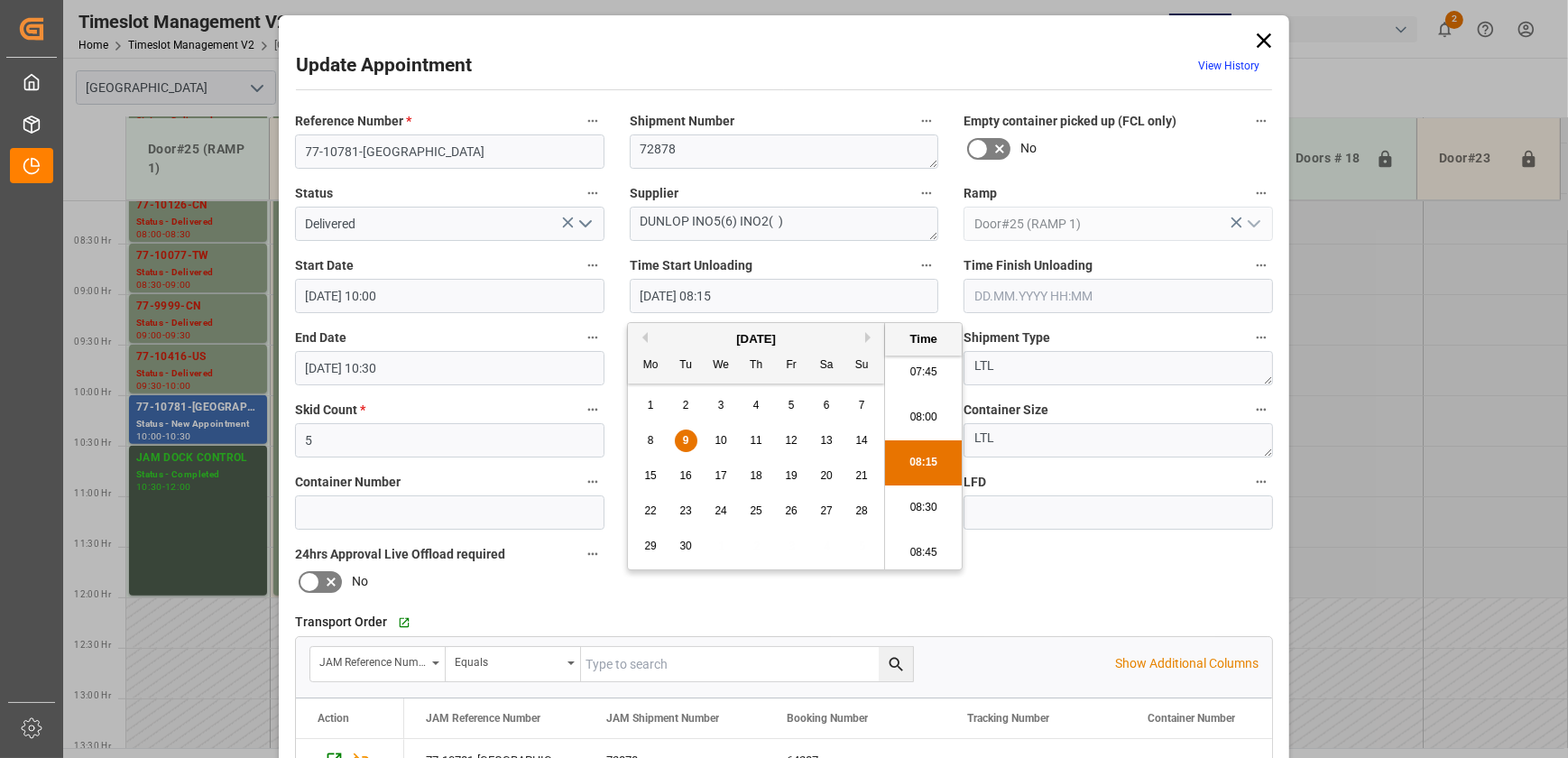
scroll to position [1568, 0]
click at [934, 477] on li "09:15" at bounding box center [923, 478] width 77 height 46
type input "[DATE] 09:15"
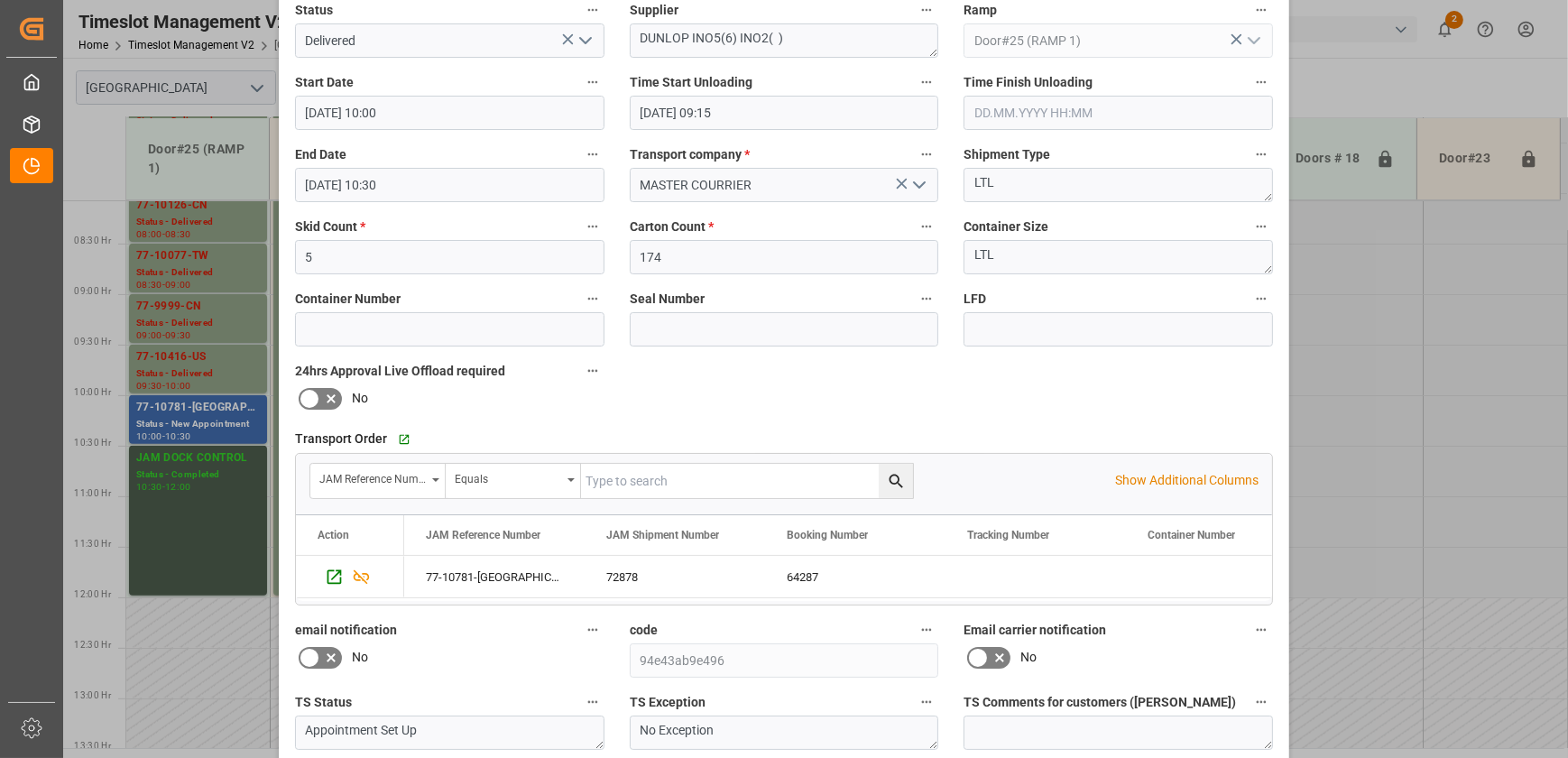
scroll to position [337, 0]
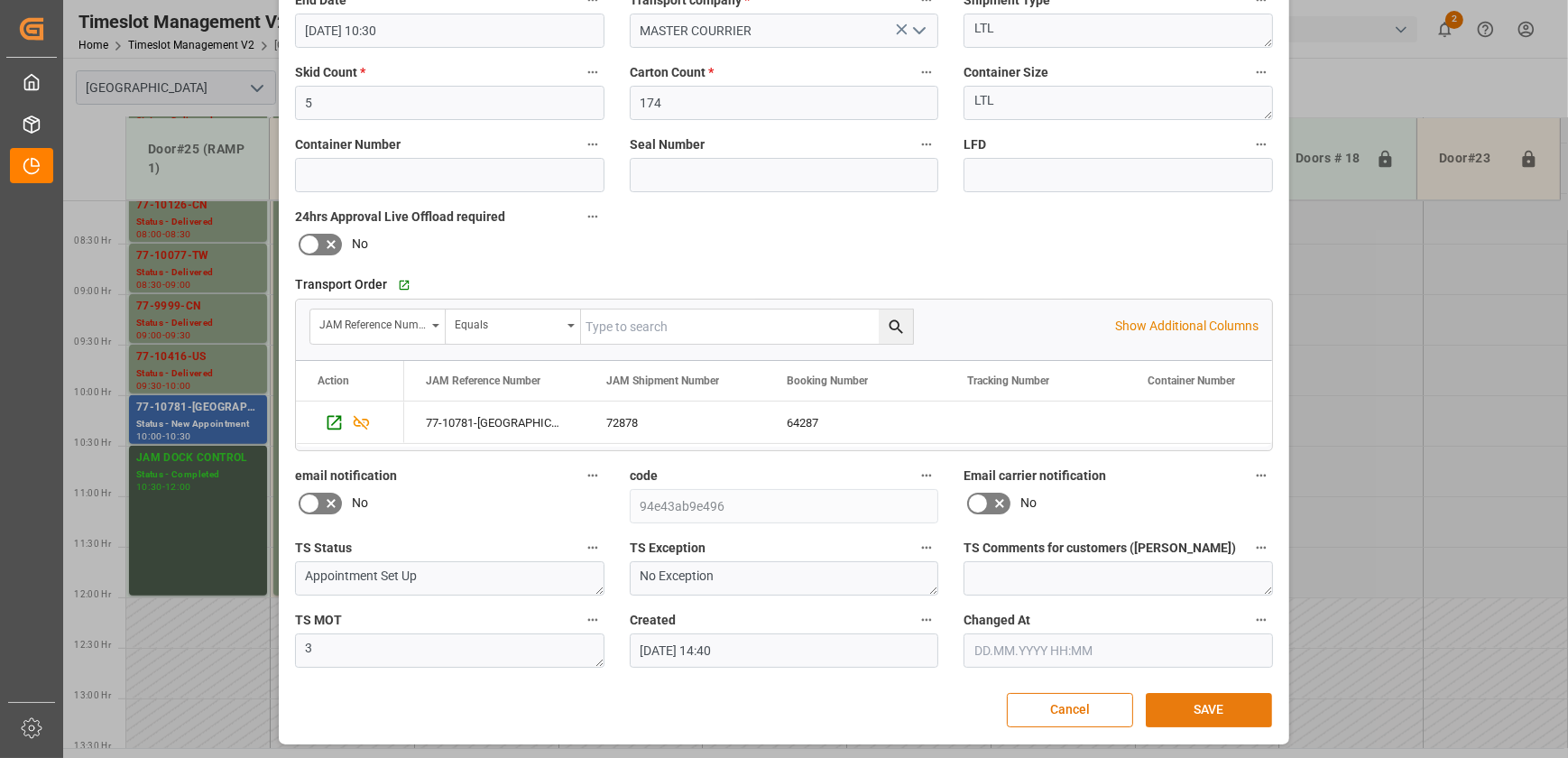
click at [1232, 703] on button "SAVE" at bounding box center [1209, 710] width 126 height 34
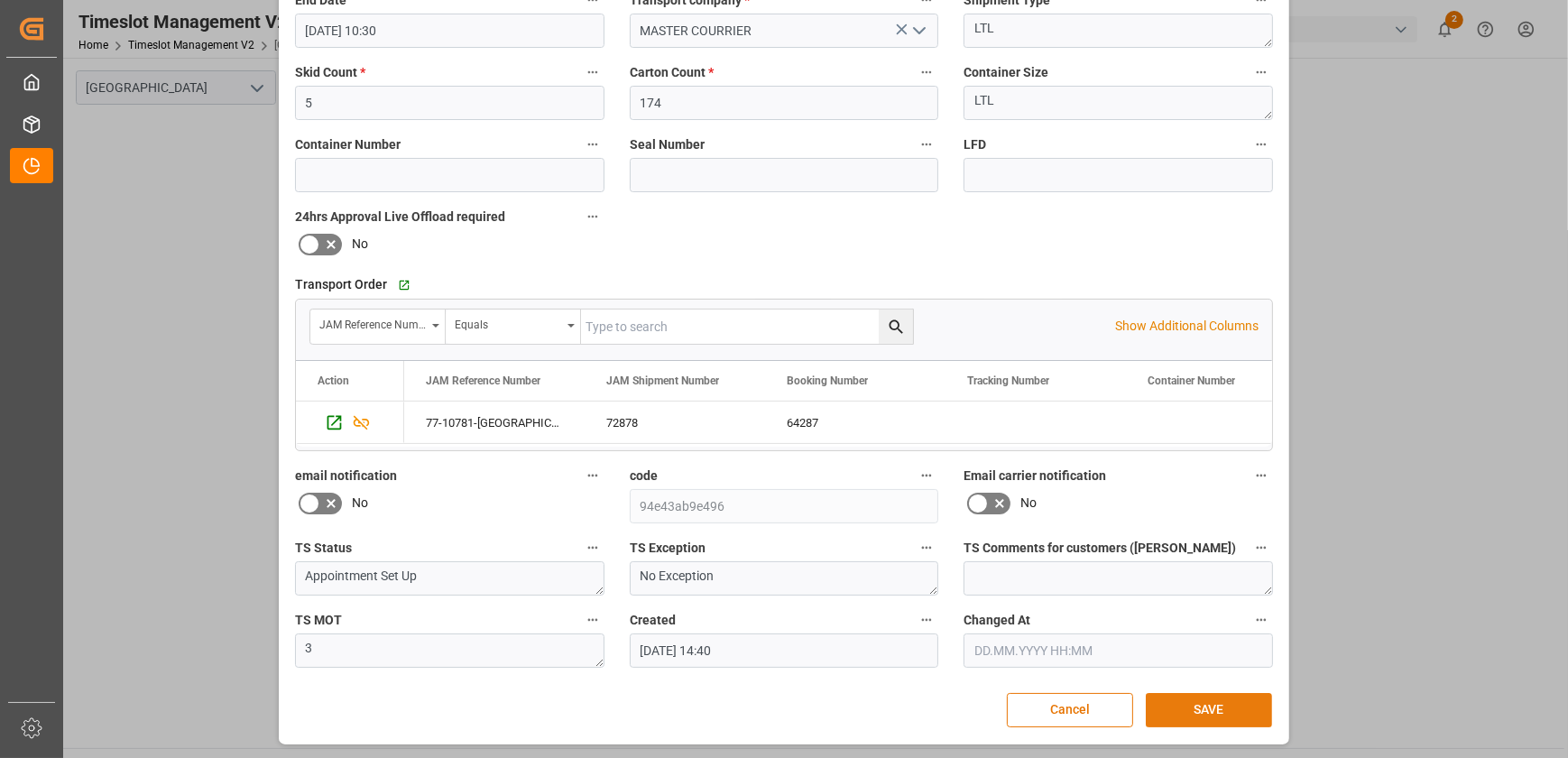
click at [1221, 712] on button "SAVE" at bounding box center [1209, 710] width 126 height 34
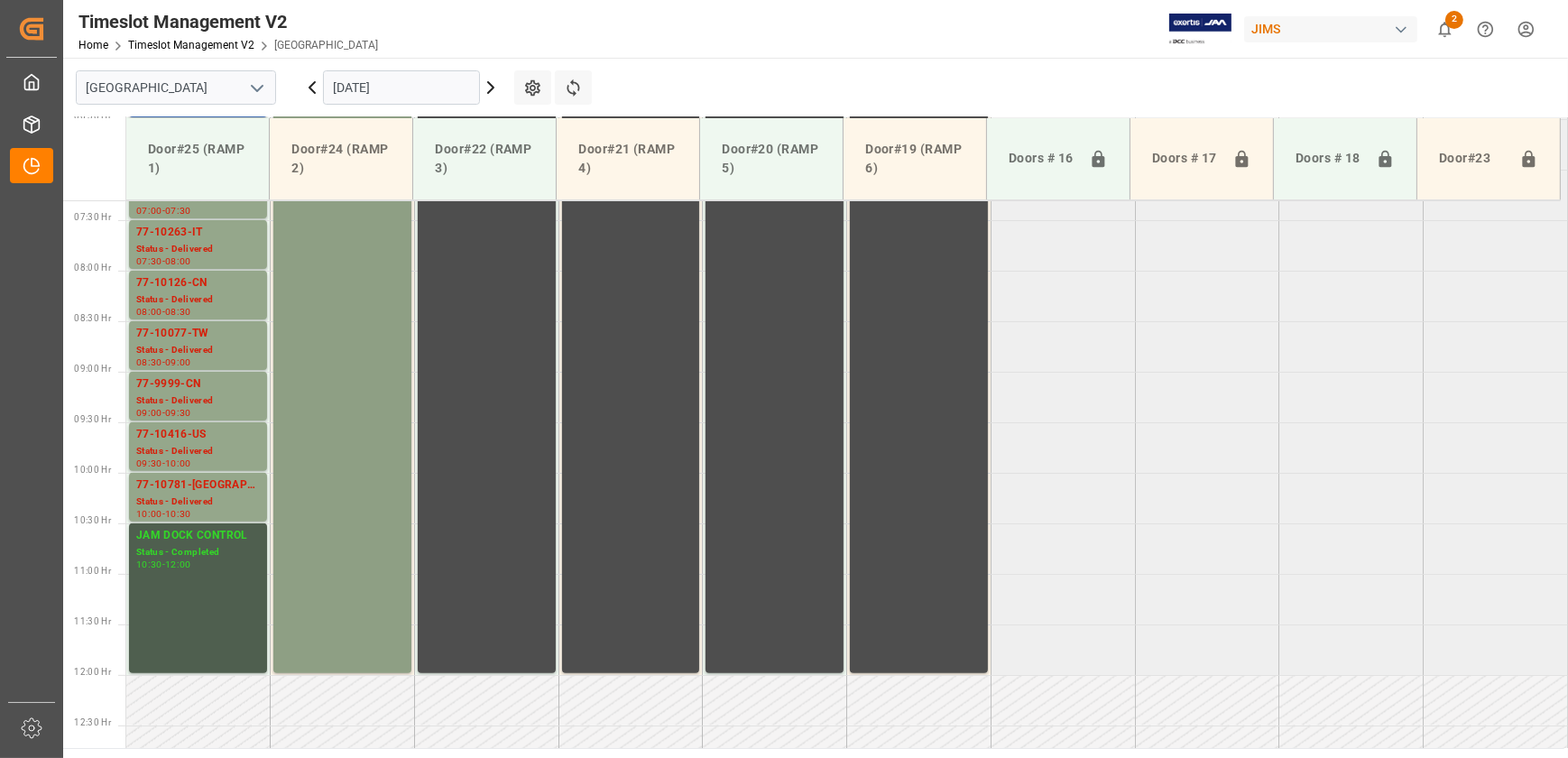
scroll to position [410, 0]
